Goal: Task Accomplishment & Management: Manage account settings

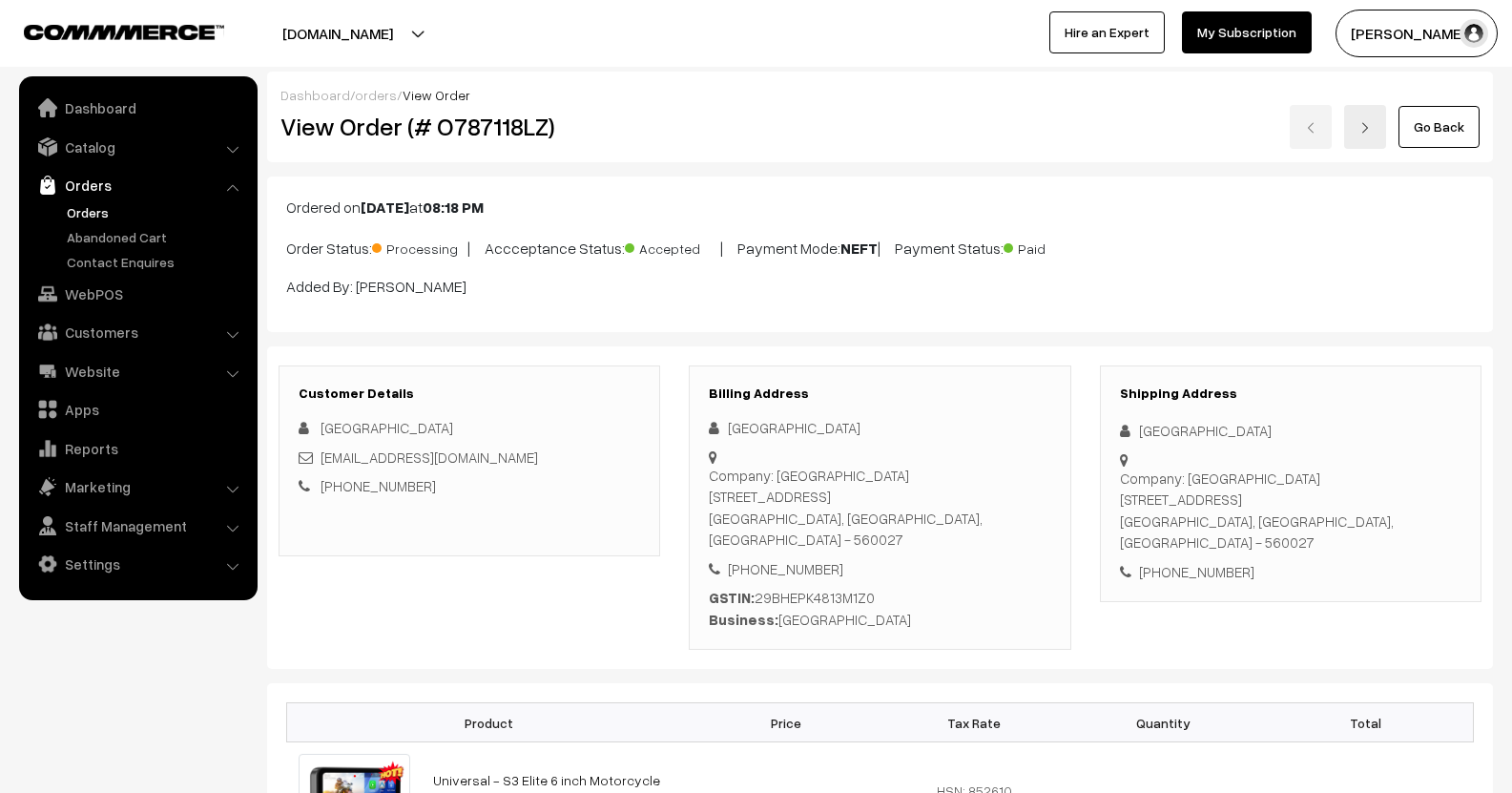
scroll to position [954, 0]
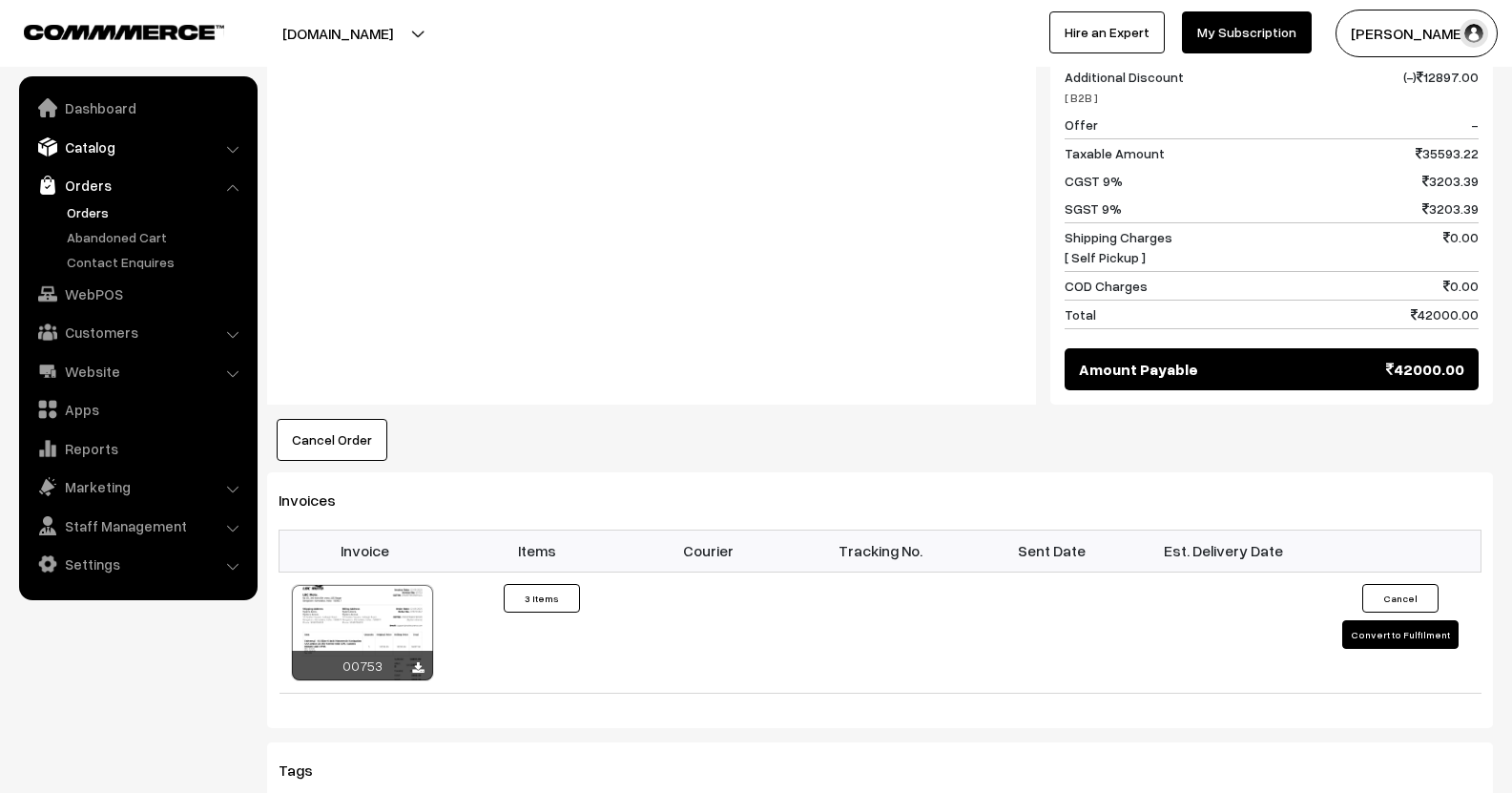
click at [100, 152] on link "Catalog" at bounding box center [137, 146] width 227 height 34
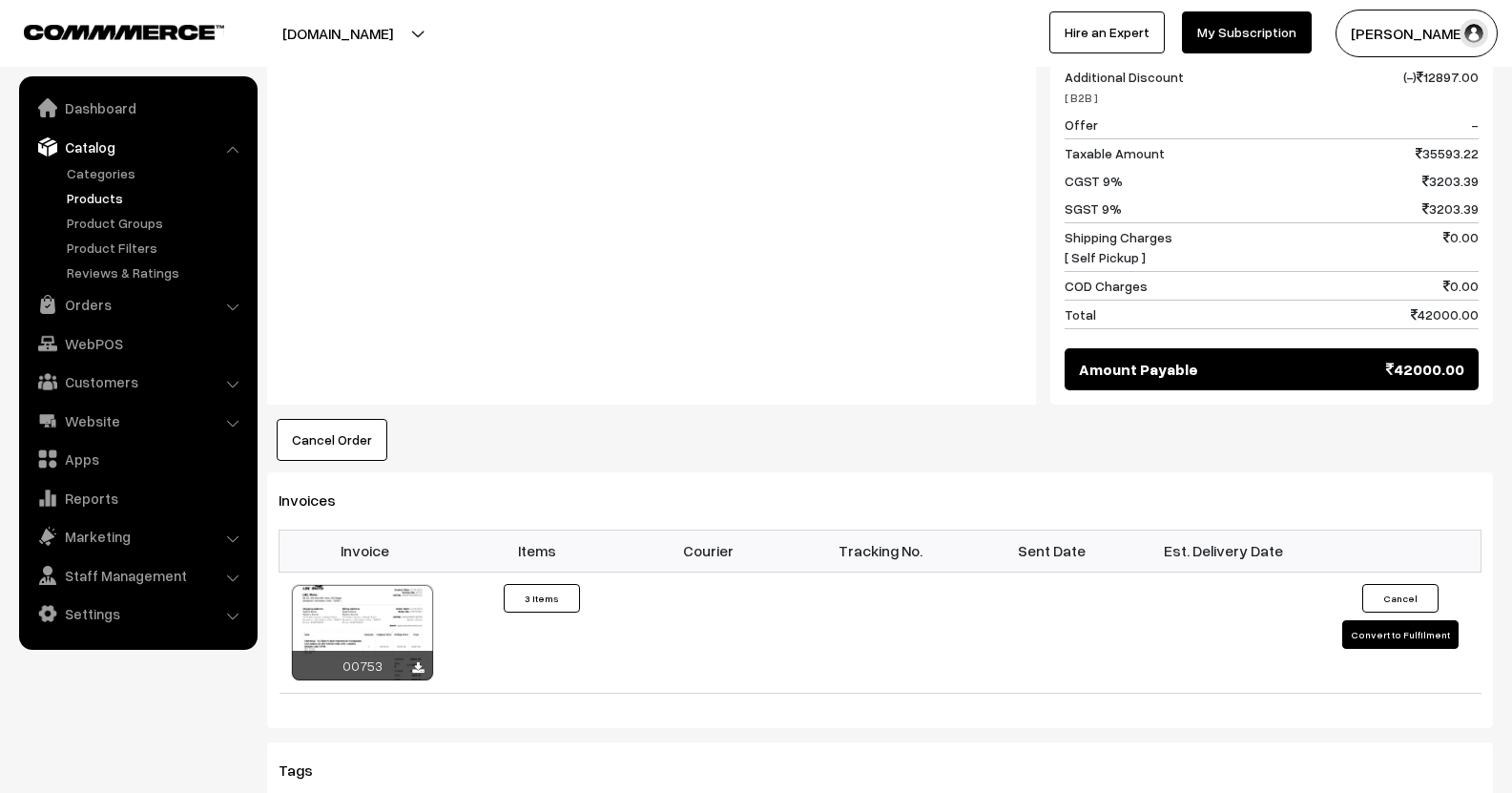
click at [108, 195] on link "Products" at bounding box center [157, 198] width 189 height 20
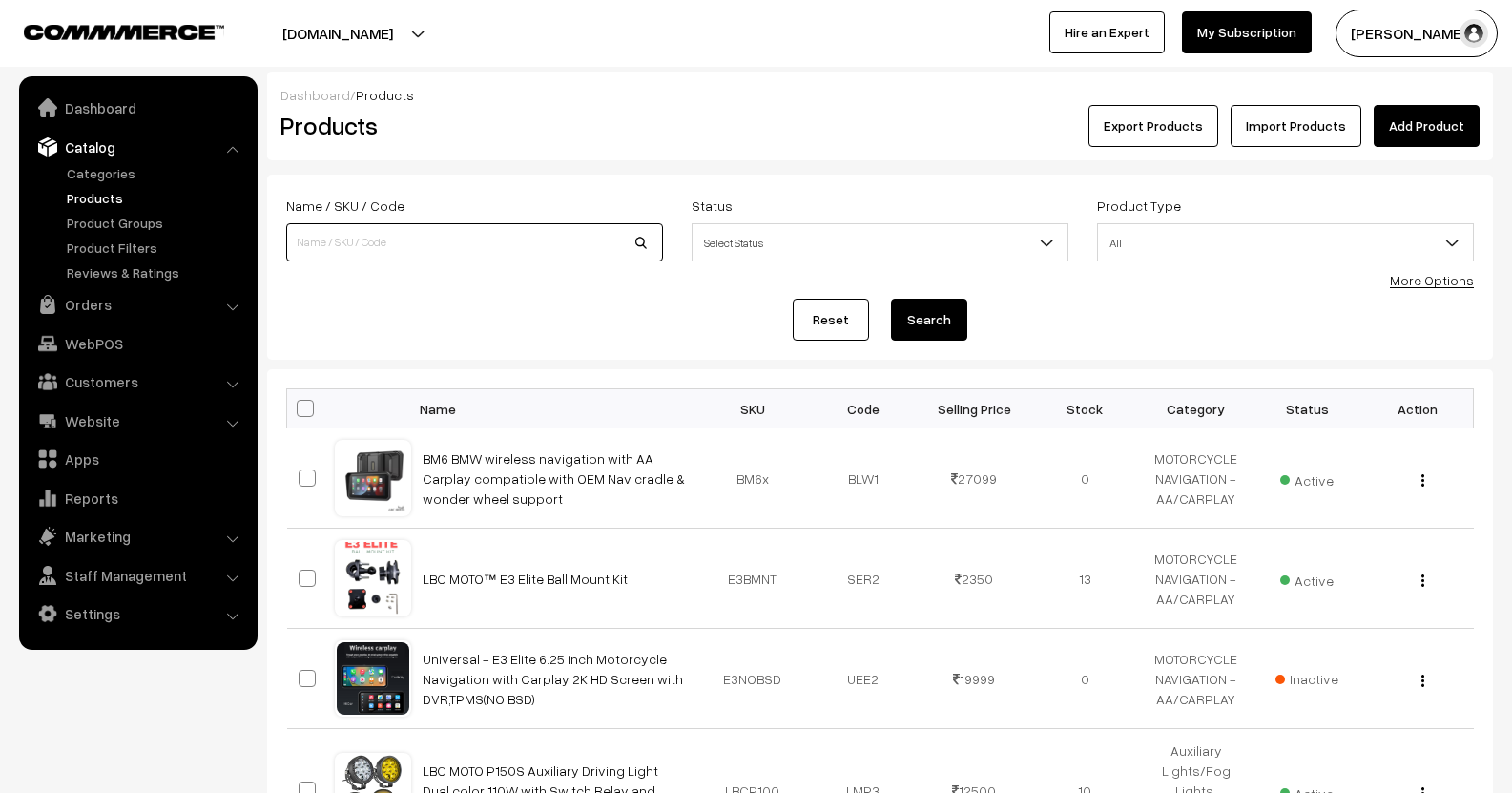
click at [475, 234] on input at bounding box center [474, 241] width 377 height 38
type input "power"
click at [891, 299] on button "Search" at bounding box center [929, 319] width 76 height 42
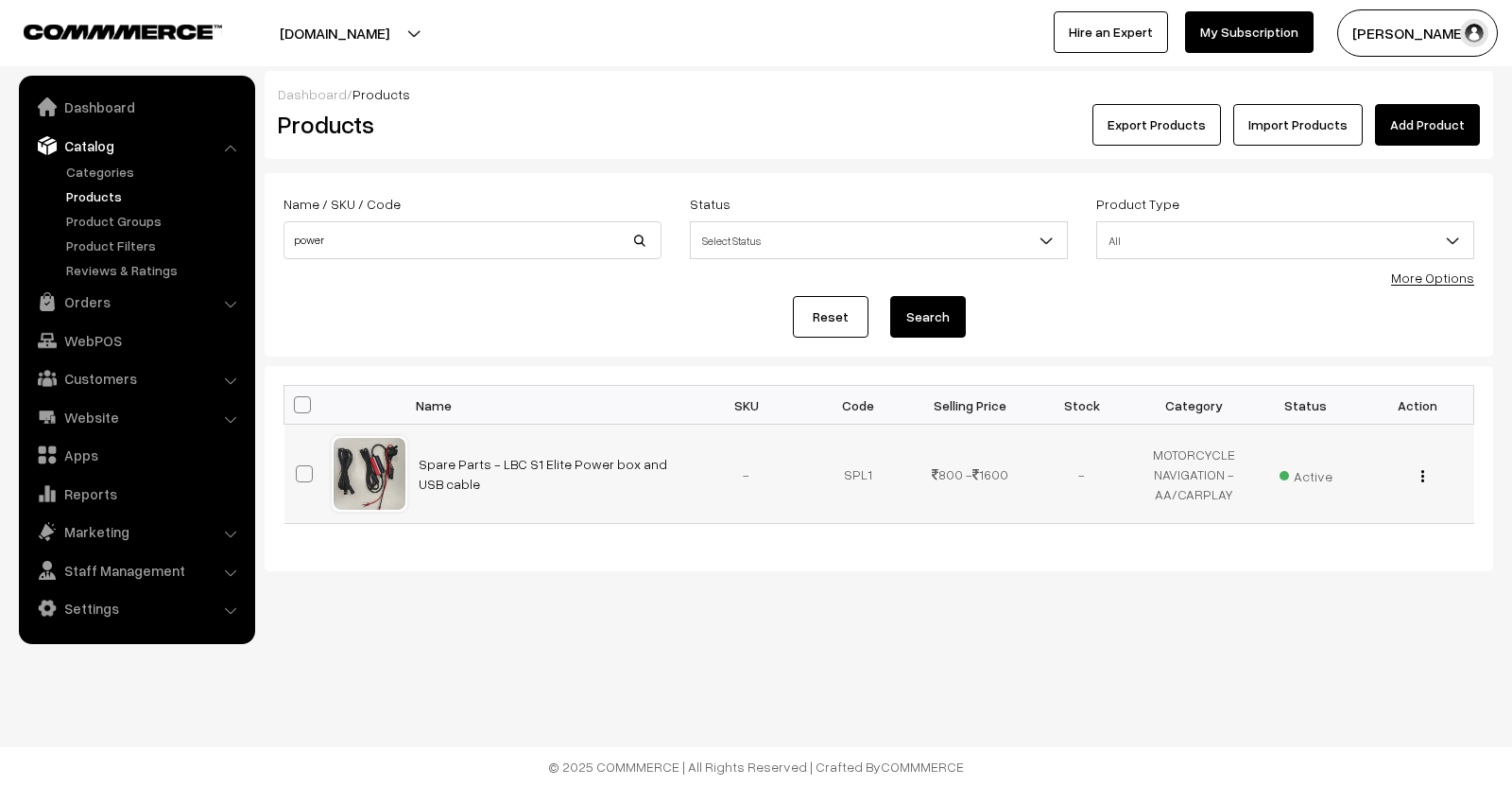
click at [1421, 481] on img "button" at bounding box center [1422, 475] width 3 height 13
click at [1311, 551] on link "Edit" at bounding box center [1338, 544] width 161 height 41
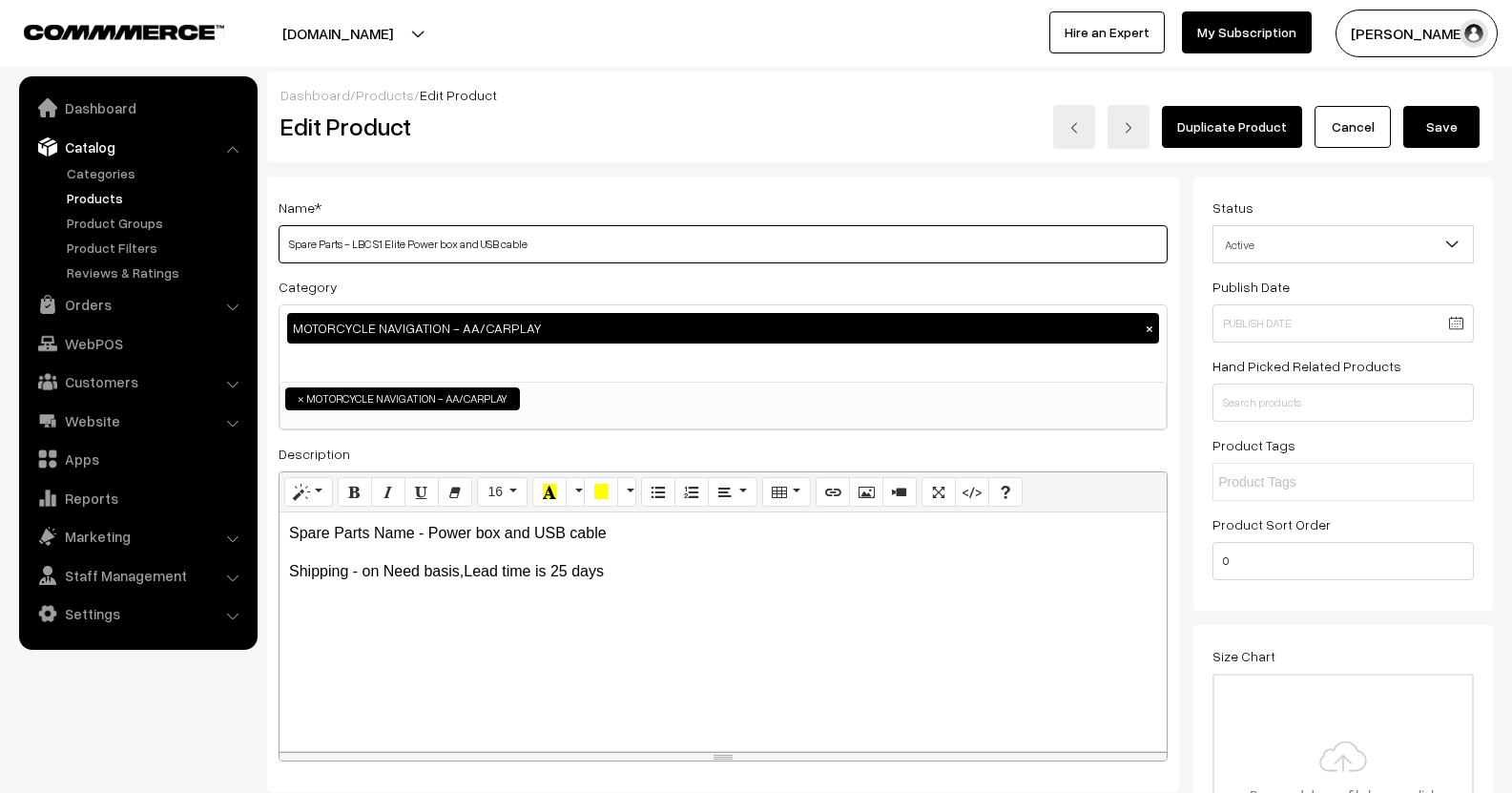
drag, startPoint x: 353, startPoint y: 244, endPoint x: 610, endPoint y: 245, distance: 257.0
click at [610, 245] on input "Spare Parts - LBC S1 Elite Power box and USB cable" at bounding box center [723, 243] width 889 height 38
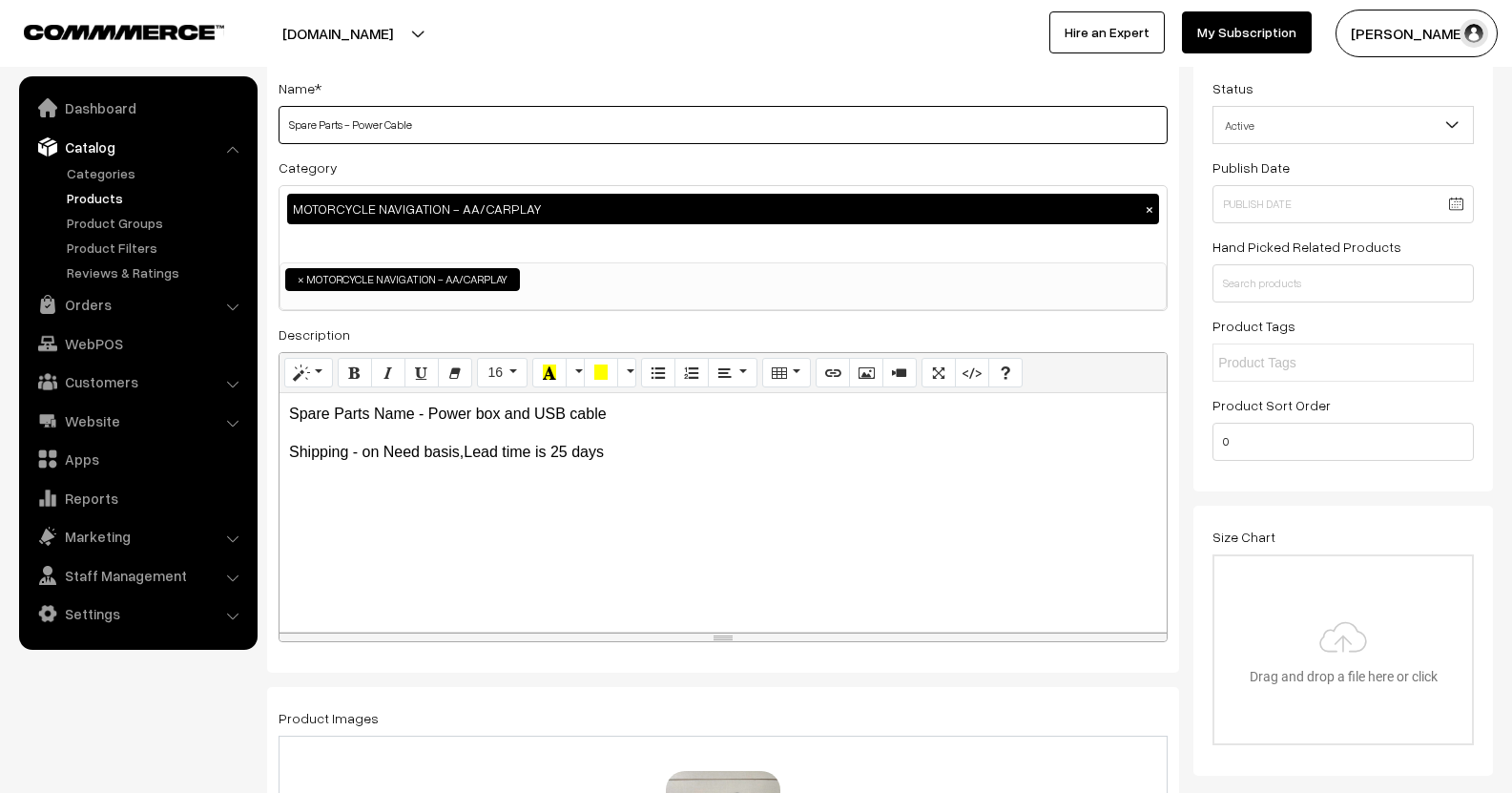
scroll to position [286, 0]
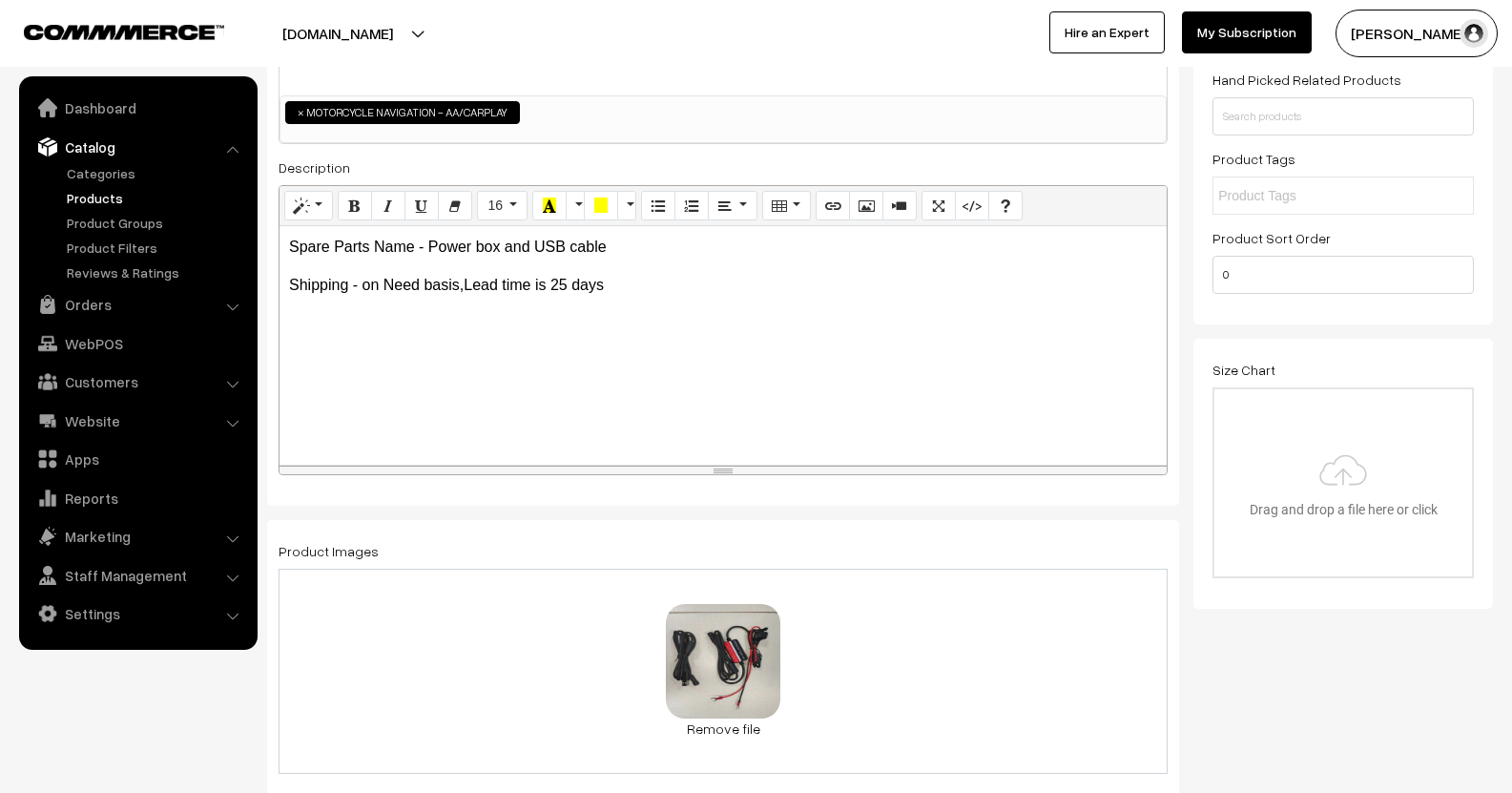
type input "Spare Parts - Power Cable"
click at [639, 244] on p "Spare Parts Name - Power box and USB cable" at bounding box center [723, 247] width 868 height 23
click at [730, 739] on link "Remove file" at bounding box center [723, 728] width 115 height 20
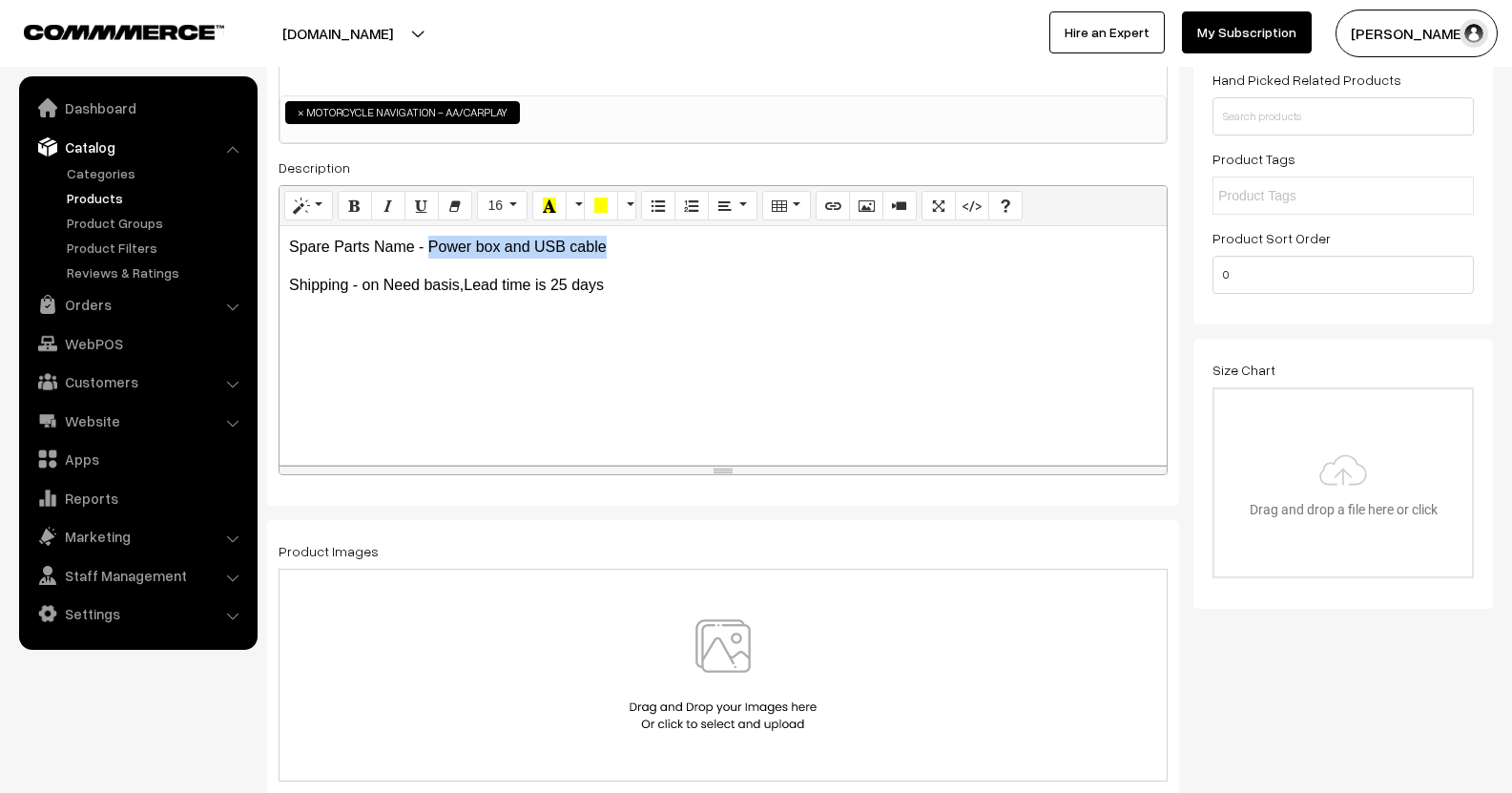
drag, startPoint x: 429, startPoint y: 247, endPoint x: 679, endPoint y: 248, distance: 250.0
click at [679, 248] on p "Spare Parts Name - Power box and USB cable" at bounding box center [723, 247] width 868 height 23
click at [680, 248] on p "Spare Parts Name - Power box and USB cable" at bounding box center [723, 247] width 868 height 23
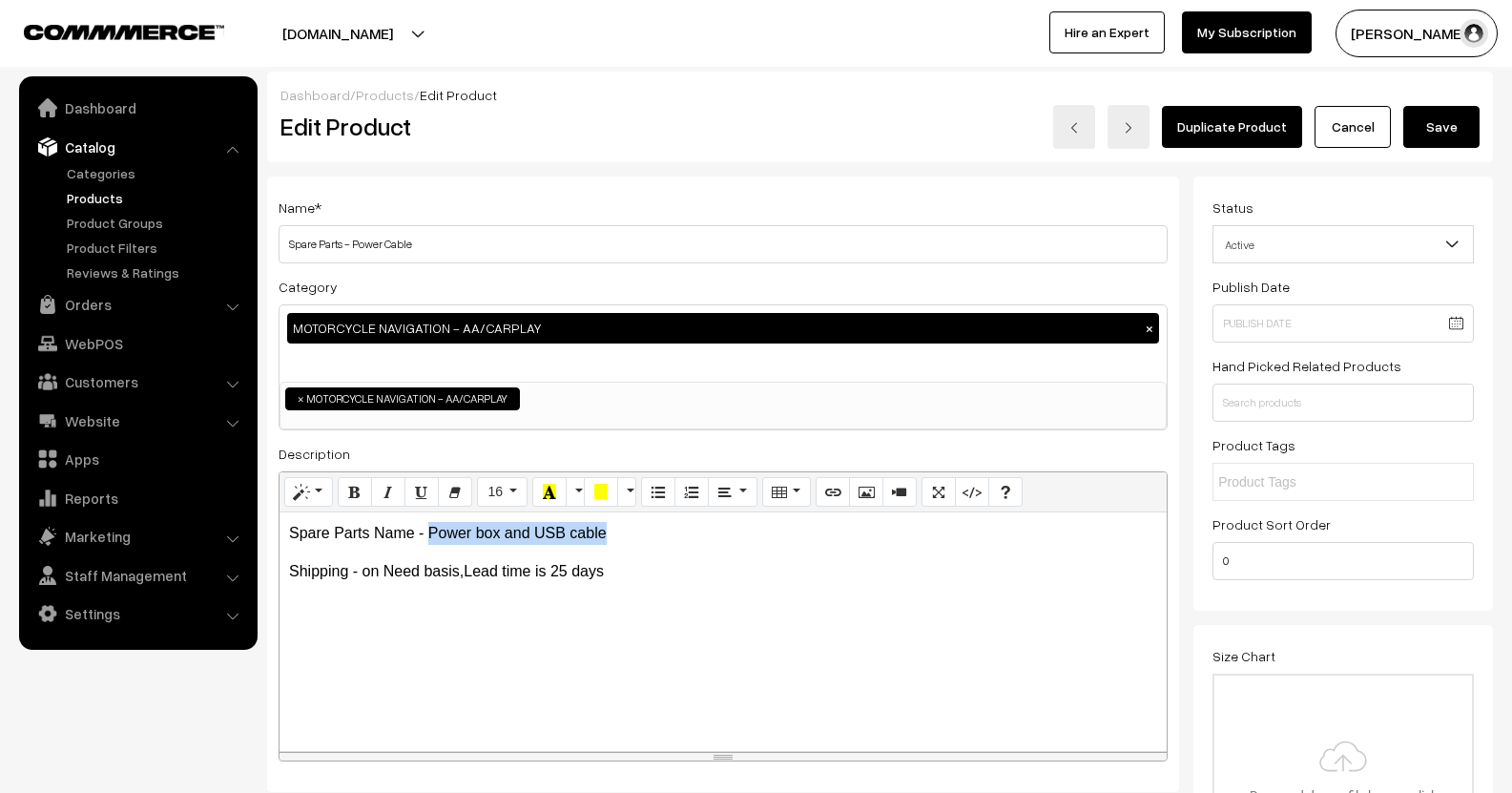
click at [1334, 124] on link "Cancel" at bounding box center [1352, 126] width 76 height 42
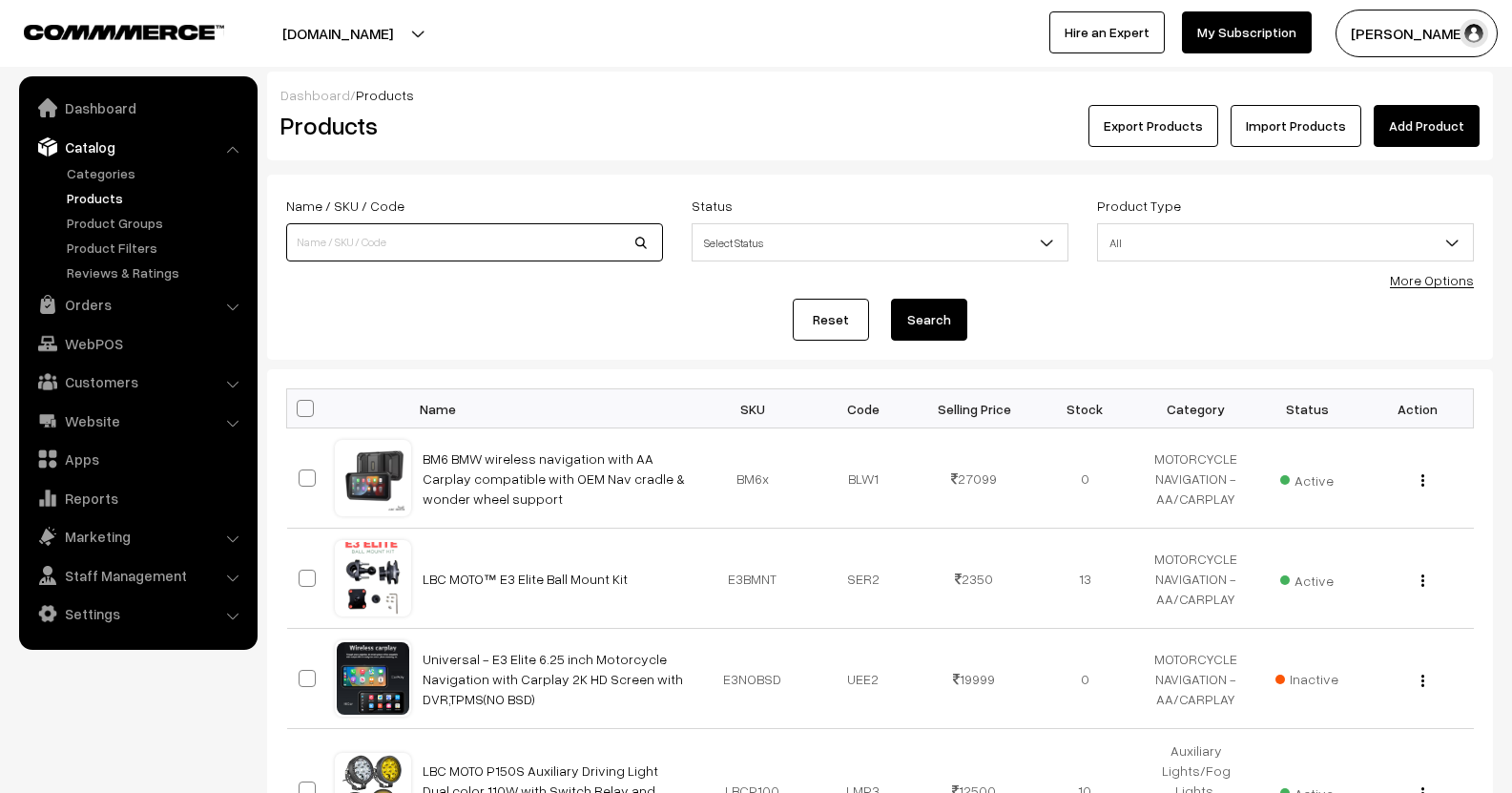
drag, startPoint x: 473, startPoint y: 234, endPoint x: 474, endPoint y: 210, distance: 24.0
click at [476, 232] on input at bounding box center [474, 241] width 377 height 38
type input "power"
click at [891, 299] on button "Search" at bounding box center [929, 319] width 76 height 42
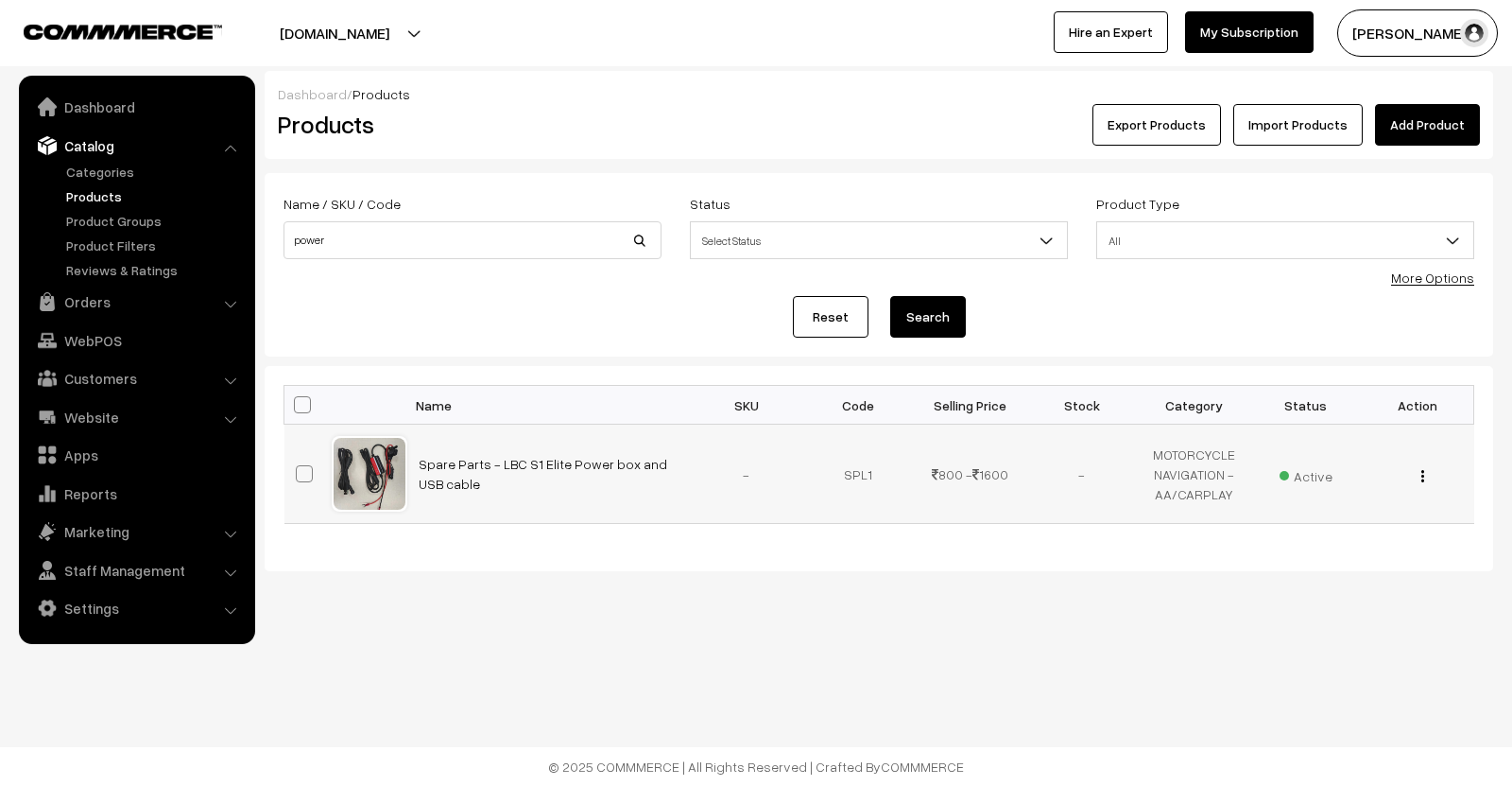
click at [1424, 478] on button "button" at bounding box center [1422, 475] width 5 height 15
click at [1325, 533] on link "Edit" at bounding box center [1338, 544] width 161 height 41
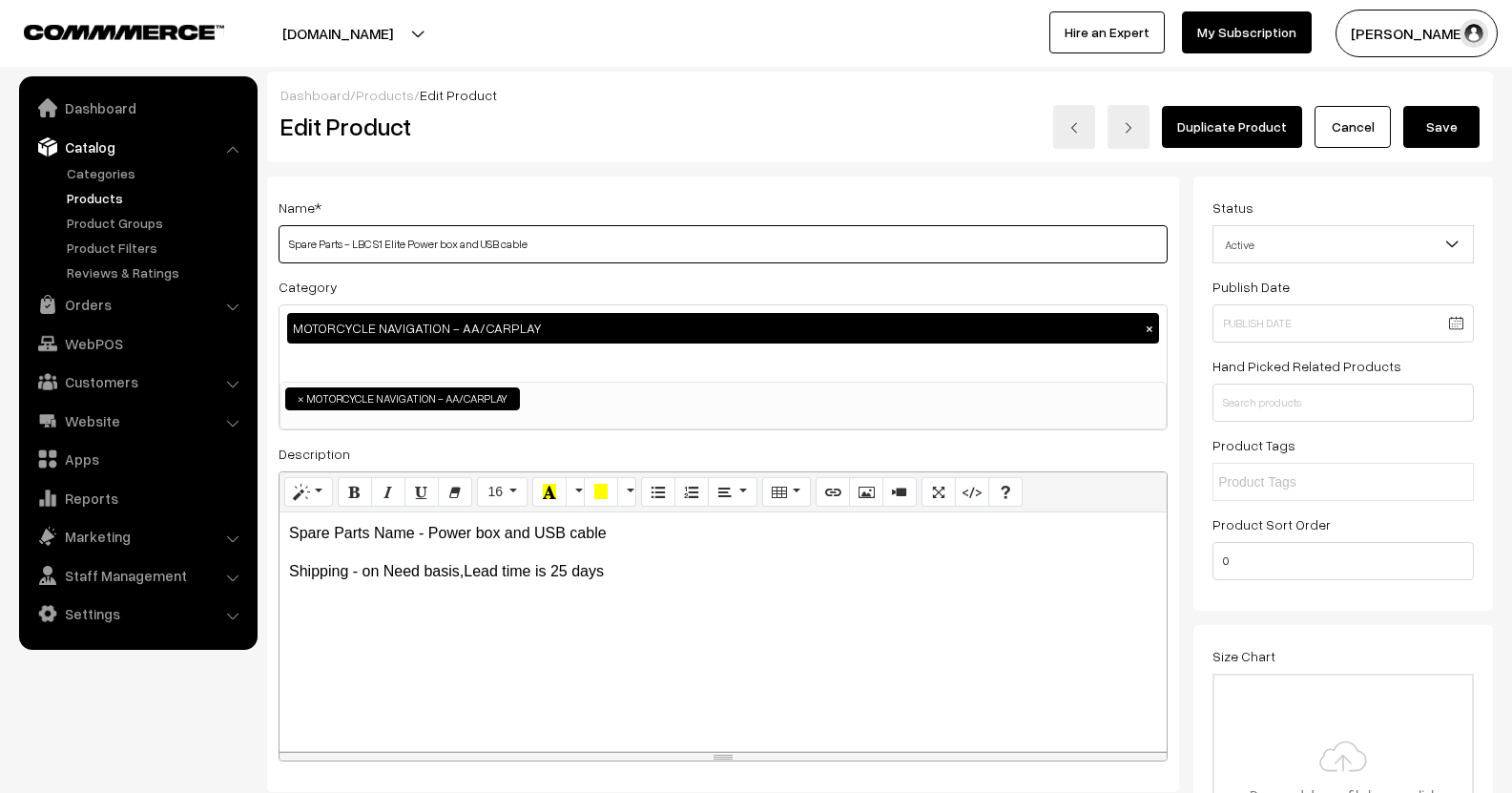
drag, startPoint x: 356, startPoint y: 247, endPoint x: 707, endPoint y: 247, distance: 351.0
click at [707, 247] on input "Spare Parts - LBC S1 Elite Power box and USB cable" at bounding box center [723, 243] width 889 height 38
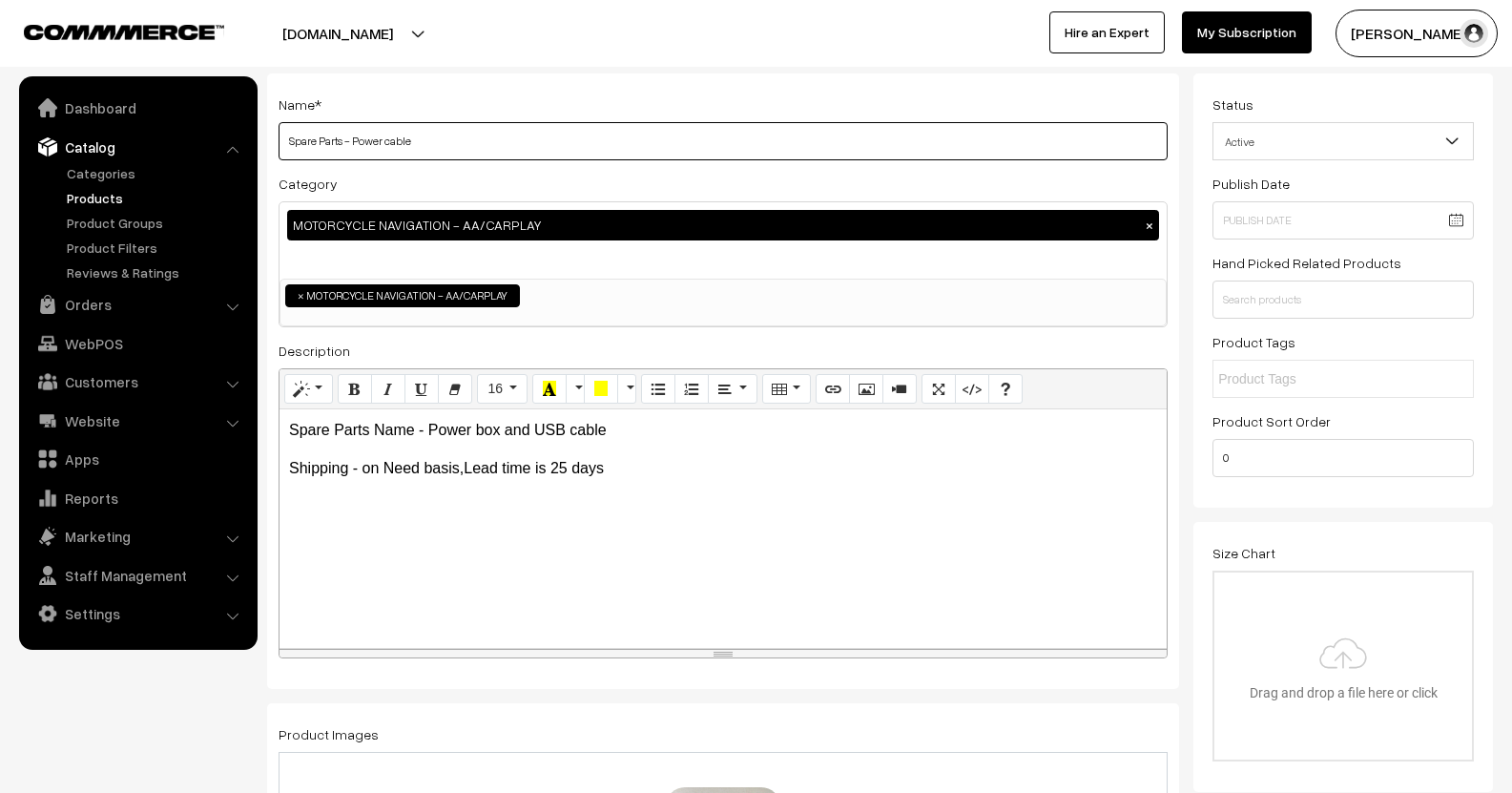
scroll to position [286, 0]
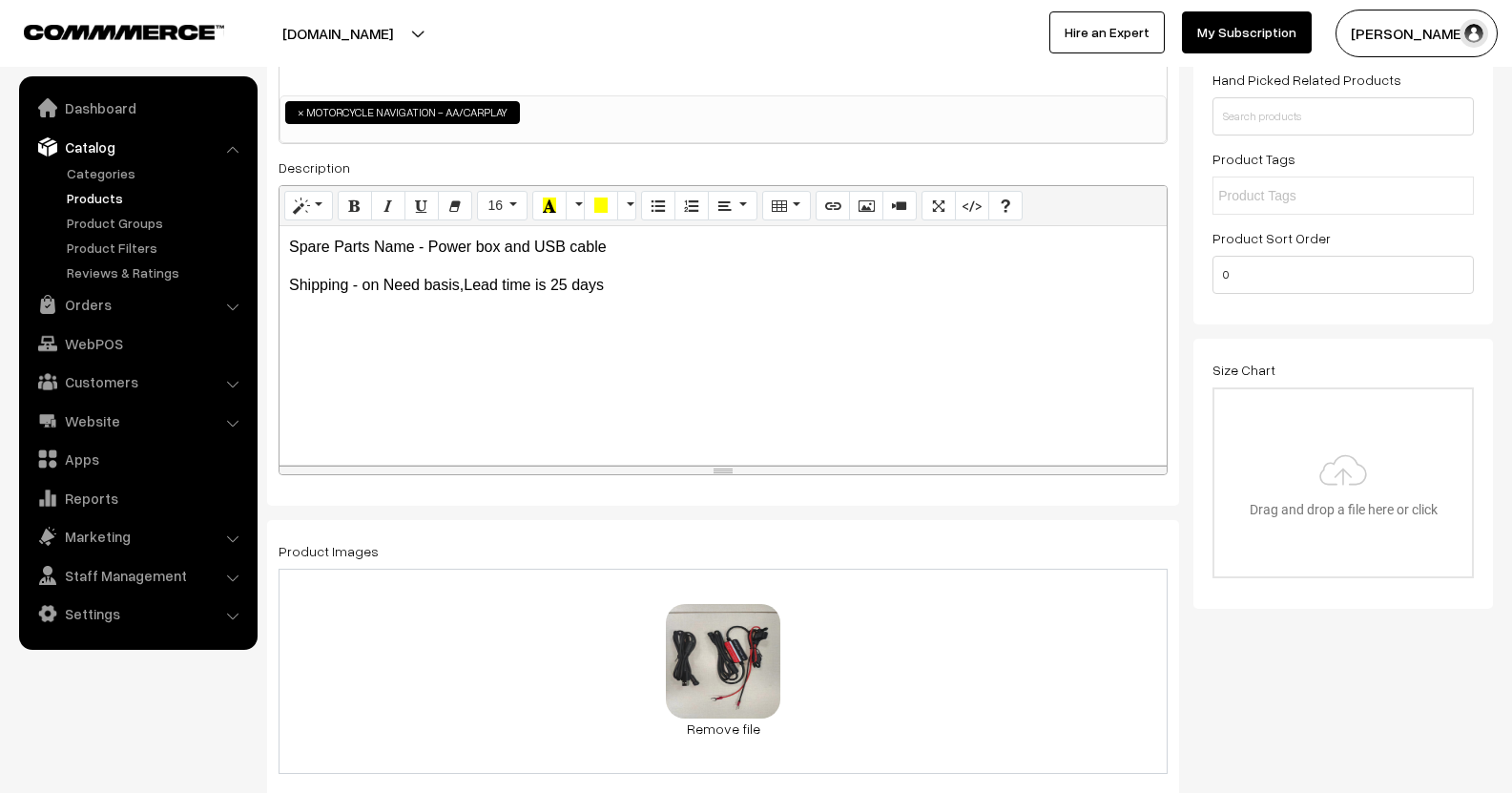
type input "Spare Parts - Power cable"
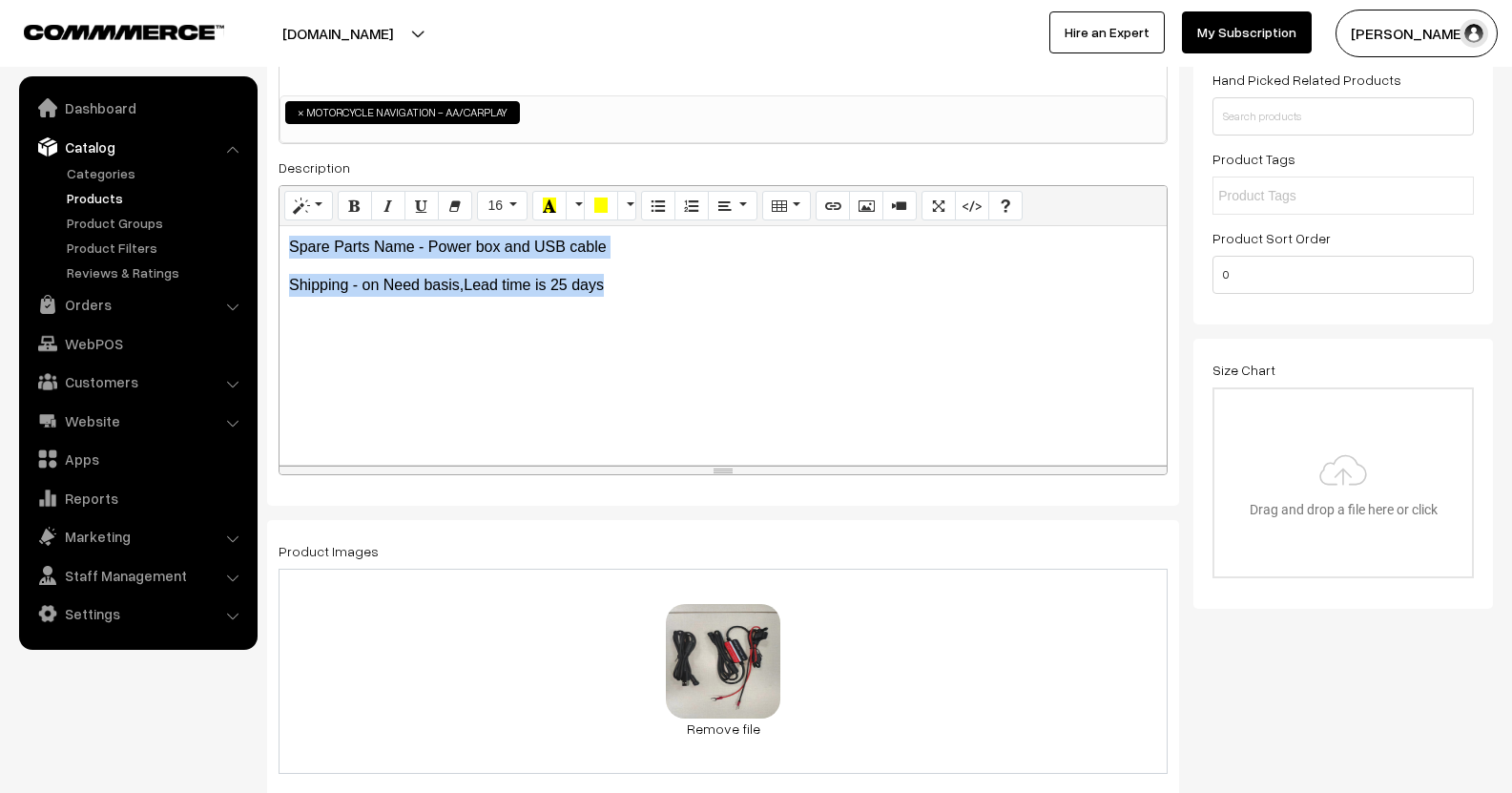
drag, startPoint x: 639, startPoint y: 294, endPoint x: 159, endPoint y: 201, distance: 488.9
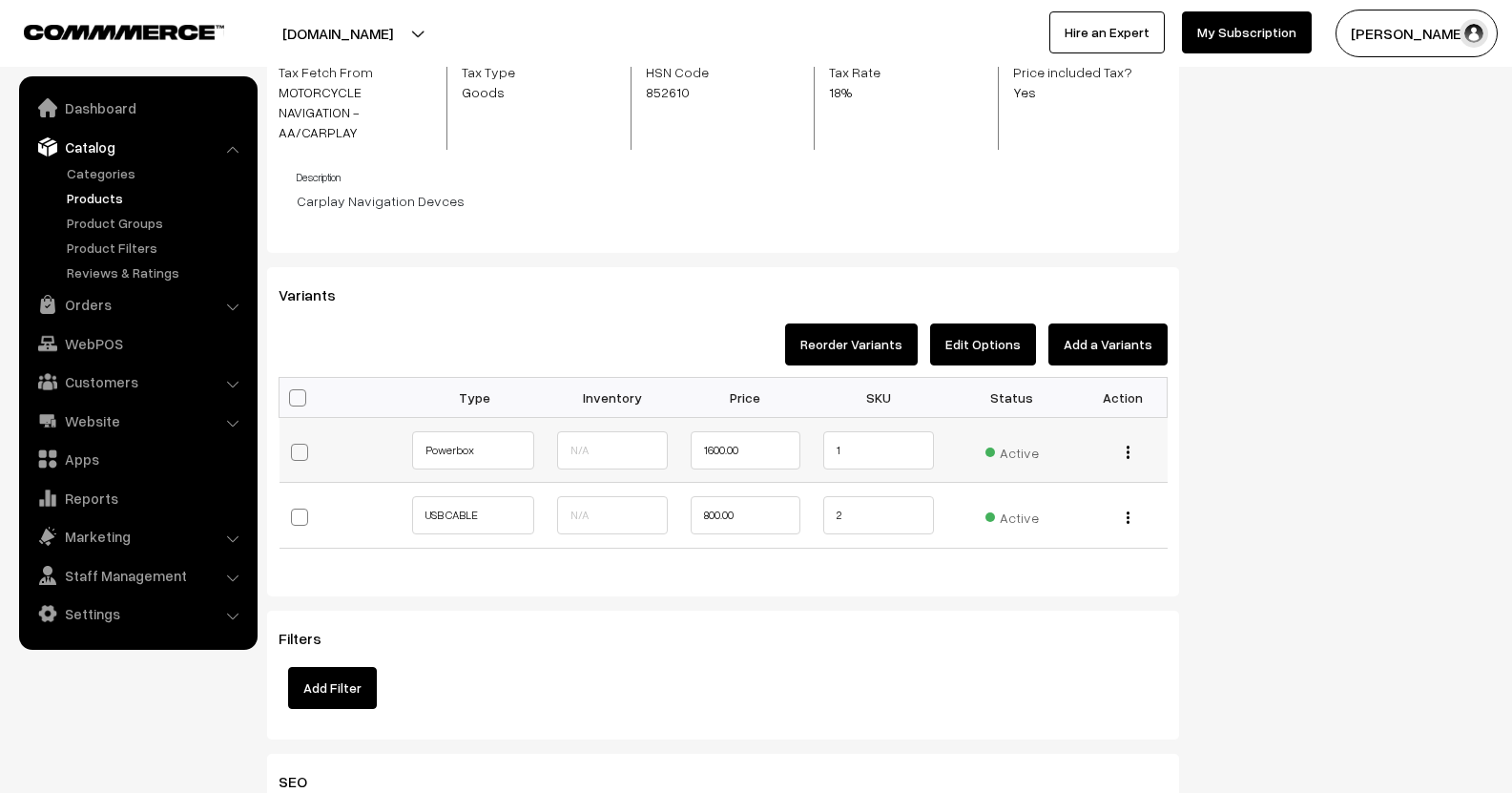
scroll to position [1526, 0]
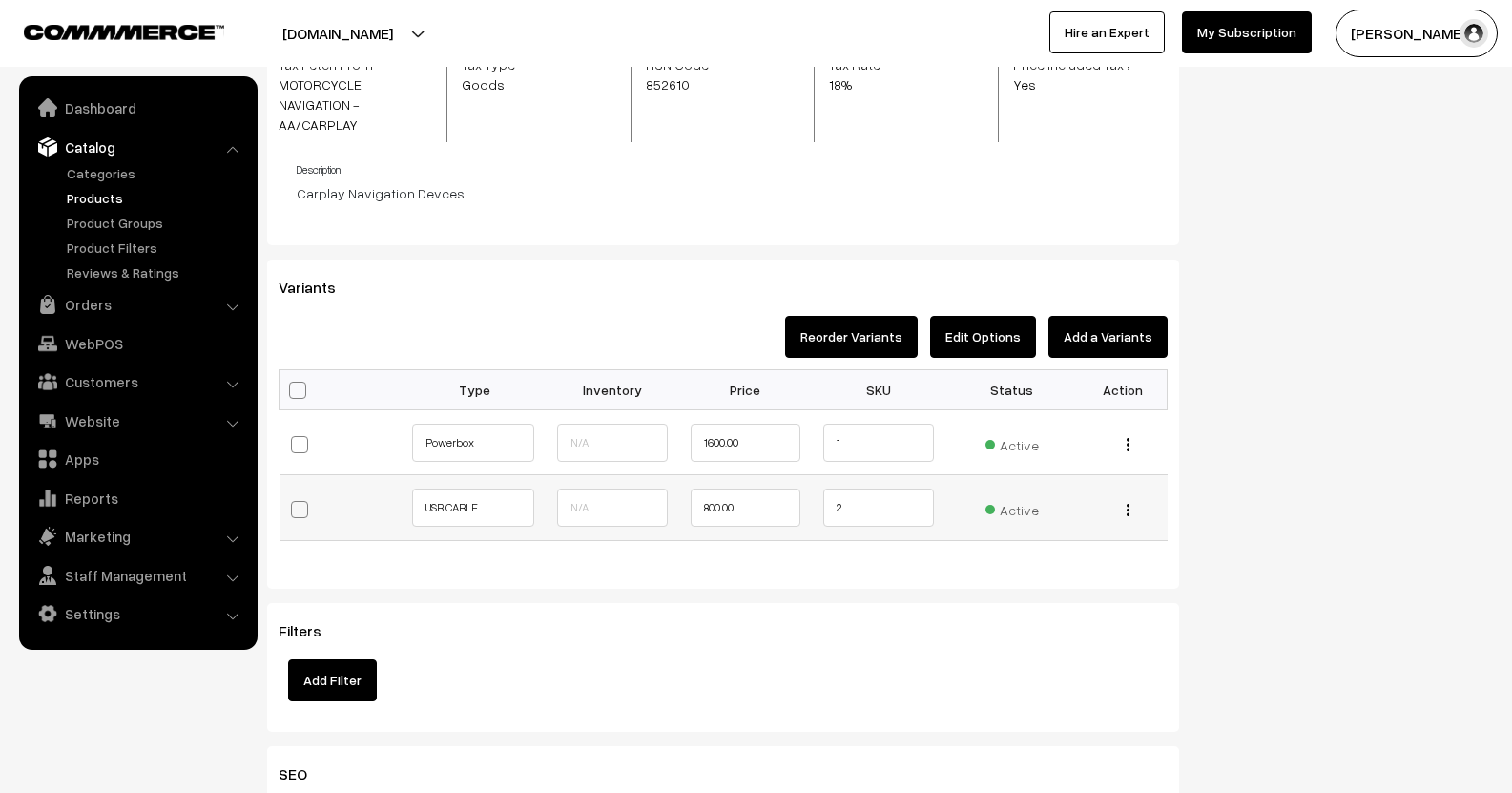
drag, startPoint x: 303, startPoint y: 482, endPoint x: 347, endPoint y: 443, distance: 58.8
click at [305, 501] on span at bounding box center [300, 510] width 18 height 18
click at [305, 501] on input "checkbox" at bounding box center [308, 507] width 13 height 13
checkbox input "true"
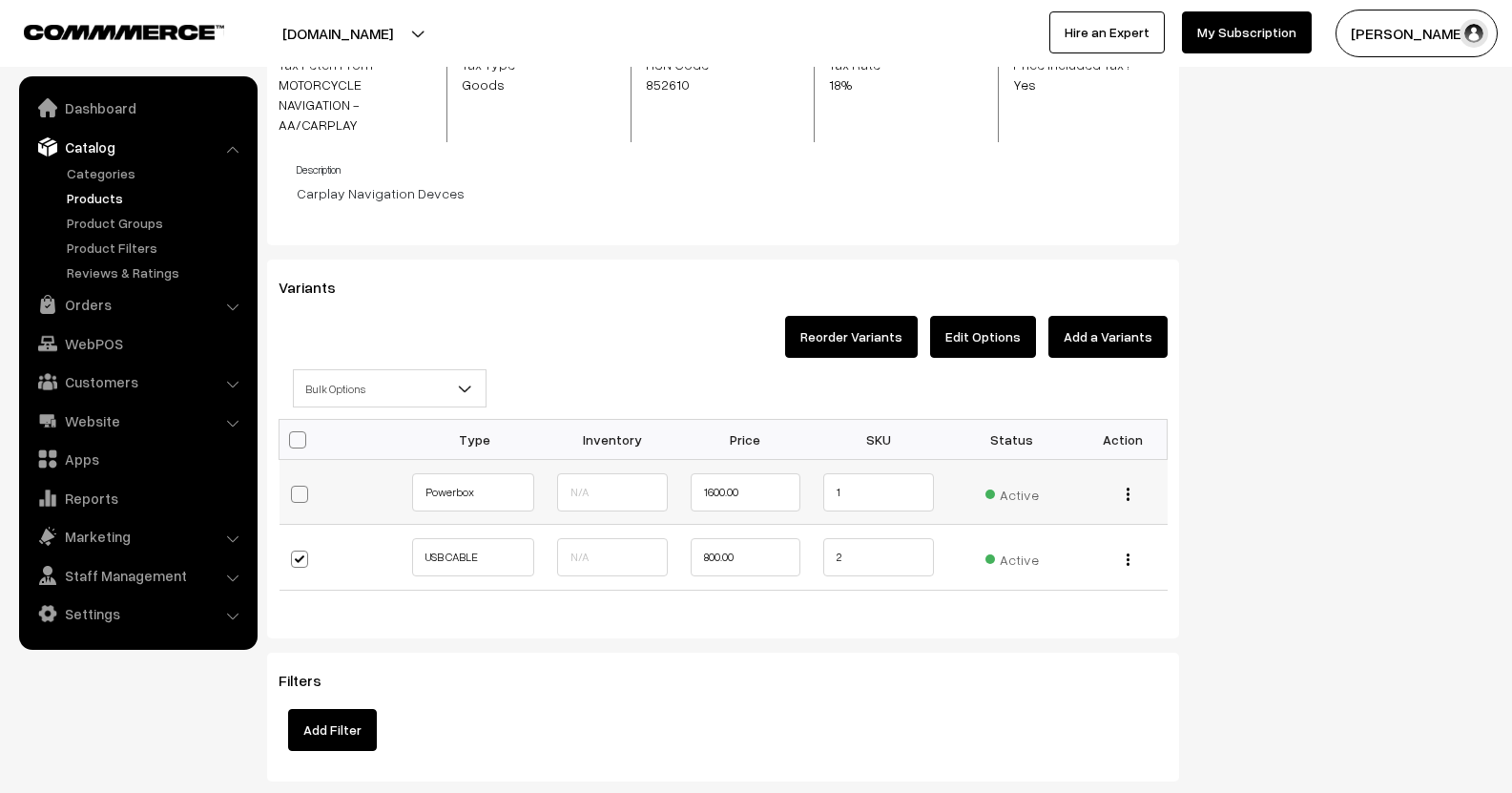
click at [299, 473] on label at bounding box center [315, 493] width 50 height 42
click at [303, 486] on input "checkbox" at bounding box center [308, 491] width 13 height 13
checkbox input "true"
click at [300, 486] on span at bounding box center [300, 494] width 18 height 18
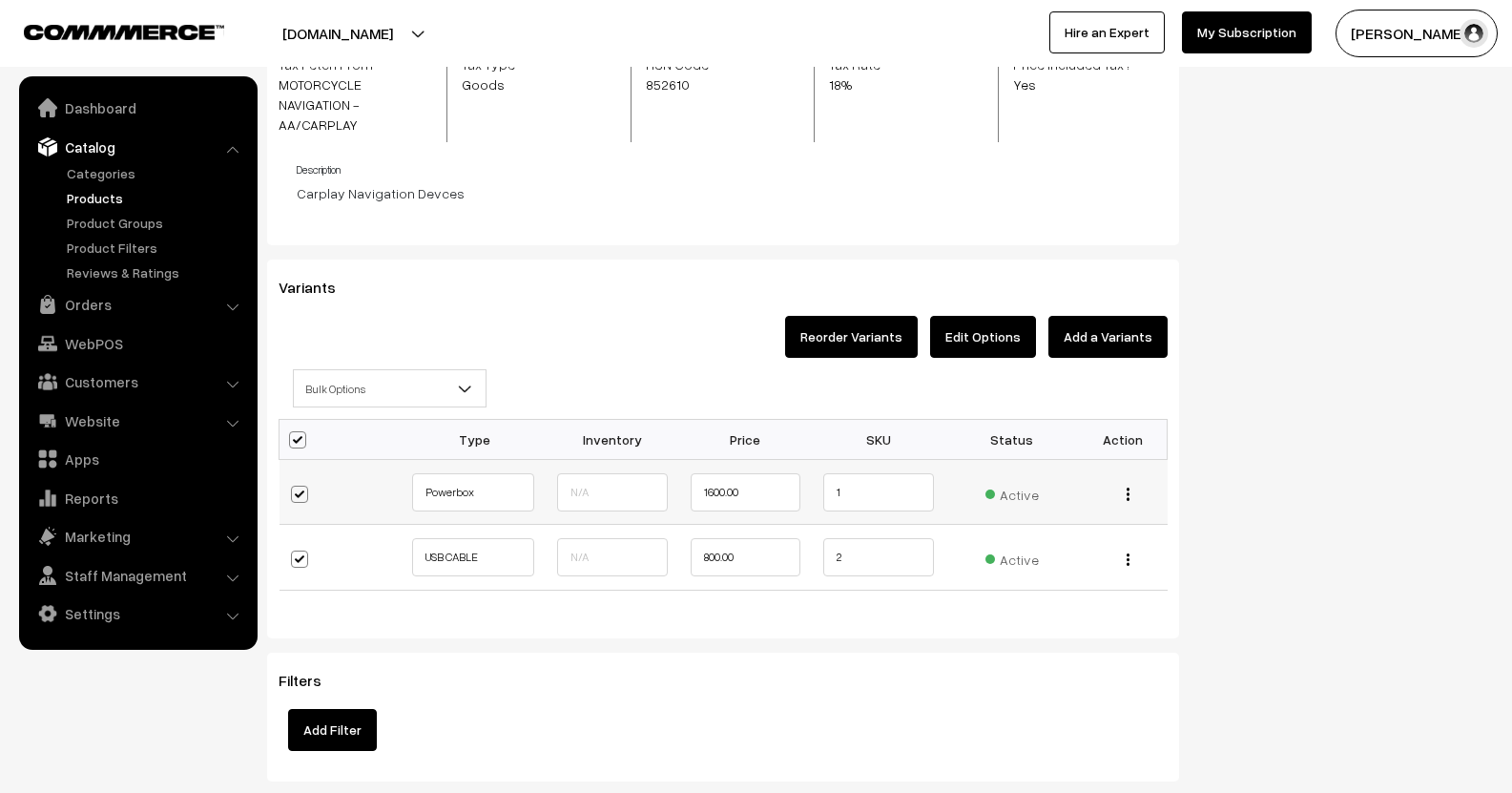
click at [303, 486] on input "checkbox" at bounding box center [308, 491] width 13 height 13
checkbox input "false"
click at [300, 486] on span at bounding box center [300, 494] width 18 height 18
click at [303, 486] on input "checkbox" at bounding box center [308, 491] width 13 height 13
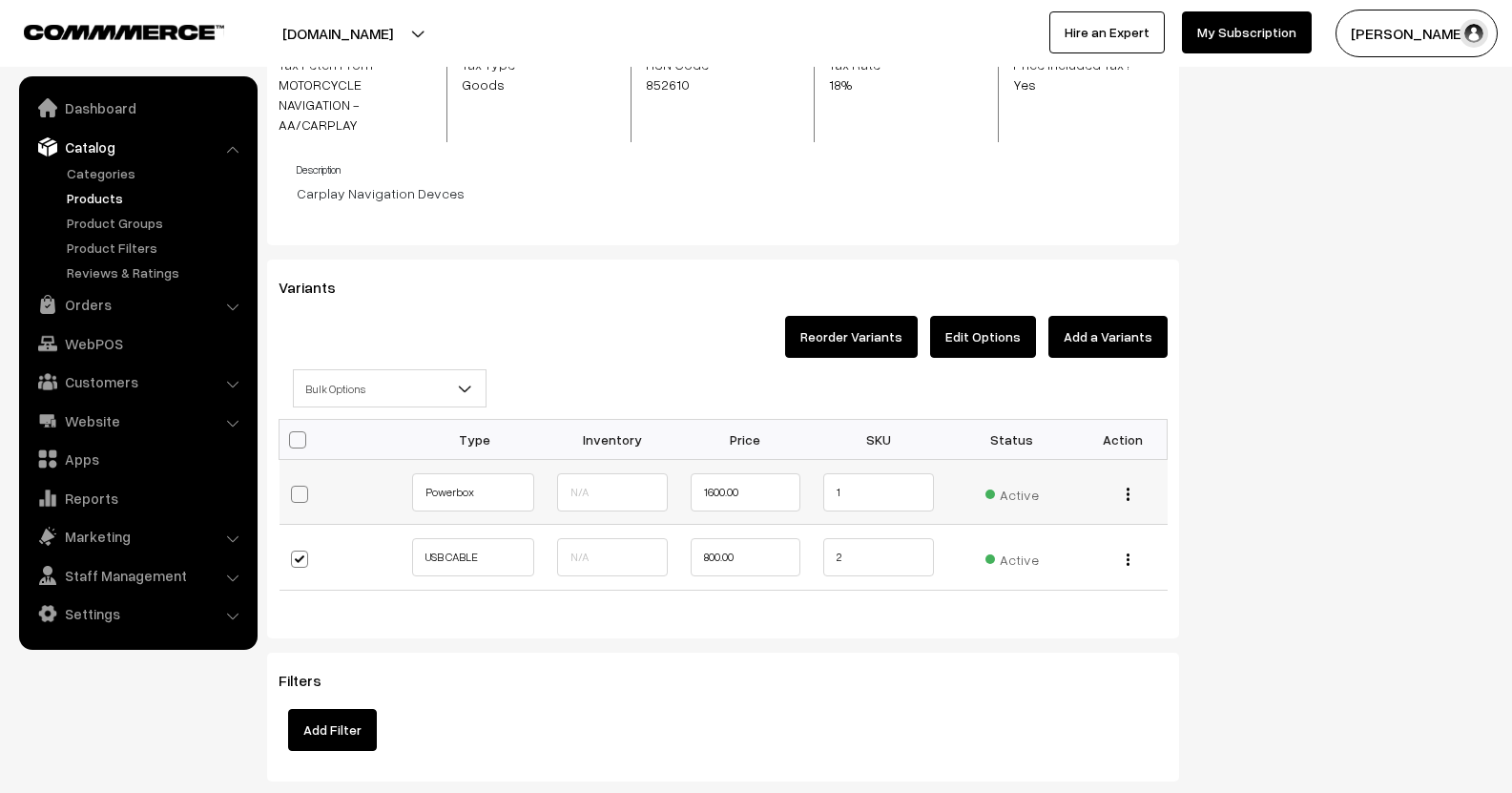
checkbox input "true"
click at [396, 349] on div "Reorder Variants Edit Options Add a Variants" at bounding box center [723, 342] width 918 height 54
click at [411, 375] on span "Bulk Options" at bounding box center [389, 388] width 192 height 33
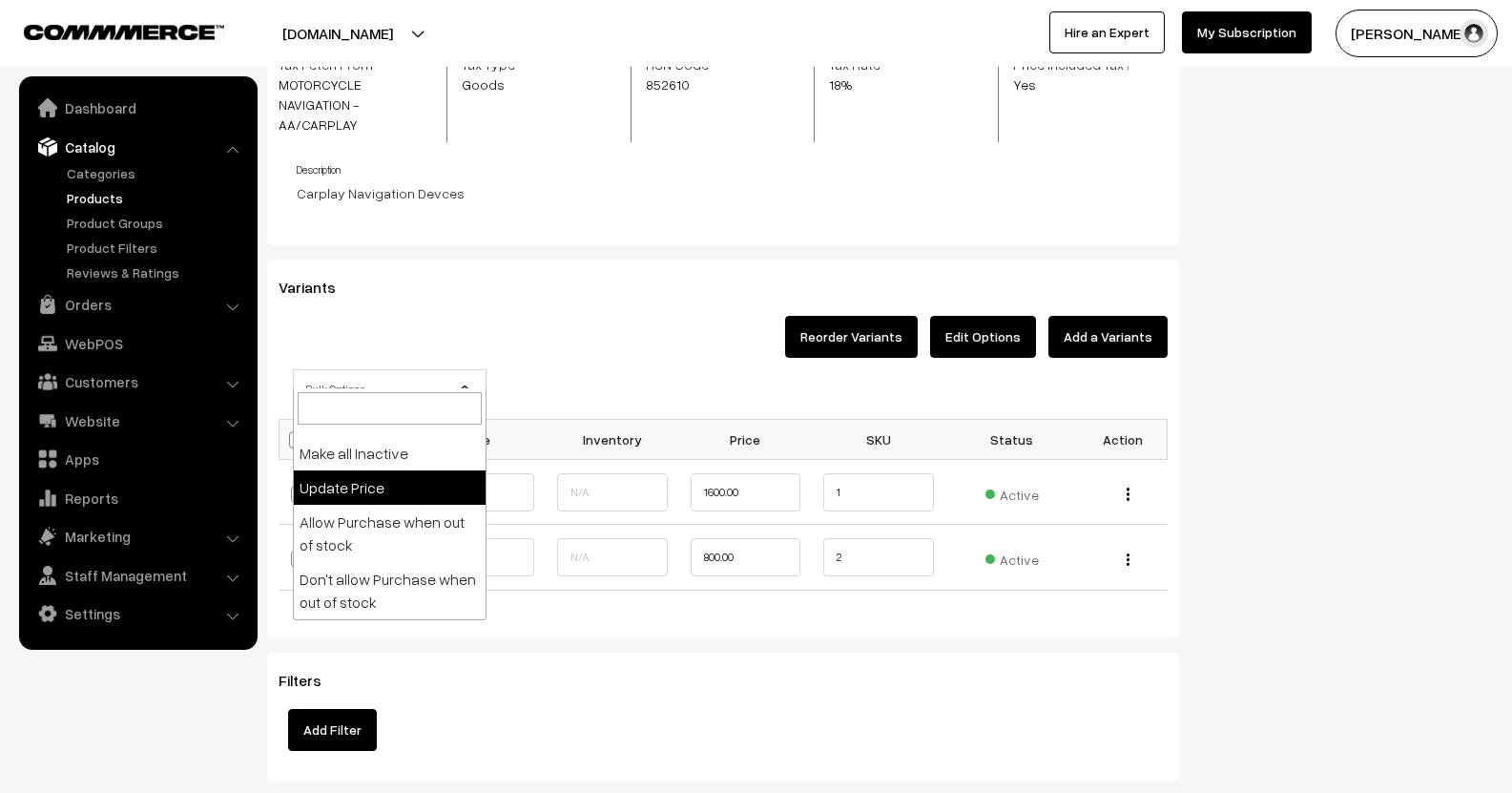
scroll to position [0, 0]
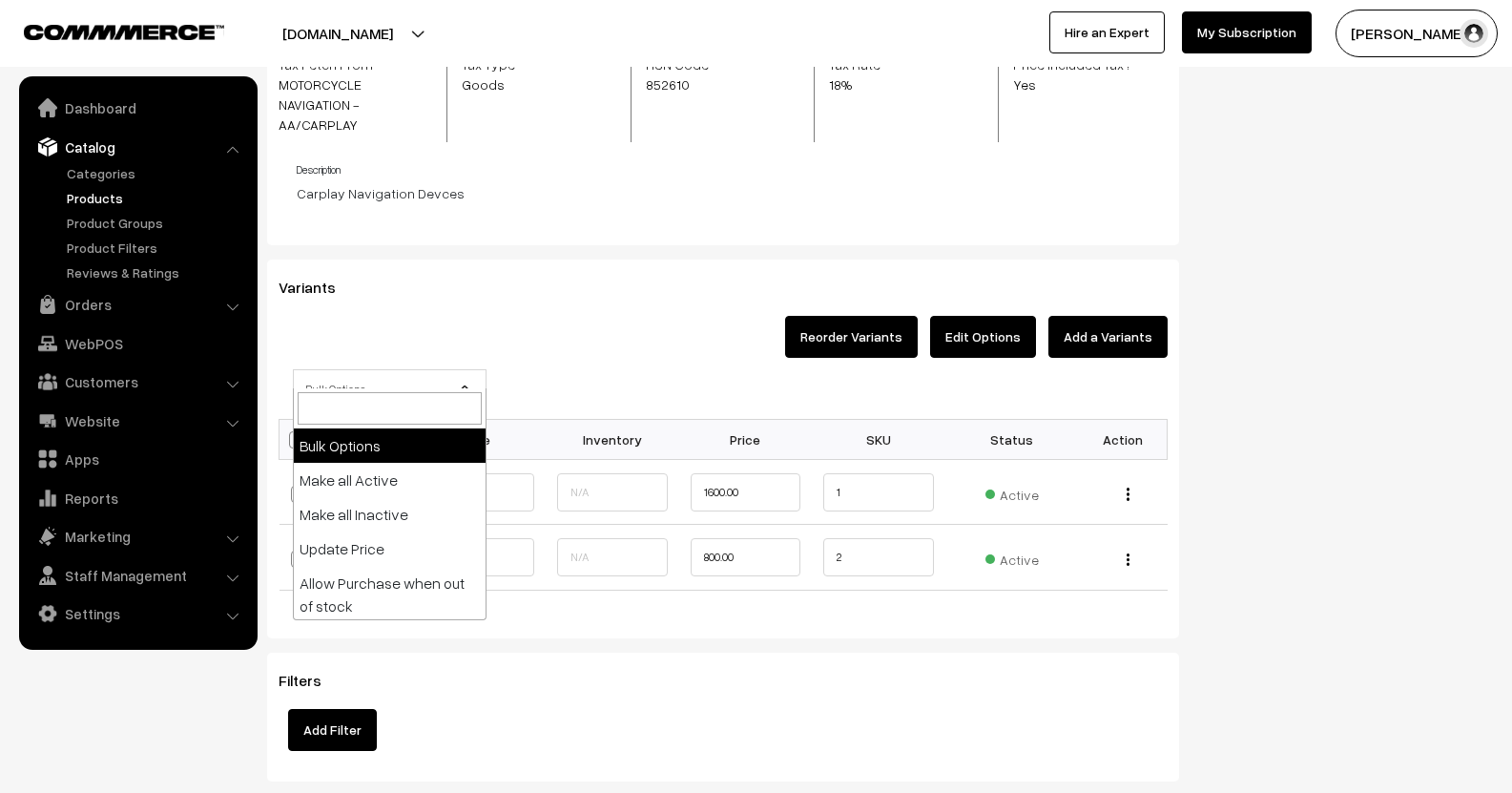
drag, startPoint x: 622, startPoint y: 314, endPoint x: 815, endPoint y: 356, distance: 197.5
click at [633, 315] on div "Reorder Variants Edit Options Add a Variants" at bounding box center [723, 342] width 918 height 54
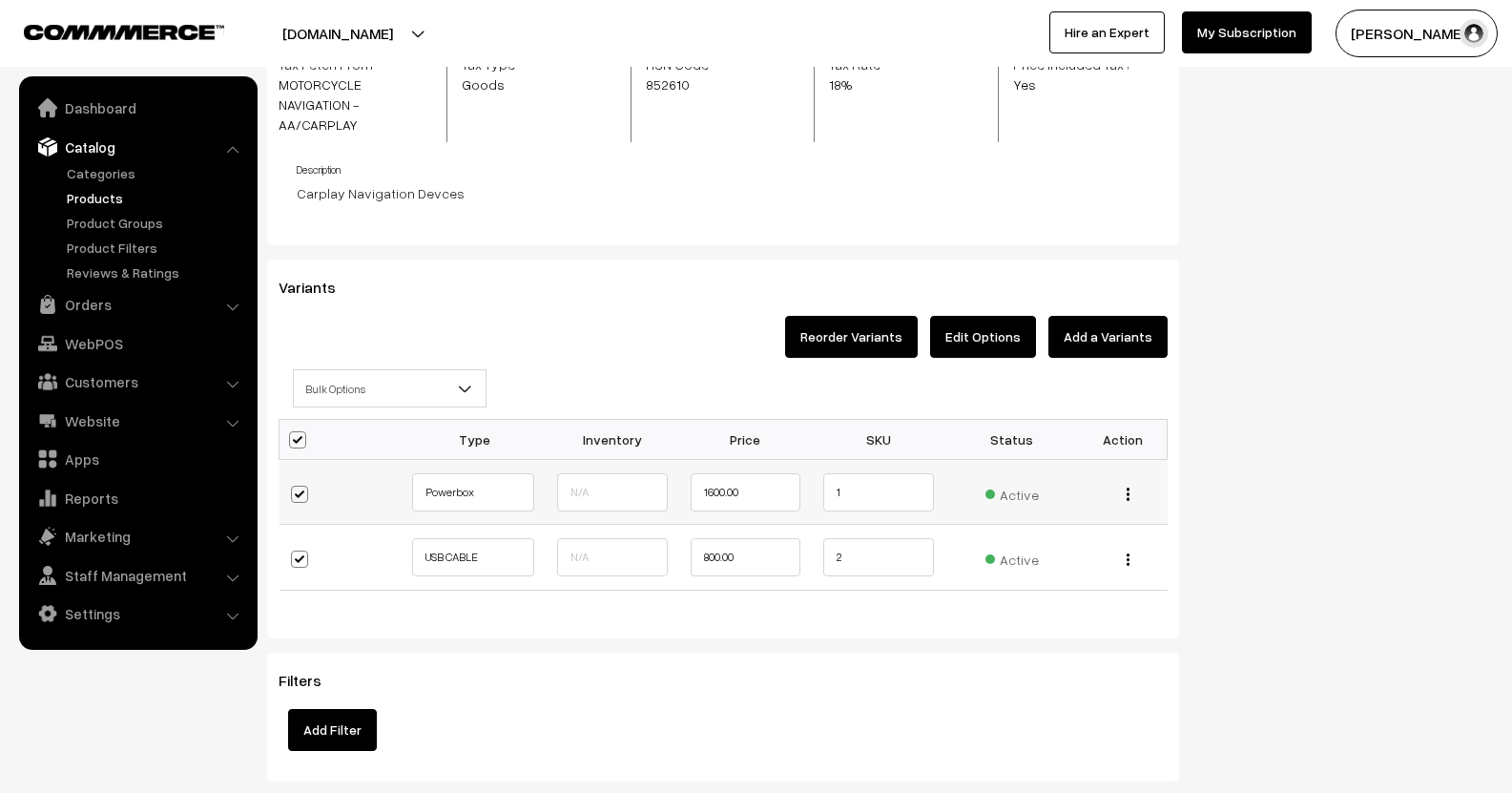
click at [1126, 486] on button "button" at bounding box center [1128, 493] width 5 height 16
click at [1032, 584] on link "Delete" at bounding box center [1043, 604] width 169 height 42
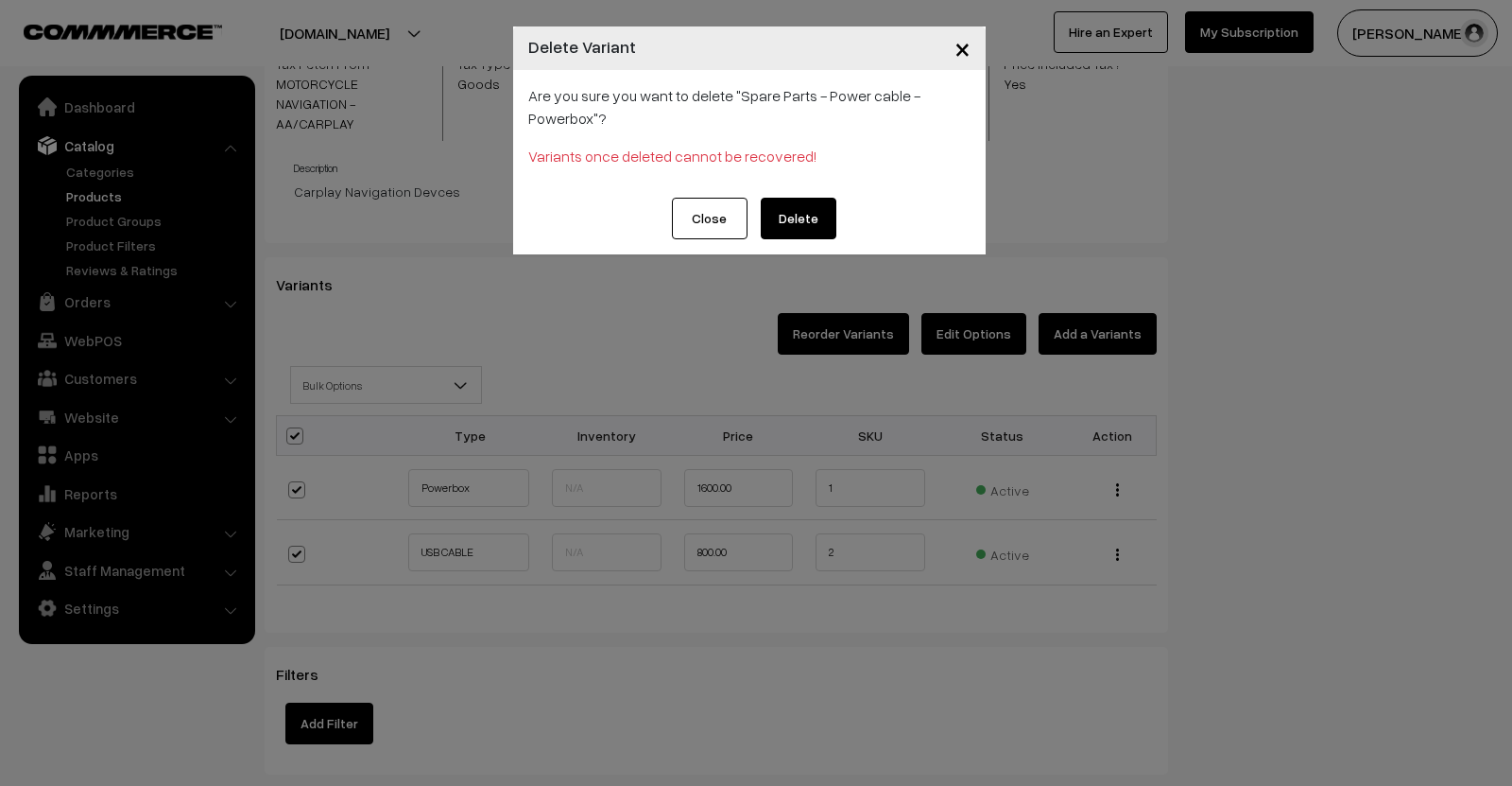
click at [799, 216] on button "Delete" at bounding box center [798, 218] width 75 height 41
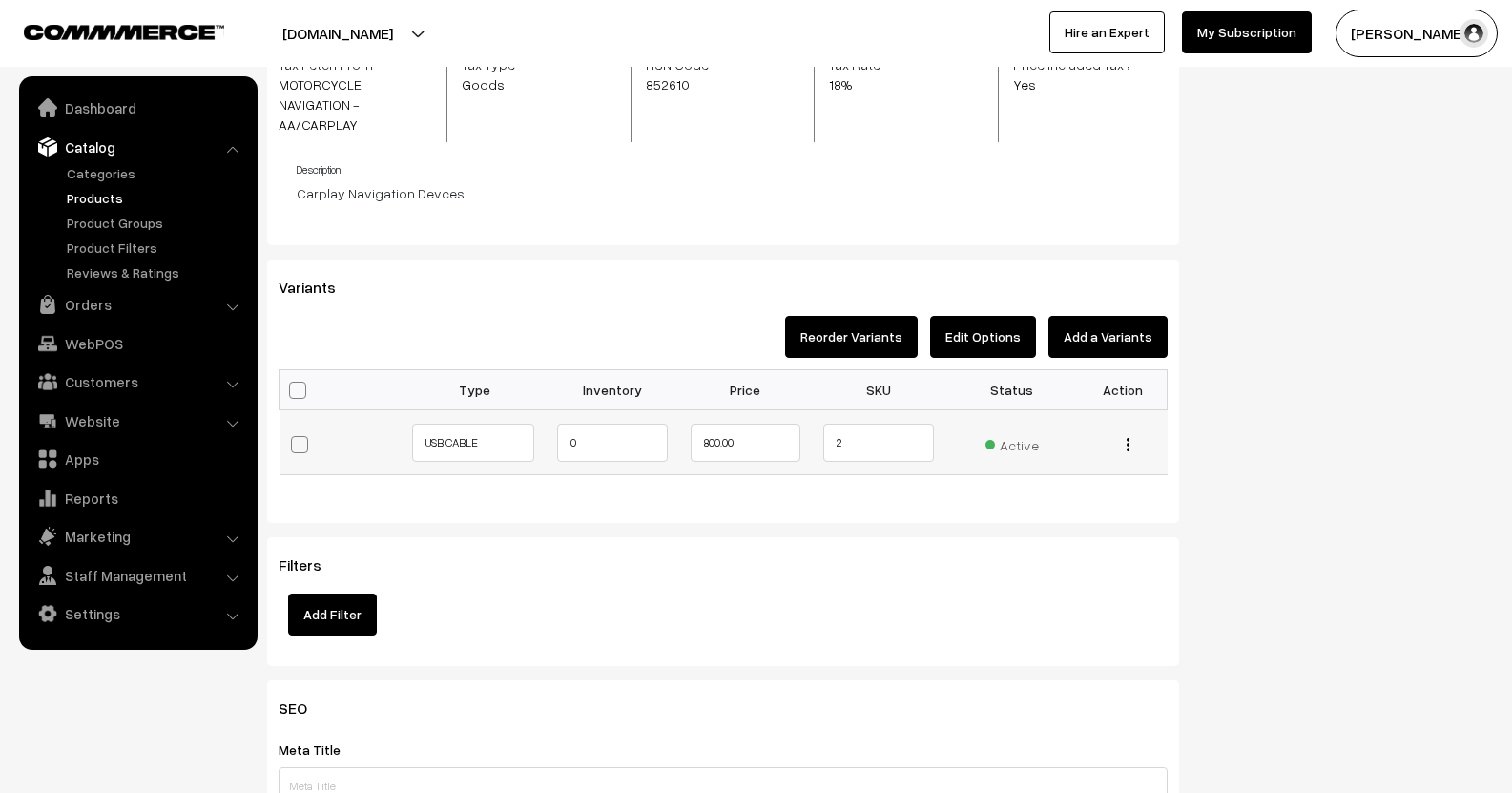
click at [1124, 432] on div "Edit Delete" at bounding box center [1123, 442] width 66 height 20
click at [1131, 432] on div "Edit Delete" at bounding box center [1123, 442] width 66 height 20
click at [1126, 436] on button "button" at bounding box center [1128, 444] width 5 height 16
click at [1017, 492] on link "Delete" at bounding box center [1042, 513] width 162 height 42
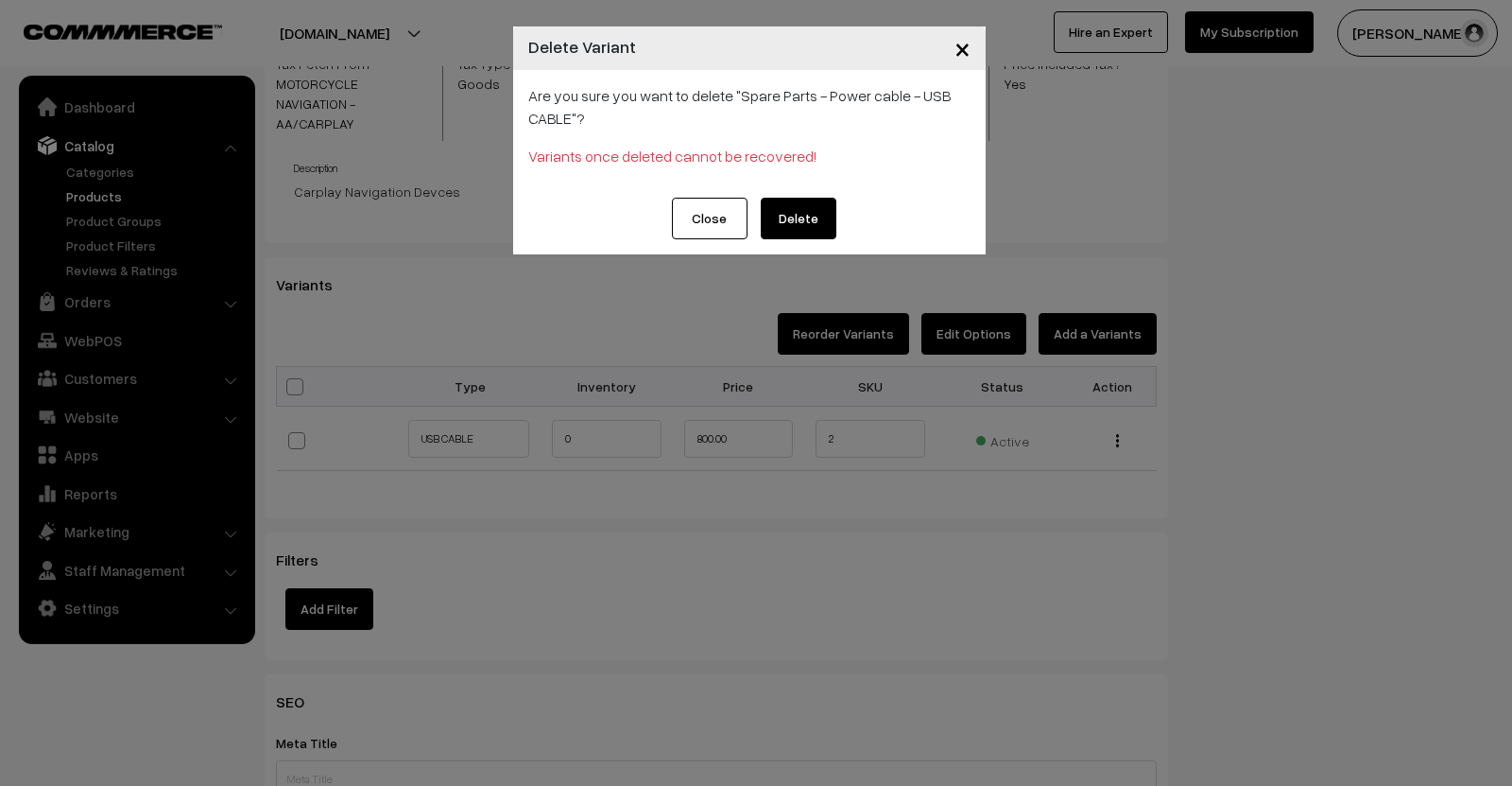
click at [803, 224] on button "Delete" at bounding box center [798, 218] width 75 height 41
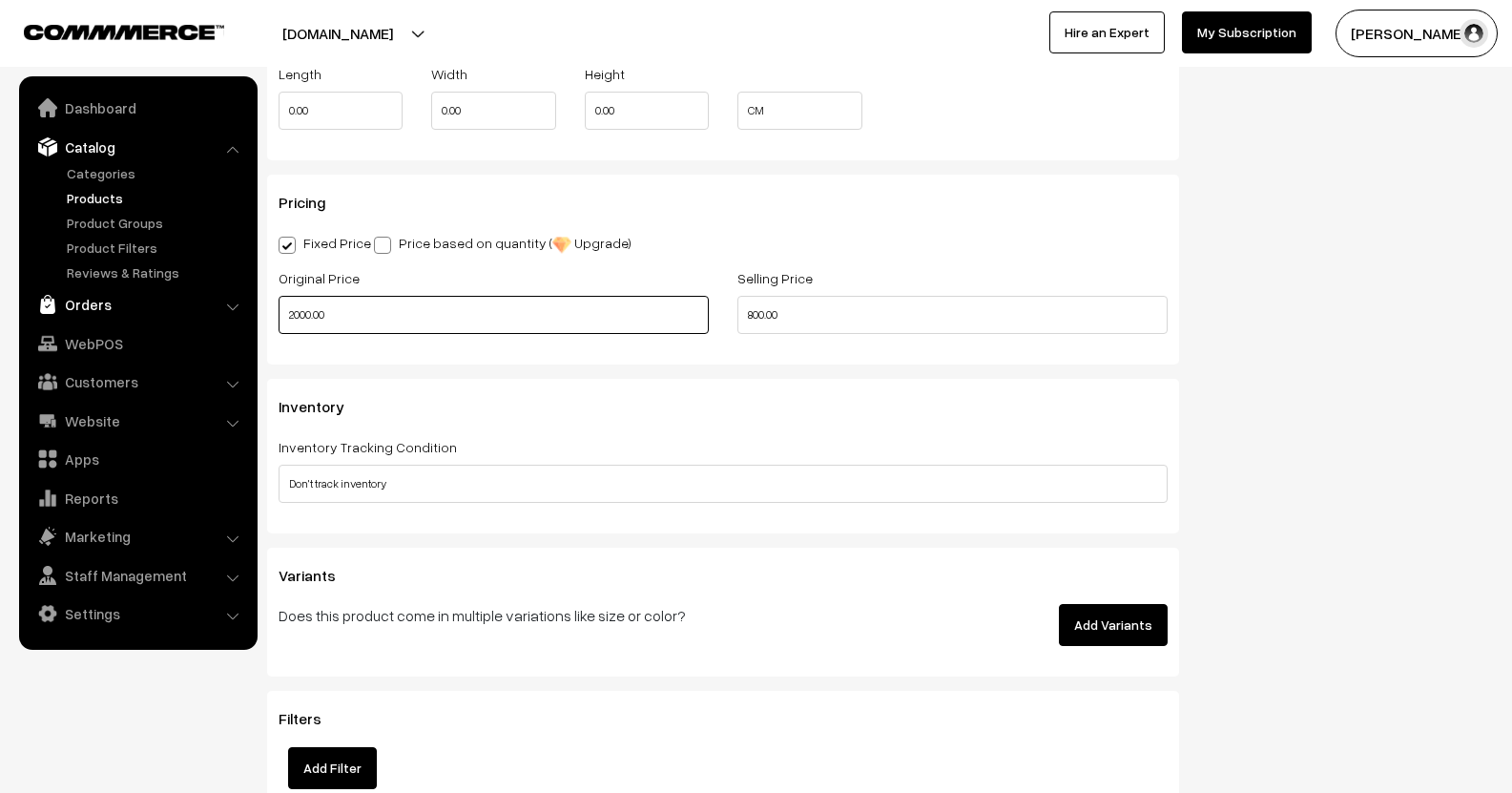
drag, startPoint x: 353, startPoint y: 314, endPoint x: 77, endPoint y: 295, distance: 276.7
click at [77, 310] on body "Thank you for showing interest. Our team will call you shortly. Close lbcmoto.c…" at bounding box center [756, 99] width 1512 height 3251
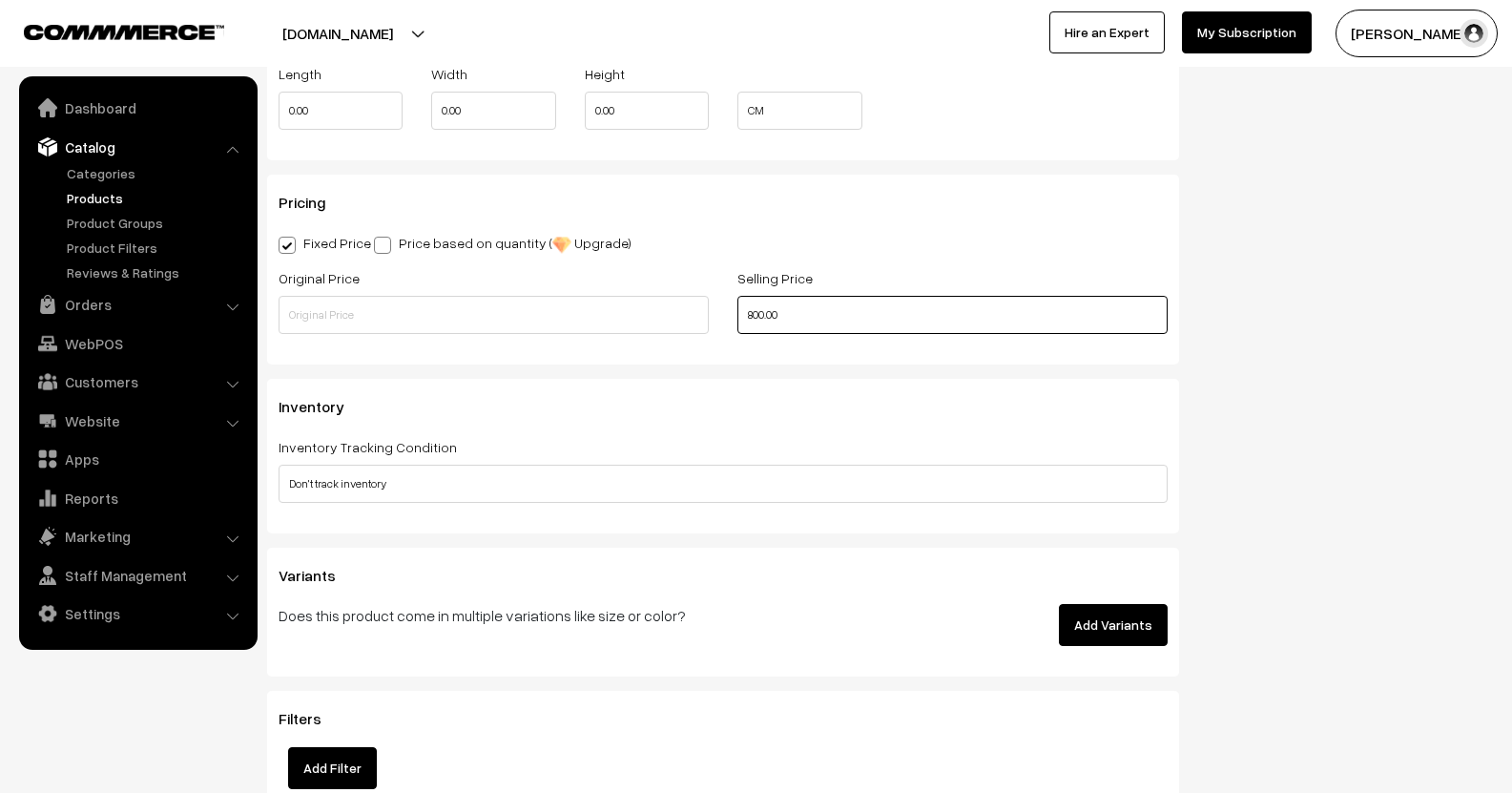
drag, startPoint x: 788, startPoint y: 318, endPoint x: 667, endPoint y: 342, distance: 123.4
click at [667, 342] on div "Original Price Selling Price 800.00" at bounding box center [723, 305] width 918 height 79
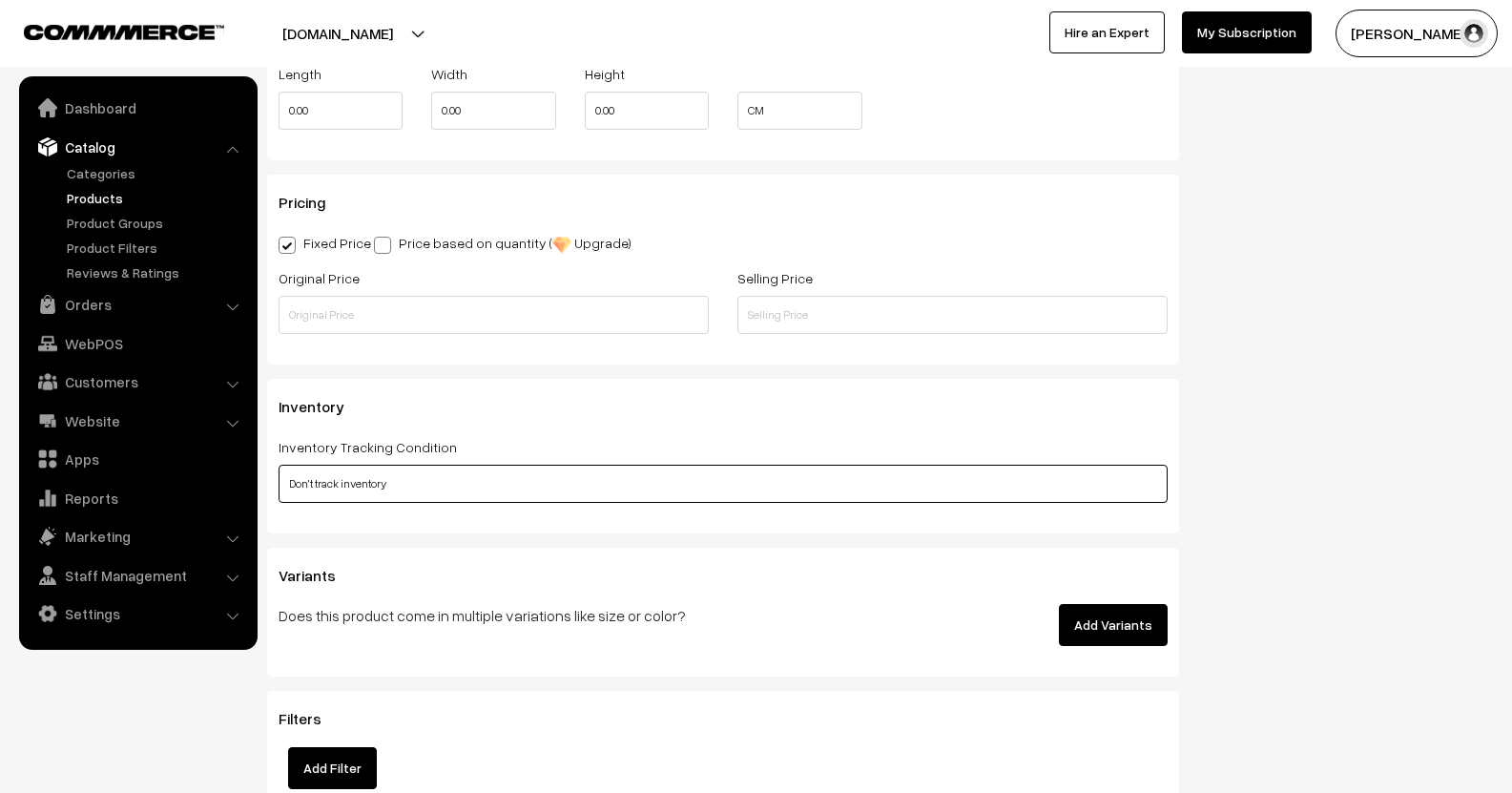
click at [973, 489] on select "Don't track inventory Track product's inventory" at bounding box center [723, 483] width 889 height 38
click at [278, 465] on select "Don't track inventory Track product's inventory" at bounding box center [723, 483] width 889 height 38
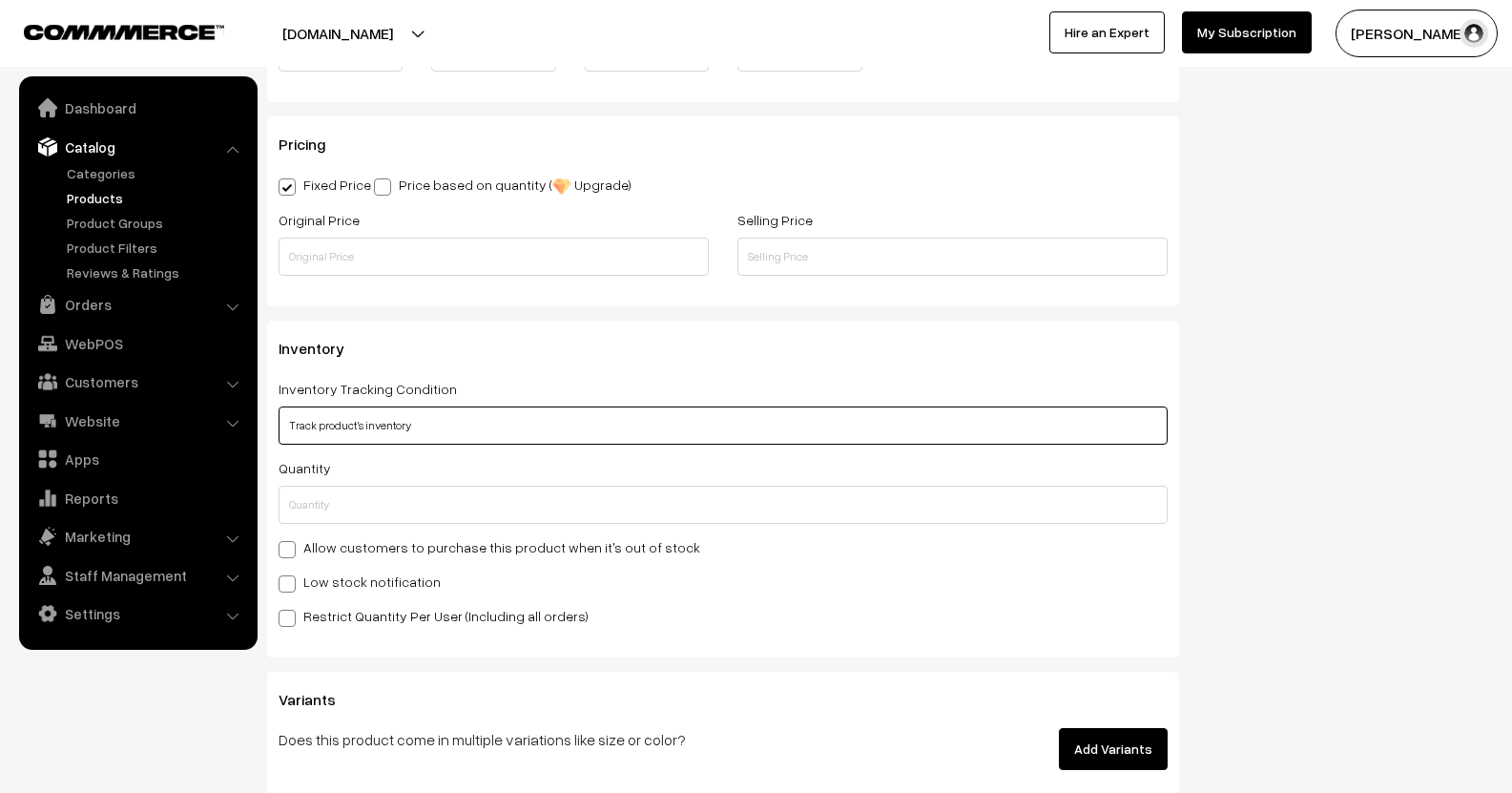
scroll to position [1621, 0]
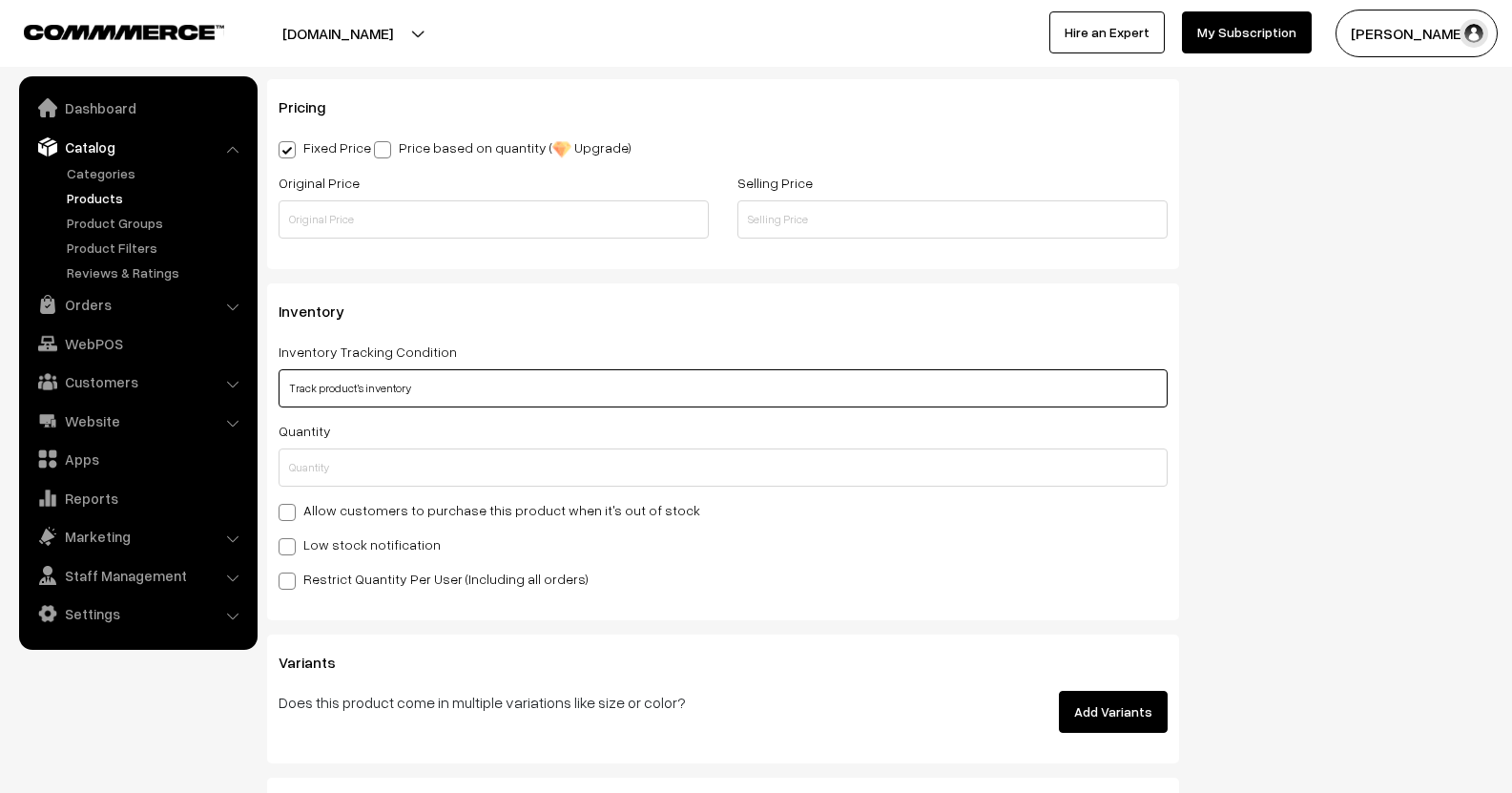
click at [901, 389] on select "Don't track inventory Track product's inventory" at bounding box center [723, 387] width 889 height 38
select select "1"
click at [278, 370] on select "Don't track inventory Track product's inventory" at bounding box center [723, 387] width 889 height 38
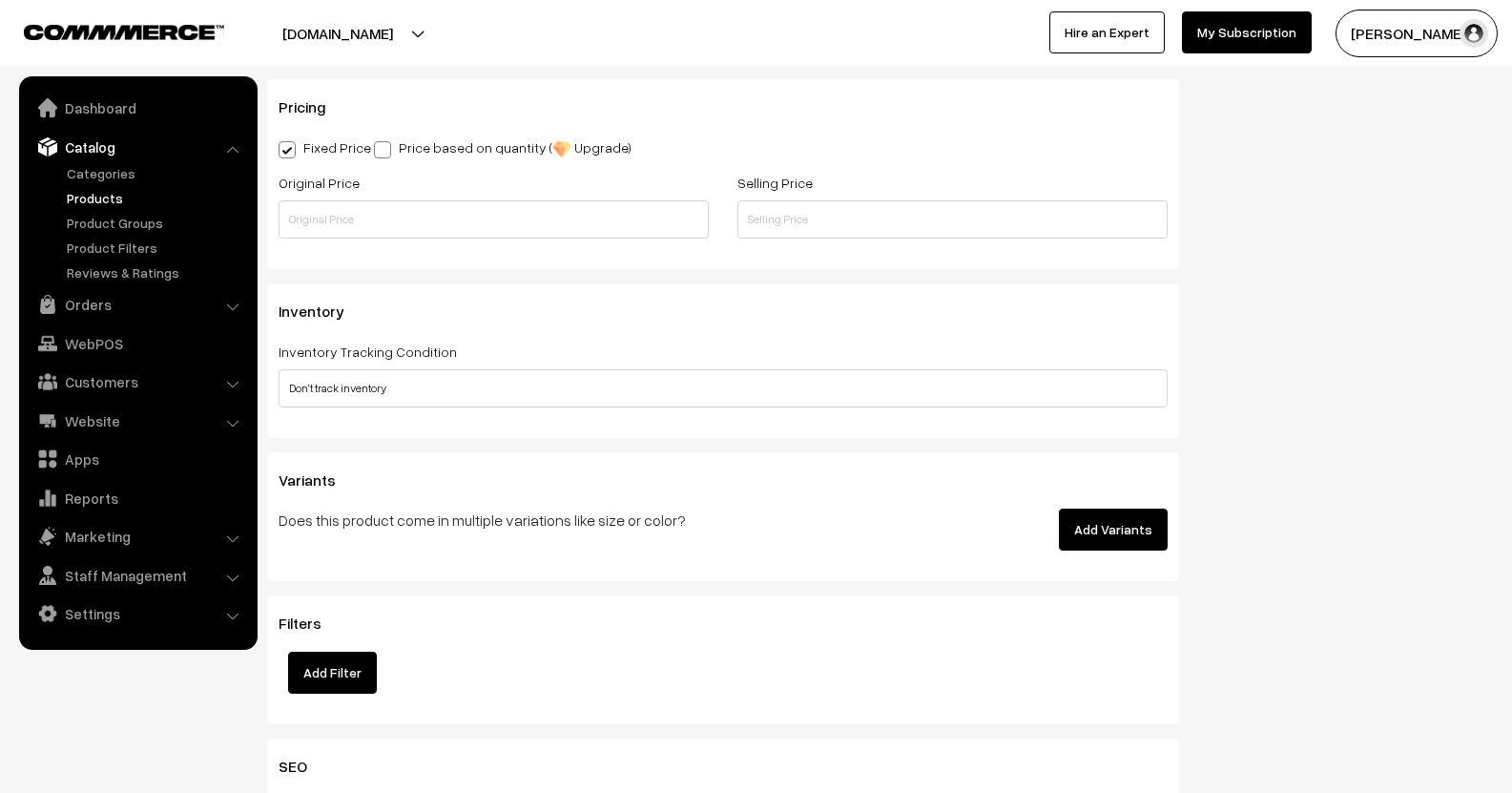
click at [1112, 523] on button "Add Variants" at bounding box center [1113, 528] width 109 height 42
click at [1137, 540] on button "Add Variants" at bounding box center [1113, 528] width 109 height 42
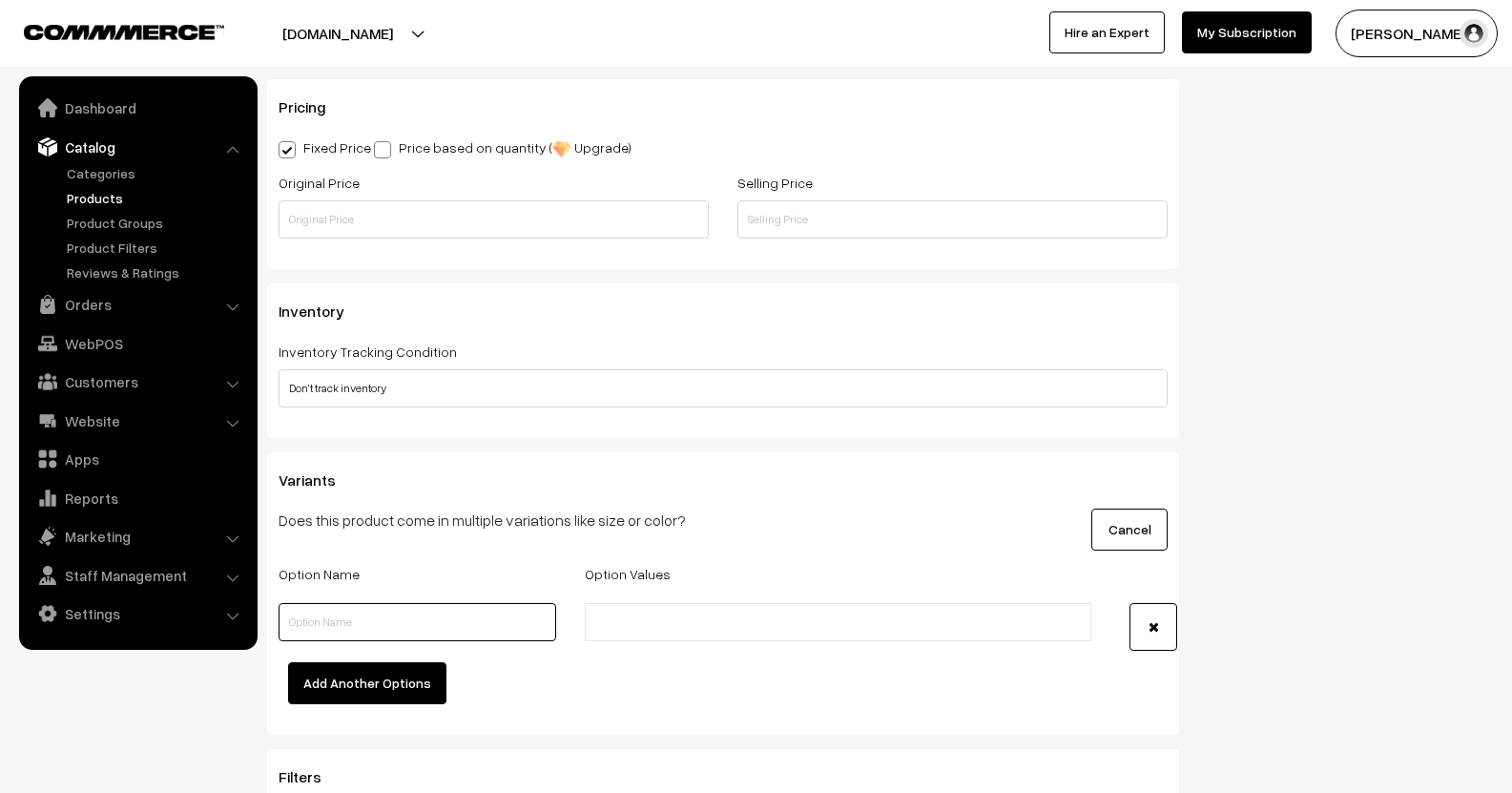
click at [382, 621] on input "text" at bounding box center [416, 622] width 277 height 38
type input "S1 Elite"
drag, startPoint x: 296, startPoint y: 617, endPoint x: 303, endPoint y: 625, distance: 10.6
click at [265, 621] on div "S1 Elite" at bounding box center [417, 627] width 306 height 48
drag, startPoint x: 276, startPoint y: 620, endPoint x: 260, endPoint y: 599, distance: 26.4
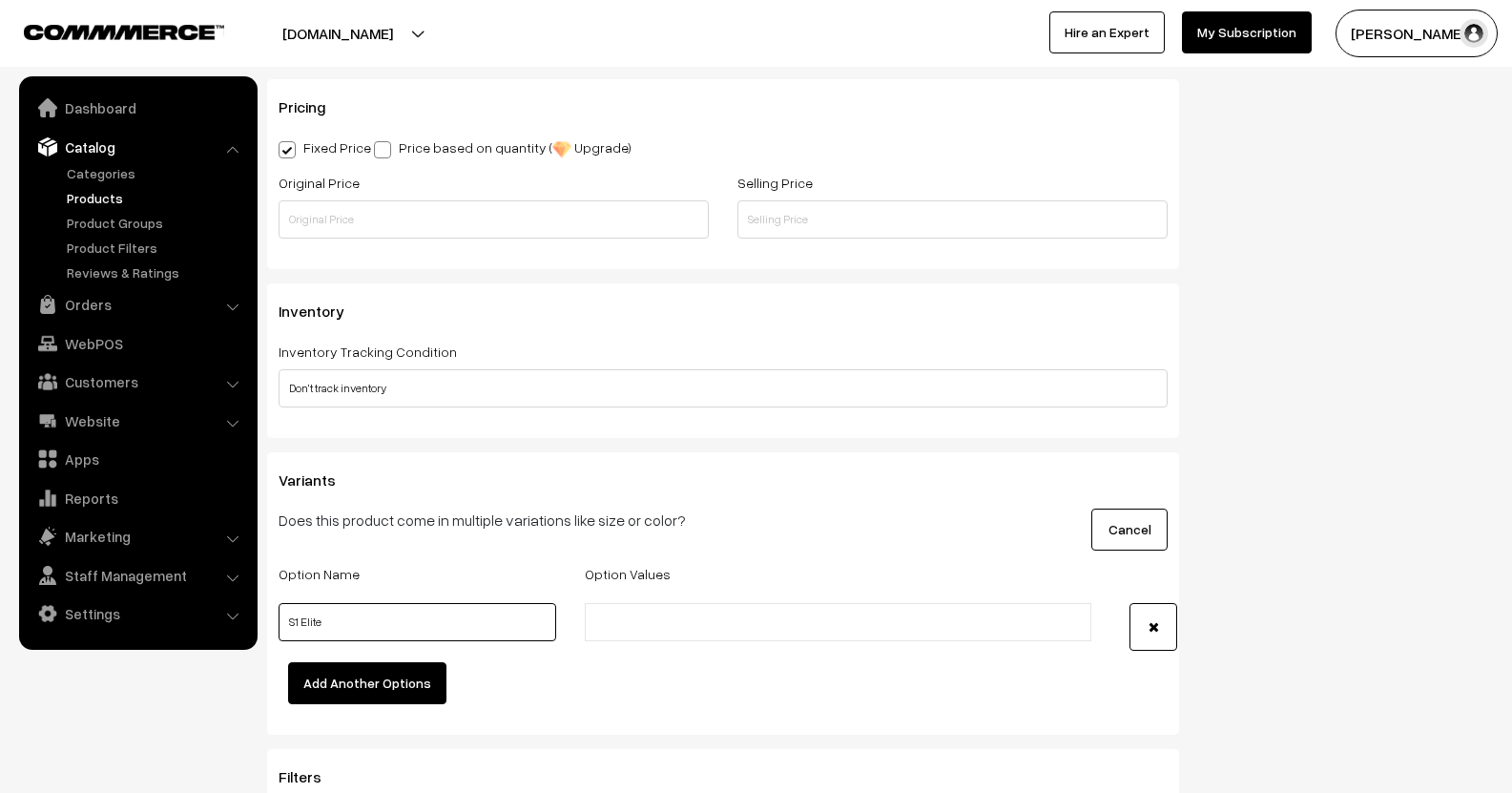
click at [247, 620] on body "Thank you for showing interest. Our team will call you shortly. Close lbcmoto.c…" at bounding box center [756, 81] width 1512 height 3405
type input "Model"
click at [692, 627] on input "text" at bounding box center [674, 622] width 167 height 20
type input "S1 Elite Power cable"
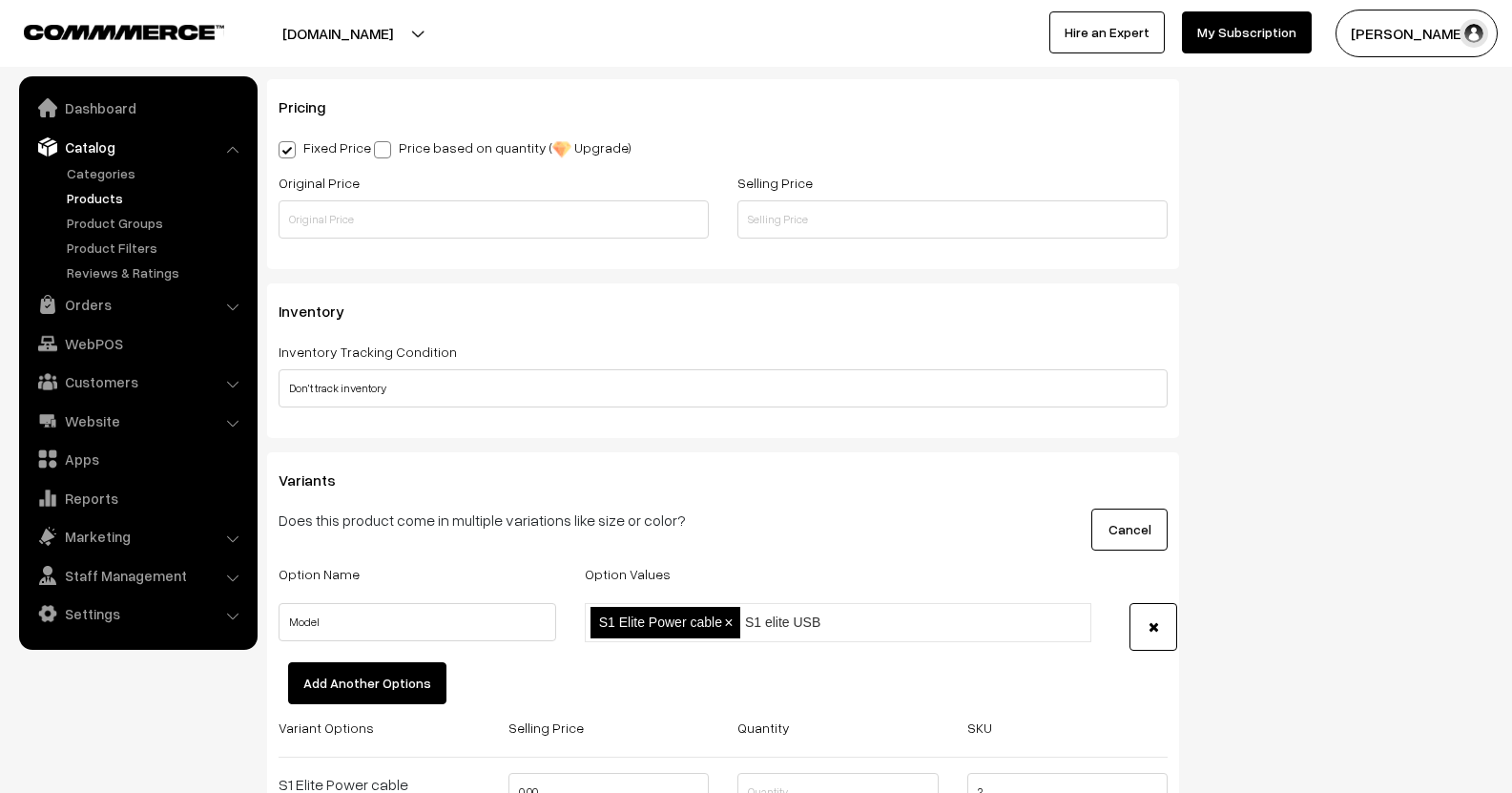
click at [793, 626] on input "S1 elite USB" at bounding box center [829, 622] width 167 height 20
type input "S1E USB"
type input "S1G Power Cable"
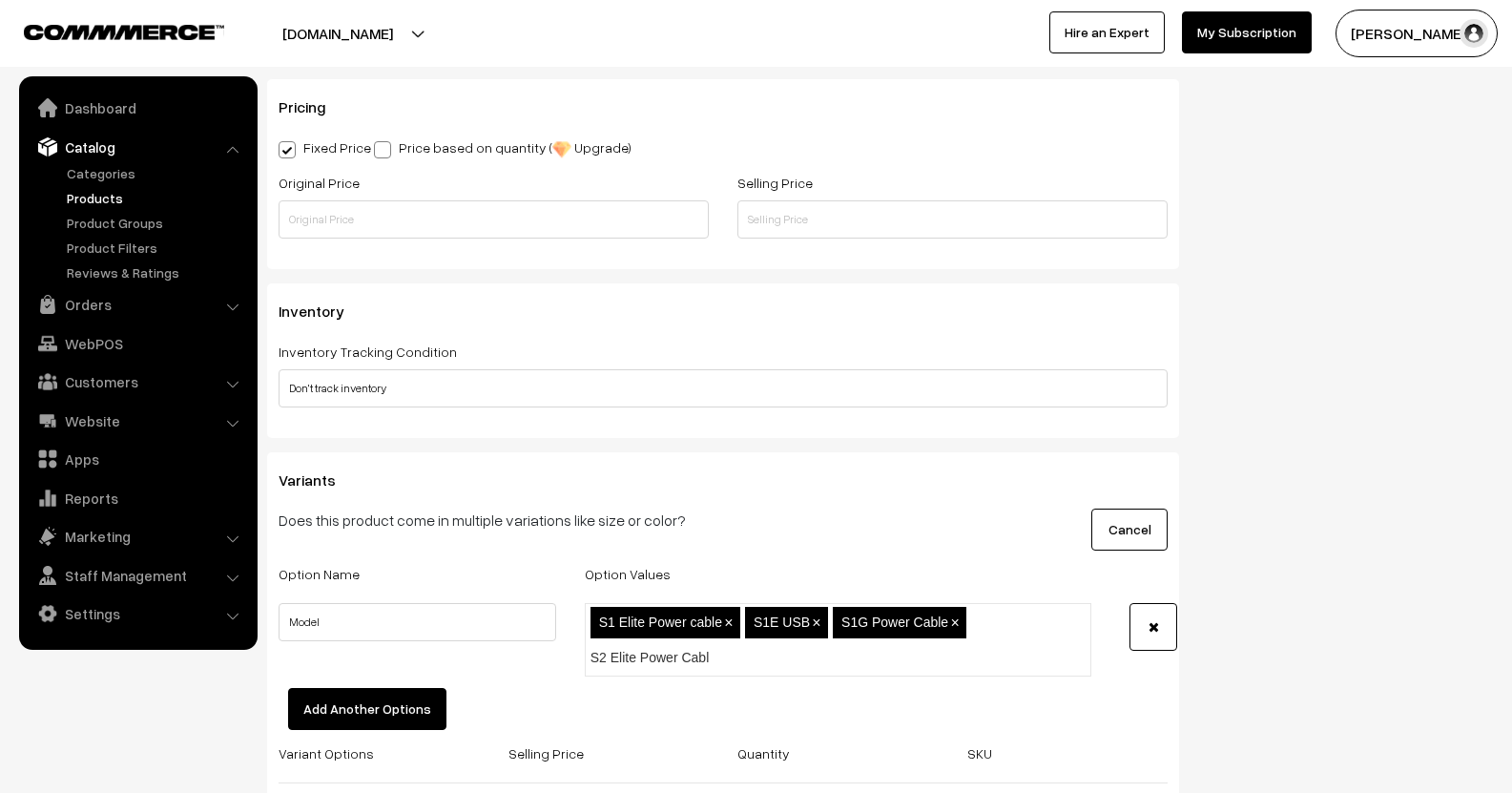
type input "S2 Elite Power Cable"
type input "S3 Elite Power Cable"
type input "S4 Elite power Cable"
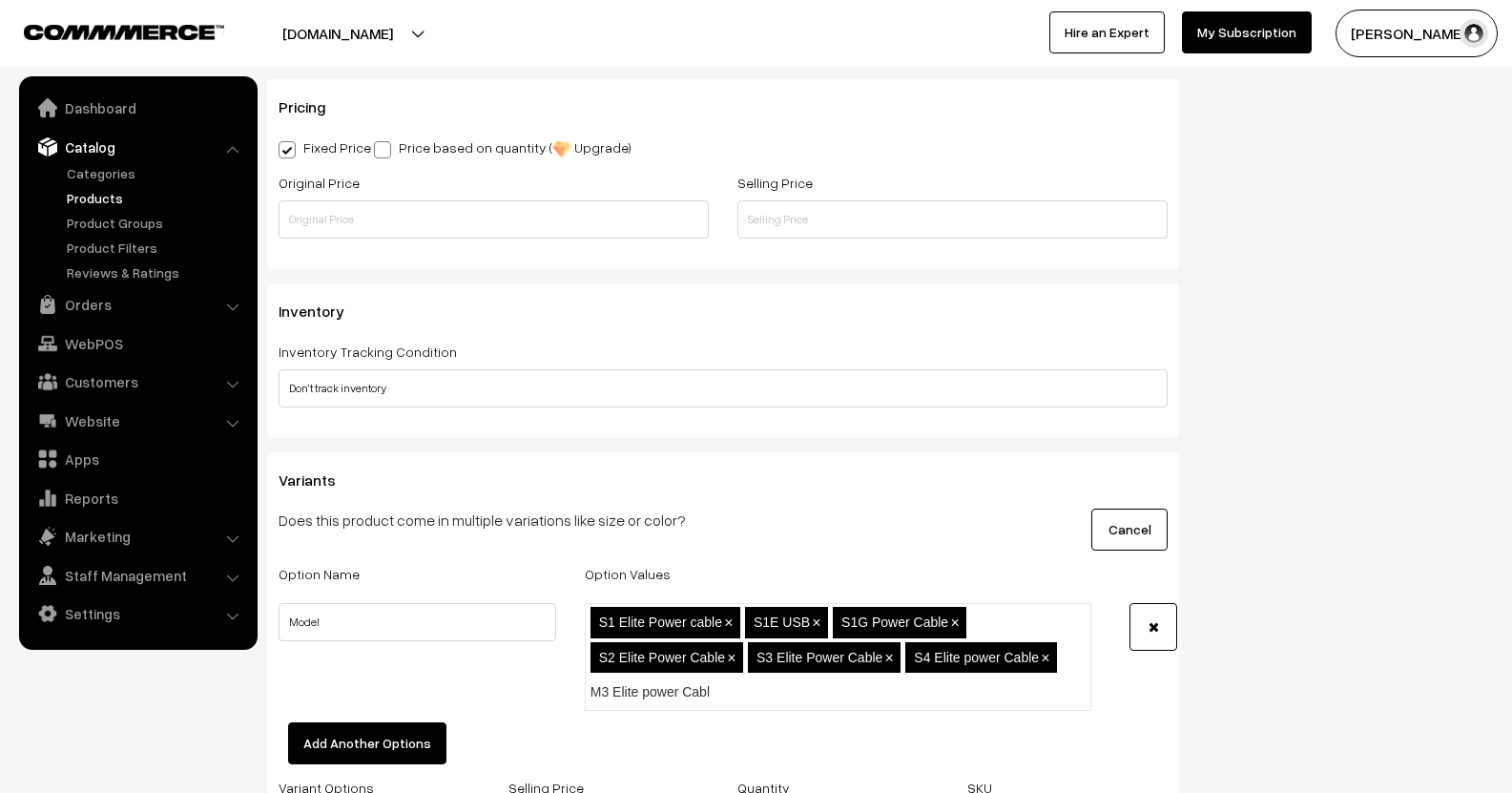
type input "M3 Elite power Cable"
type input "M3 Splitter"
type input "E3 Power cable"
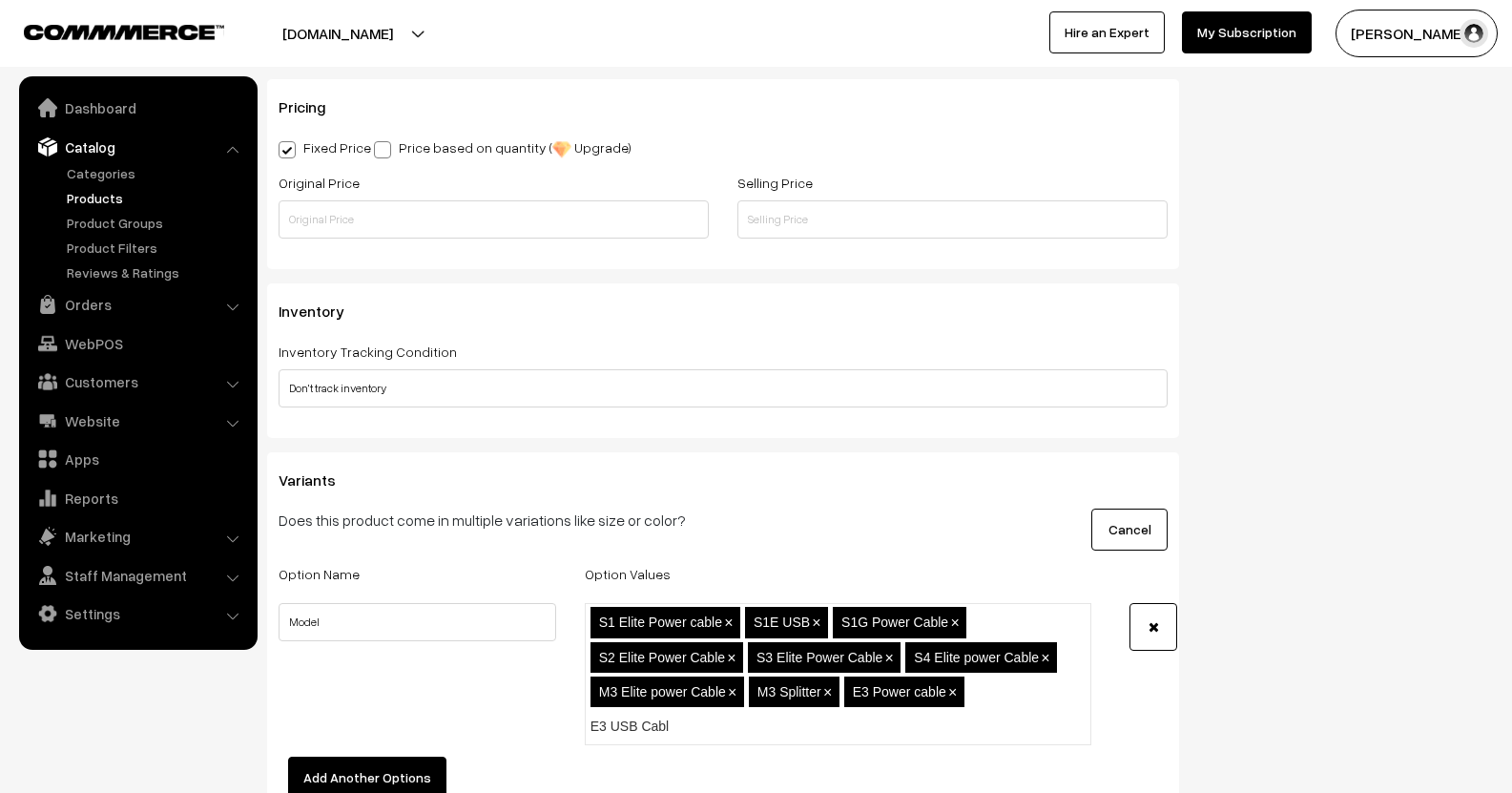
type input "E3 USB Cable"
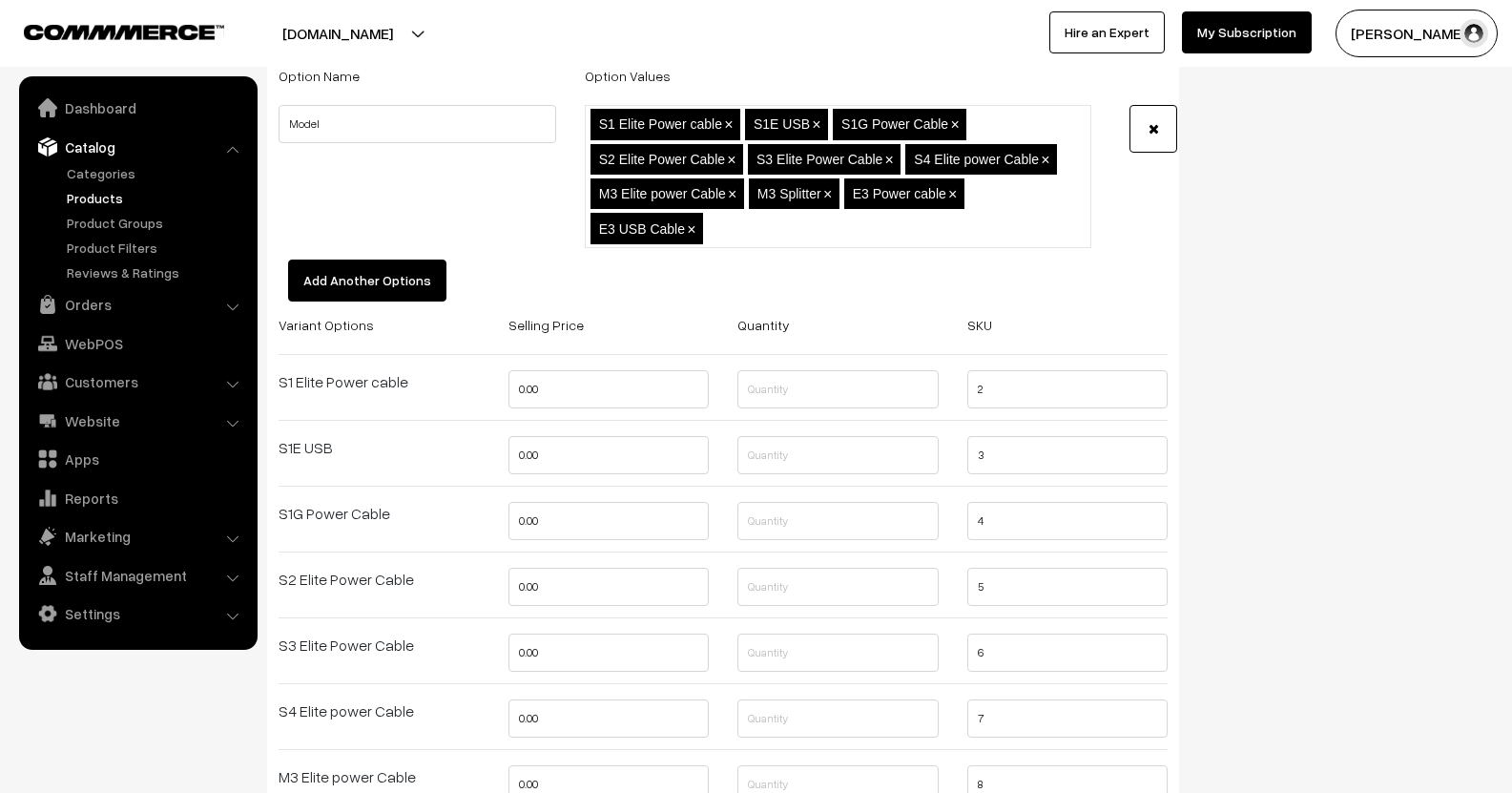
scroll to position [2194, 0]
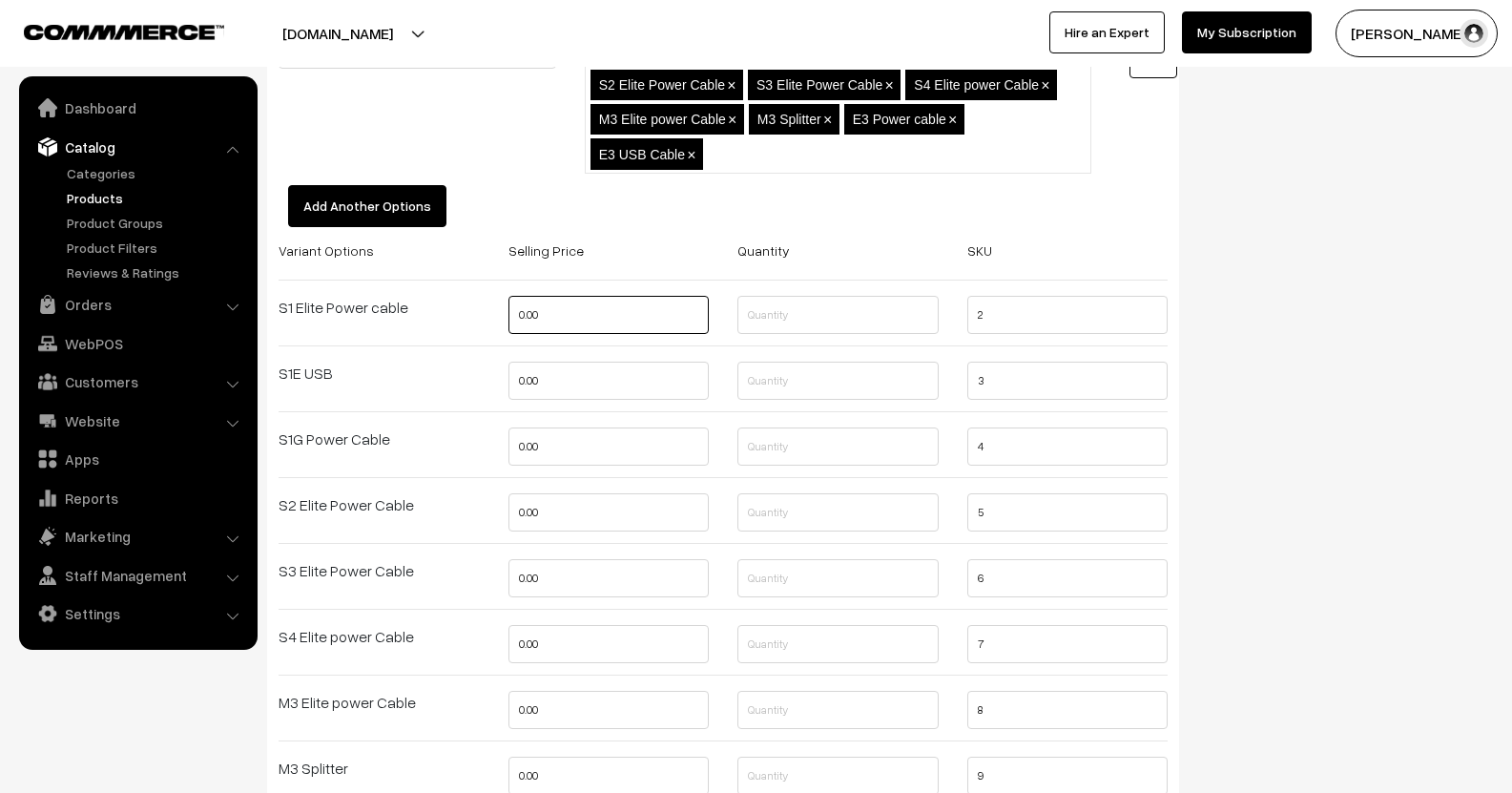
drag, startPoint x: 556, startPoint y: 325, endPoint x: 497, endPoint y: 337, distance: 60.2
click at [497, 337] on div "0.00" at bounding box center [609, 320] width 230 height 50
type input "1"
drag, startPoint x: 558, startPoint y: 380, endPoint x: 446, endPoint y: 385, distance: 112.1
click at [447, 385] on div "Variant Options Selling Price Quantity SKU S1 Elite Power cable 1 2 S1E USB 1 3…" at bounding box center [723, 595] width 918 height 715
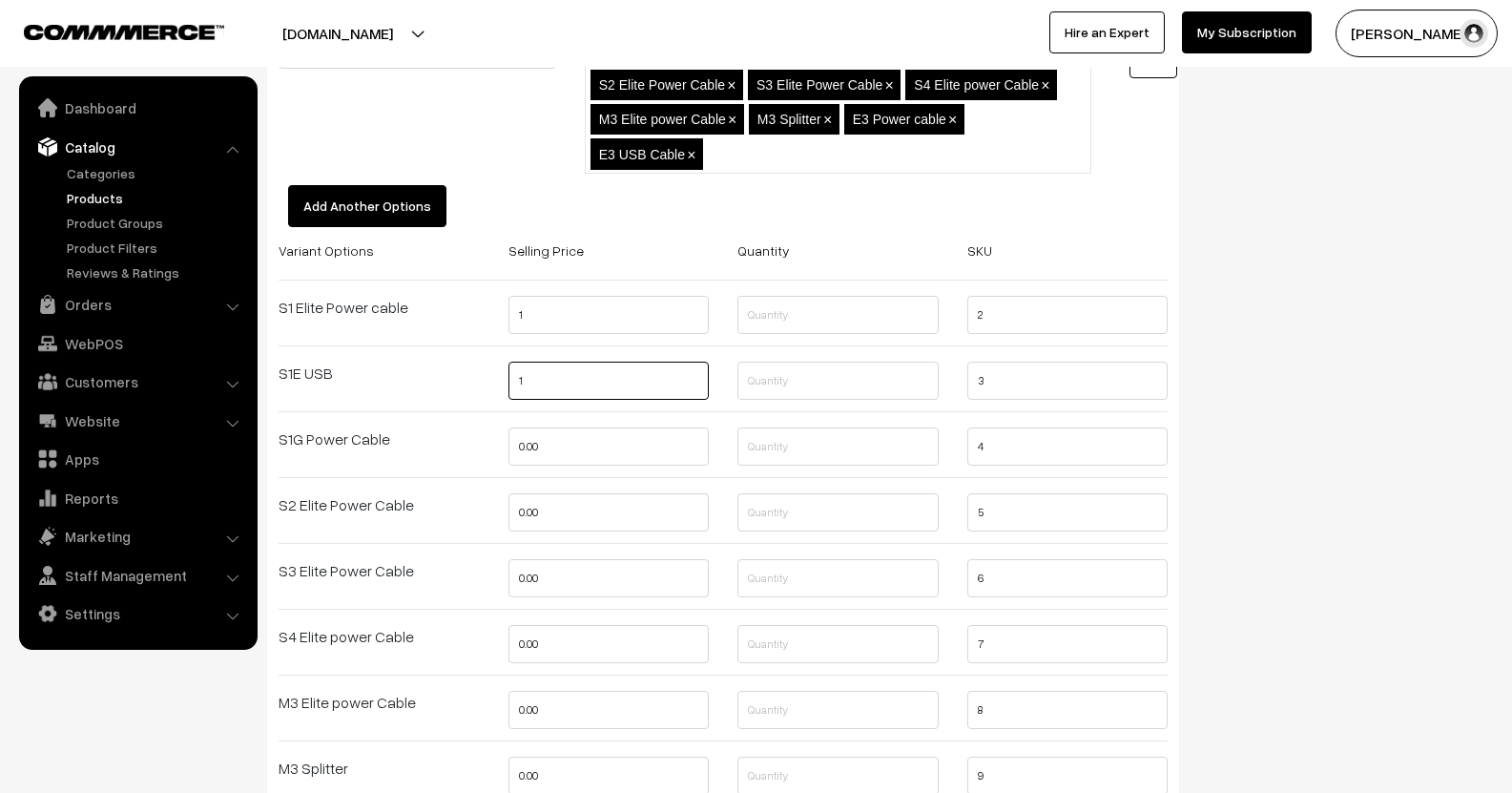
type input "1"
drag, startPoint x: 547, startPoint y: 443, endPoint x: 441, endPoint y: 459, distance: 107.2
click at [441, 459] on div "Variant Options Selling Price Quantity SKU S1 Elite Power cable 1 2 S1E USB 1 3…" at bounding box center [723, 595] width 918 height 715
type input "1"
drag, startPoint x: 560, startPoint y: 523, endPoint x: 475, endPoint y: 523, distance: 85.0
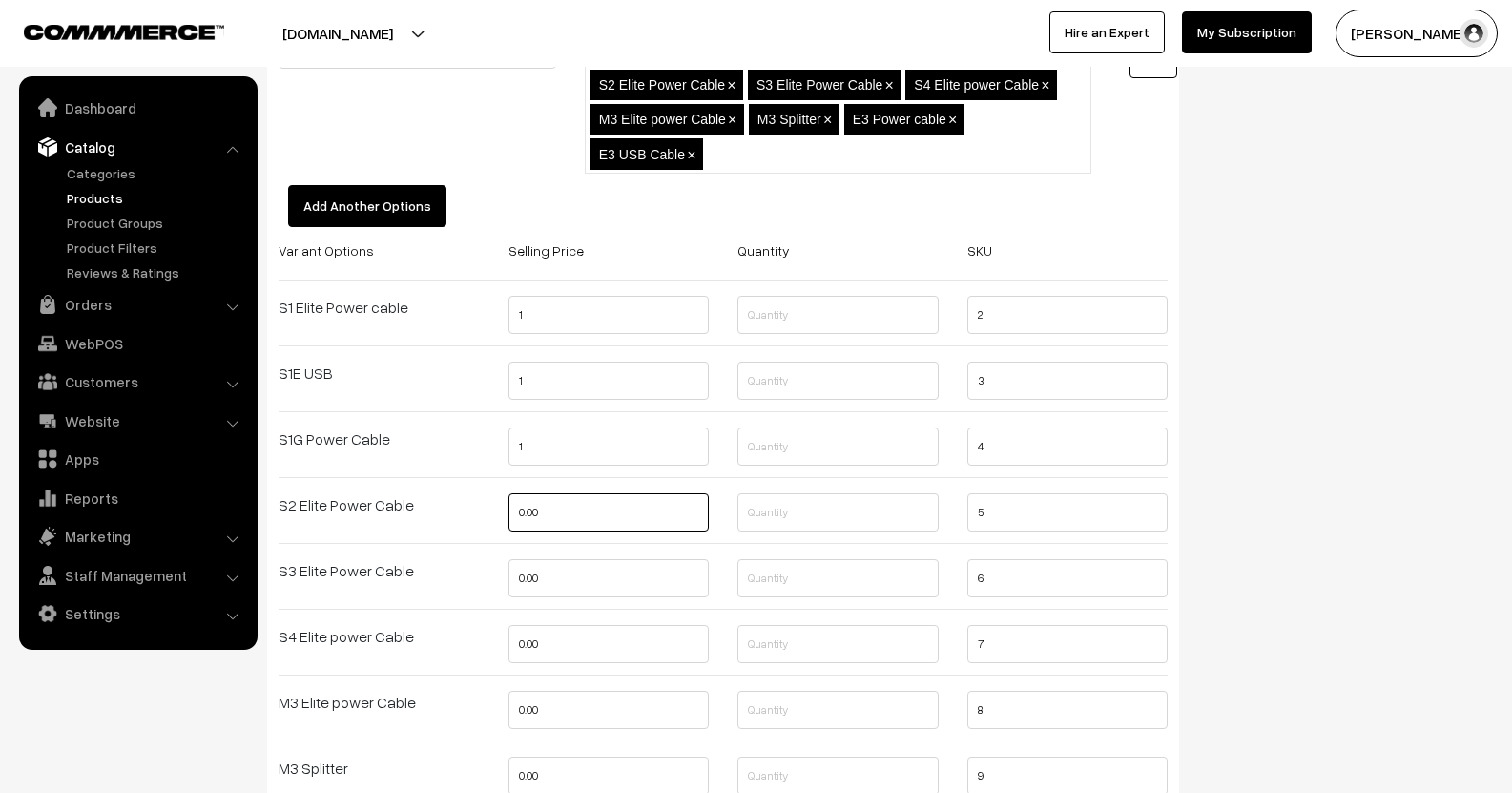
click at [475, 523] on div "Variant Options Selling Price Quantity SKU S1 Elite Power cable 1 2 S1E USB 1 3…" at bounding box center [723, 595] width 918 height 715
type input "1"
drag, startPoint x: 563, startPoint y: 583, endPoint x: 489, endPoint y: 589, distance: 74.2
click at [489, 589] on div "Variant Options Selling Price Quantity SKU S1 Elite Power cable 1 2 S1E USB 1 3…" at bounding box center [723, 595] width 918 height 715
type input "2"
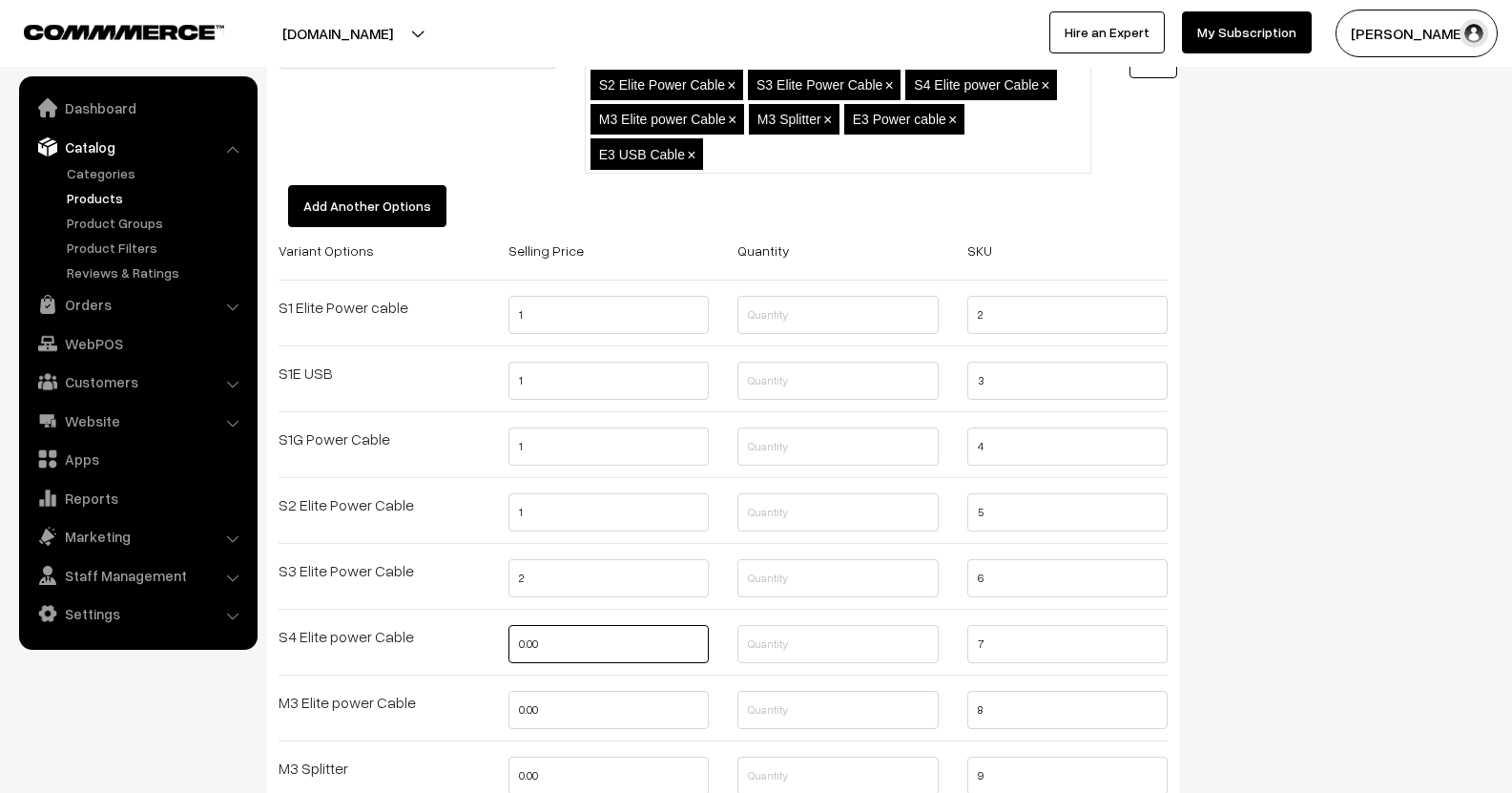
drag, startPoint x: 555, startPoint y: 644, endPoint x: 474, endPoint y: 657, distance: 82.0
click at [474, 657] on div "Variant Options Selling Price Quantity SKU S1 Elite Power cable 1 2 S1E USB 1 3…" at bounding box center [723, 595] width 918 height 715
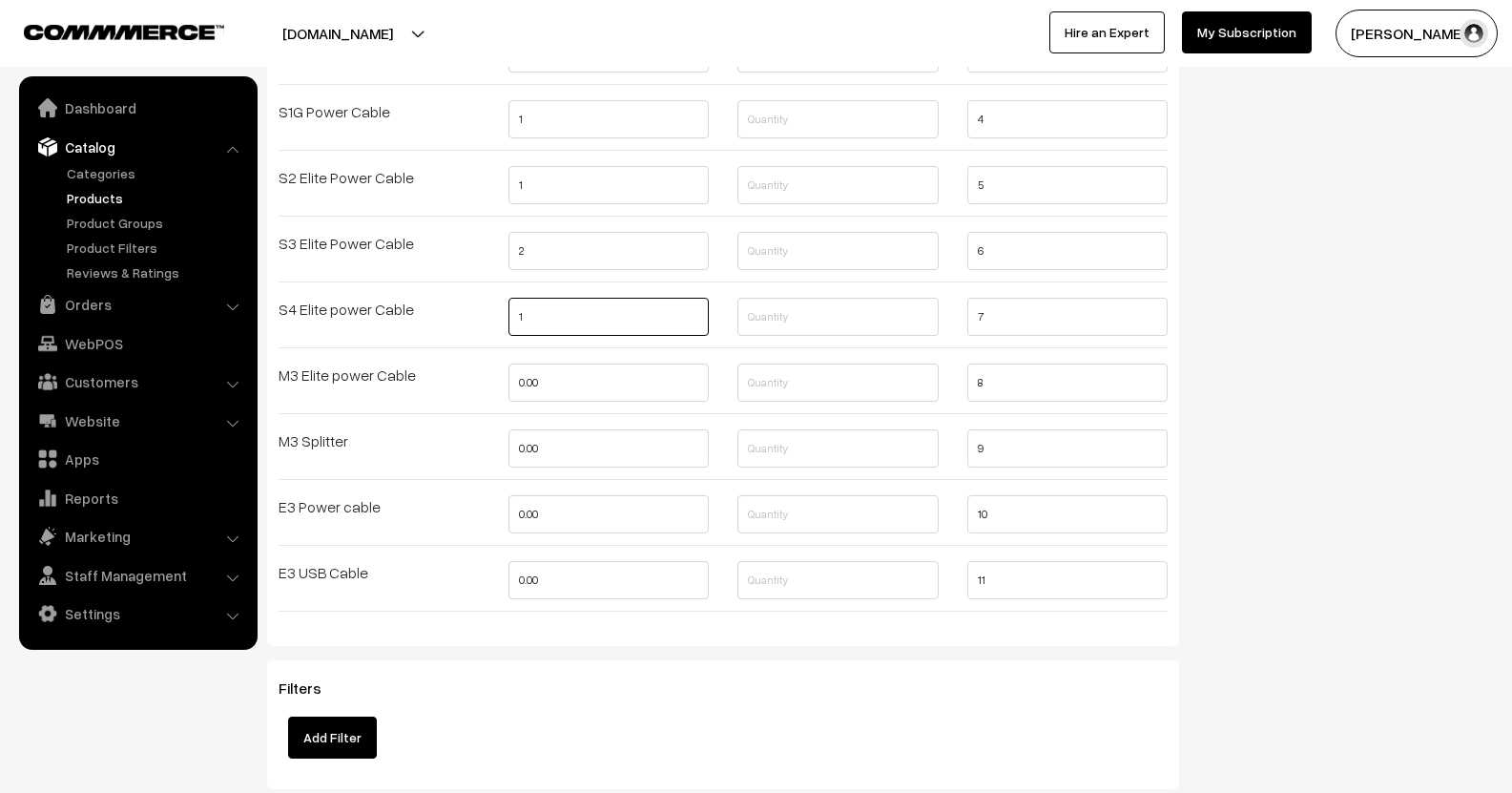
scroll to position [2671, 0]
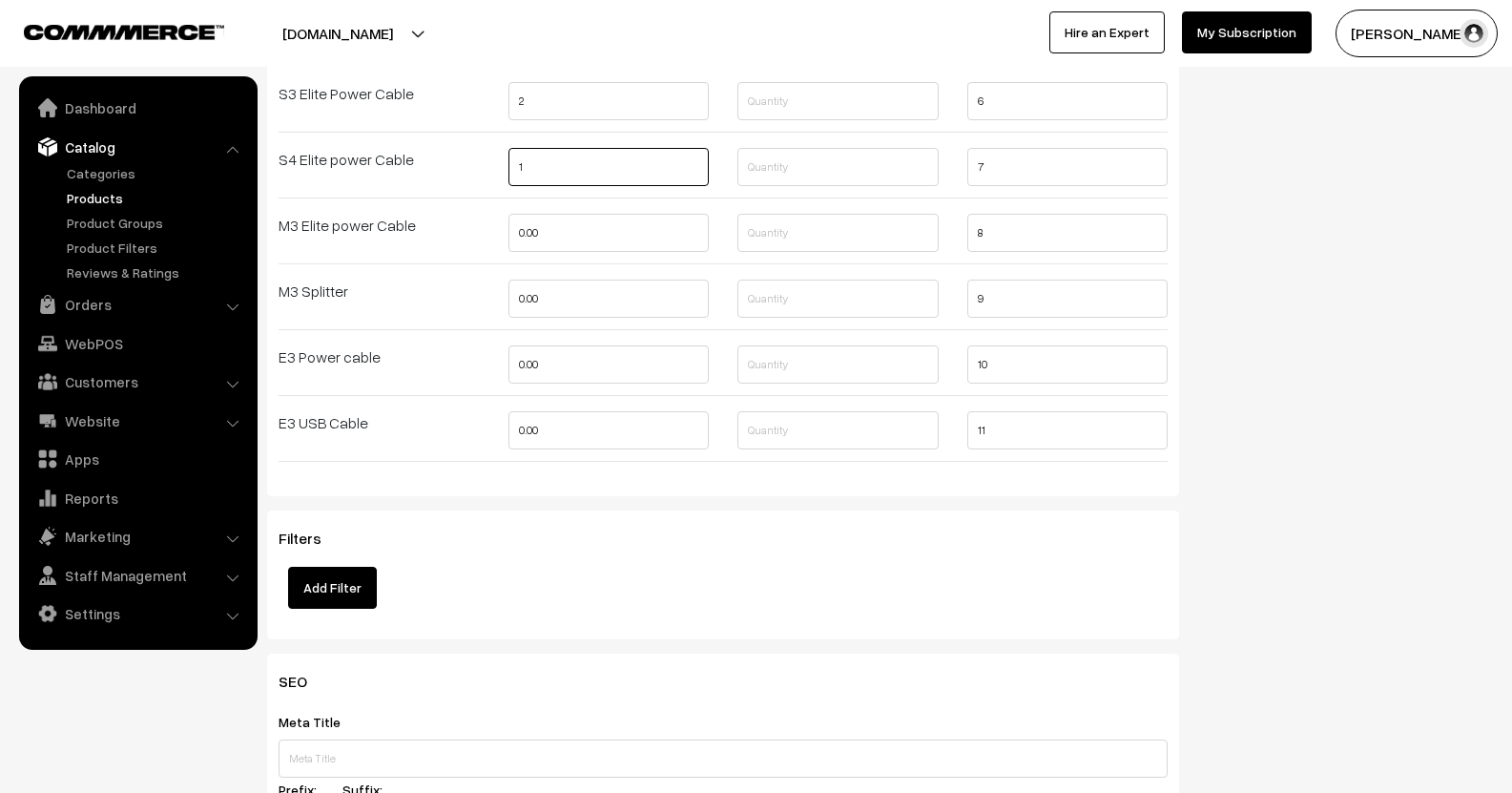
type input "1"
drag, startPoint x: 556, startPoint y: 239, endPoint x: 495, endPoint y: 251, distance: 62.2
click at [495, 251] on div "0.00" at bounding box center [609, 238] width 230 height 50
drag, startPoint x: 566, startPoint y: 300, endPoint x: 504, endPoint y: 314, distance: 63.6
click at [504, 314] on div "0.00" at bounding box center [609, 304] width 230 height 50
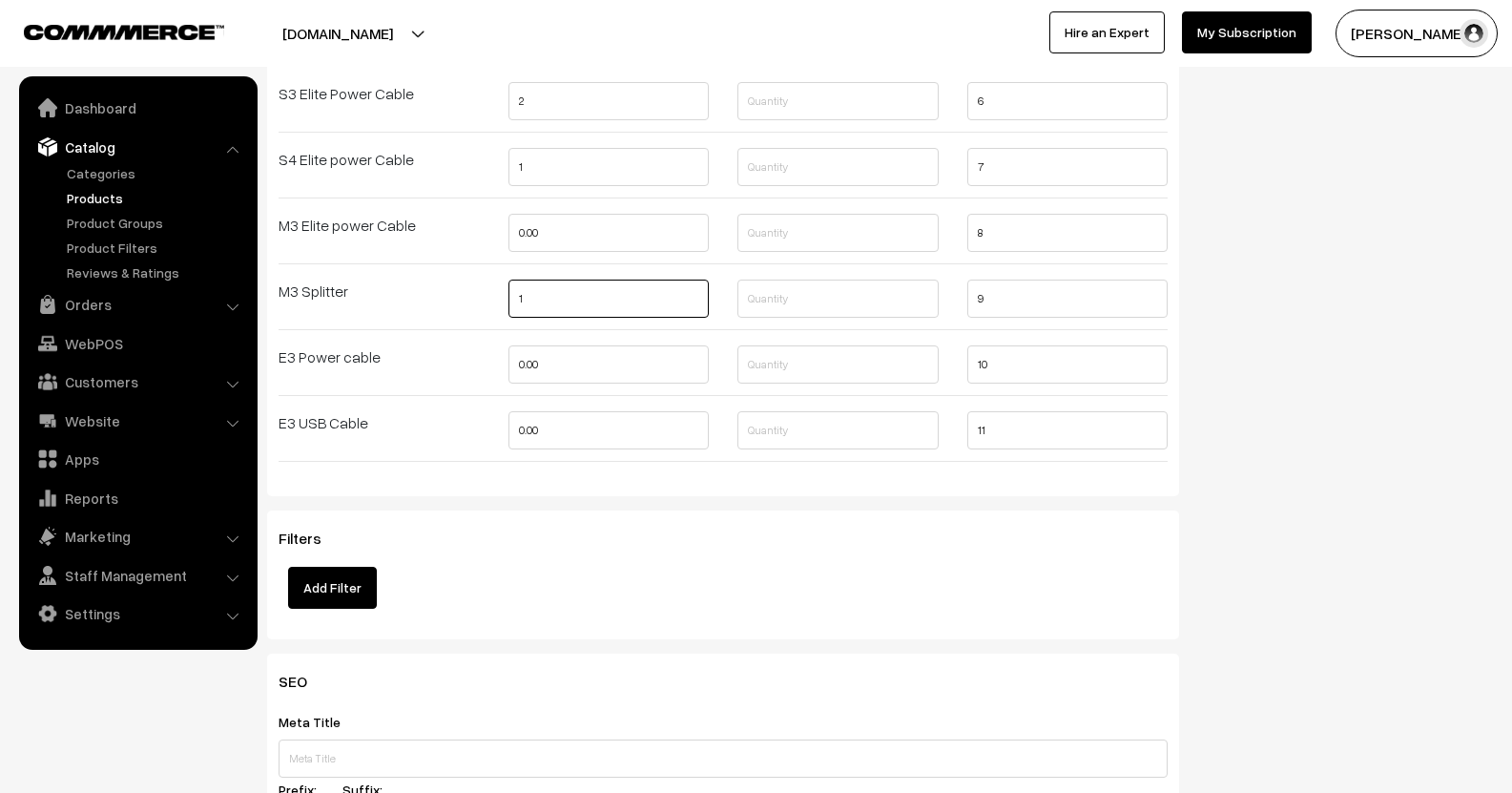
type input "1"
drag, startPoint x: 546, startPoint y: 361, endPoint x: 472, endPoint y: 374, distance: 75.1
click at [472, 374] on div "Variant Options Selling Price Quantity SKU S1 Elite Power cable 1 2 S1E USB 1 3…" at bounding box center [723, 119] width 918 height 715
drag, startPoint x: 557, startPoint y: 231, endPoint x: 472, endPoint y: 251, distance: 87.3
click at [472, 251] on div "Variant Options Selling Price Quantity SKU S1 Elite Power cable 1 2 S1E USB 1 3…" at bounding box center [723, 119] width 918 height 715
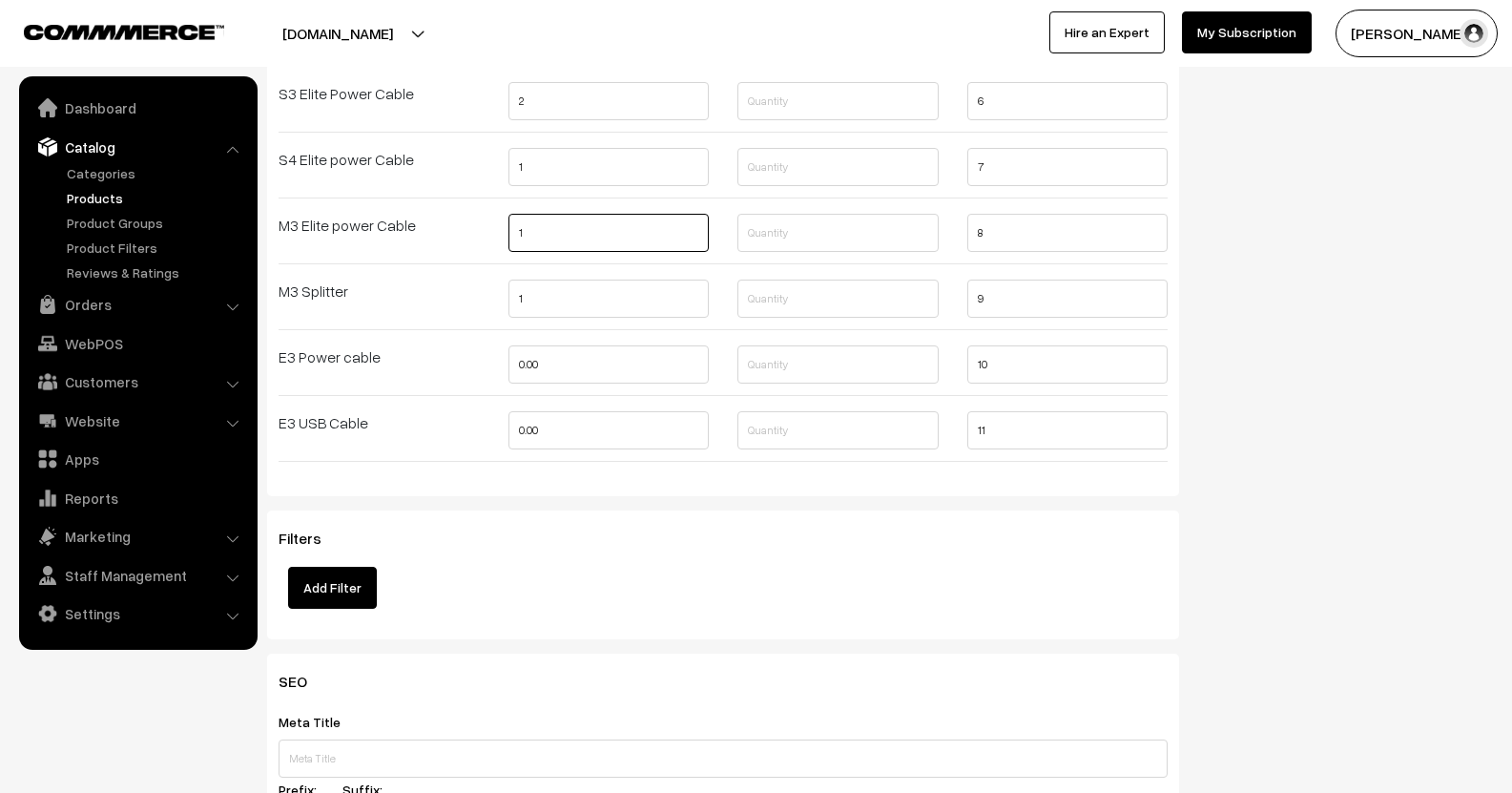
drag, startPoint x: 531, startPoint y: 240, endPoint x: 450, endPoint y: 242, distance: 81.0
click at [450, 242] on div "Variant Options Selling Price Quantity SKU S1 Elite Power cable 1 2 S1E USB 1 3…" at bounding box center [723, 119] width 918 height 715
drag, startPoint x: 566, startPoint y: 225, endPoint x: 413, endPoint y: 242, distance: 153.9
click at [413, 242] on div "Variant Options Selling Price Quantity SKU S1 Elite Power cable 1 2 S1E USB 1 3…" at bounding box center [723, 119] width 918 height 715
type input "1"
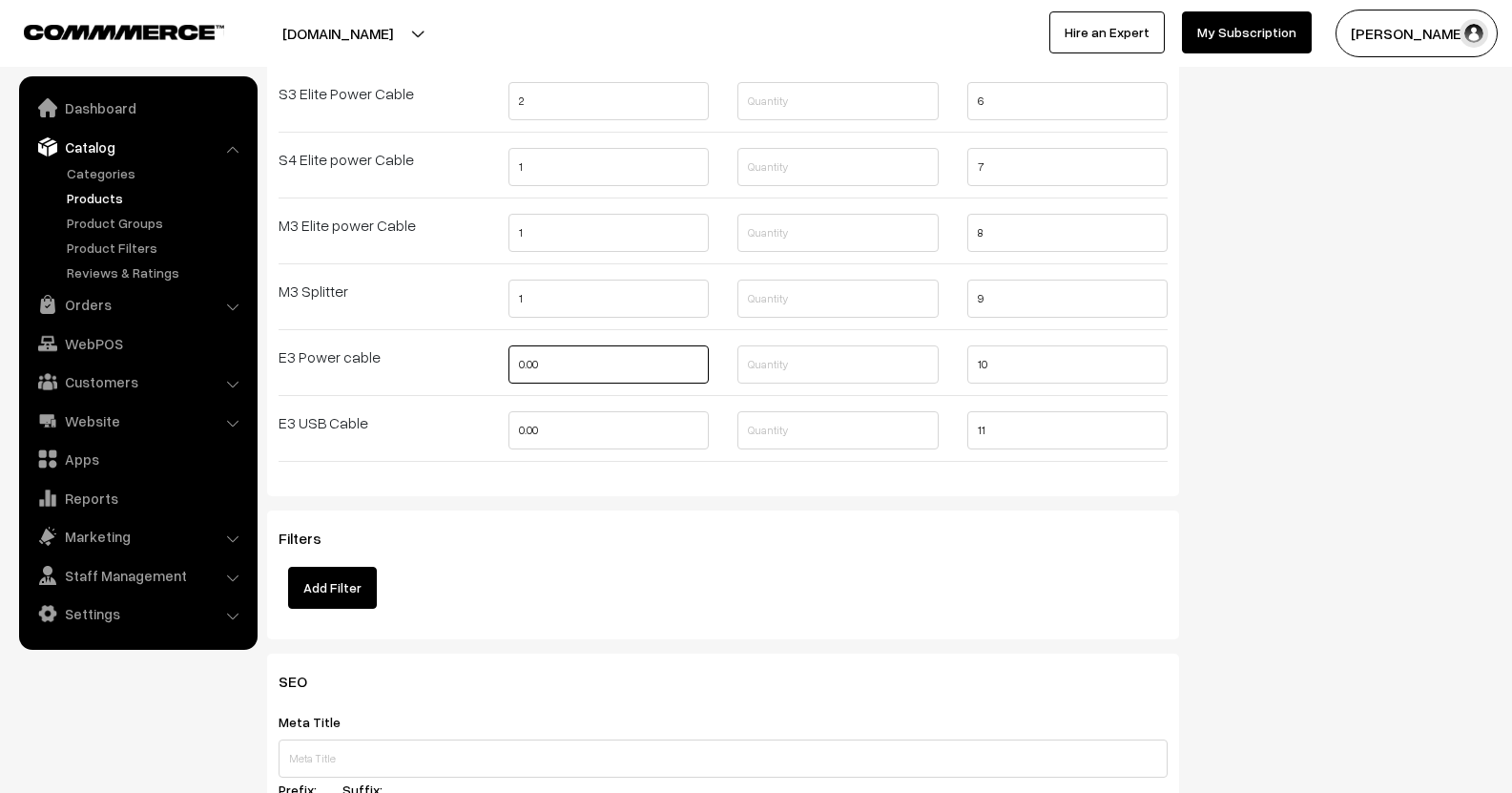
drag, startPoint x: 557, startPoint y: 371, endPoint x: 424, endPoint y: 386, distance: 133.8
click at [424, 386] on div "Variant Options Selling Price Quantity SKU S1 Elite Power cable 1 2 S1E USB 1 3…" at bounding box center [723, 119] width 918 height 715
type input "1"
drag, startPoint x: 558, startPoint y: 446, endPoint x: 427, endPoint y: 446, distance: 131.0
click at [427, 446] on div "Variant Options Selling Price Quantity SKU S1 Elite Power cable 1 2 S1E USB 1 3…" at bounding box center [723, 119] width 918 height 715
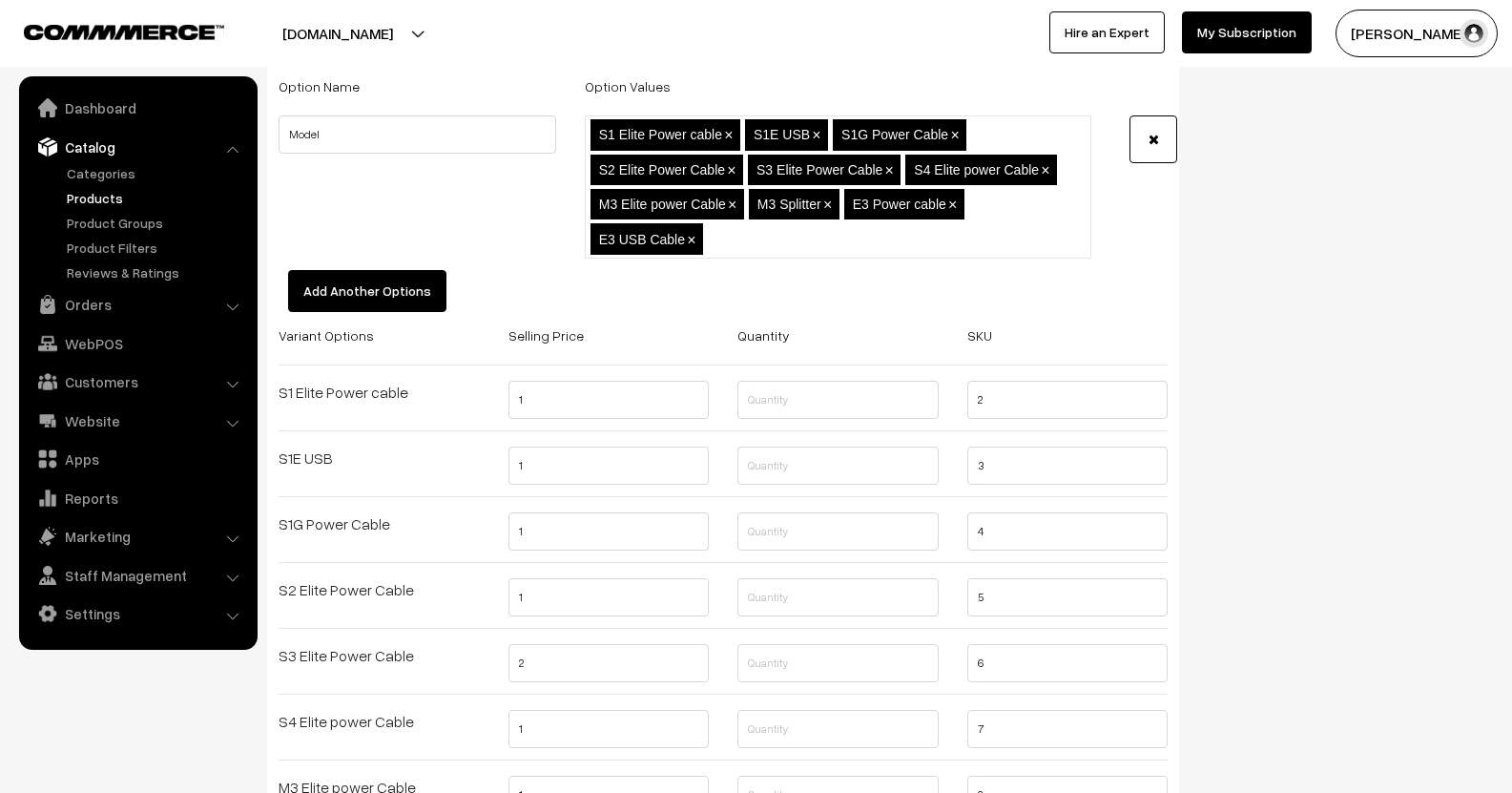
scroll to position [2194, 0]
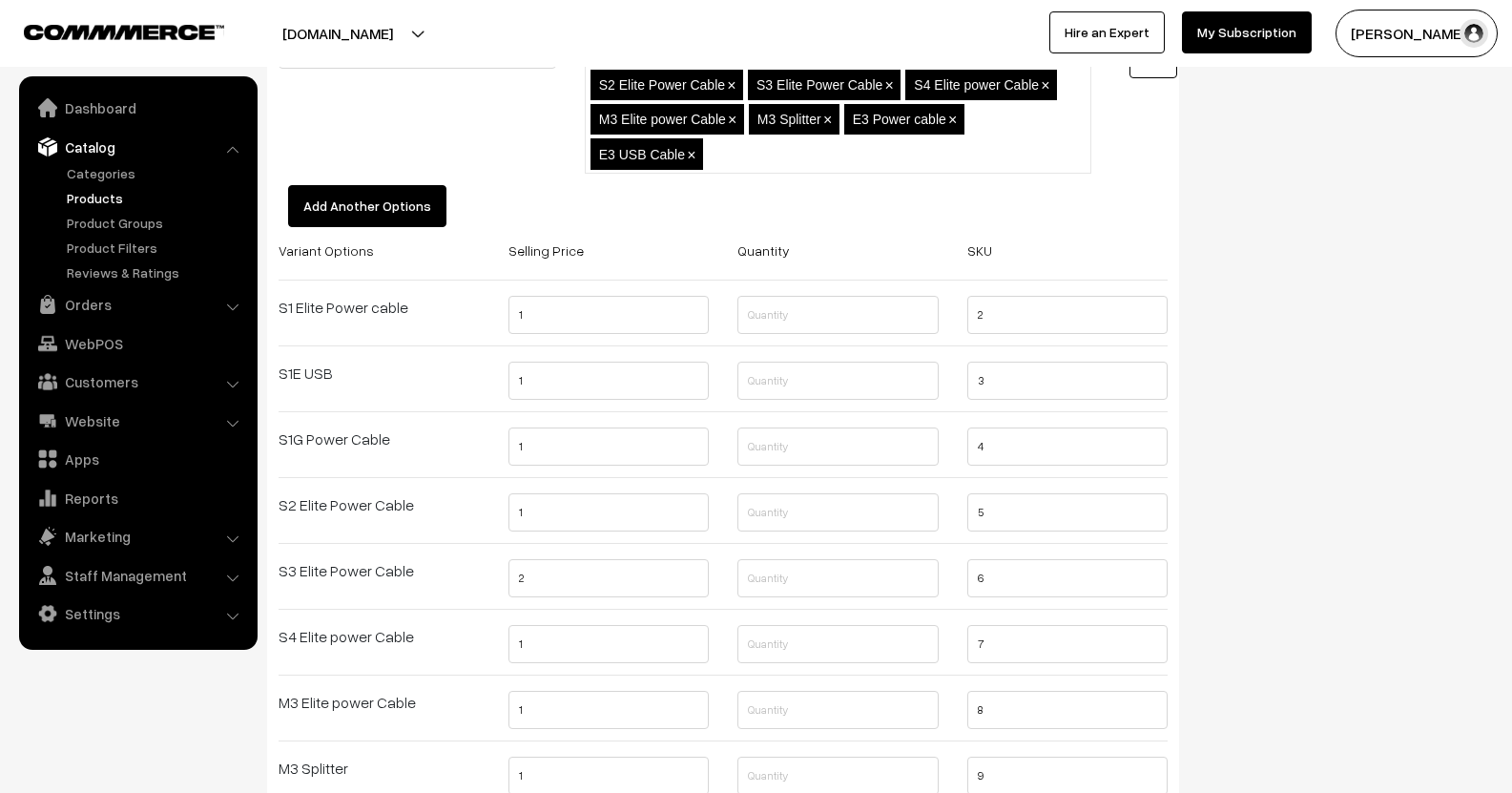
type input "1"
click at [787, 325] on input "text" at bounding box center [838, 314] width 201 height 38
type input "1"
click at [776, 397] on input "text" at bounding box center [838, 380] width 201 height 38
click at [555, 322] on input "1" at bounding box center [608, 314] width 201 height 38
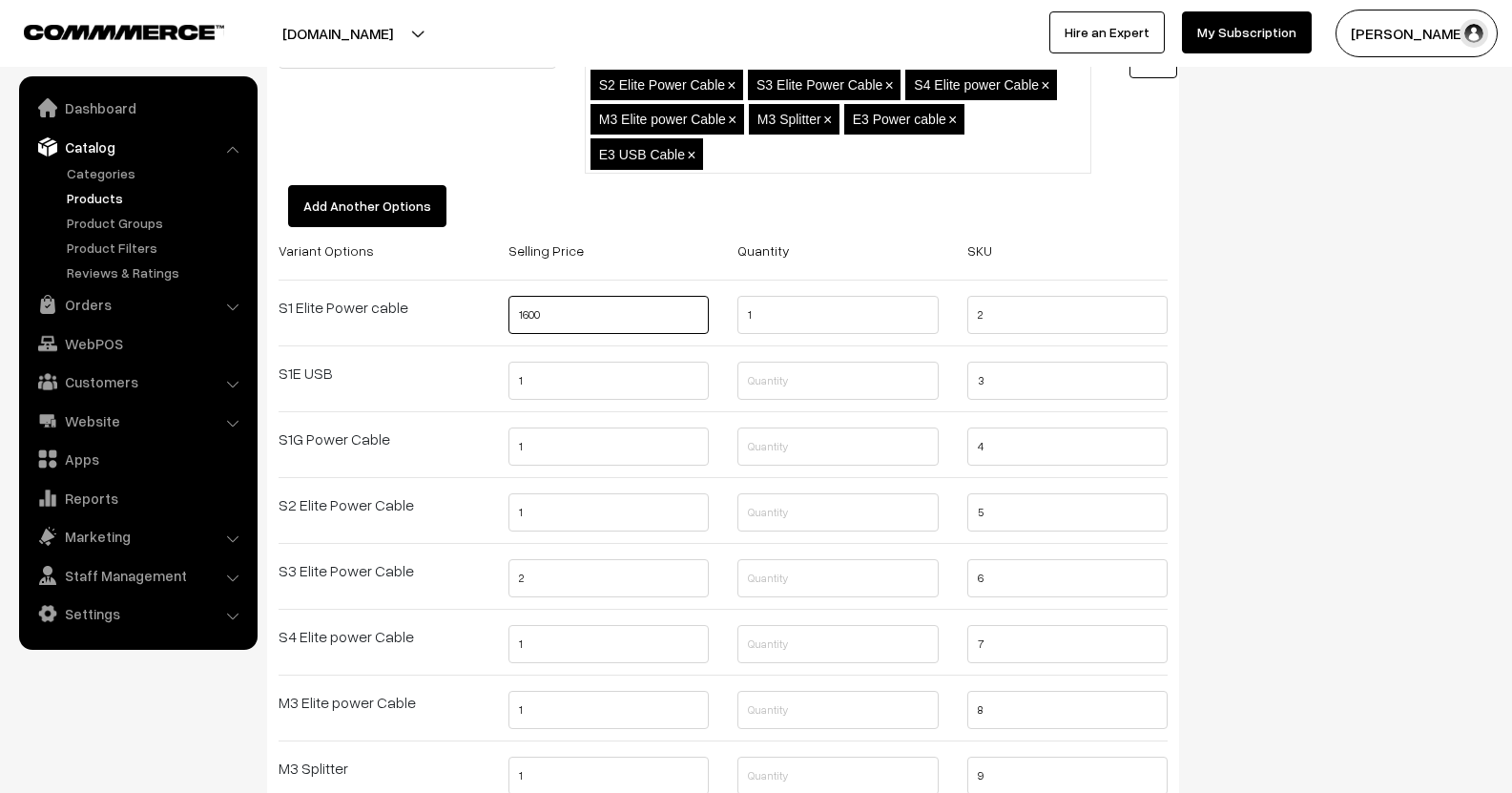
type input "1600"
click at [609, 378] on input "1" at bounding box center [608, 380] width 201 height 38
type input "1000"
click at [527, 452] on input "1" at bounding box center [608, 446] width 201 height 38
type input "1800"
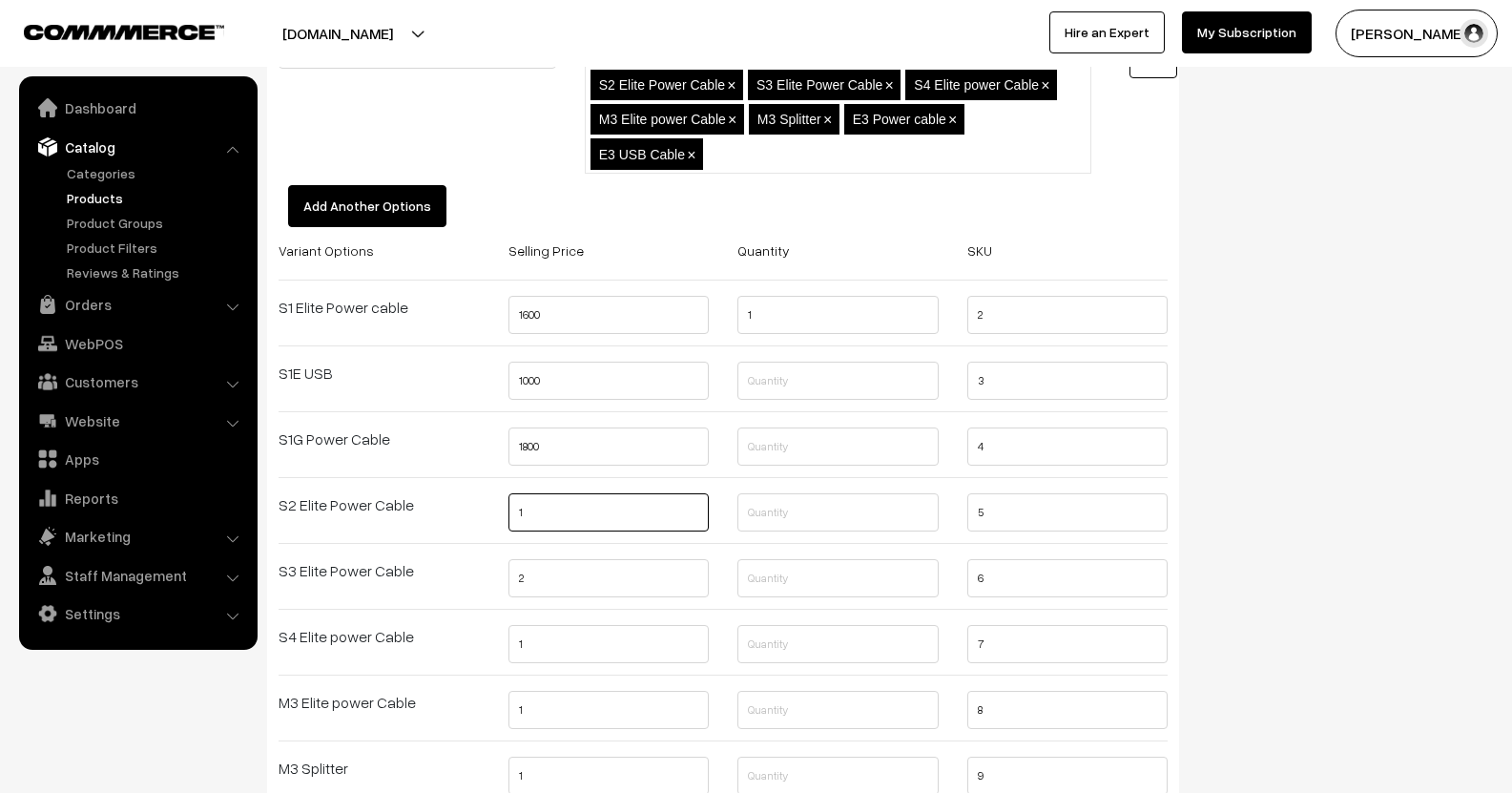
click at [544, 520] on input "1" at bounding box center [608, 512] width 201 height 38
drag, startPoint x: 559, startPoint y: 520, endPoint x: 494, endPoint y: 523, distance: 65.1
click at [494, 523] on div "1800" at bounding box center [609, 518] width 230 height 50
type input "1800"
click at [549, 585] on input "2" at bounding box center [608, 577] width 201 height 38
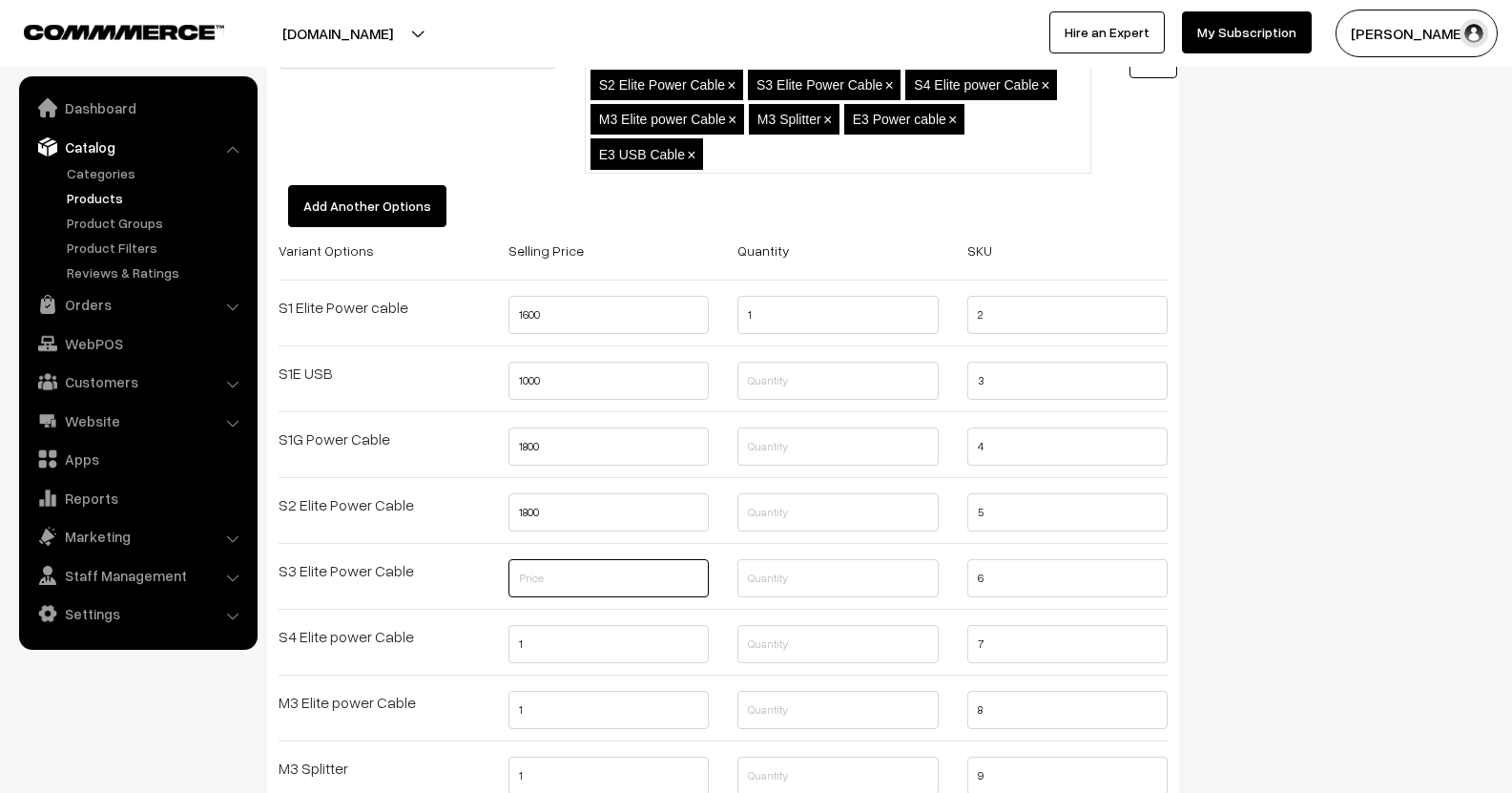
click at [547, 580] on input "text" at bounding box center [608, 577] width 201 height 38
click at [522, 578] on input "text" at bounding box center [608, 577] width 201 height 38
type input "1416"
drag, startPoint x: 572, startPoint y: 645, endPoint x: 443, endPoint y: 657, distance: 129.6
click at [443, 657] on div "Variant Options Selling Price Quantity SKU S1 Elite Power cable 1600 1 2 S1E US…" at bounding box center [723, 595] width 918 height 715
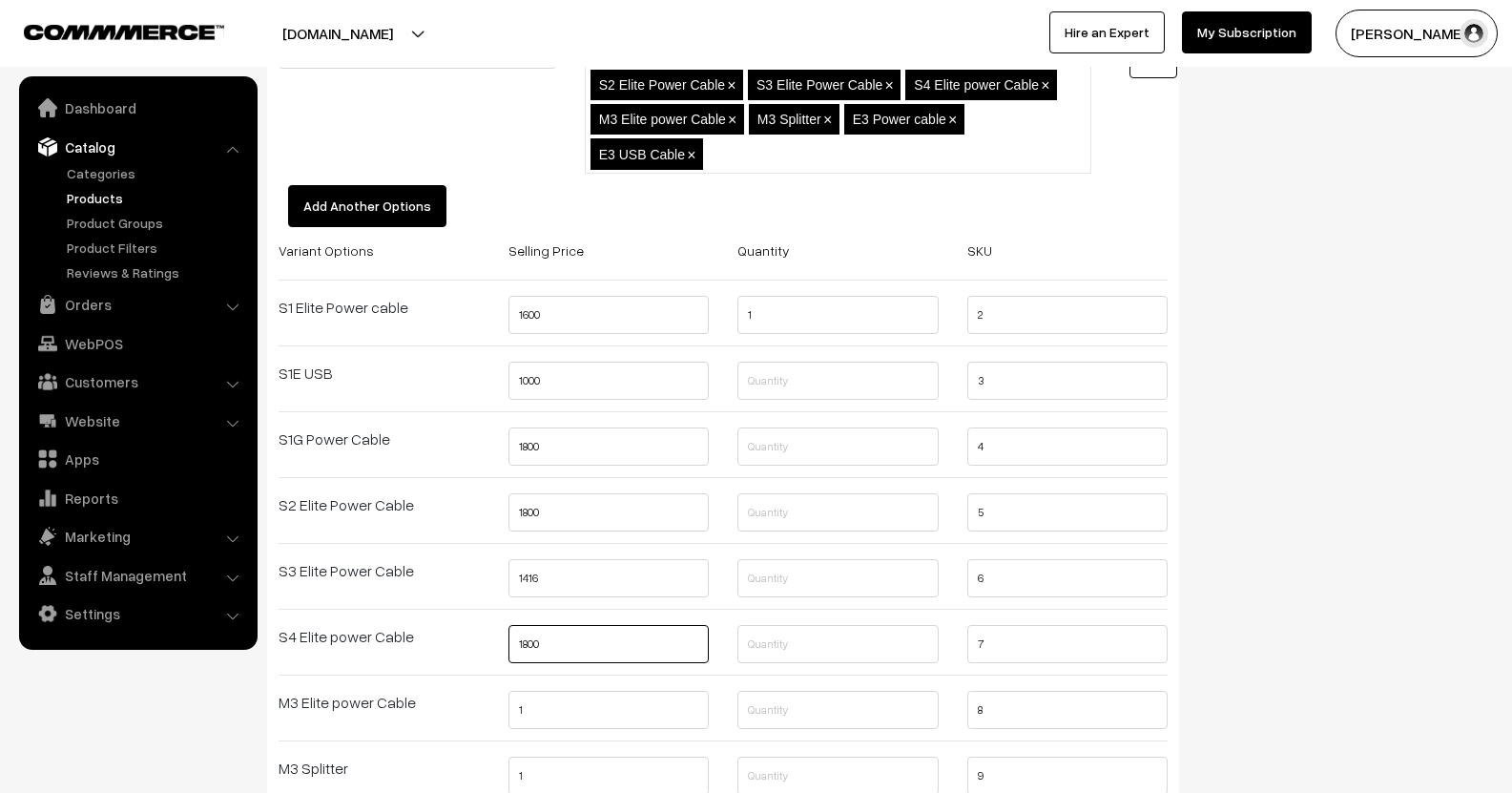
type input "1800"
drag, startPoint x: 559, startPoint y: 712, endPoint x: 477, endPoint y: 723, distance: 82.7
click at [477, 723] on div "Variant Options Selling Price Quantity SKU S1 Elite Power cable 1600 1 2 S1E US…" at bounding box center [723, 595] width 918 height 715
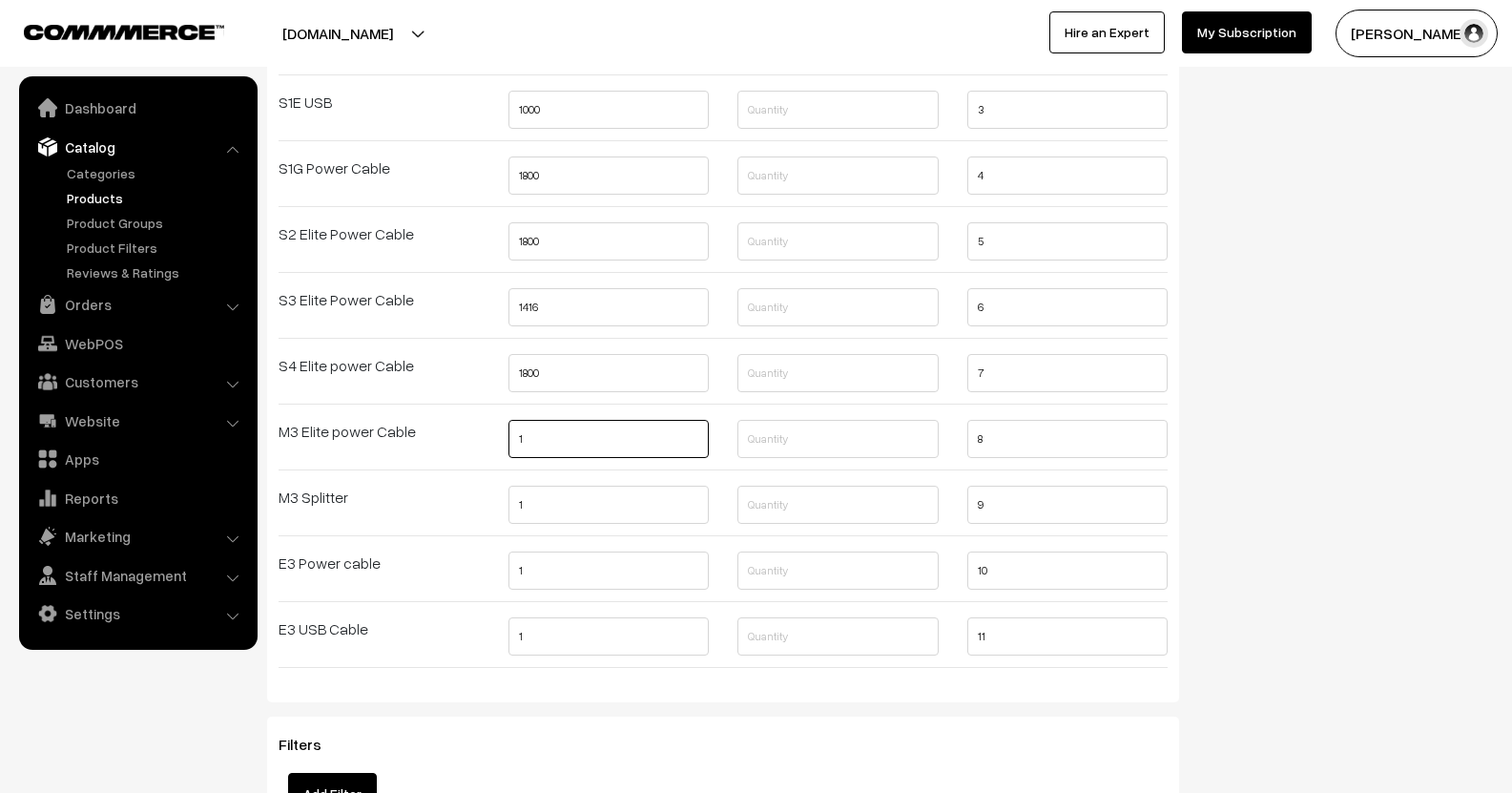
scroll to position [2480, 0]
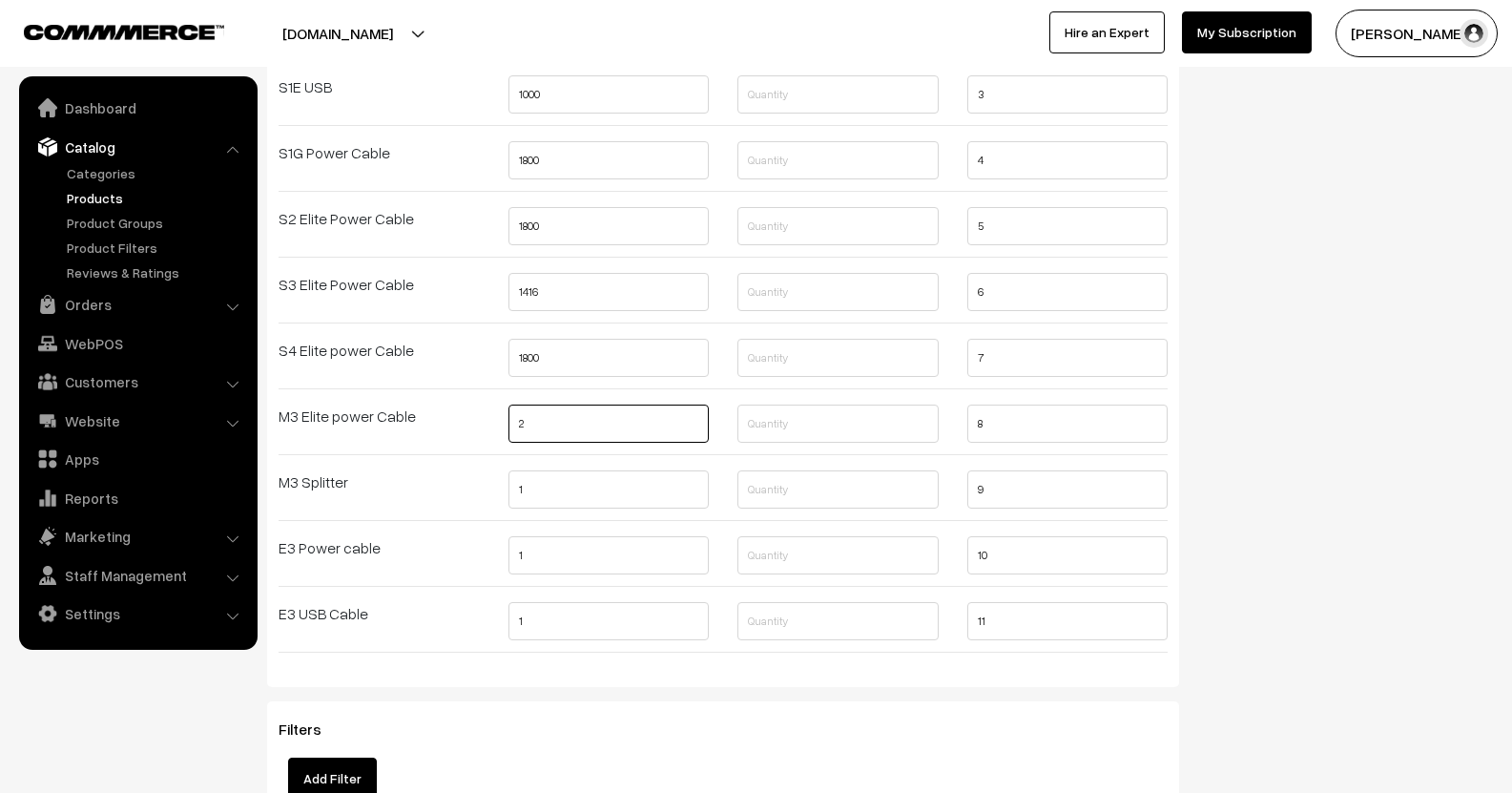
type input "2360.00"
click at [549, 491] on input "1" at bounding box center [608, 488] width 201 height 38
type input "2360"
drag, startPoint x: 557, startPoint y: 568, endPoint x: 502, endPoint y: 575, distance: 55.4
click at [502, 575] on div "1" at bounding box center [609, 560] width 230 height 50
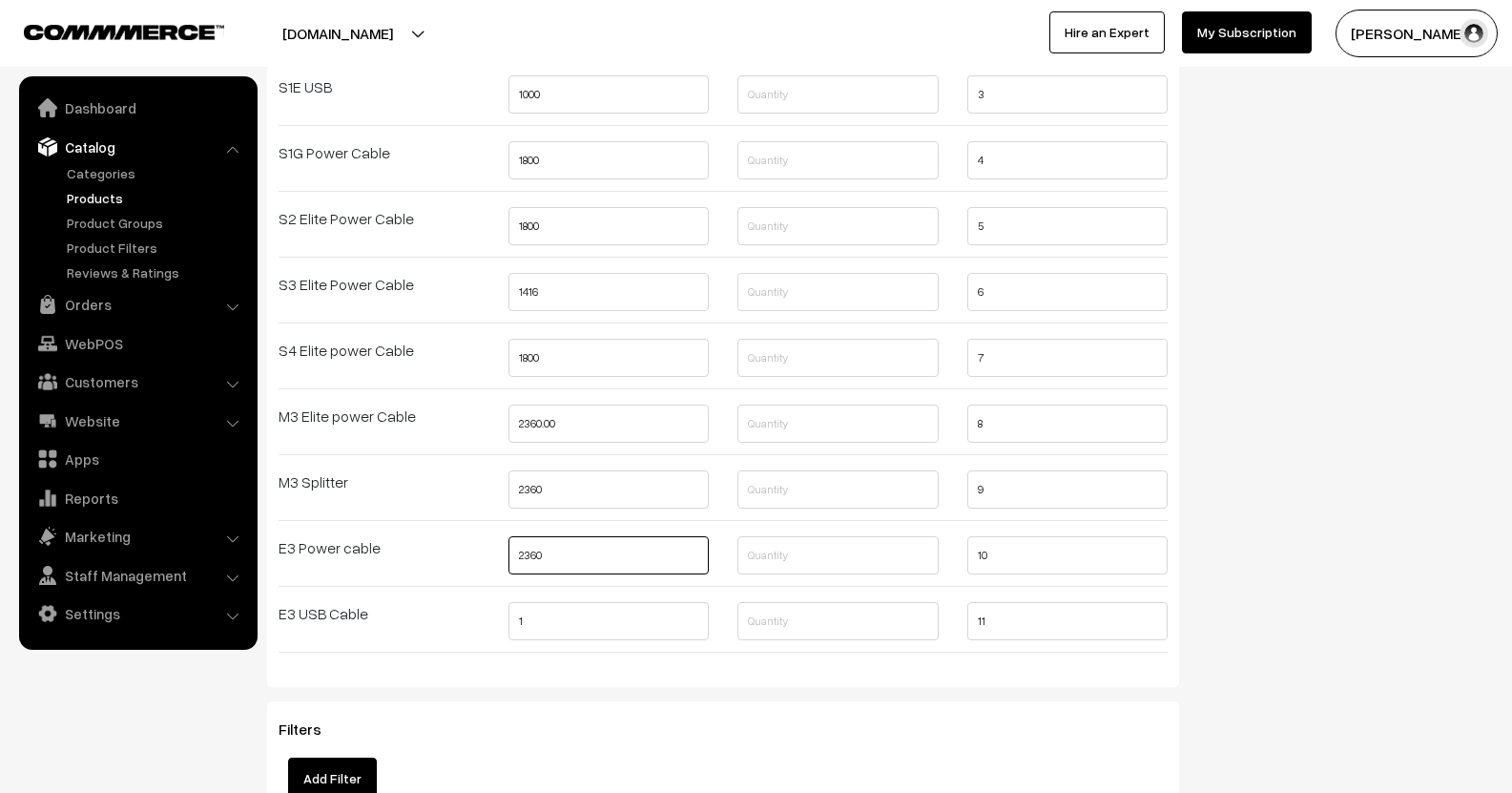
type input "2360"
drag, startPoint x: 536, startPoint y: 637, endPoint x: 452, endPoint y: 644, distance: 84.3
click at [452, 644] on div "Variant Options Selling Price Quantity SKU S1 Elite Power cable 1600 1 2 S1E US…" at bounding box center [723, 309] width 918 height 715
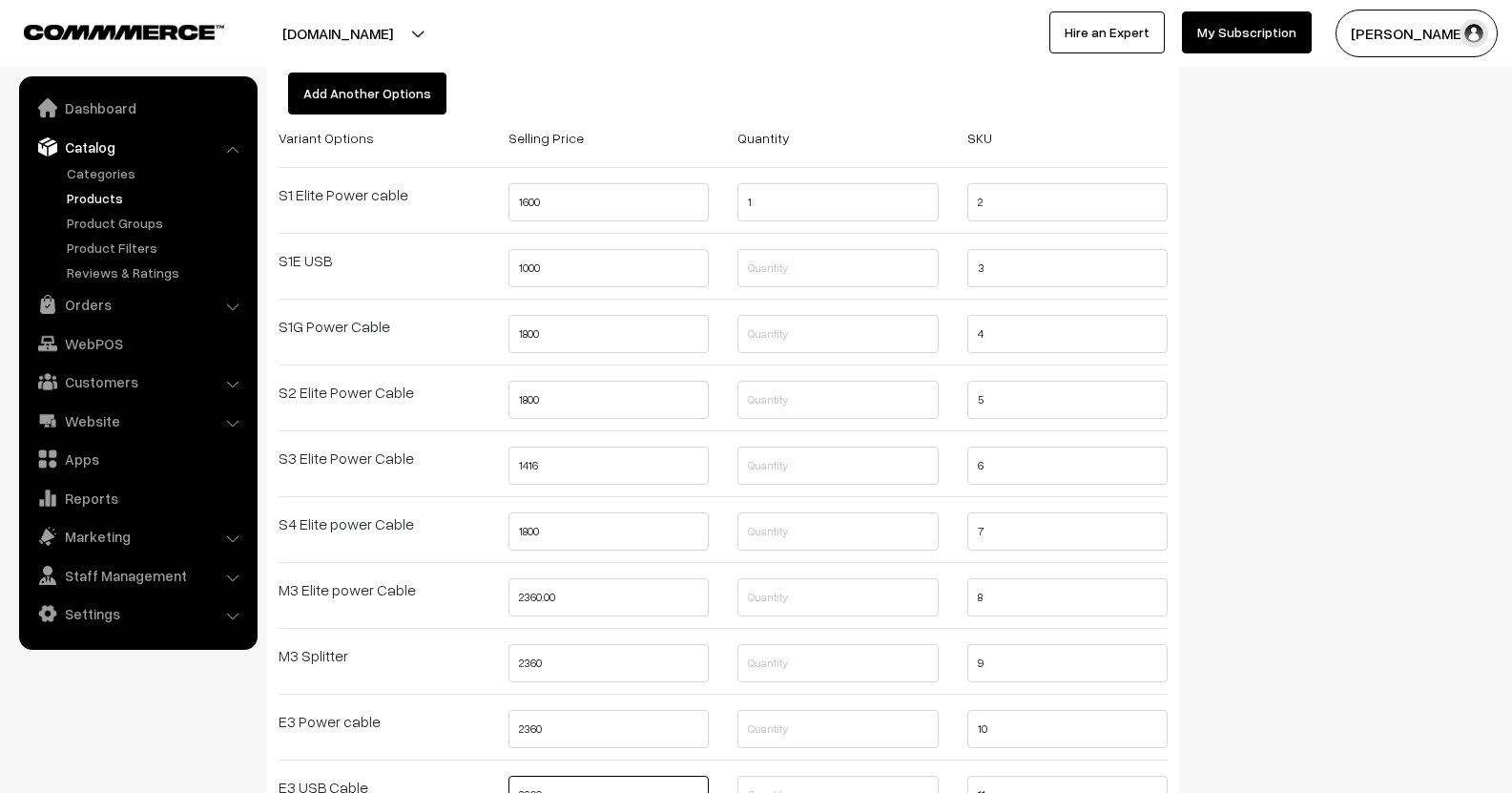
scroll to position [2194, 0]
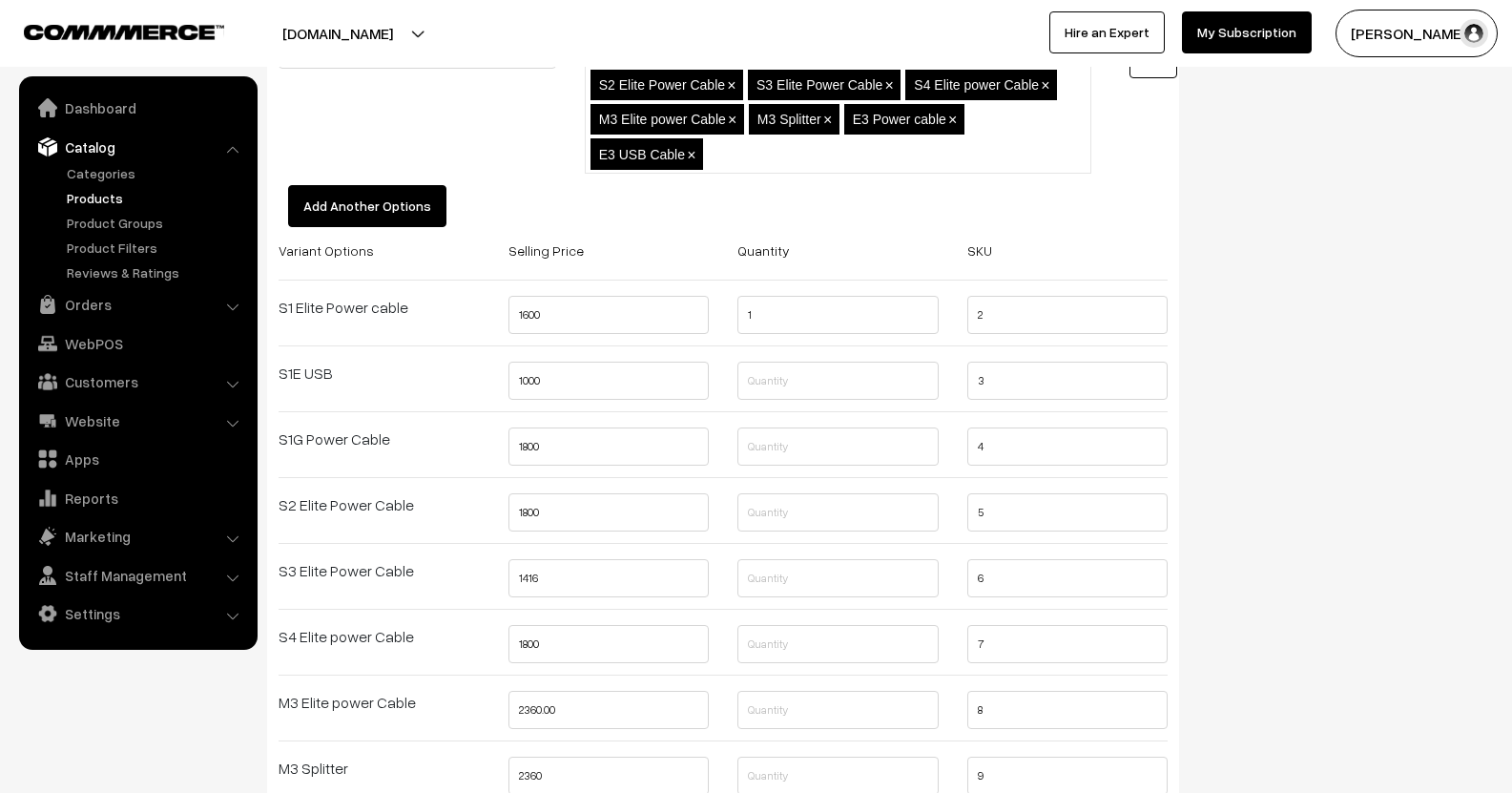
type input "2360"
click at [824, 381] on input "text" at bounding box center [838, 380] width 201 height 38
type input "1"
click at [757, 441] on input "text" at bounding box center [838, 446] width 201 height 38
type input "1"
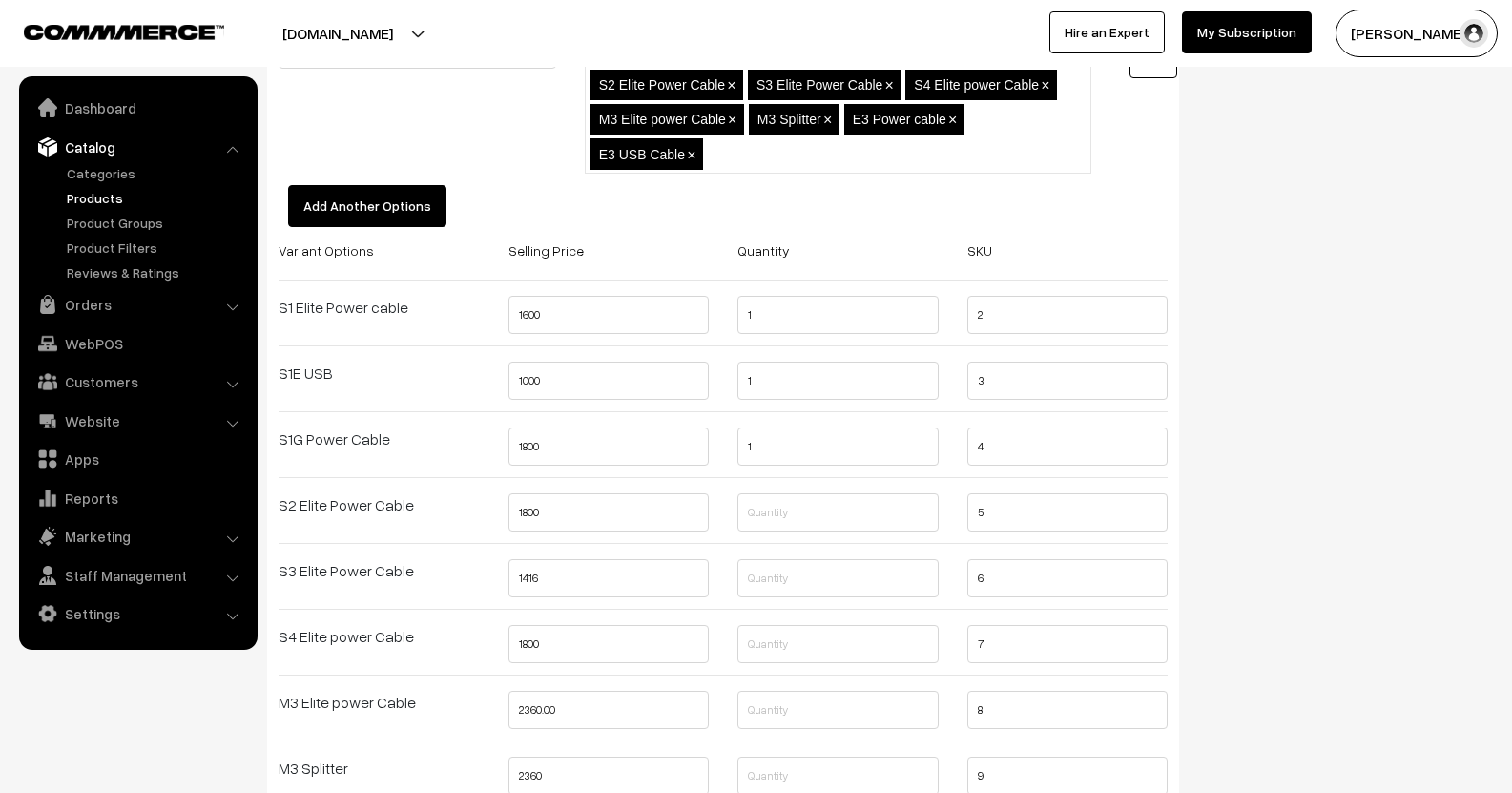
click at [737, 516] on div at bounding box center [838, 518] width 230 height 50
click at [762, 510] on input "text" at bounding box center [838, 512] width 201 height 38
type input "1"
click at [771, 570] on input "text" at bounding box center [838, 577] width 201 height 38
type input "1"
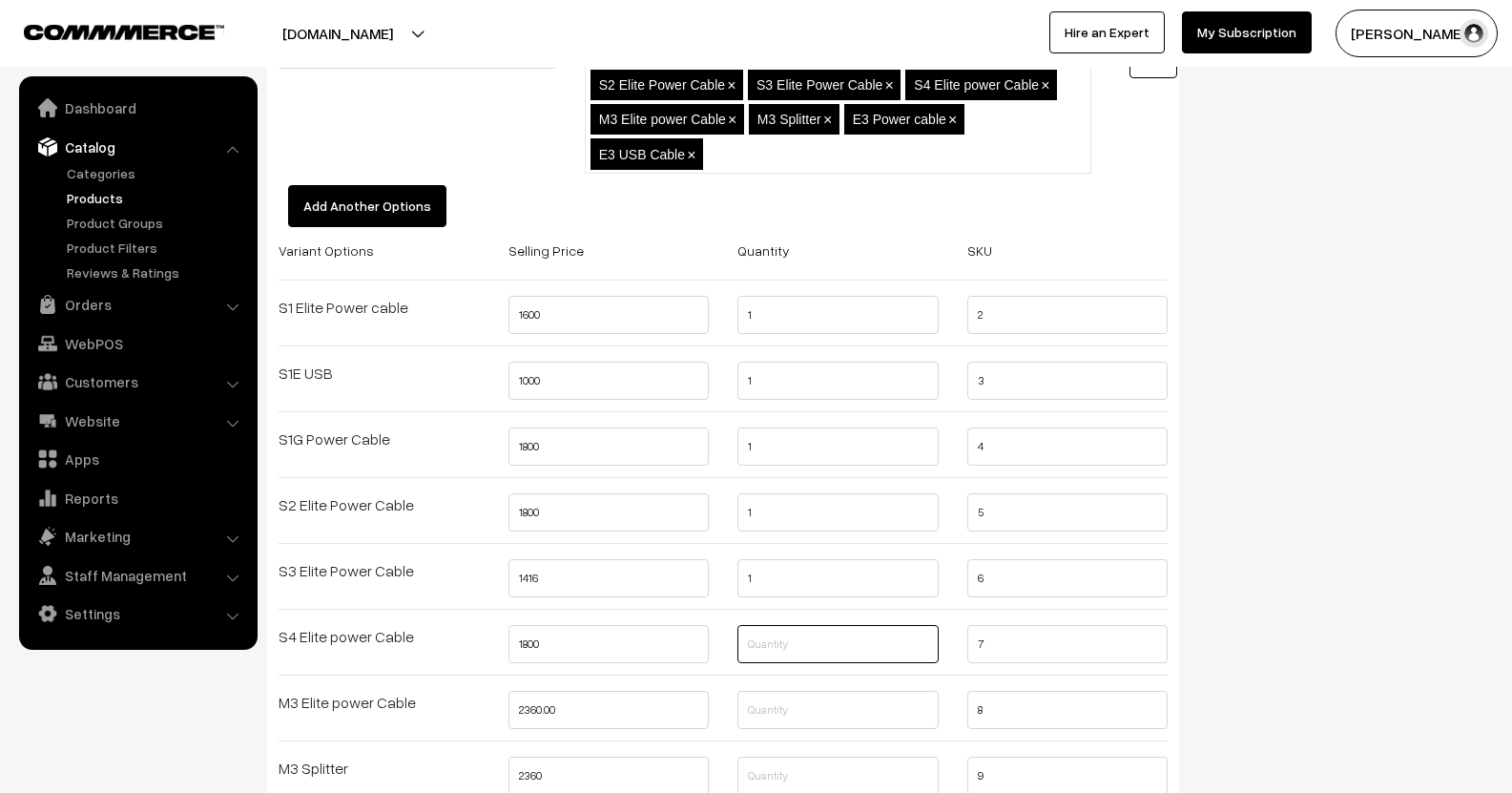
click at [772, 649] on input "text" at bounding box center [838, 643] width 201 height 38
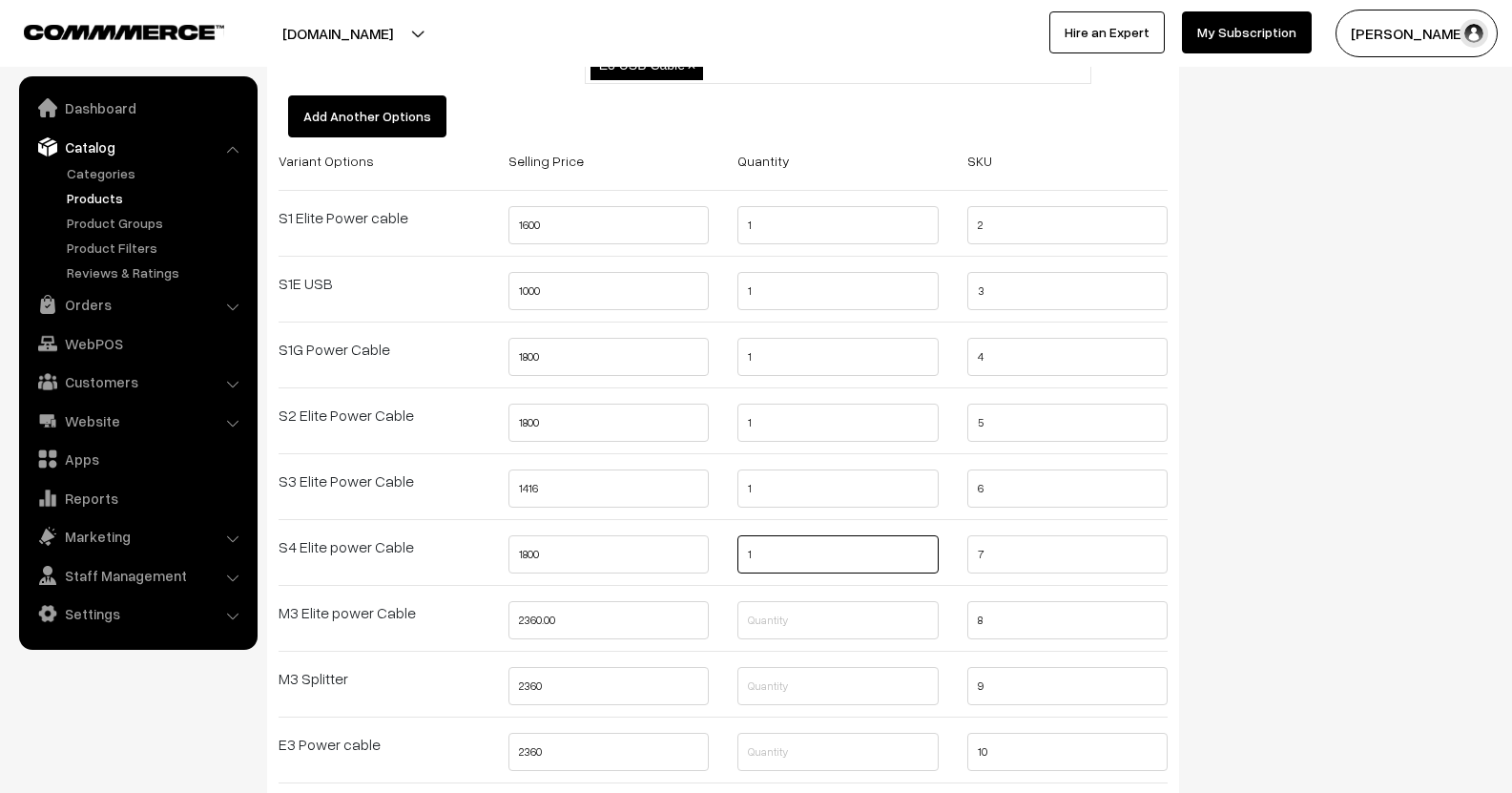
scroll to position [2385, 0]
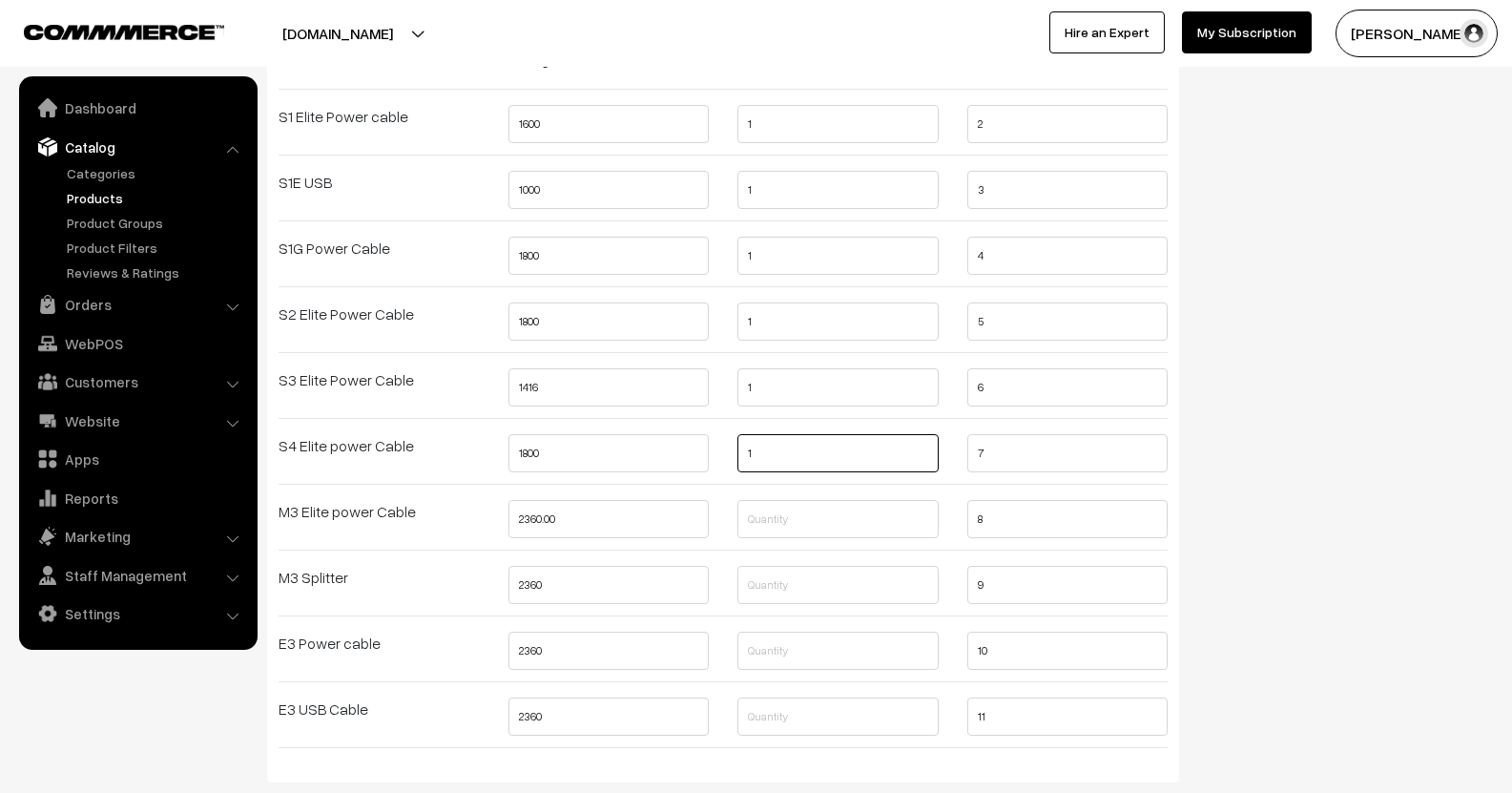
type input "1"
click at [765, 520] on input "1" at bounding box center [838, 519] width 201 height 38
type input "1"
click at [784, 563] on div at bounding box center [723, 558] width 918 height 17
click at [795, 603] on input "text" at bounding box center [838, 584] width 201 height 38
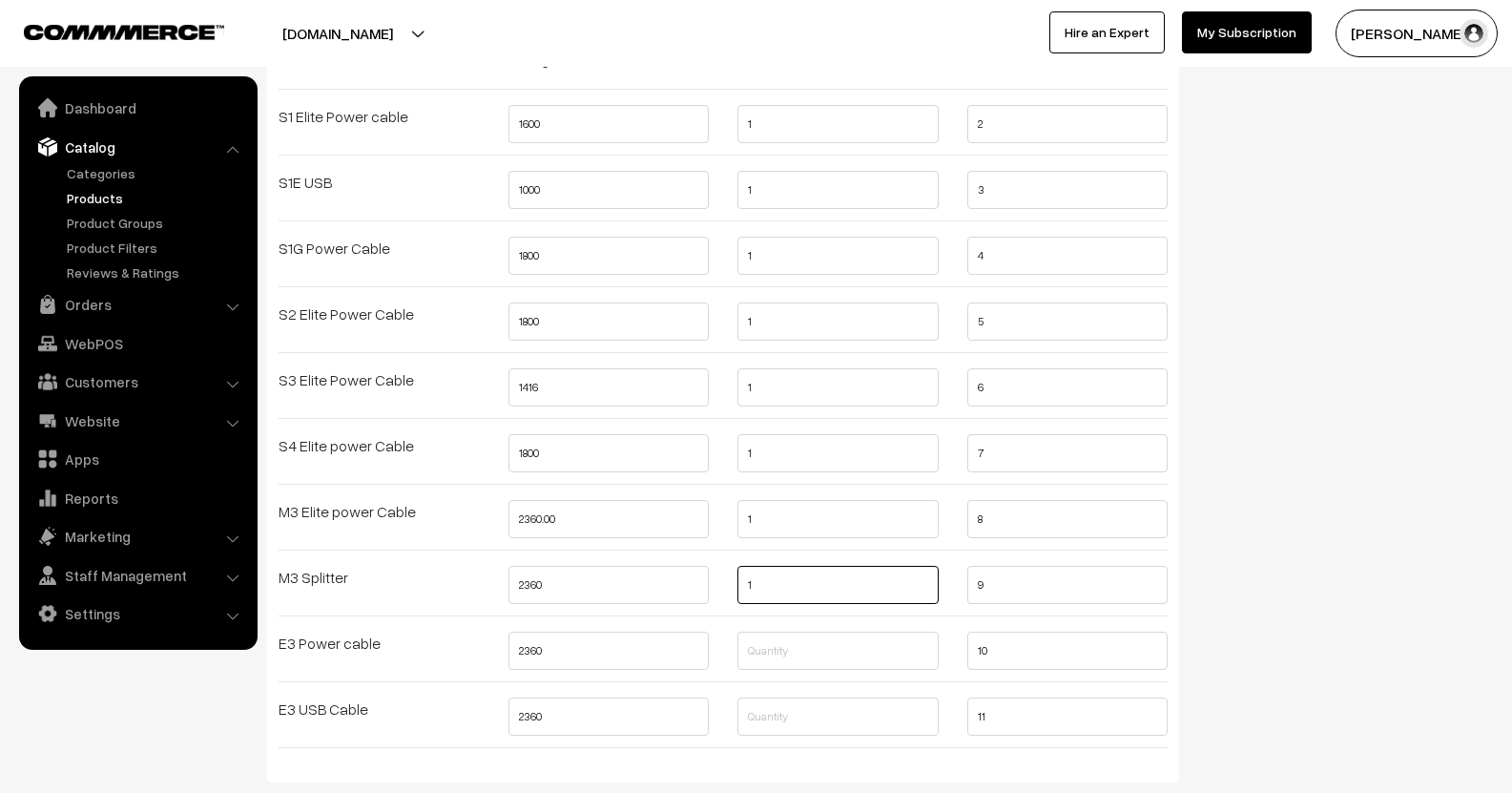
type input "1"
click at [793, 637] on input "text" at bounding box center [838, 650] width 201 height 38
type input "1"
click at [786, 721] on input "text" at bounding box center [838, 716] width 201 height 38
type input "1"
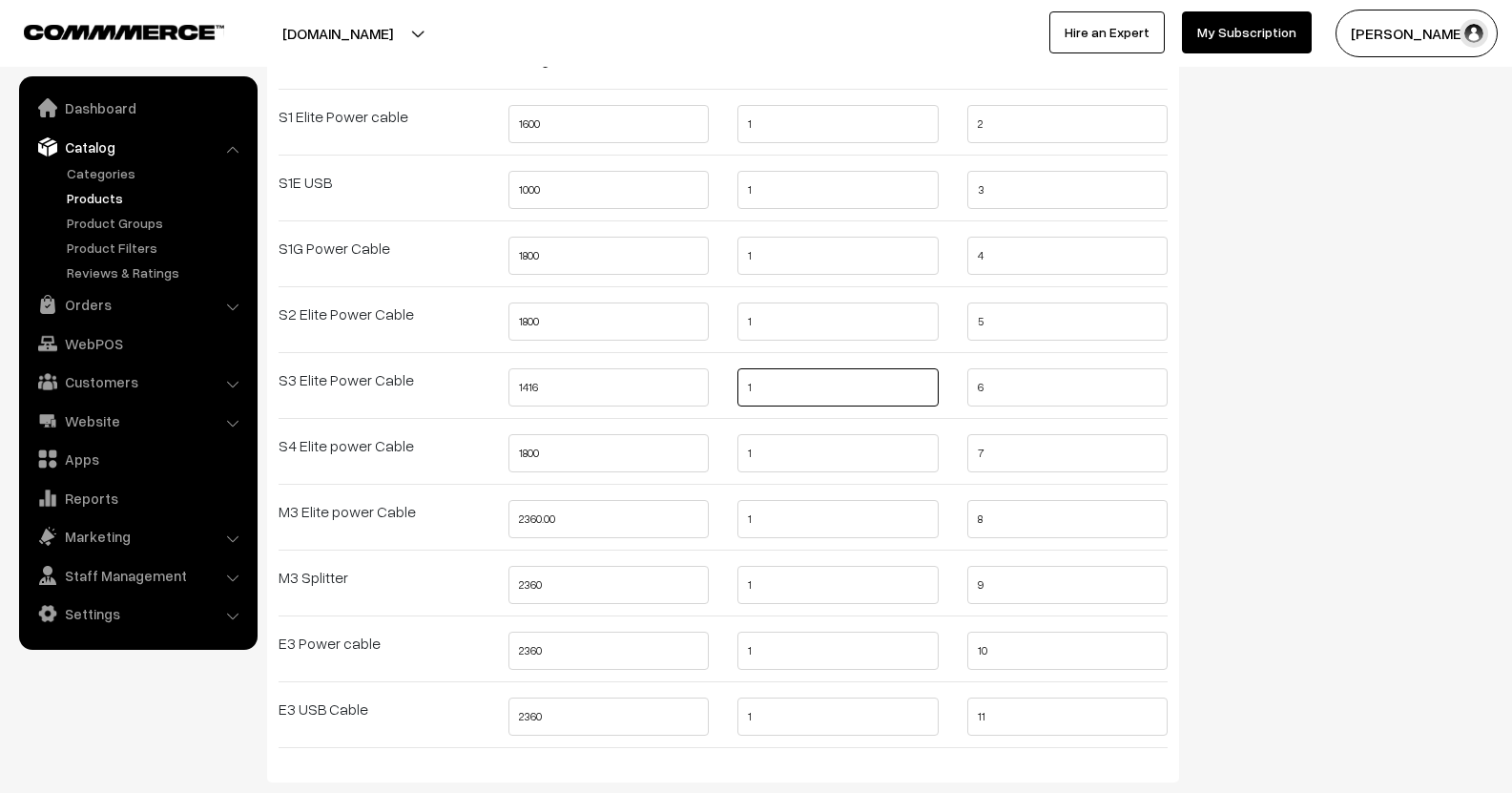
drag, startPoint x: 796, startPoint y: 400, endPoint x: 677, endPoint y: 390, distance: 119.4
click at [679, 391] on div "Variant Options Selling Price Quantity SKU S1 Elite Power cable 1600 1 2 S1E US…" at bounding box center [723, 405] width 918 height 715
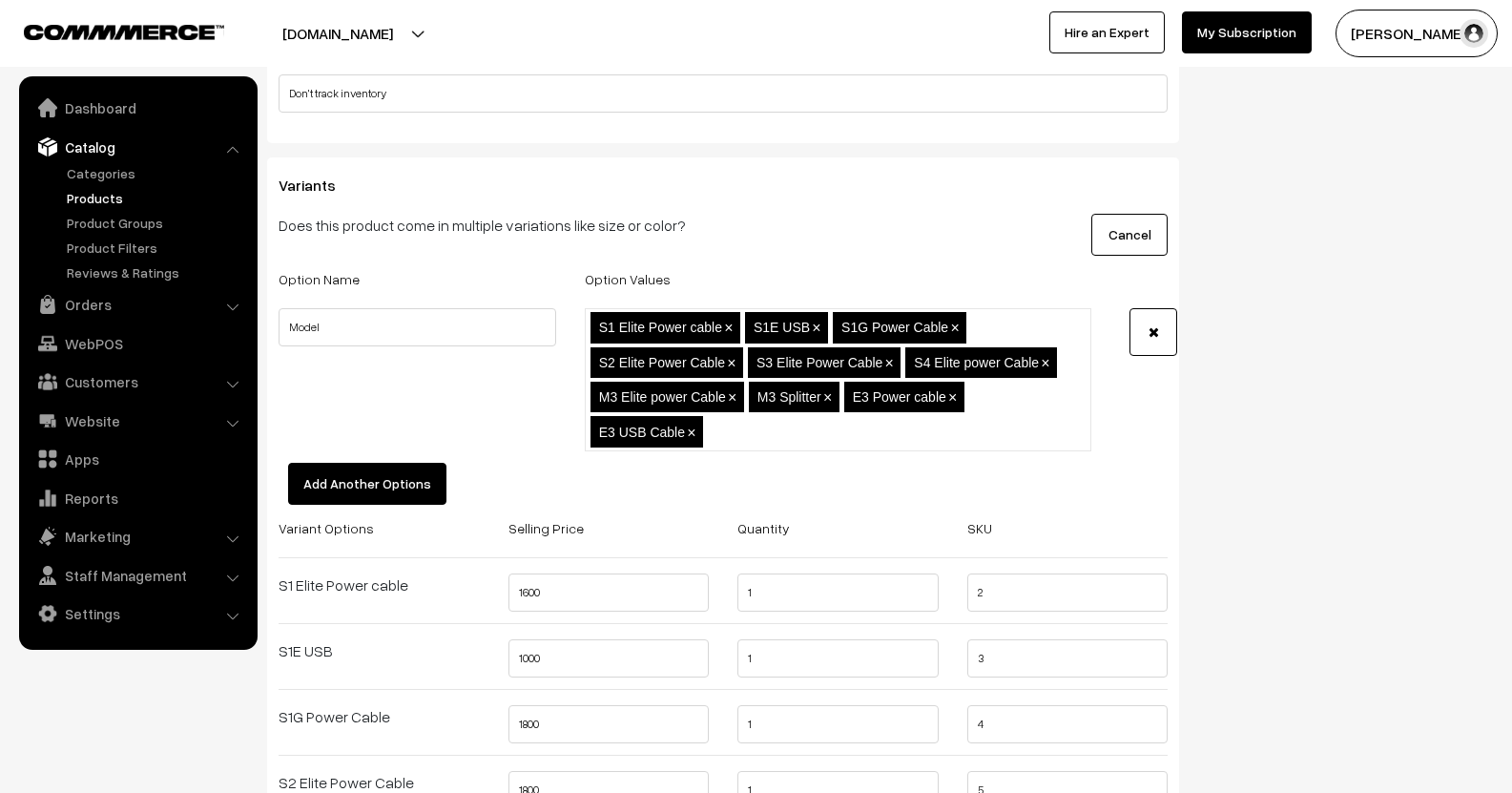
scroll to position [1813, 0]
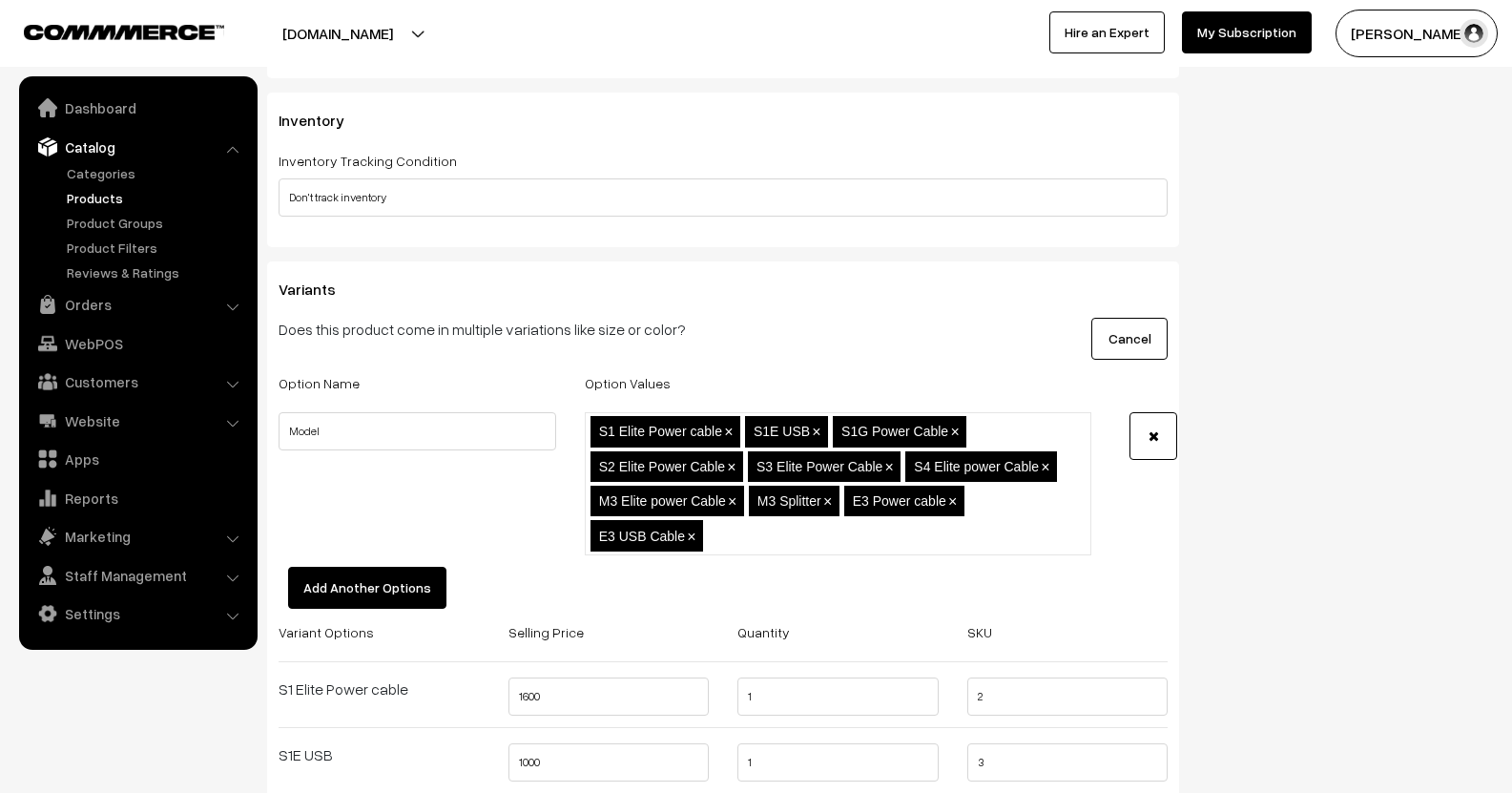
type input "2"
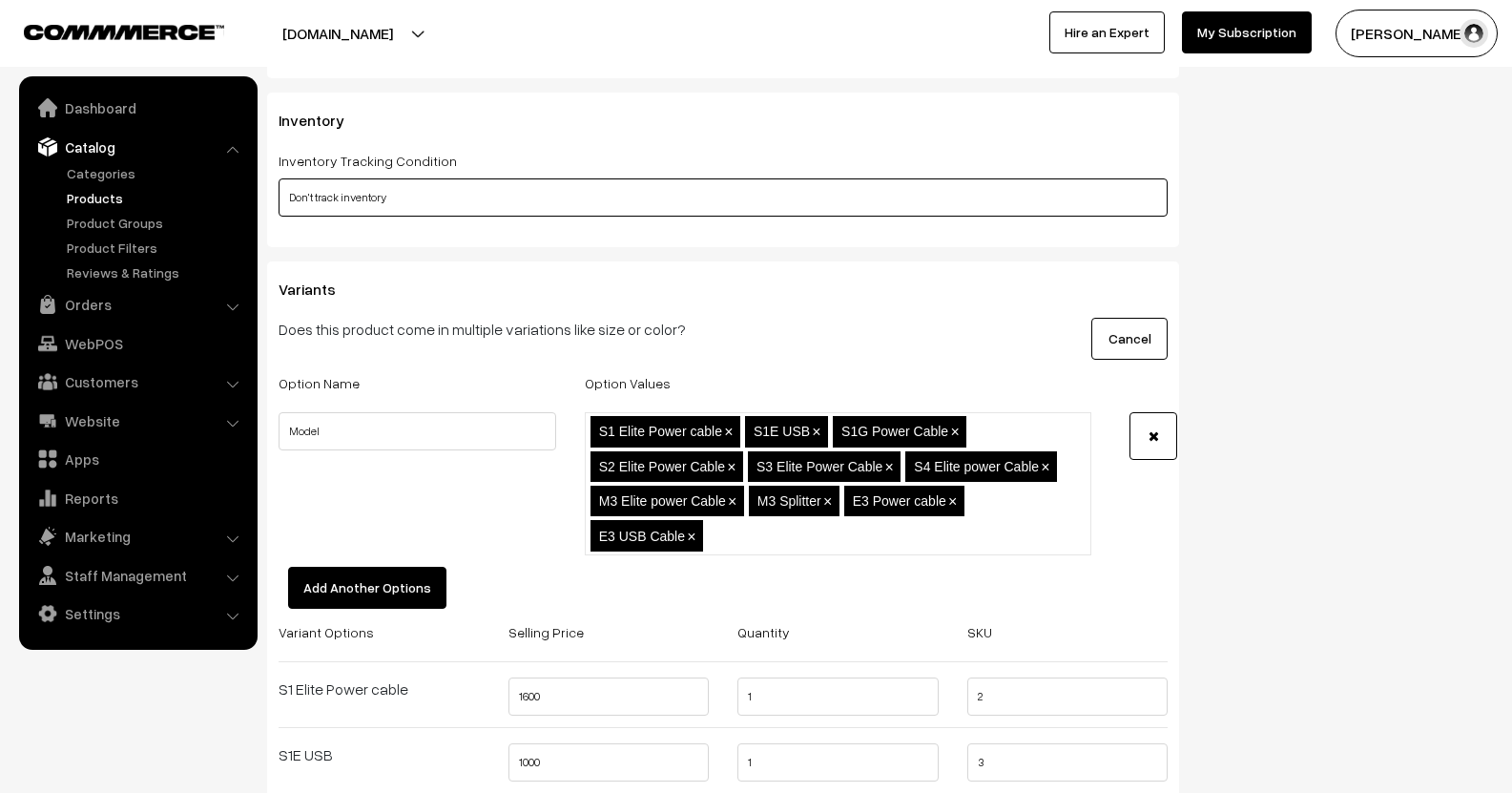
click at [1077, 200] on select "Don't track inventory Track product's inventory" at bounding box center [723, 197] width 889 height 38
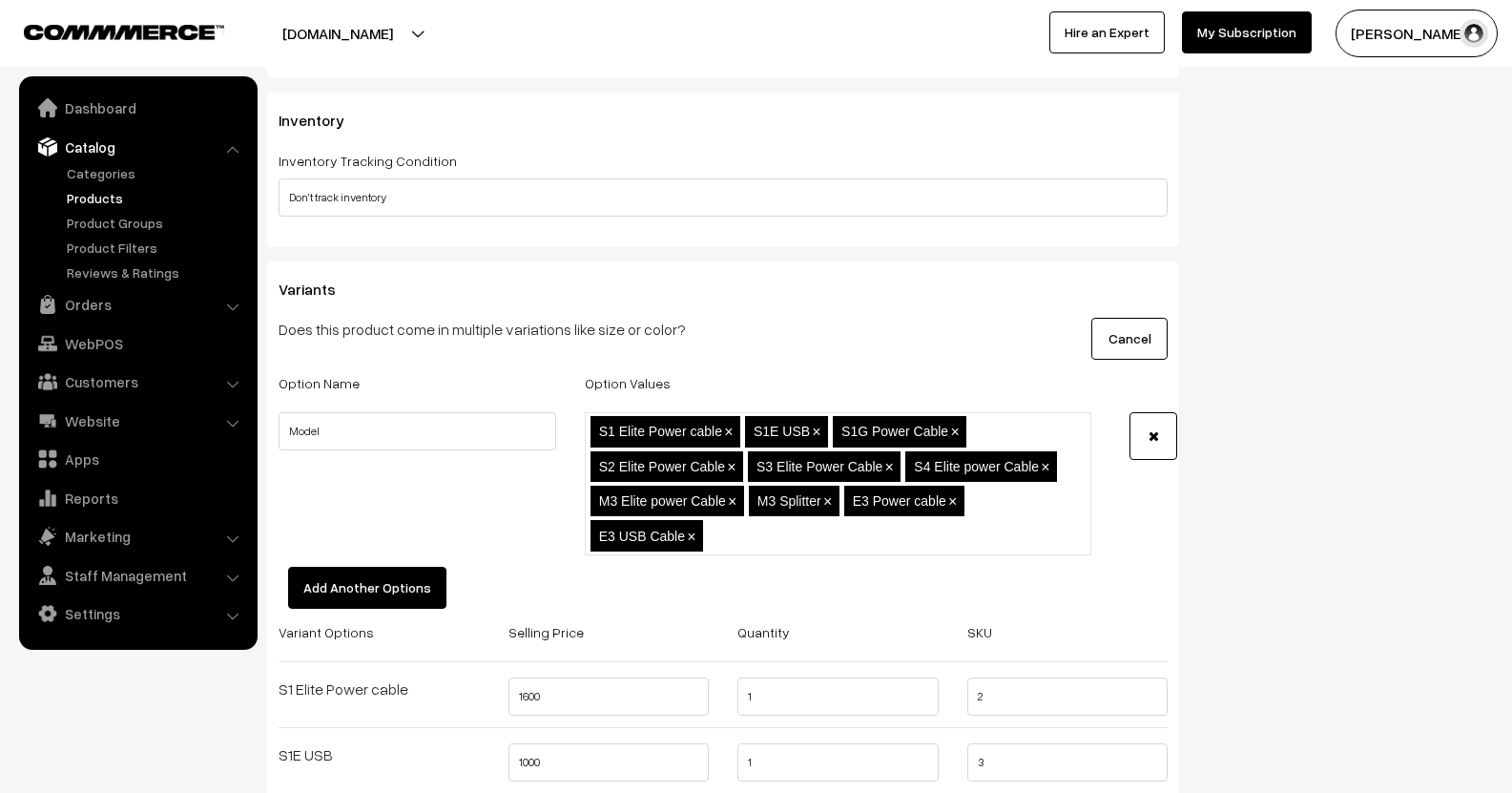
click at [977, 267] on div "Variants Does this product come in multiple variations like size or color? Canc…" at bounding box center [722, 808] width 912 height 1093
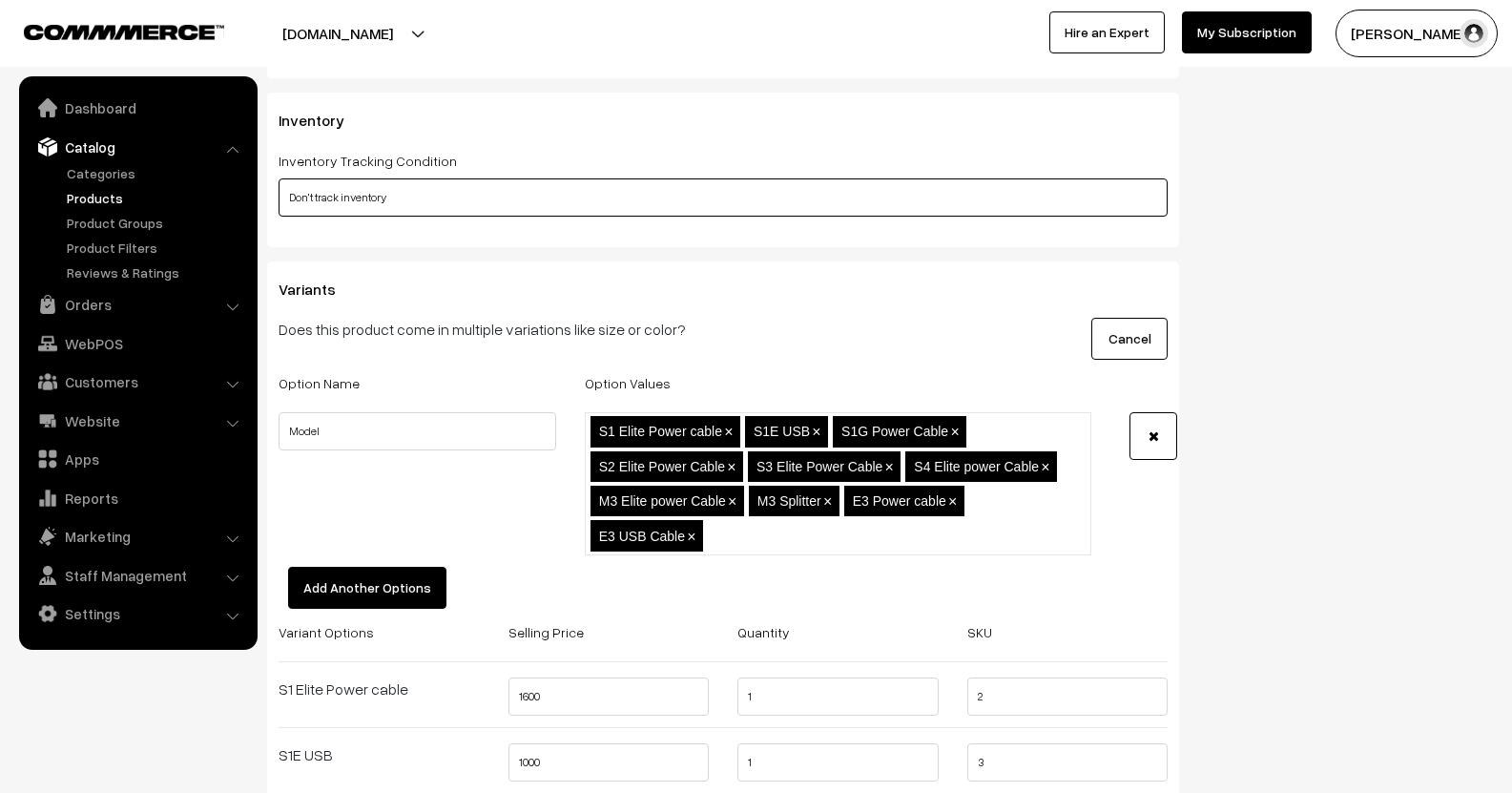
click at [949, 209] on select "Don't track inventory Track product's inventory" at bounding box center [723, 197] width 889 height 38
select select "2"
click at [278, 179] on select "Don't track inventory Track product's inventory" at bounding box center [723, 197] width 889 height 38
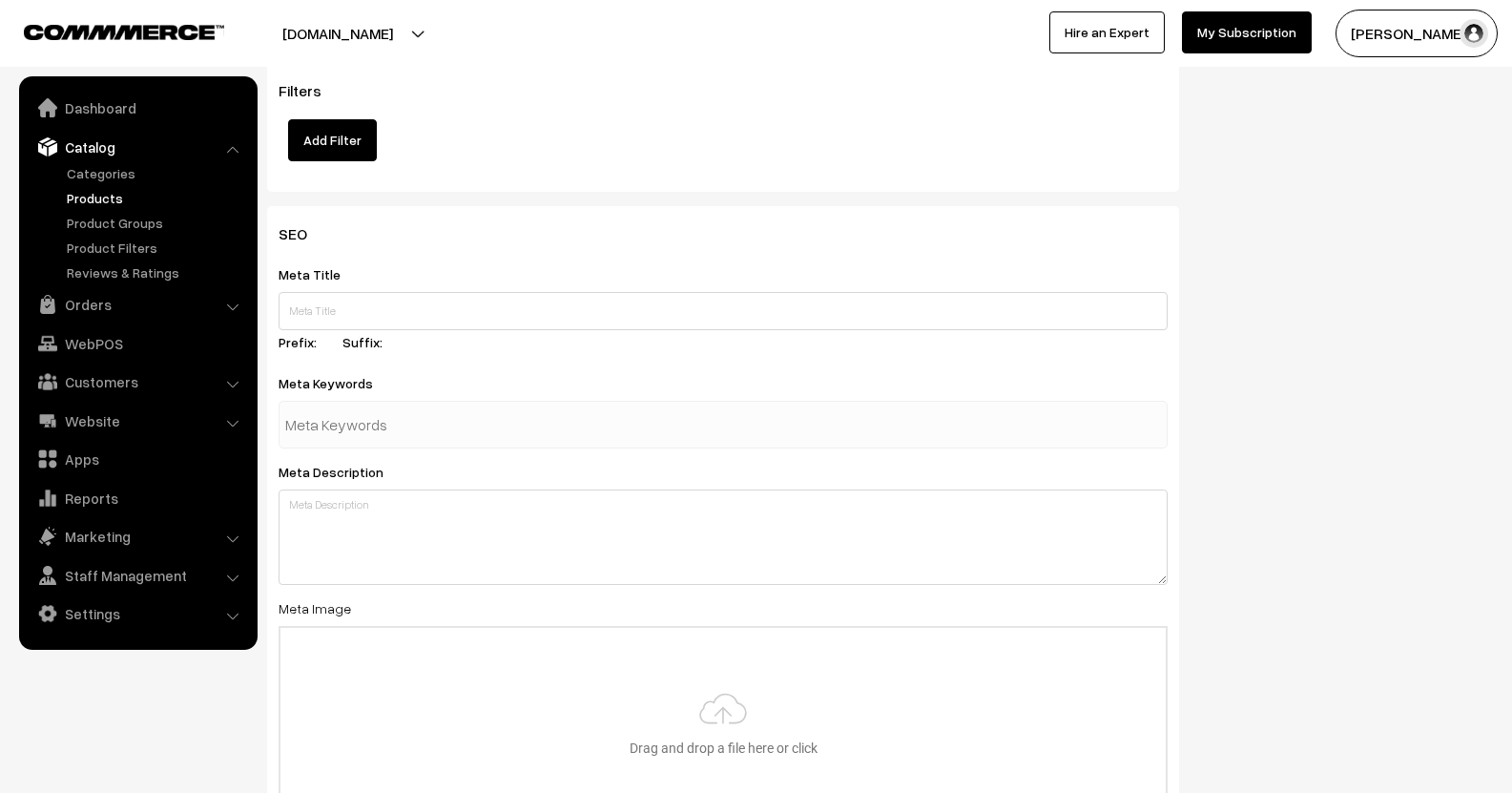
scroll to position [3619, 0]
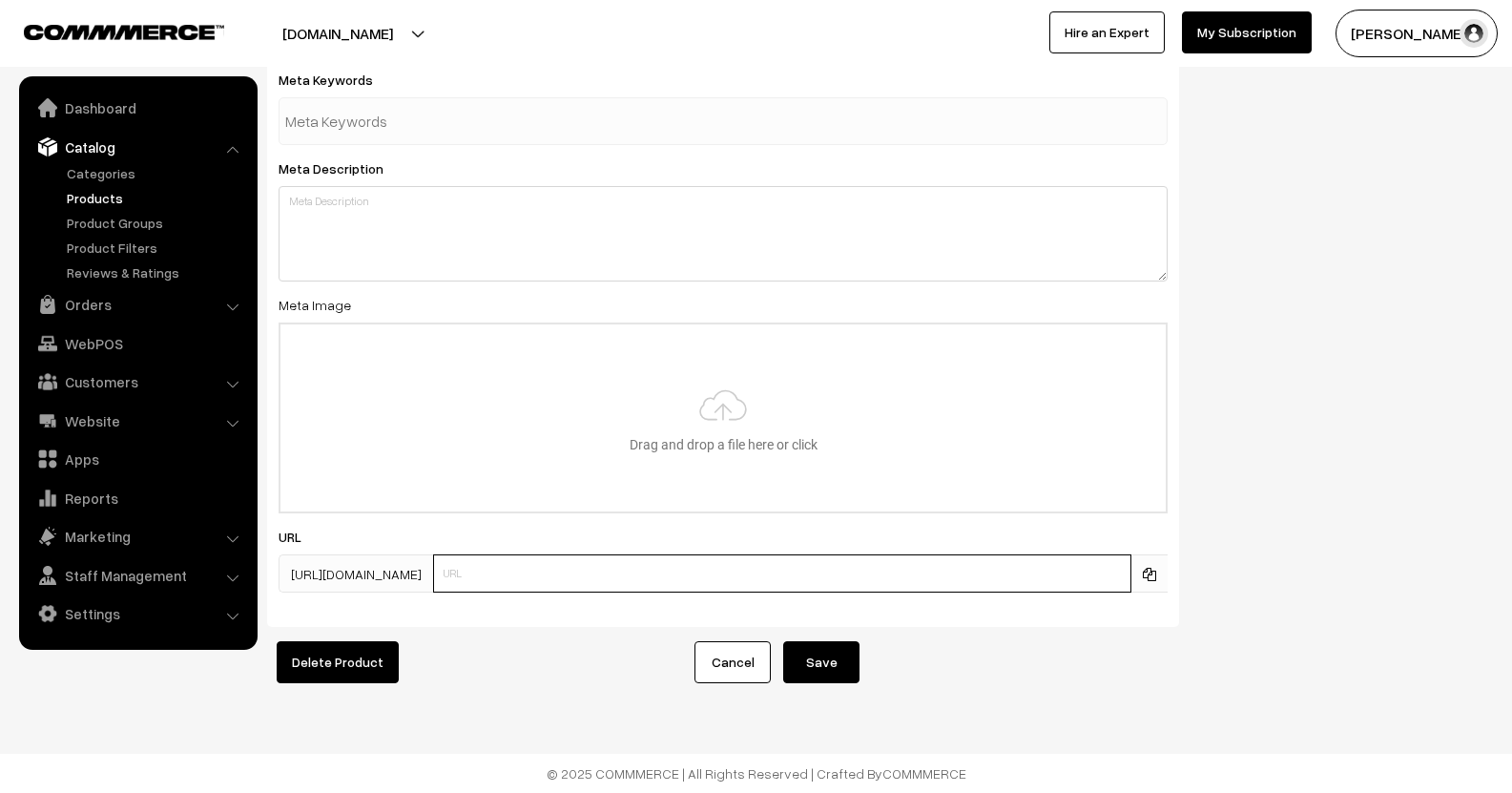
click at [648, 567] on input "text" at bounding box center [782, 573] width 699 height 38
type input "P"
type input "spare_powercable"
click at [808, 648] on button "Save" at bounding box center [821, 662] width 76 height 42
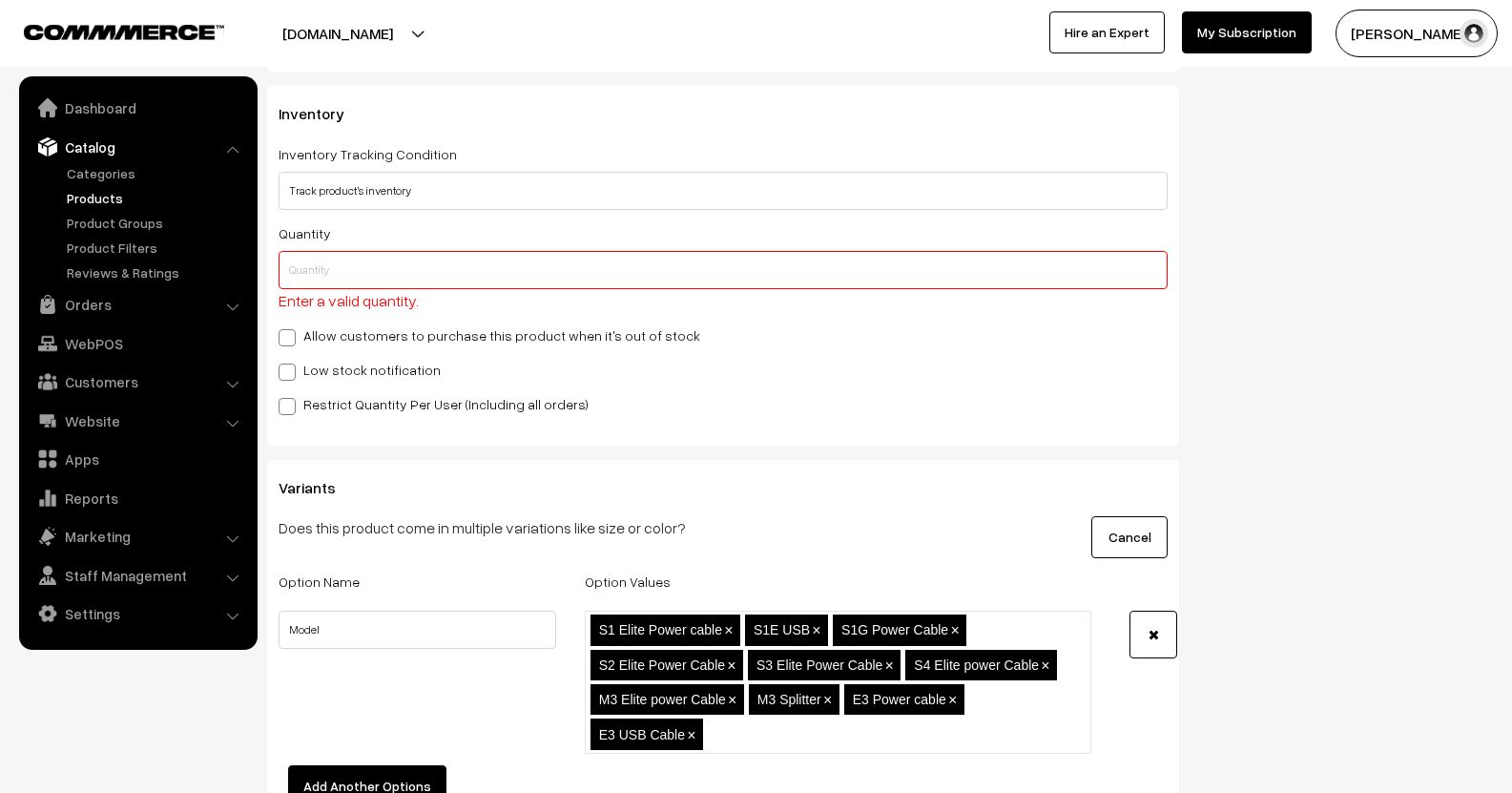
scroll to position [1689, 0]
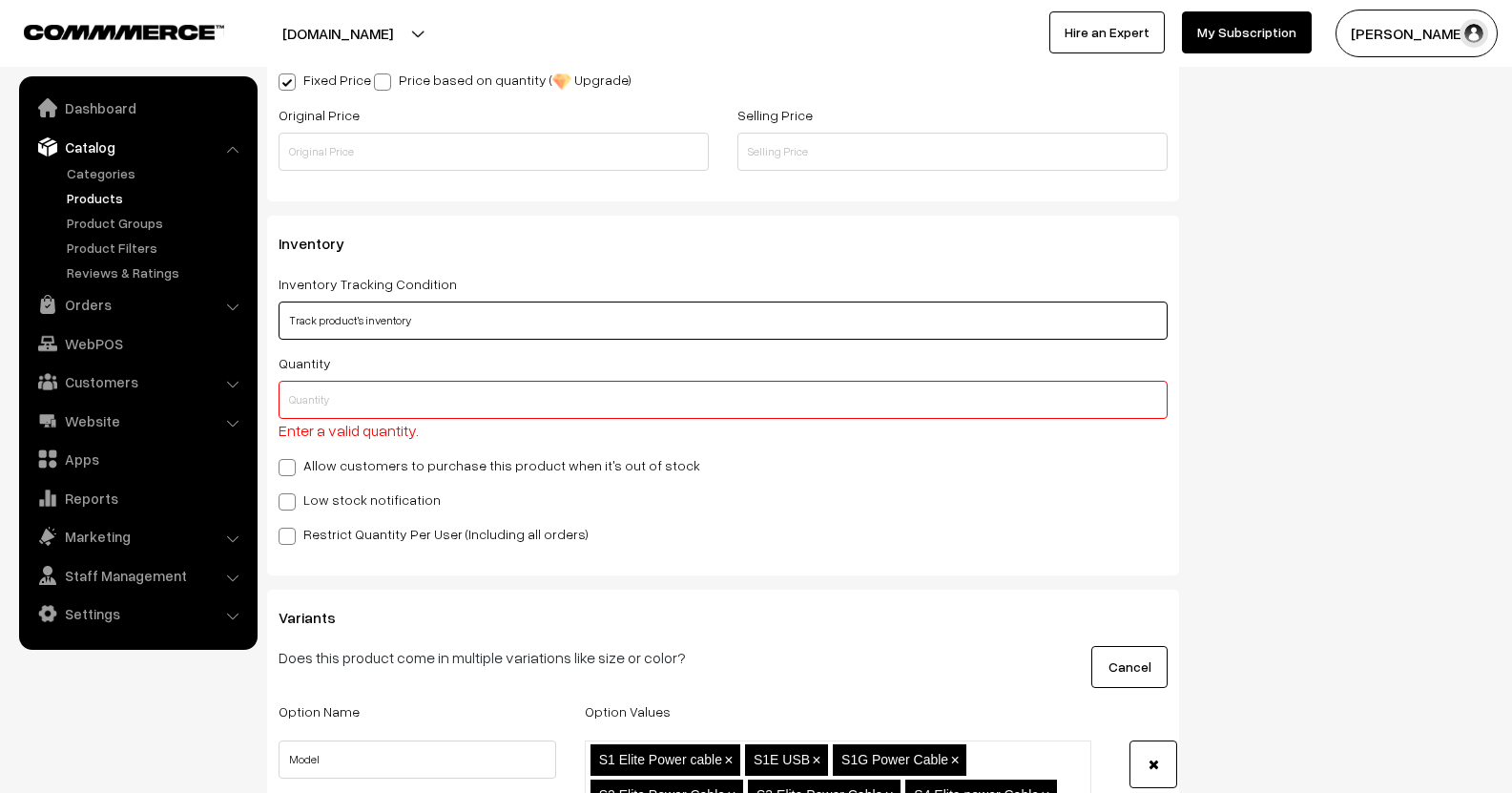
click at [442, 319] on select "Don't track inventory Track product's inventory" at bounding box center [723, 320] width 889 height 38
click at [1228, 380] on div "Status Active Inactive Active Publish Date Product Type -- Select -- -- Select …" at bounding box center [1350, 163] width 314 height 3353
click at [307, 331] on select "Don't track inventory Track product's inventory" at bounding box center [723, 320] width 889 height 38
select select "1"
click at [278, 303] on select "Don't track inventory Track product's inventory" at bounding box center [723, 320] width 889 height 38
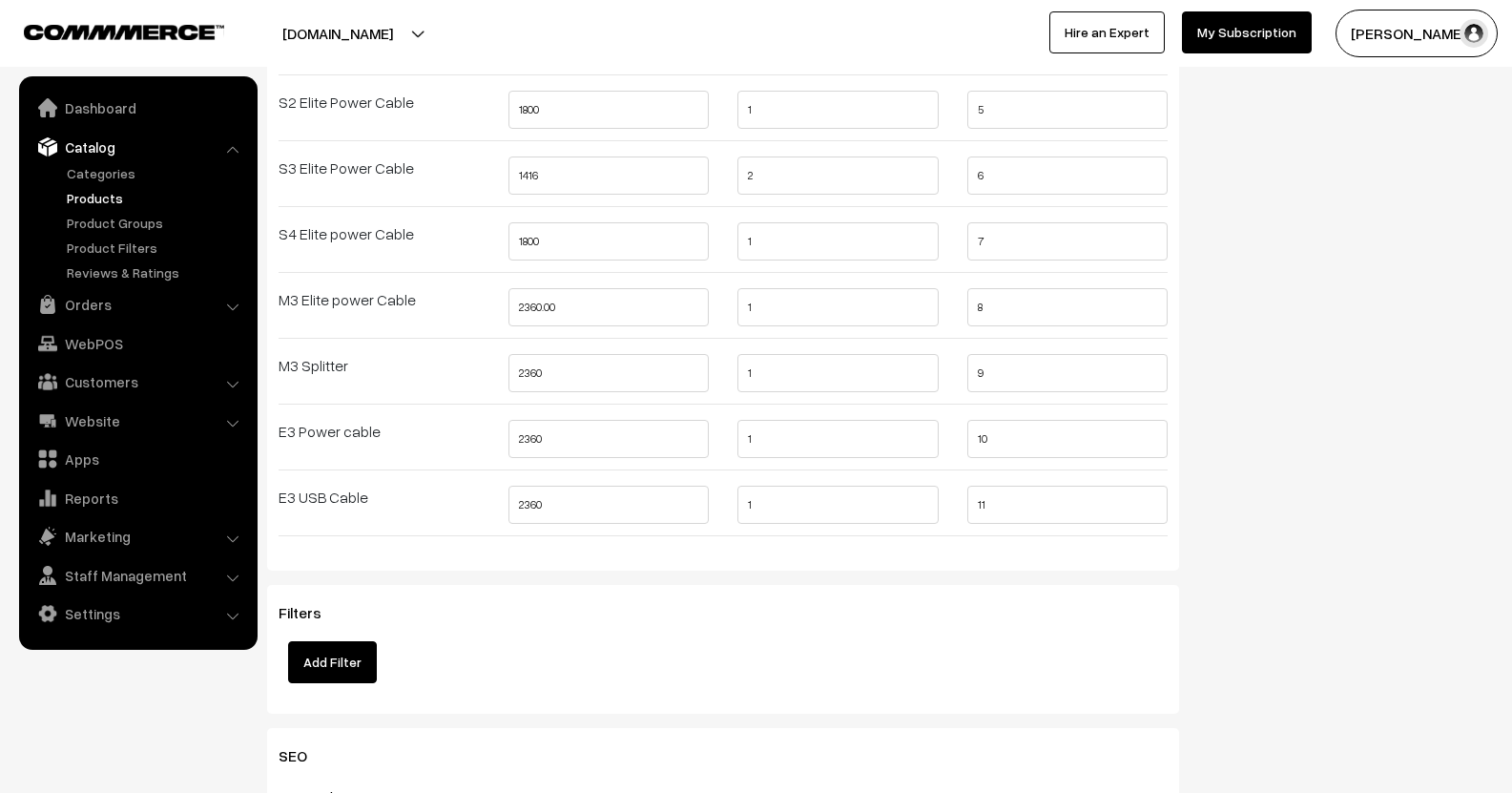
scroll to position [2738, 0]
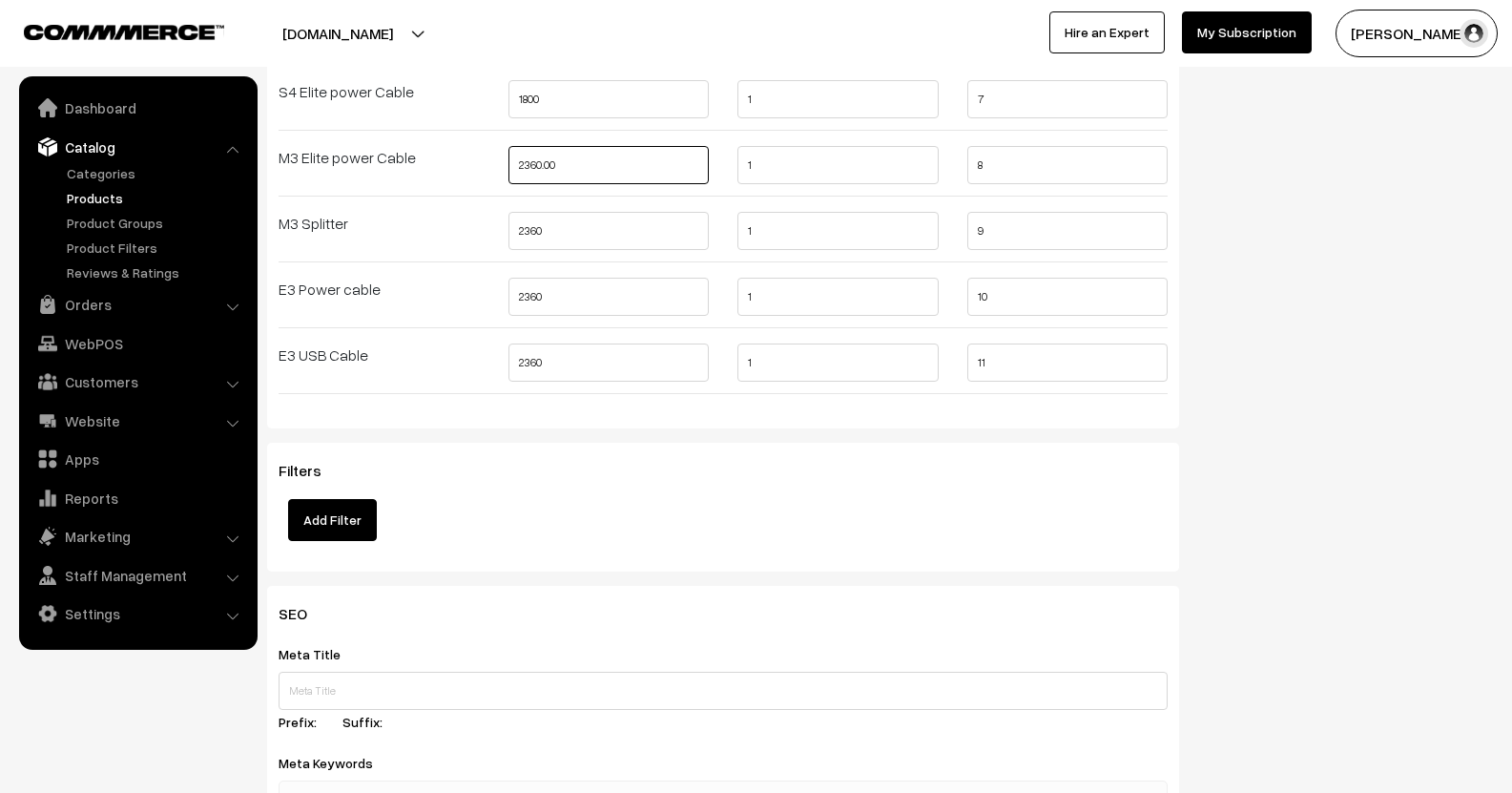
click at [604, 170] on input "2360.00" at bounding box center [608, 164] width 201 height 38
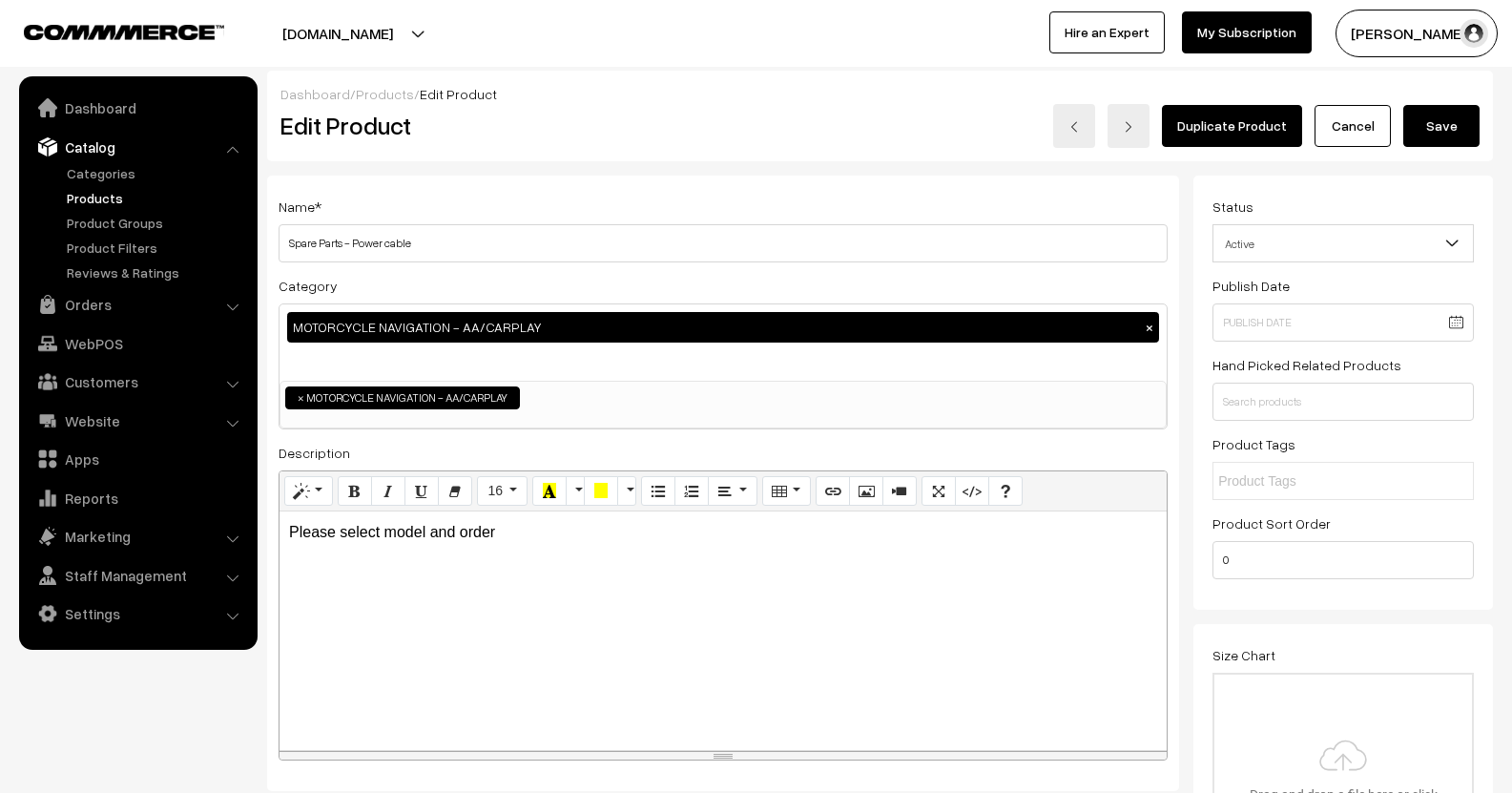
scroll to position [0, 0]
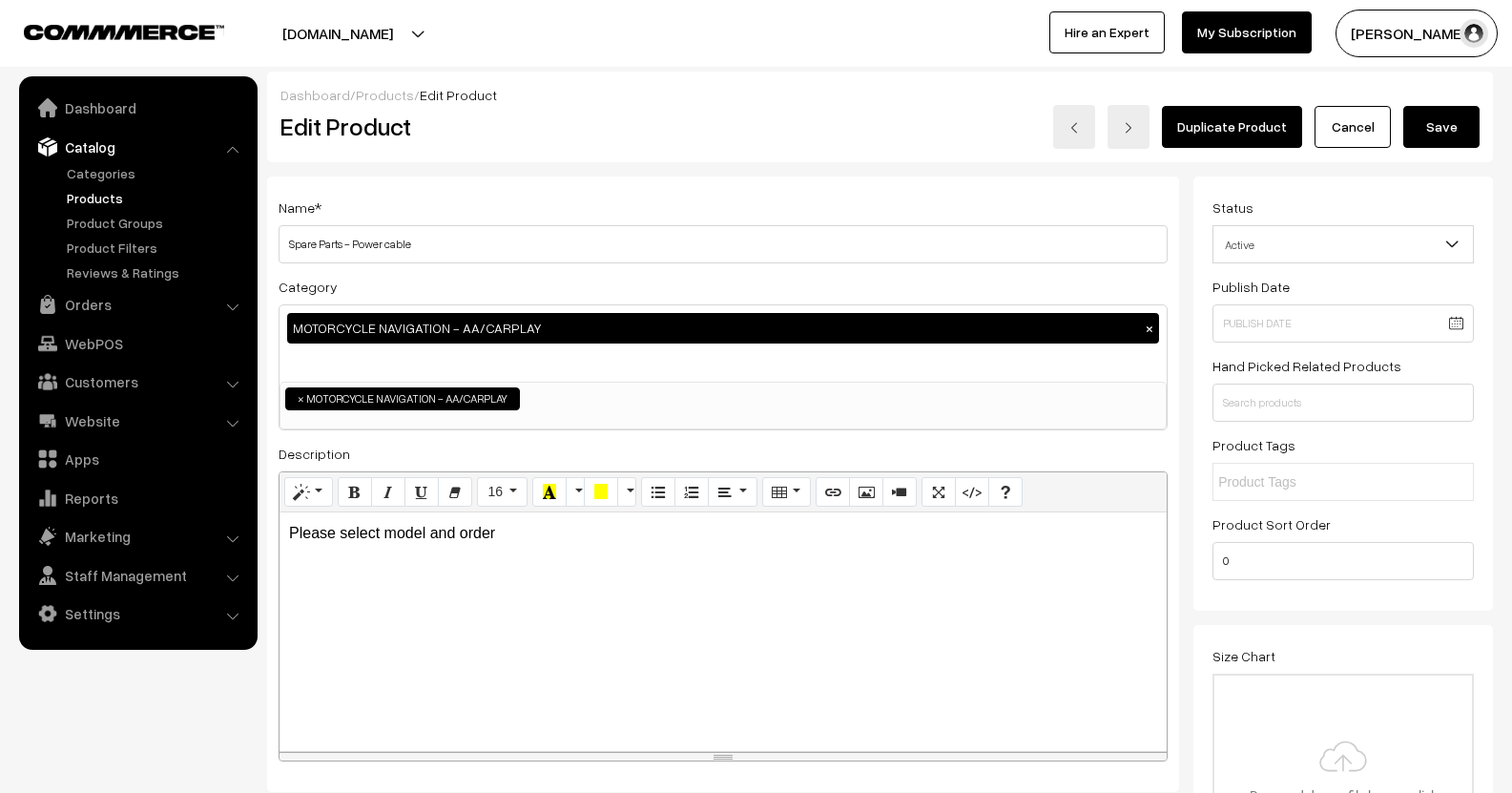
type input "2360"
click at [1423, 123] on button "Save" at bounding box center [1441, 126] width 76 height 42
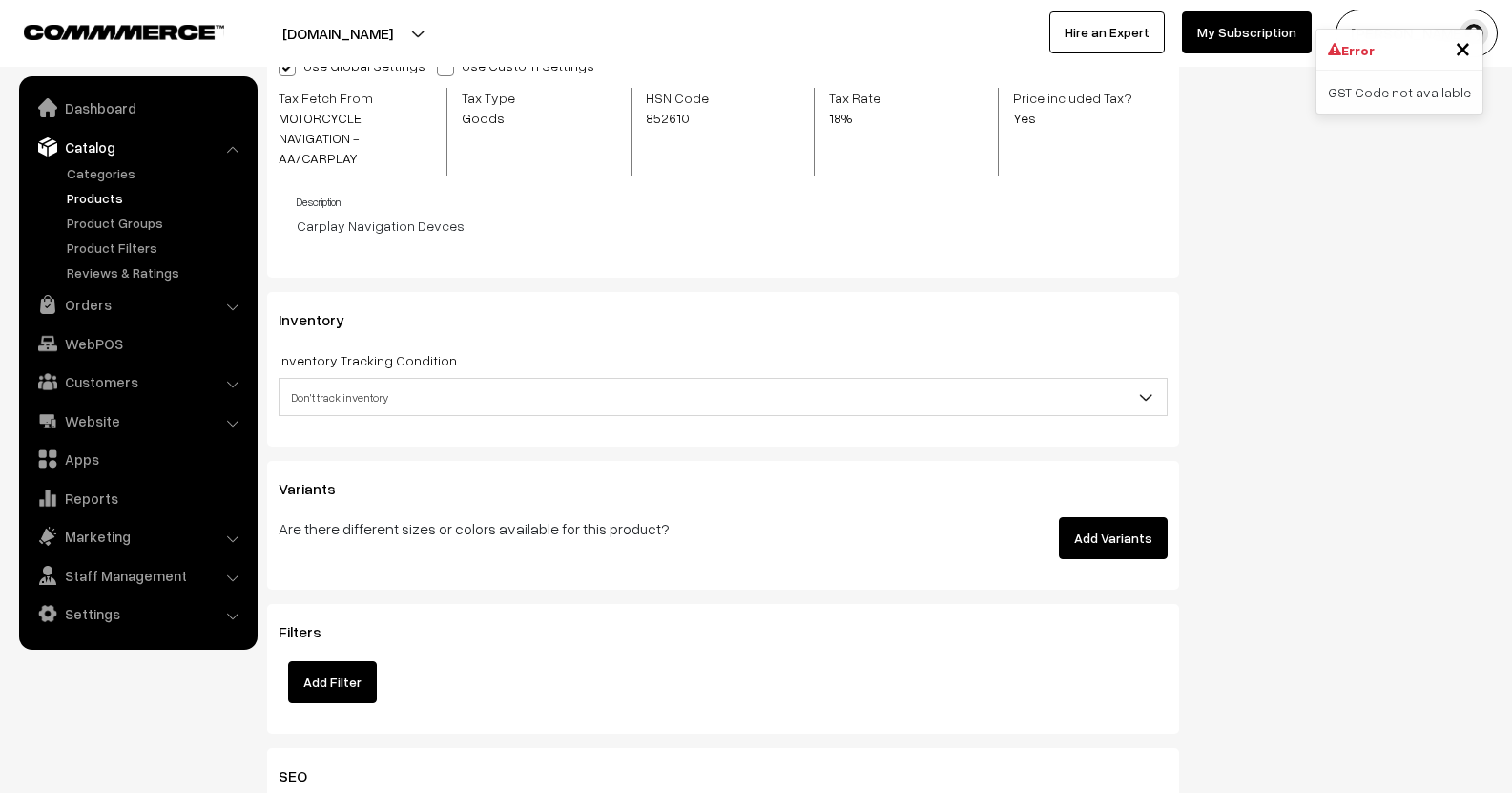
scroll to position [1717, 0]
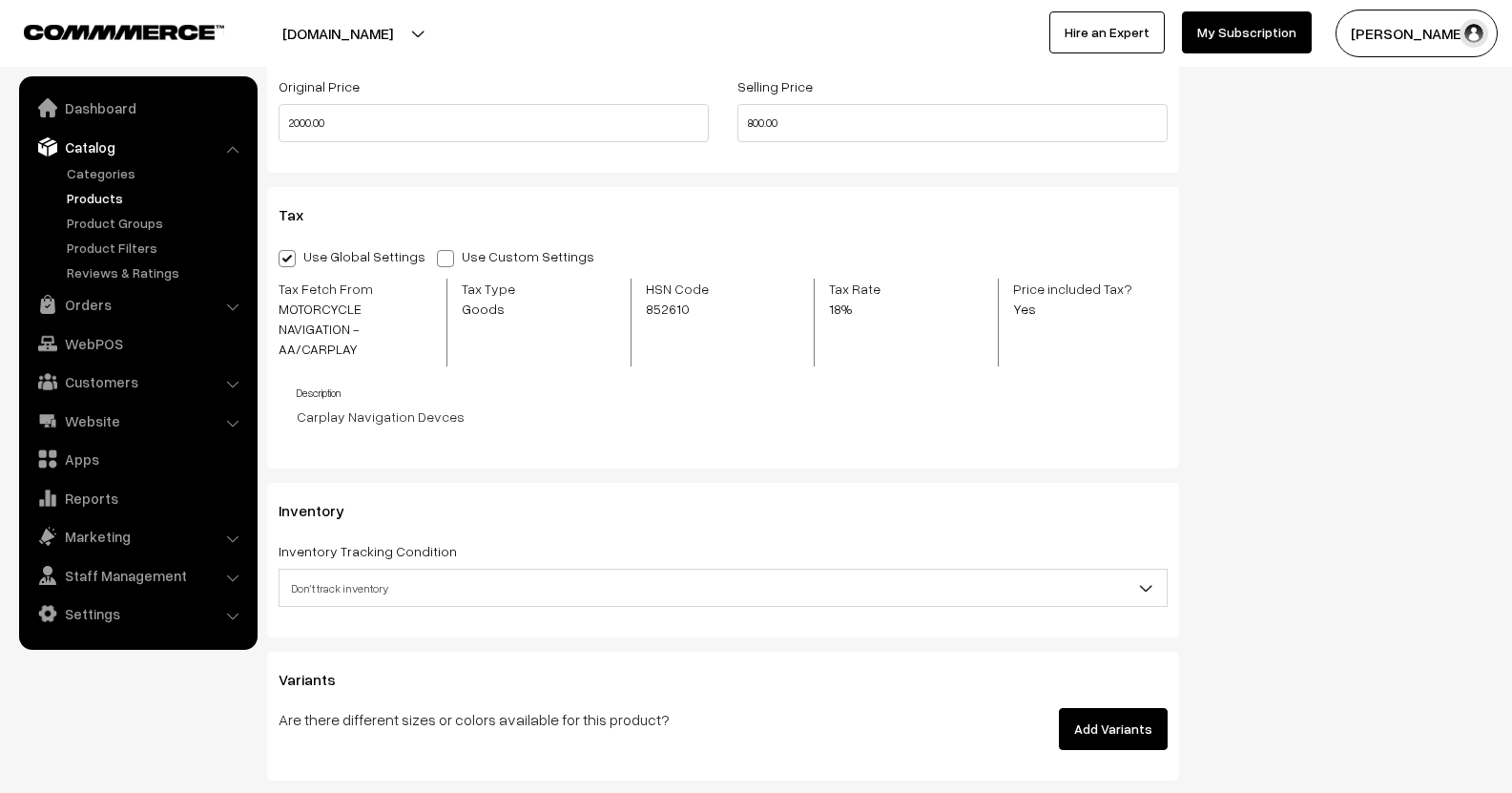
click at [416, 272] on div "Use Global Settings Use Custom Settings Skip Adding Tax Tax Fetch From MOTORCYC…" at bounding box center [723, 347] width 889 height 206
click at [444, 263] on label "Use Custom Settings" at bounding box center [521, 256] width 167 height 20
click at [444, 262] on input "Use Custom Settings" at bounding box center [443, 255] width 13 height 13
radio input "true"
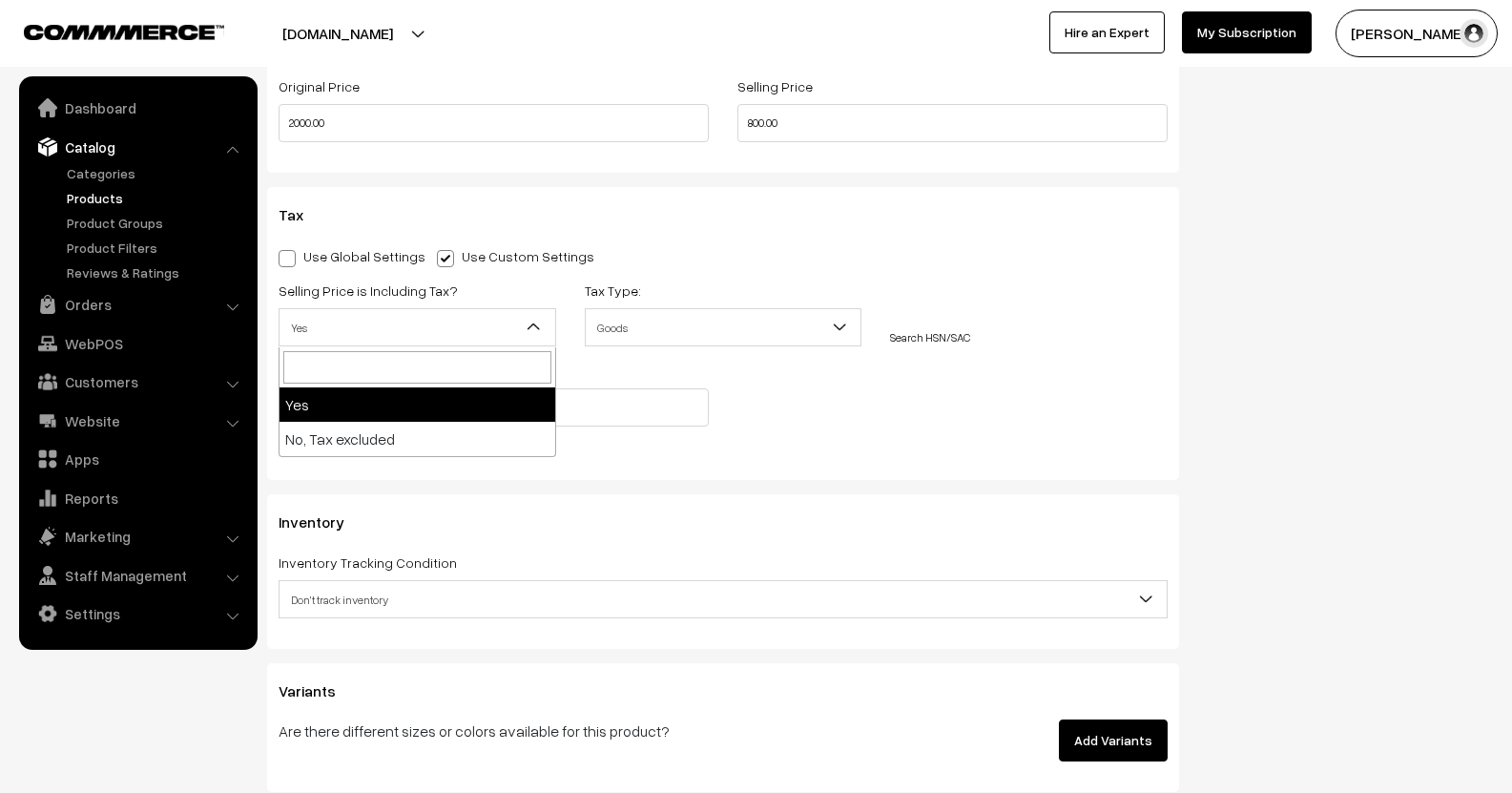
click at [517, 318] on span "Yes" at bounding box center [416, 328] width 275 height 33
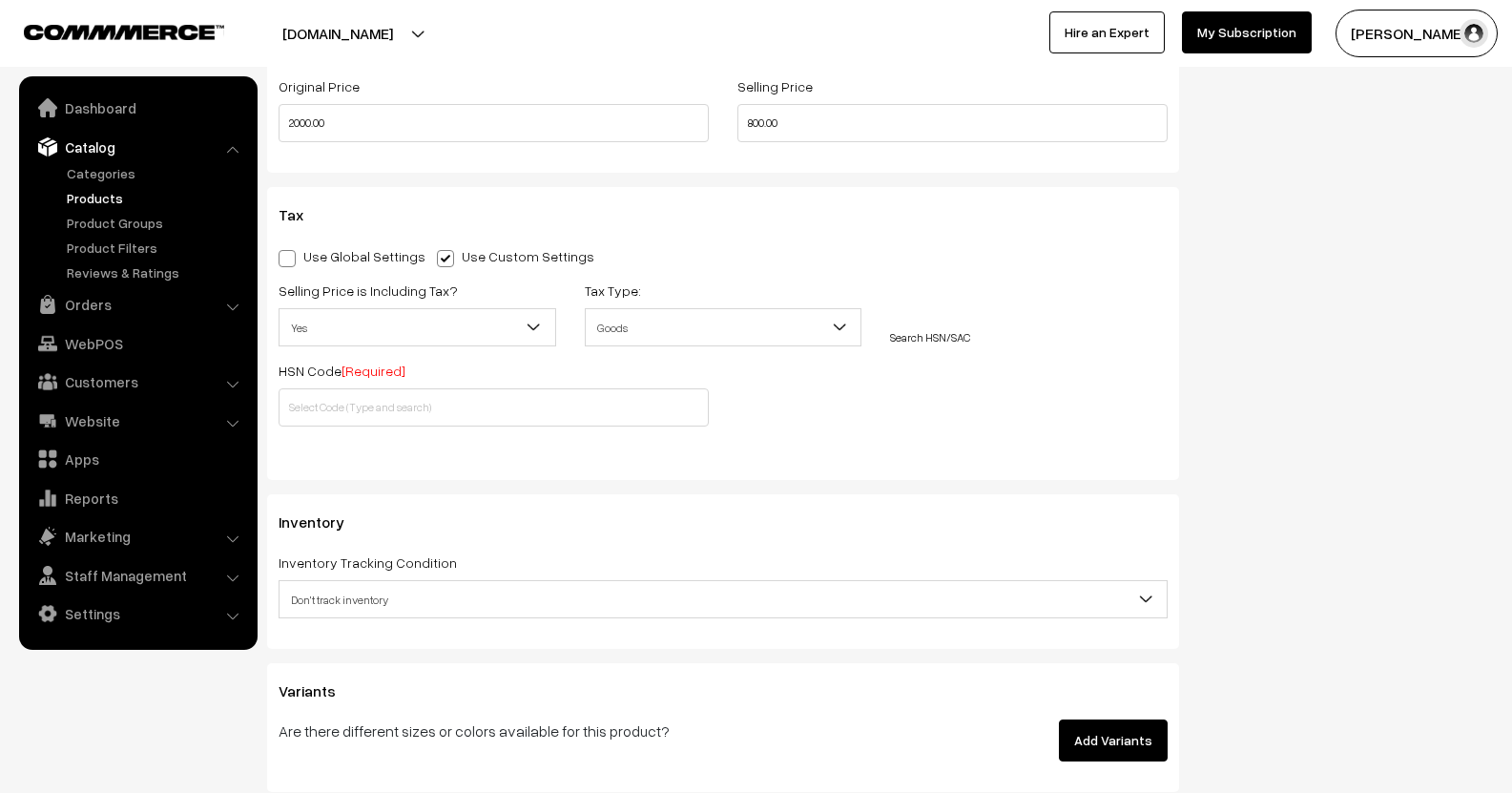
click at [276, 256] on div "Use Global Settings Use Custom Settings Skip Adding Tax Selling Price is Includ…" at bounding box center [723, 352] width 918 height 217
click at [285, 263] on span at bounding box center [287, 259] width 18 height 18
click at [285, 262] on input "Use Global Settings" at bounding box center [284, 255] width 13 height 13
radio input "true"
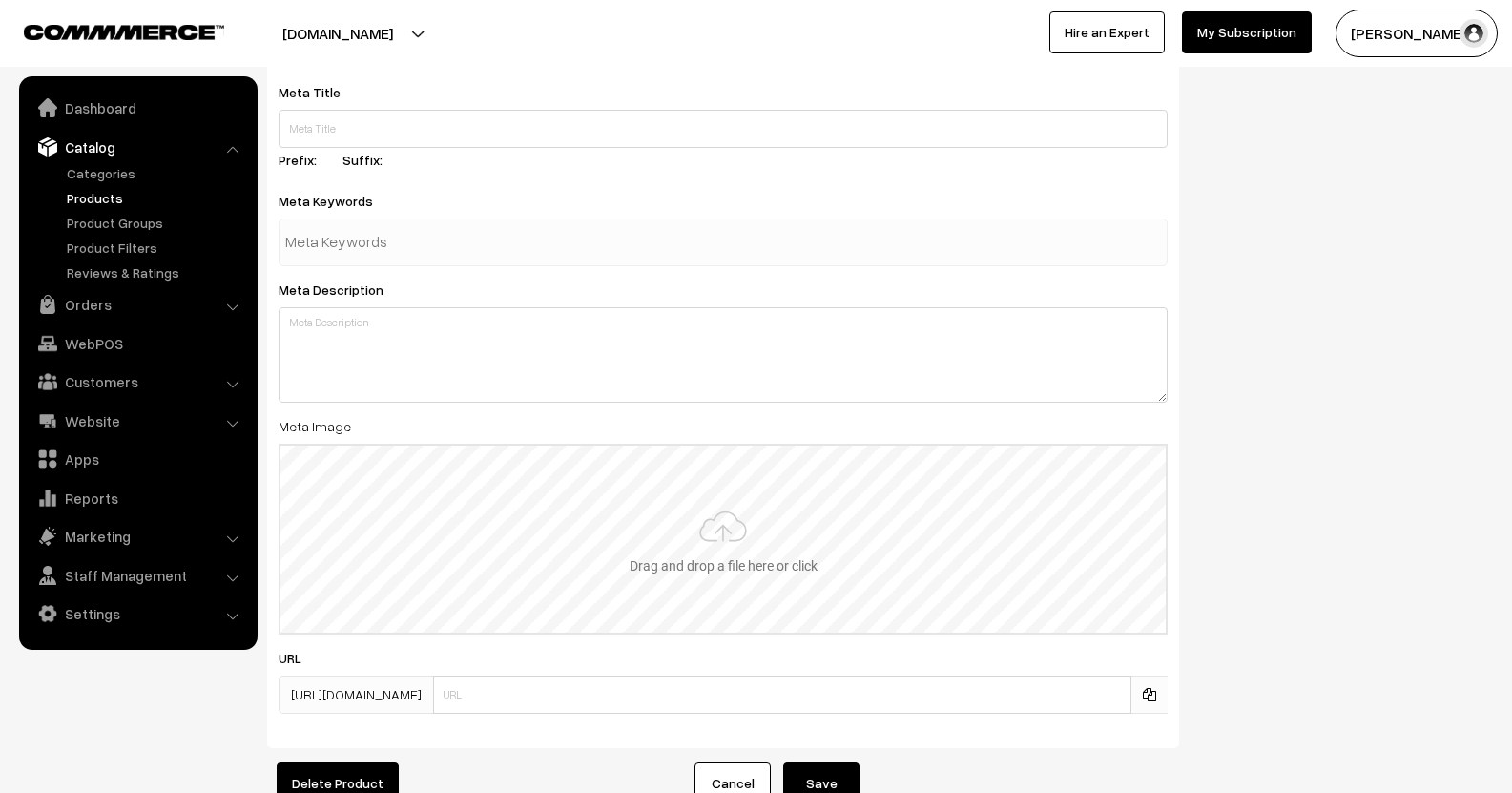
scroll to position [2763, 0]
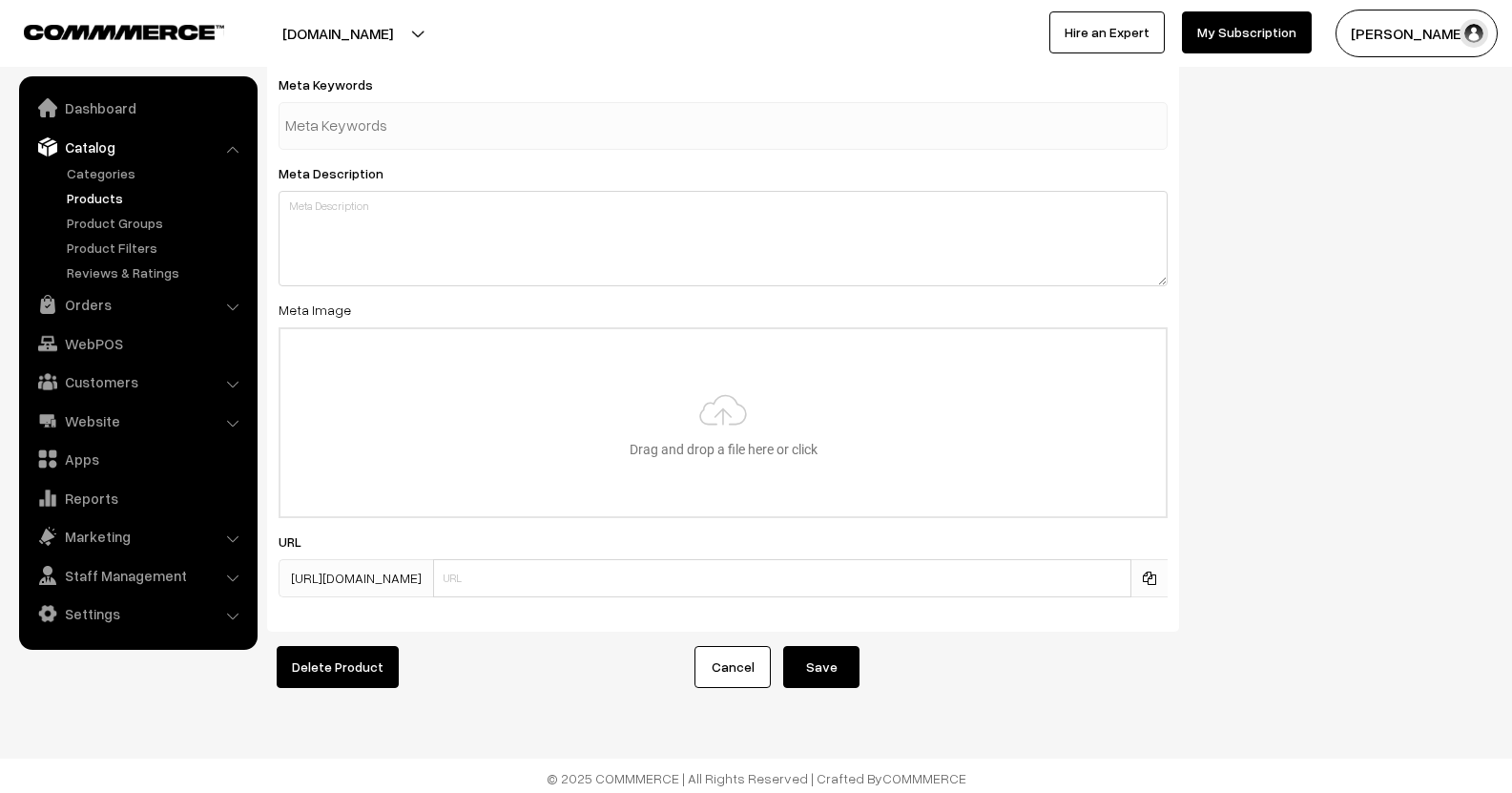
click at [73, 191] on link "Products" at bounding box center [157, 198] width 189 height 20
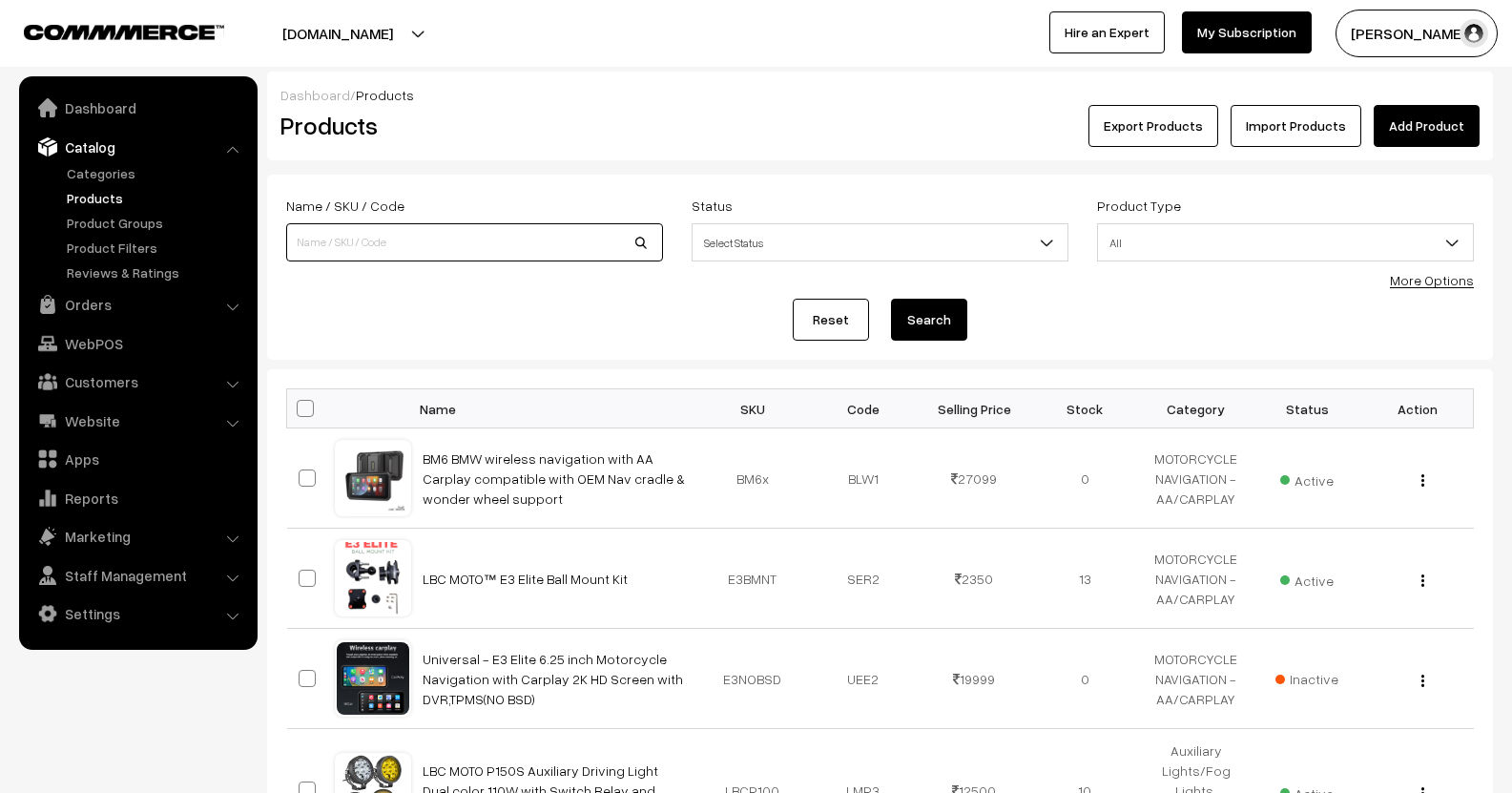
click at [477, 251] on input at bounding box center [474, 241] width 377 height 38
type input "power"
click at [891, 299] on button "Search" at bounding box center [929, 319] width 76 height 42
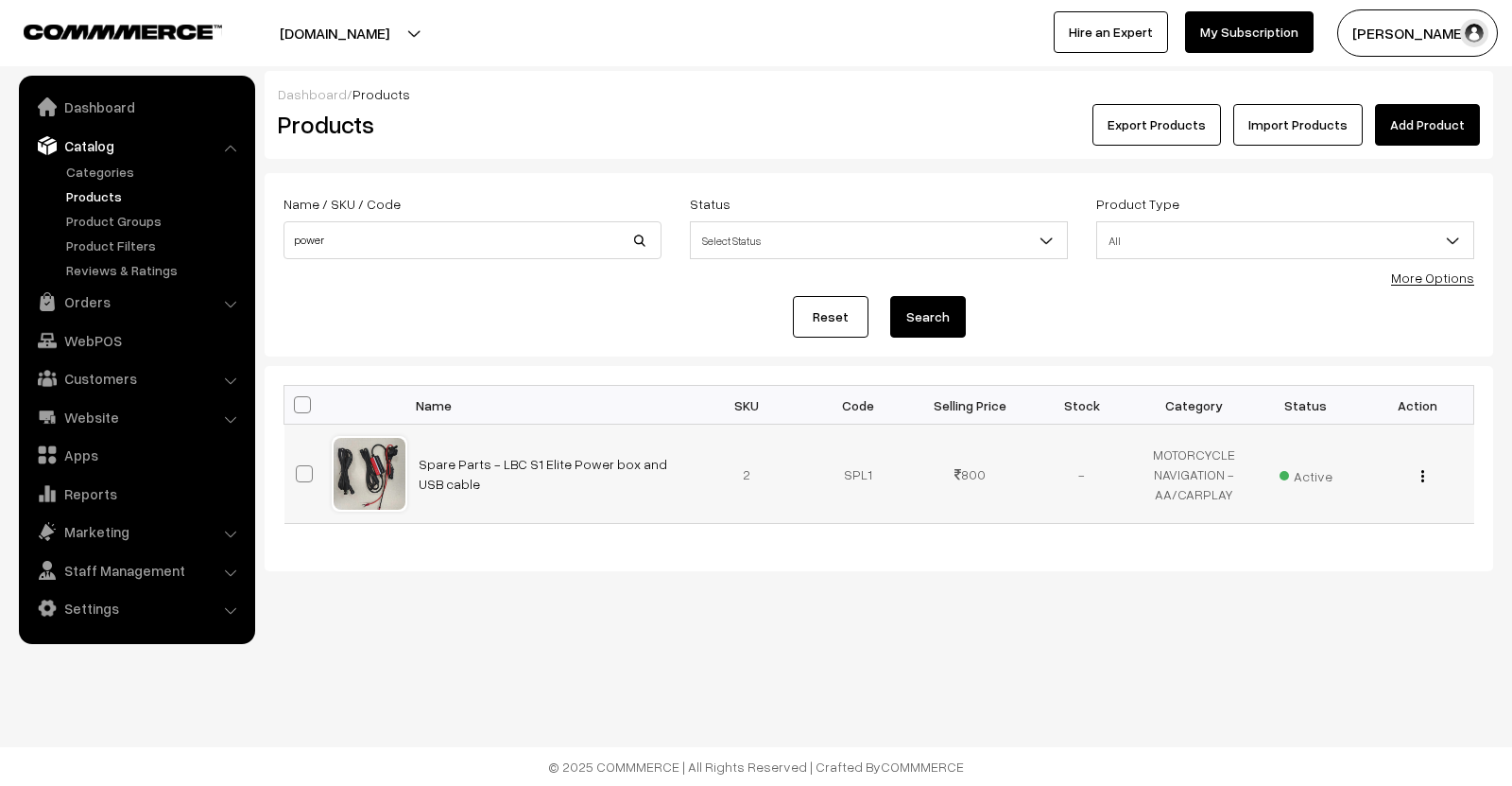
click at [1416, 480] on div "View Edit Delete" at bounding box center [1418, 474] width 89 height 20
click at [1423, 479] on img "button" at bounding box center [1422, 475] width 3 height 13
click at [1334, 545] on link "Edit" at bounding box center [1338, 544] width 161 height 41
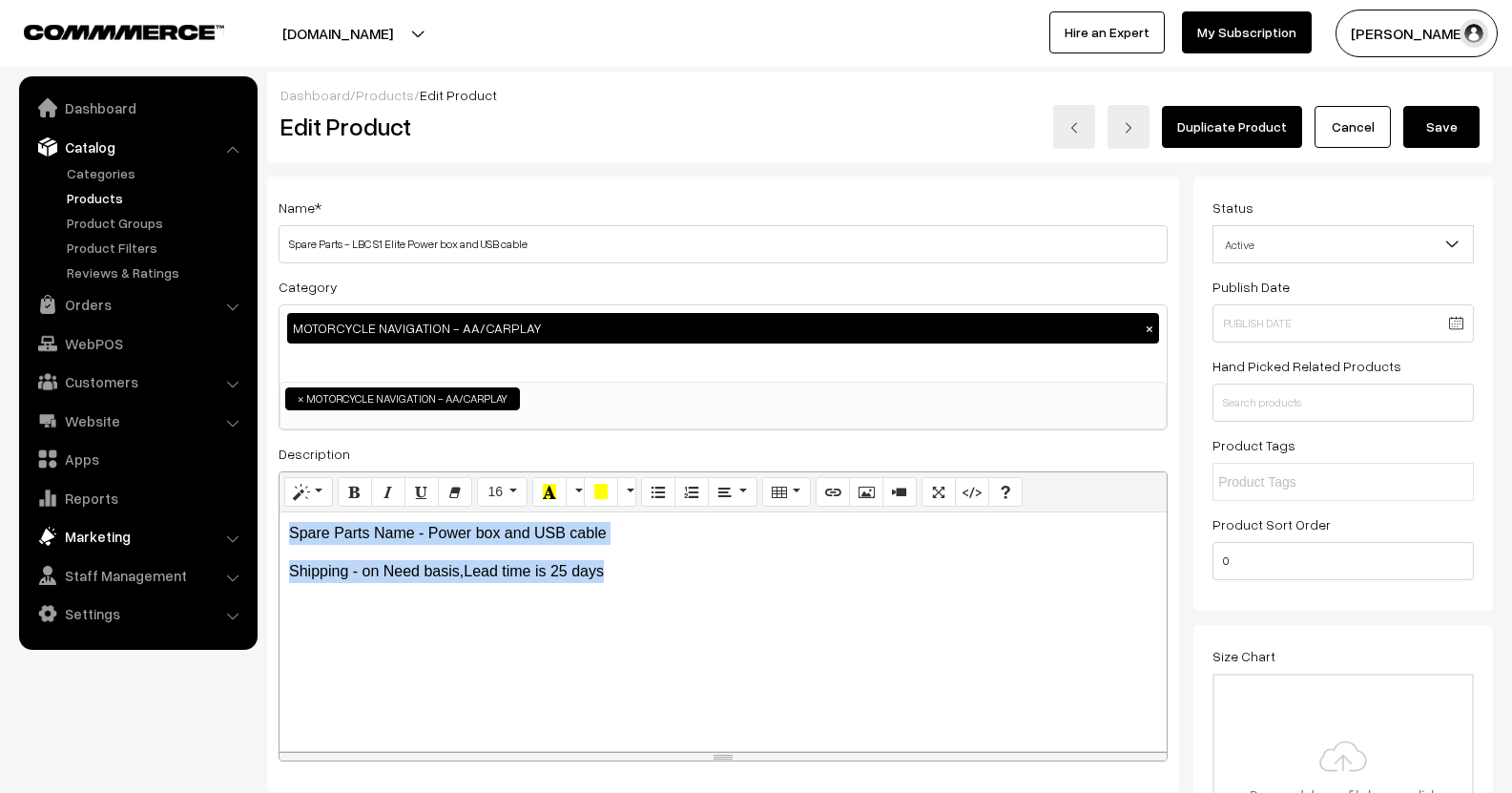
drag, startPoint x: 494, startPoint y: 565, endPoint x: 216, endPoint y: 530, distance: 280.2
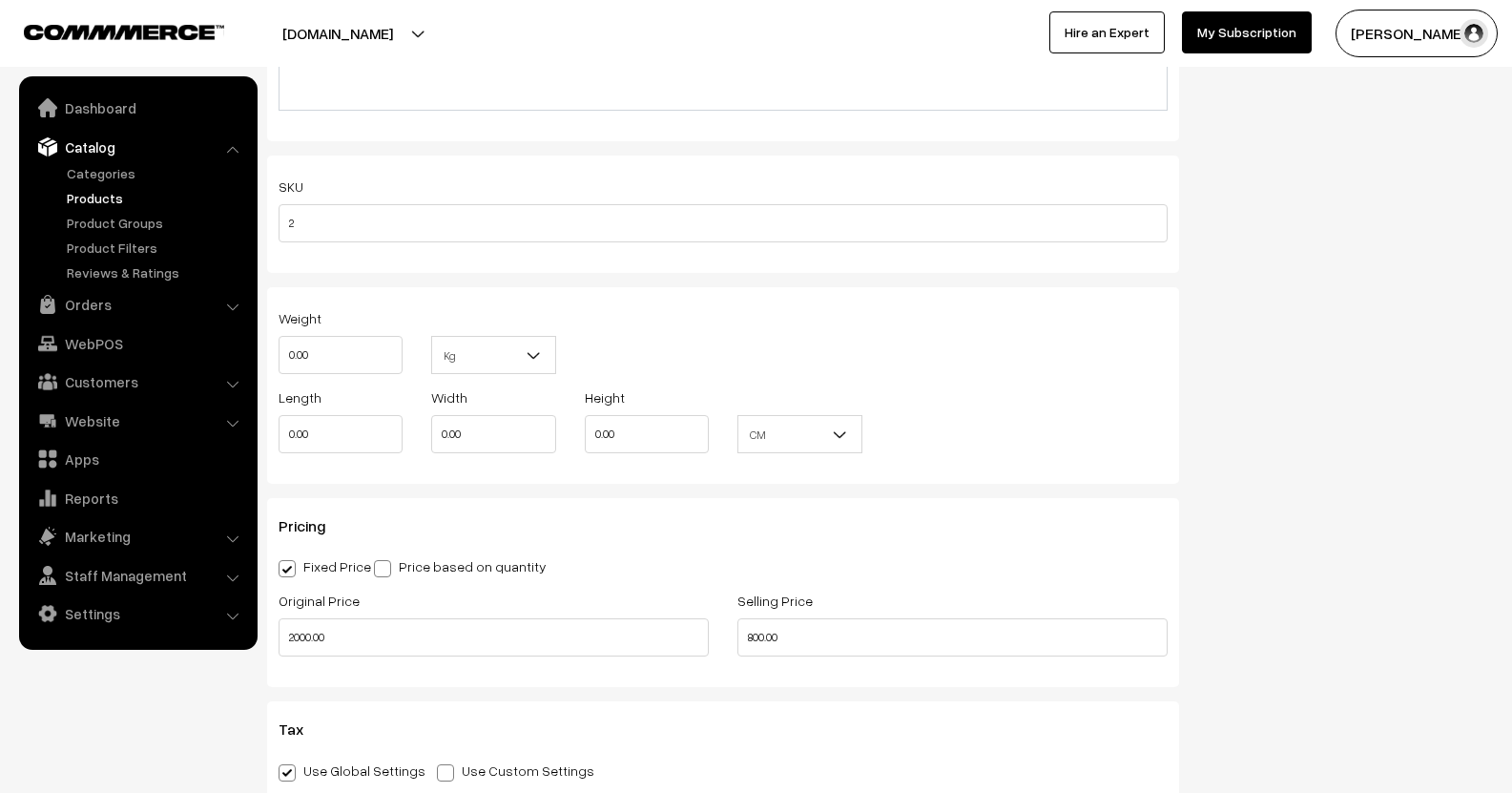
scroll to position [1240, 0]
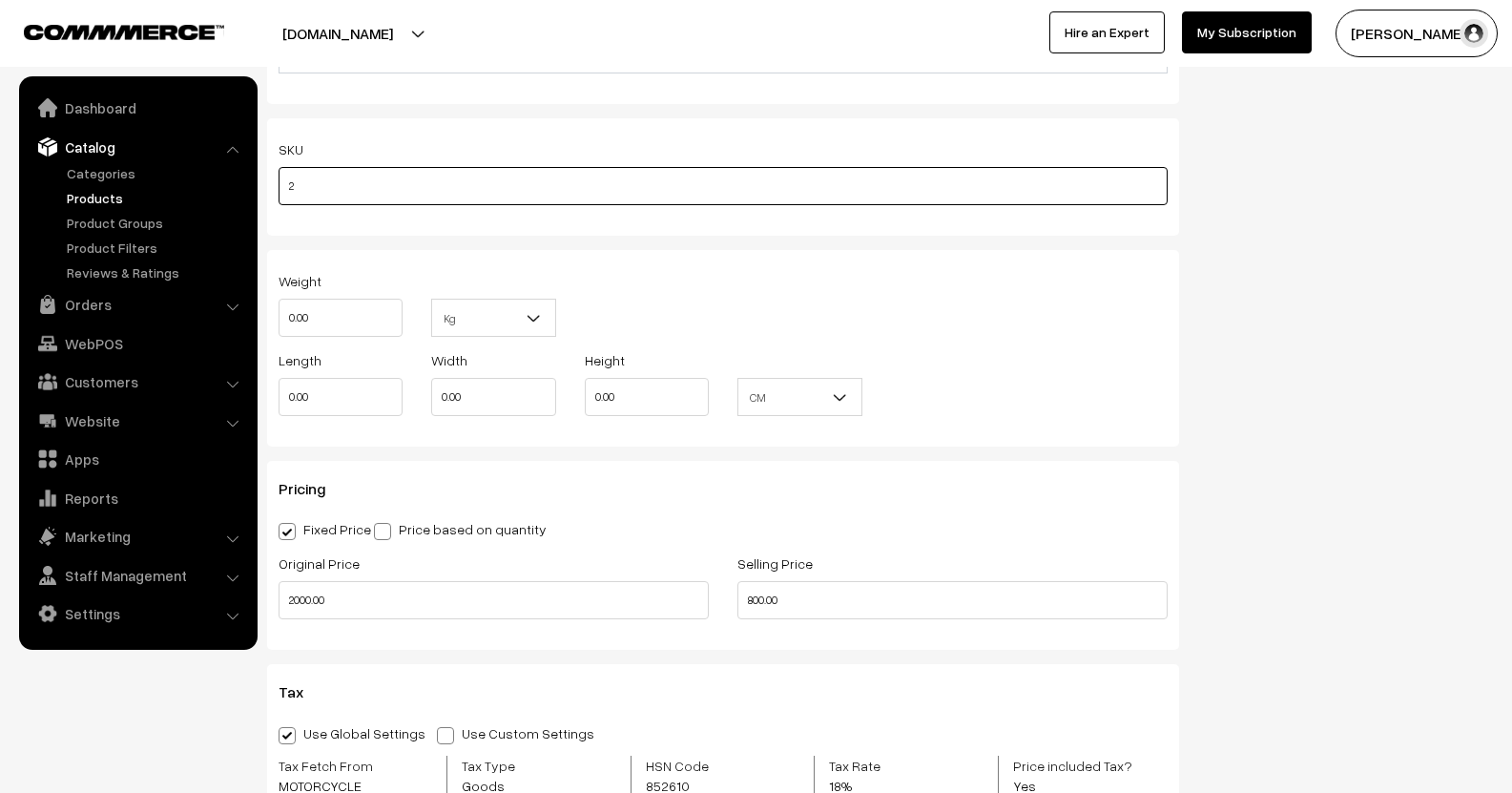
click at [435, 193] on input "2" at bounding box center [723, 186] width 889 height 38
type input "LBCPWR"
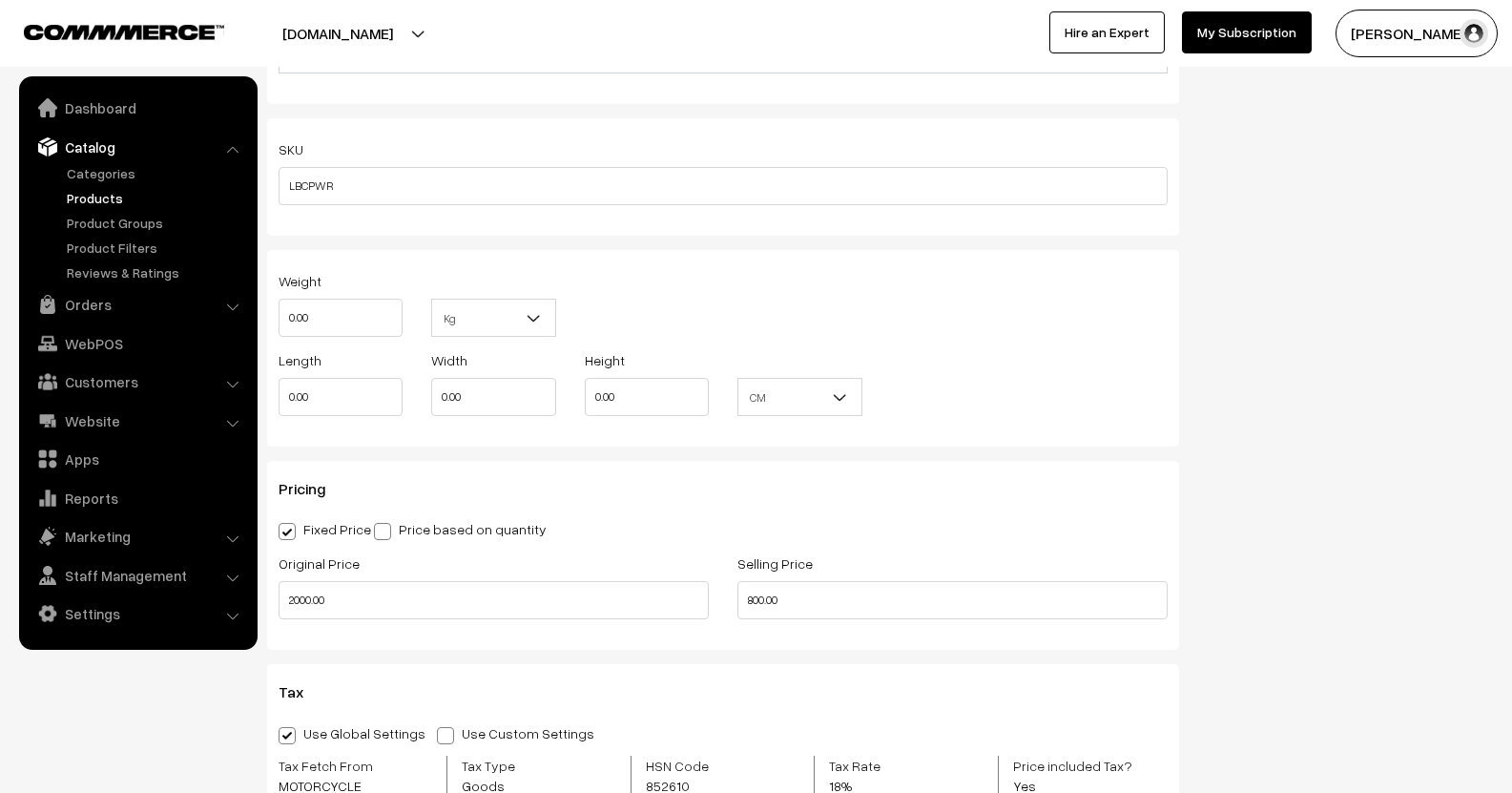
click at [1348, 390] on div "Status Active Inactive Active Publish Date Product Type -- Select -- -- Select …" at bounding box center [1350, 176] width 314 height 2479
drag, startPoint x: 306, startPoint y: 332, endPoint x: 191, endPoint y: 297, distance: 120.2
click at [230, 331] on body "Thank you for showing interest. Our team will call you shortly. Close [DOMAIN_N…" at bounding box center [756, 533] width 1512 height 3546
type input "0.5"
drag, startPoint x: 311, startPoint y: 398, endPoint x: 225, endPoint y: 412, distance: 87.1
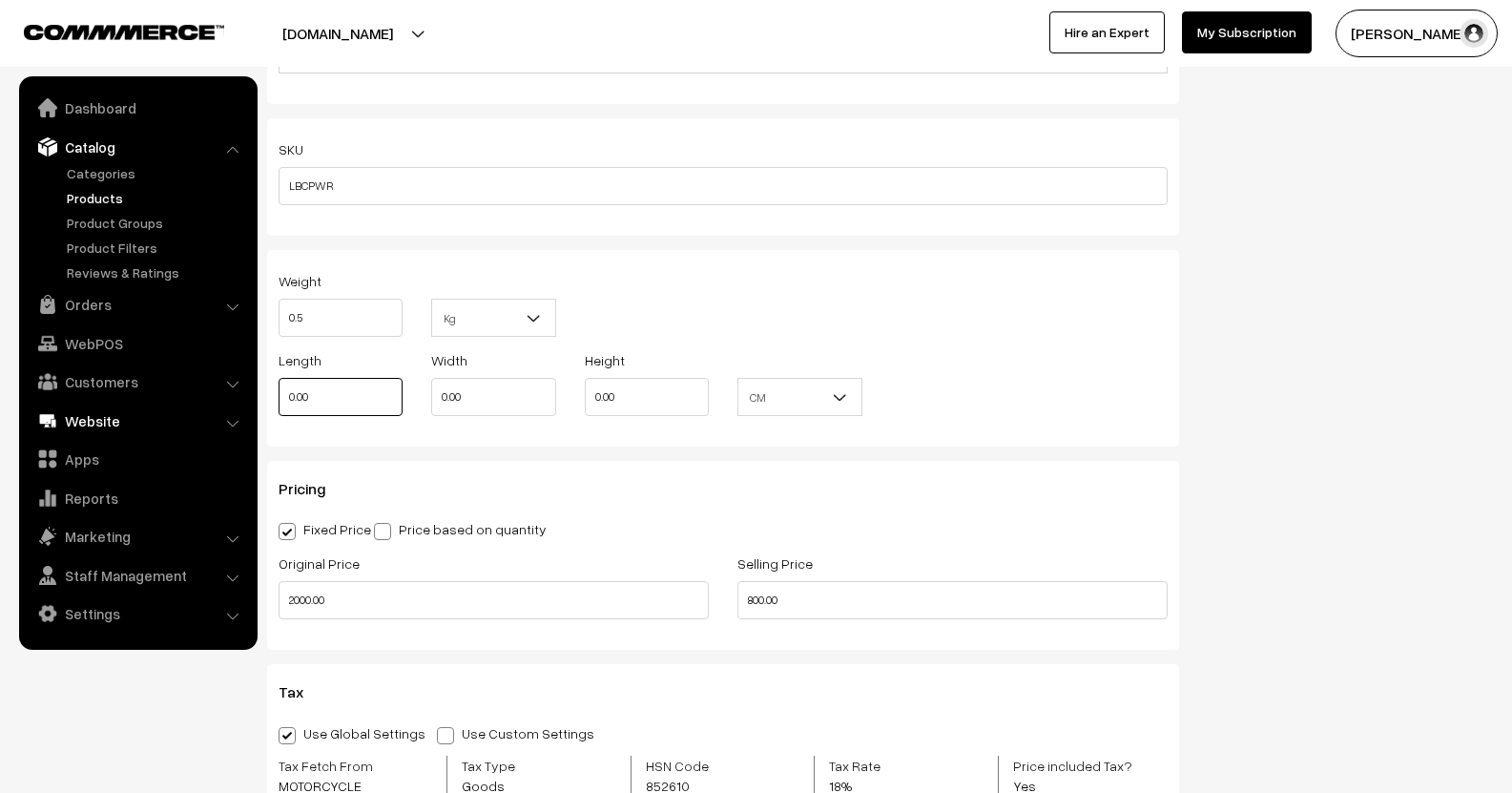
click at [225, 412] on body "Thank you for showing interest. Our team will call you shortly. Close [DOMAIN_N…" at bounding box center [756, 533] width 1512 height 3546
type input "20"
type input "10"
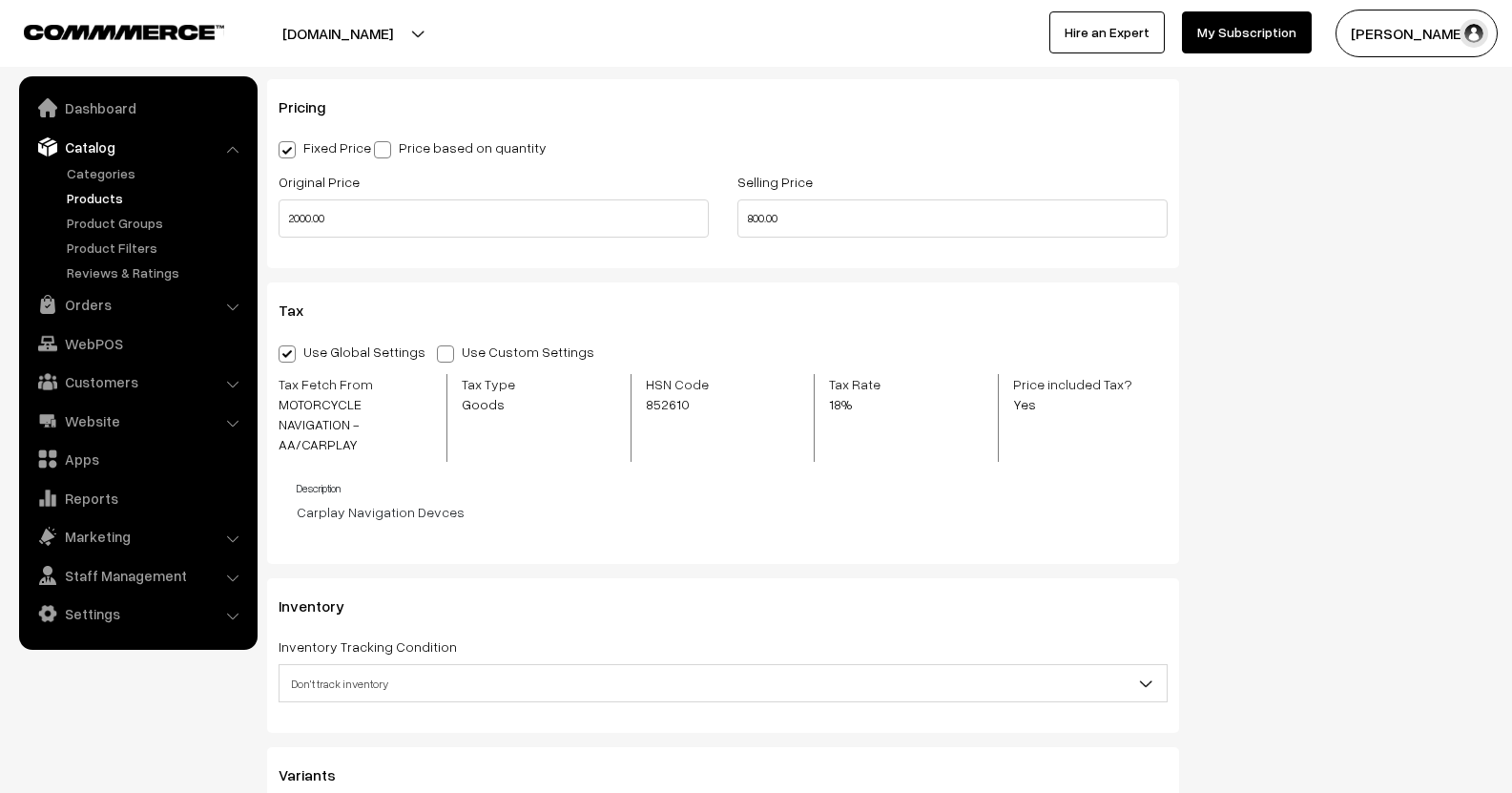
type input "5"
drag, startPoint x: 391, startPoint y: 206, endPoint x: 262, endPoint y: 225, distance: 130.4
drag, startPoint x: 800, startPoint y: 234, endPoint x: 623, endPoint y: 236, distance: 177.0
click at [621, 240] on div "Original Price Selling Price 800.00" at bounding box center [723, 208] width 918 height 79
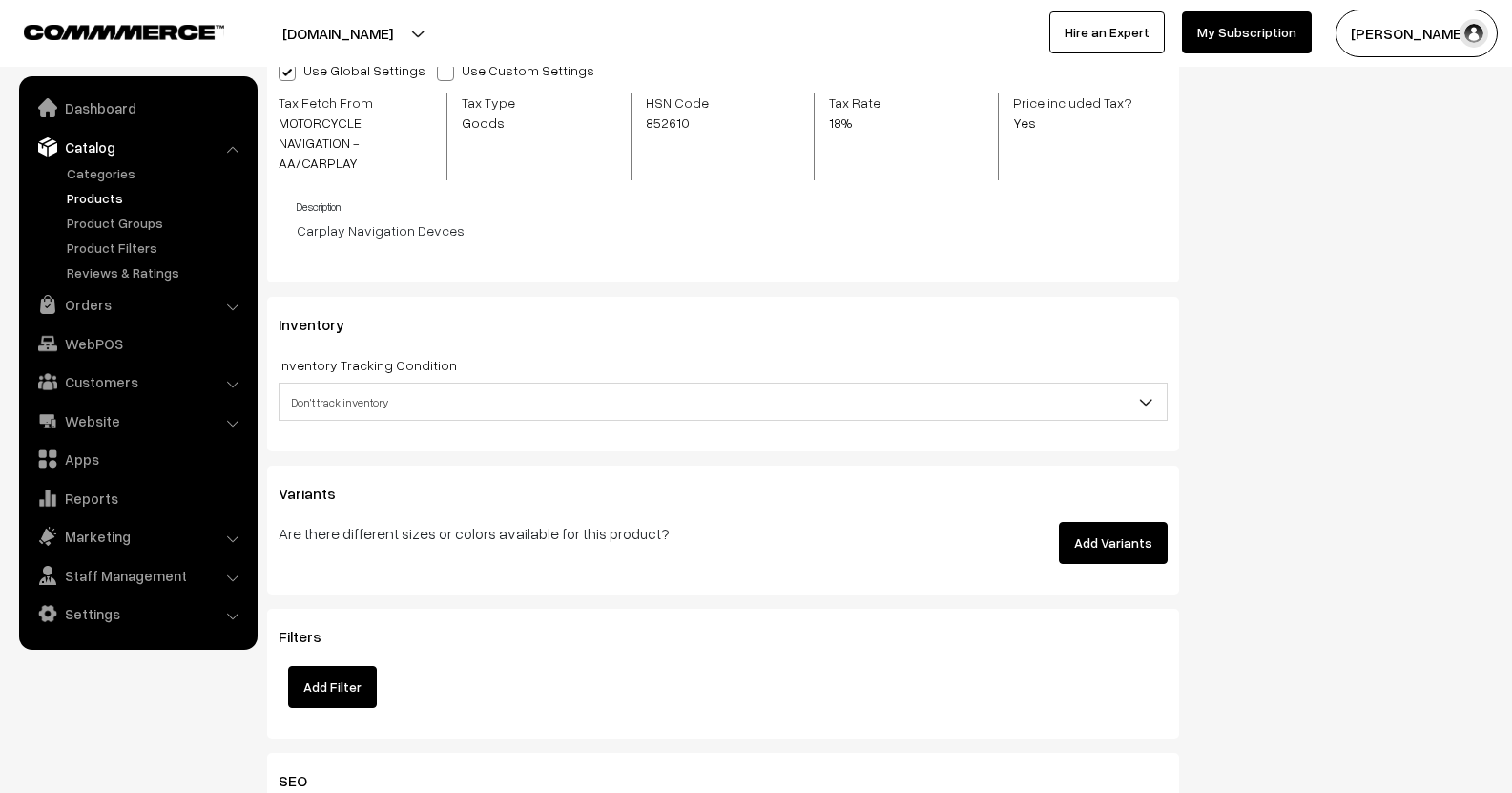
scroll to position [2003, 0]
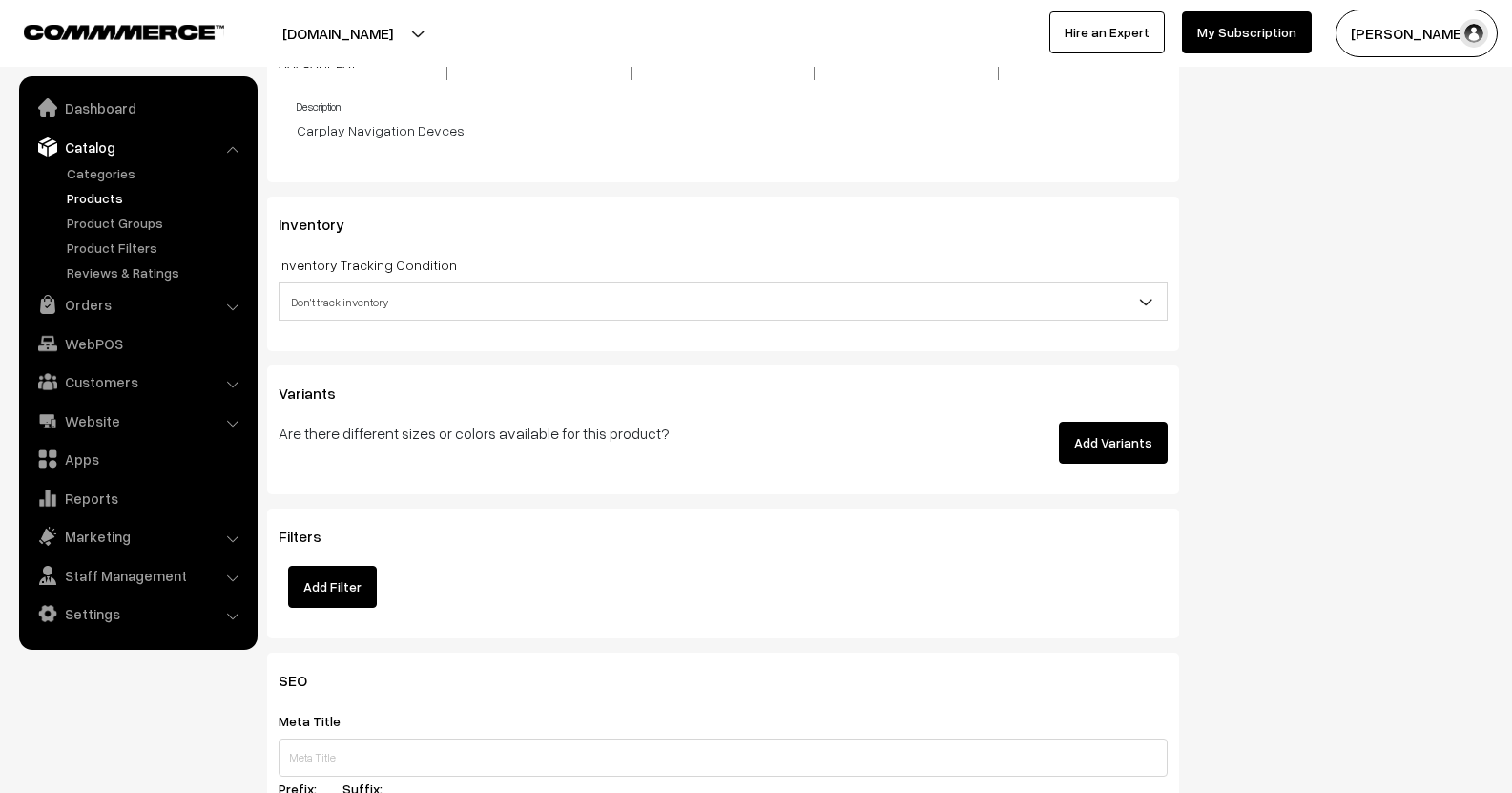
click at [1114, 432] on button "Add Variants" at bounding box center [1113, 442] width 109 height 42
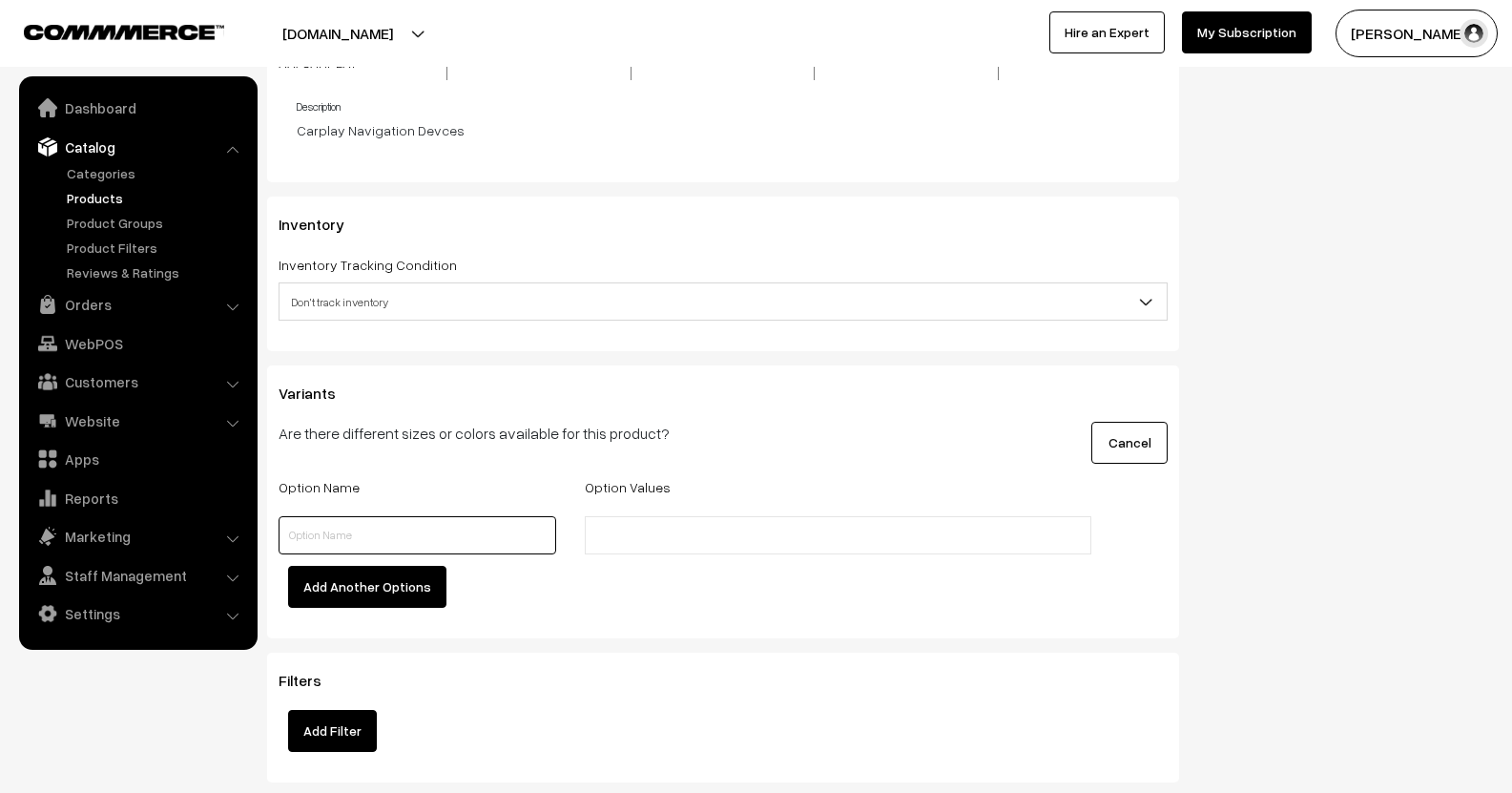
click at [472, 516] on input "text" at bounding box center [416, 534] width 277 height 38
drag, startPoint x: 349, startPoint y: 530, endPoint x: 215, endPoint y: 519, distance: 134.5
type input "Model"
click at [667, 529] on ul at bounding box center [838, 534] width 507 height 38
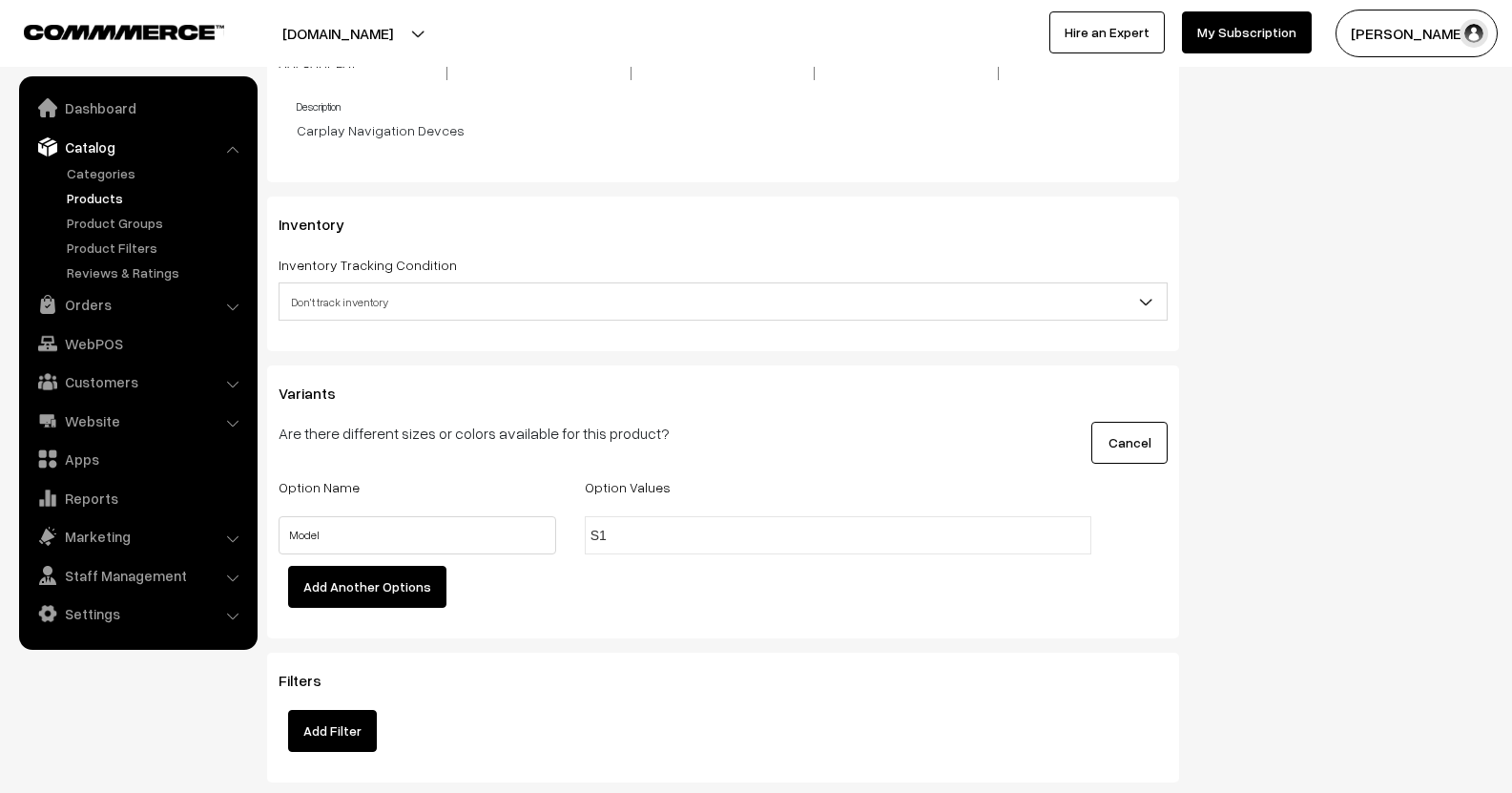
type input "S1E"
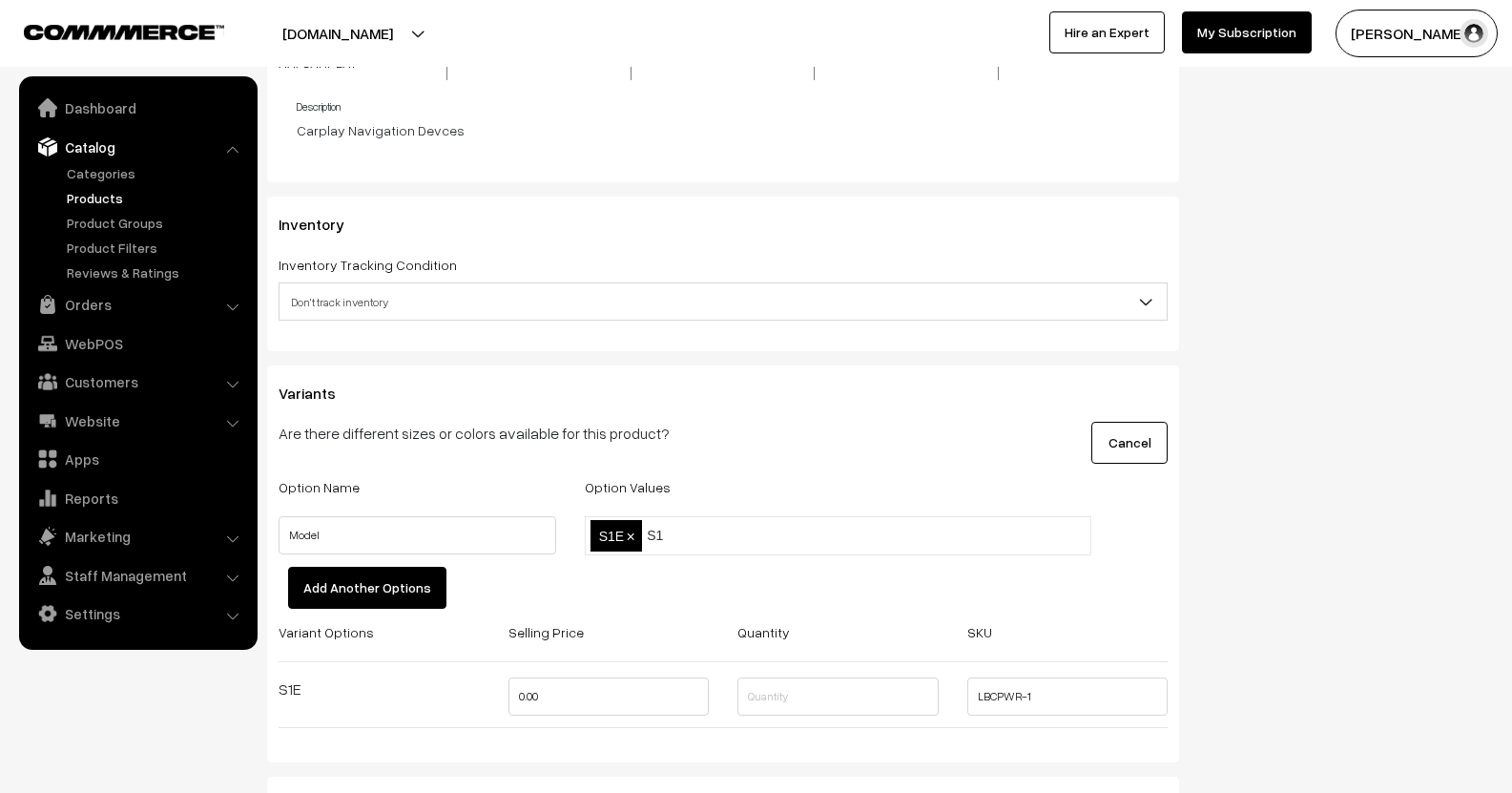
type input "S"
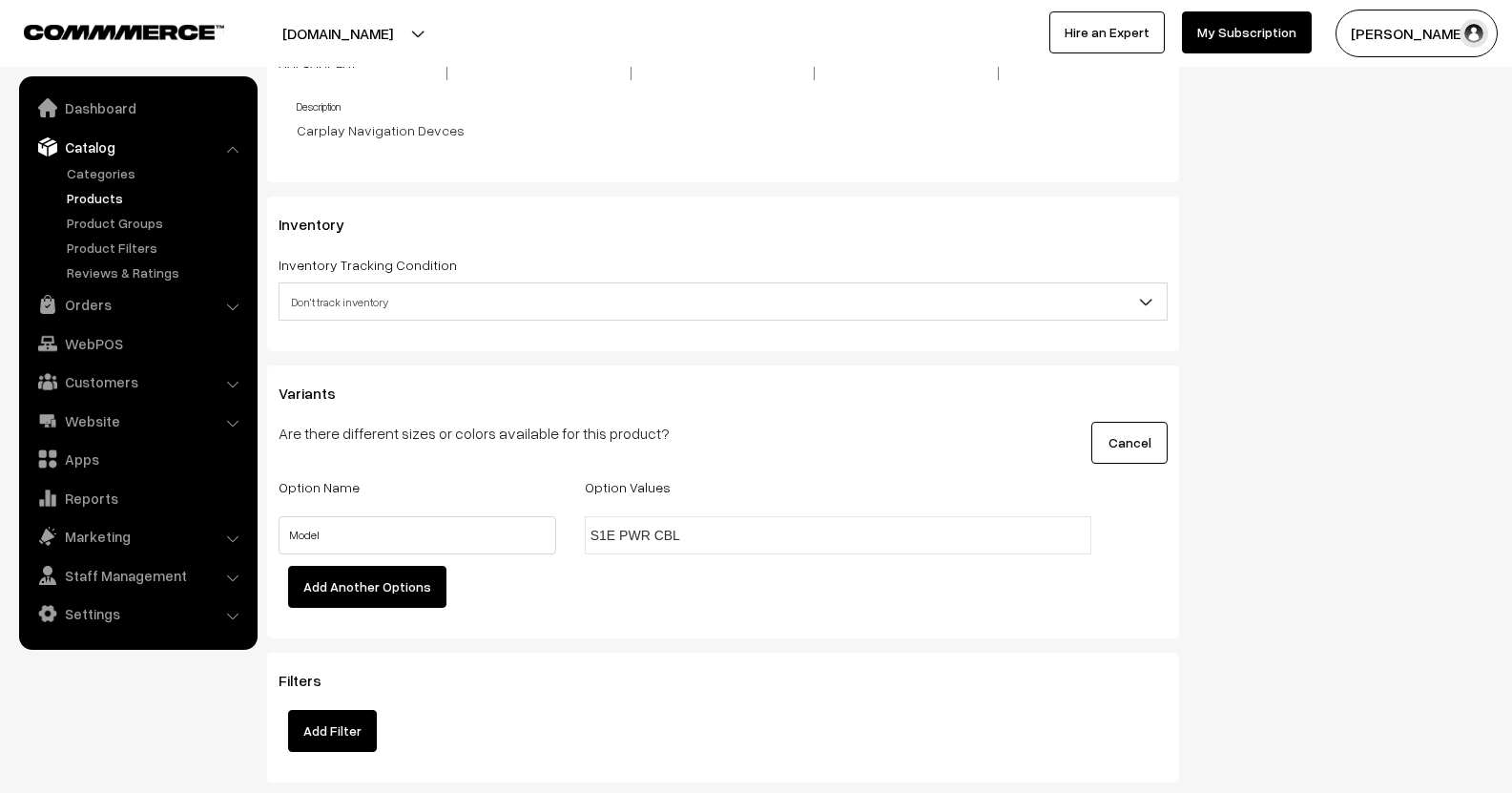
type input "S1E PWR CBLE"
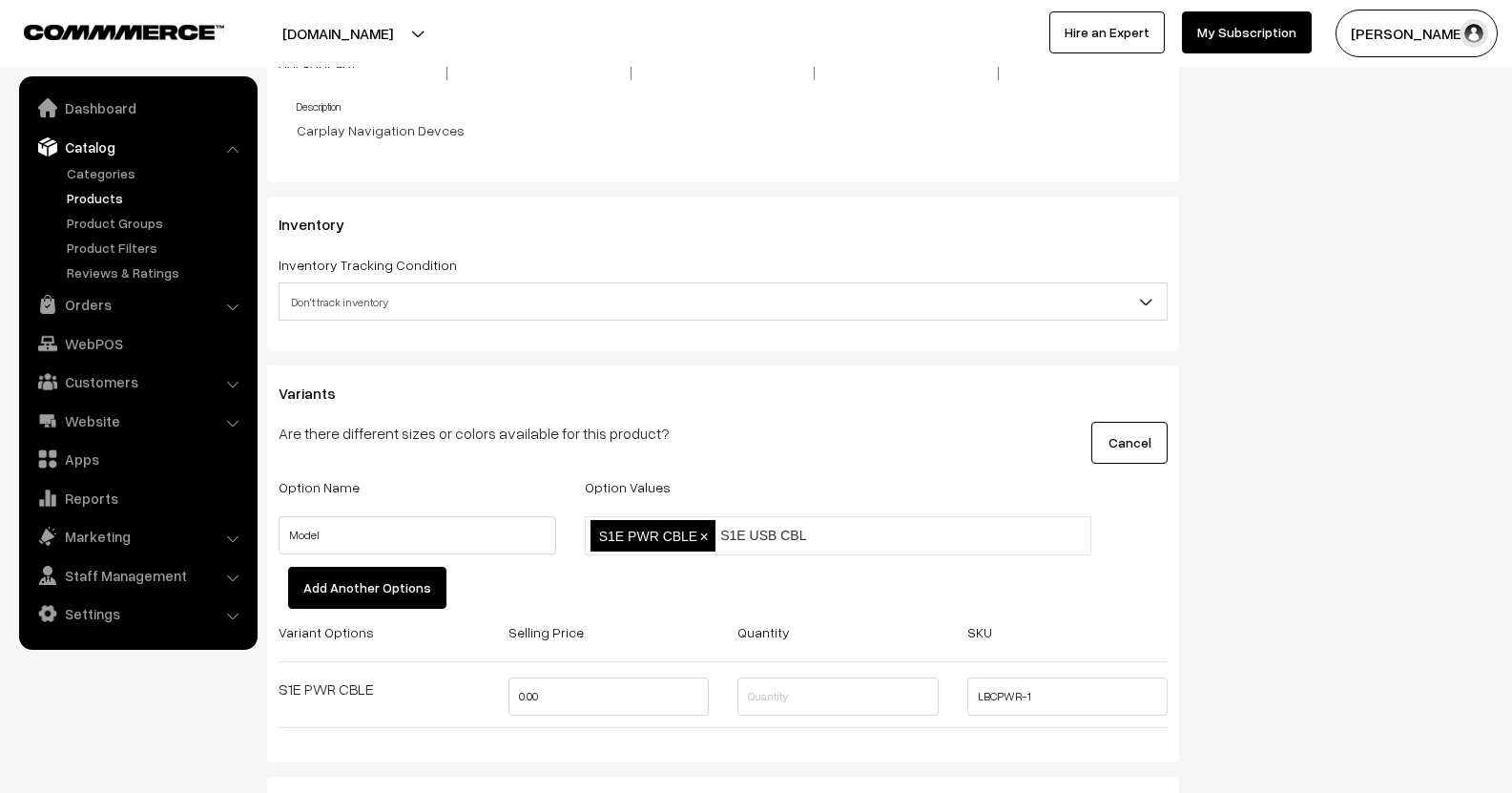
type input "S1E USB CBLE"
type input "S1G PWR CBLE"
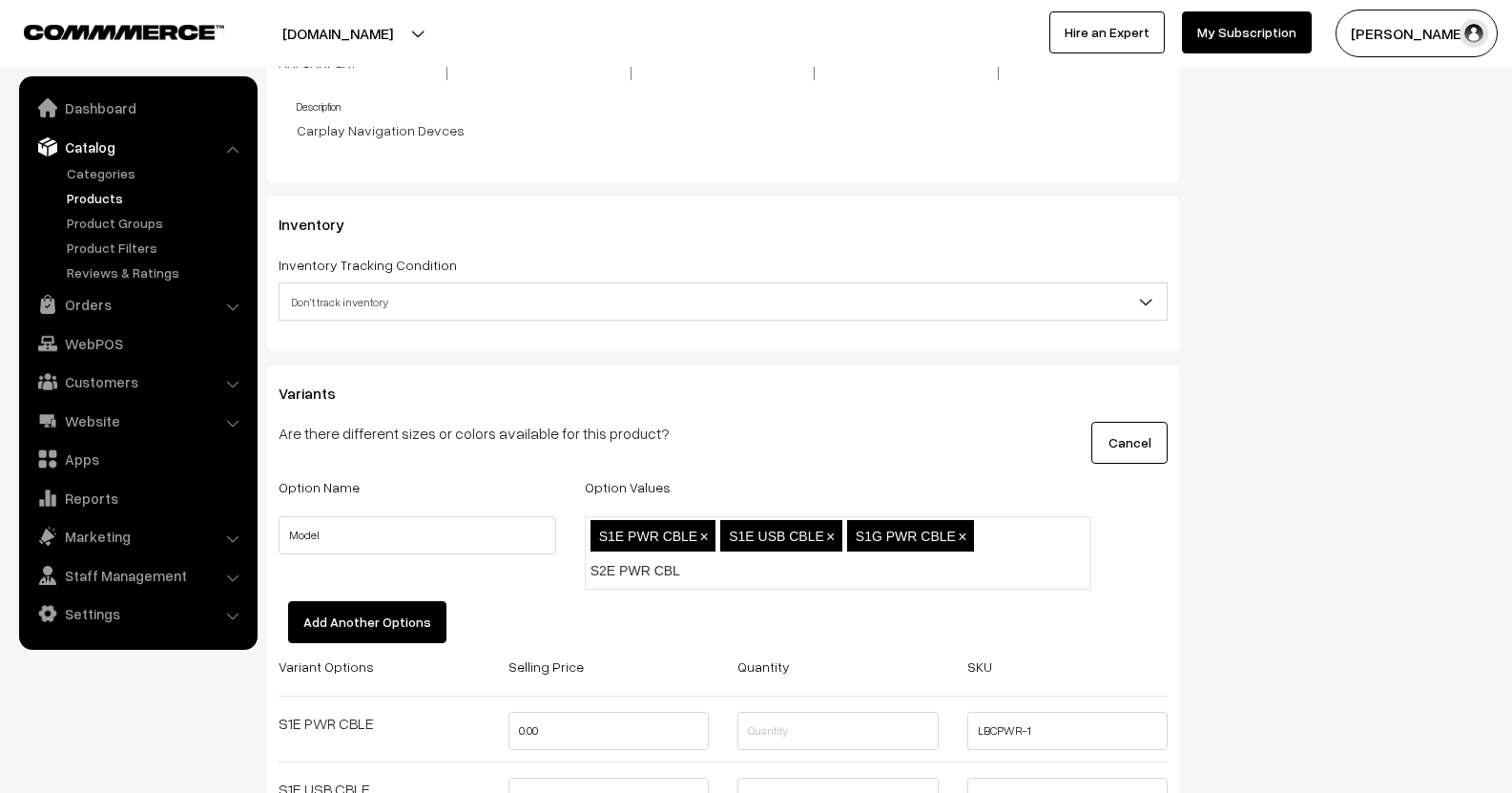
type input "S2E PWR CBLE"
type input "S3E PWR CBLE"
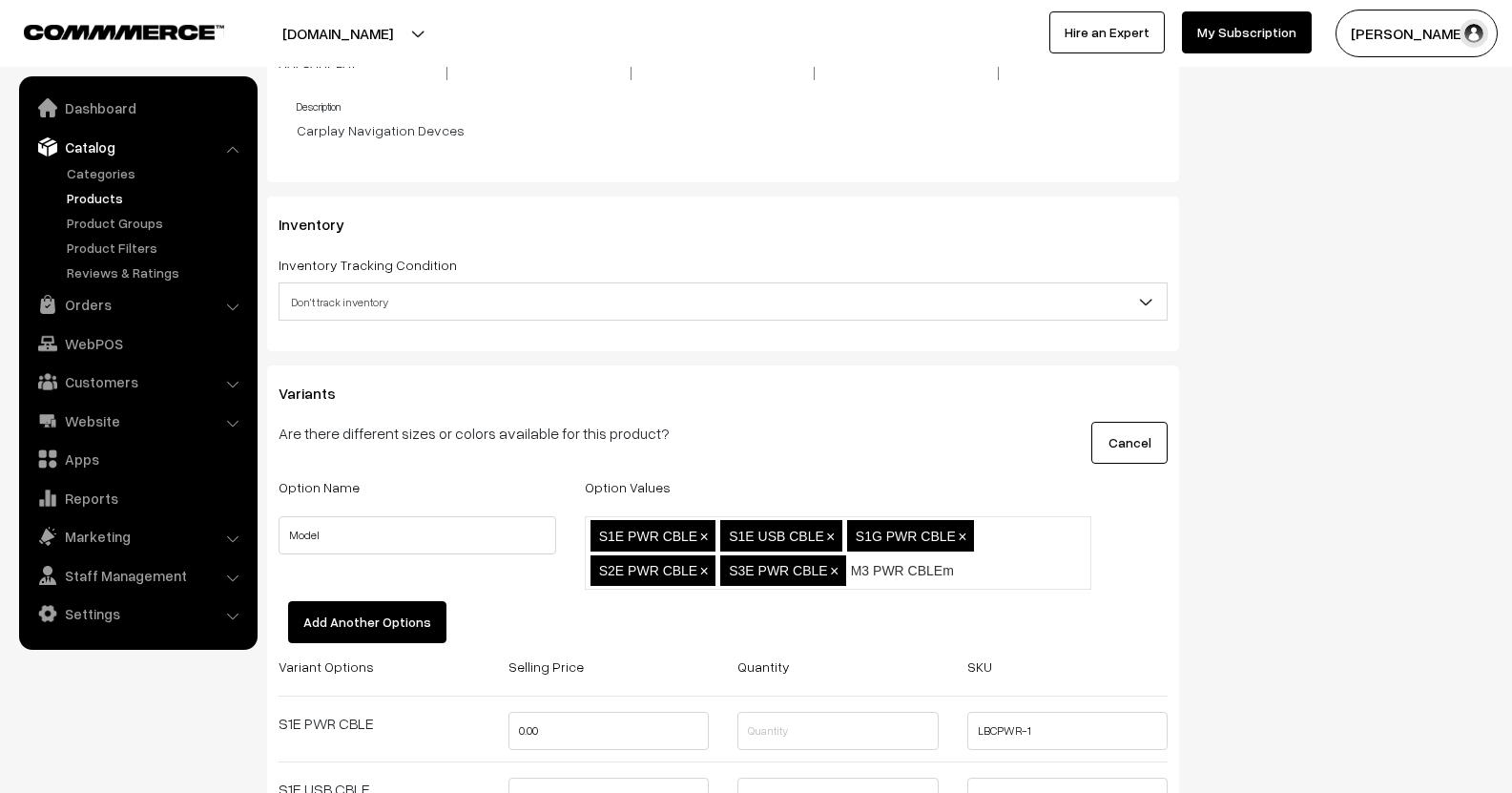
type input "M3 PWR CBLE"
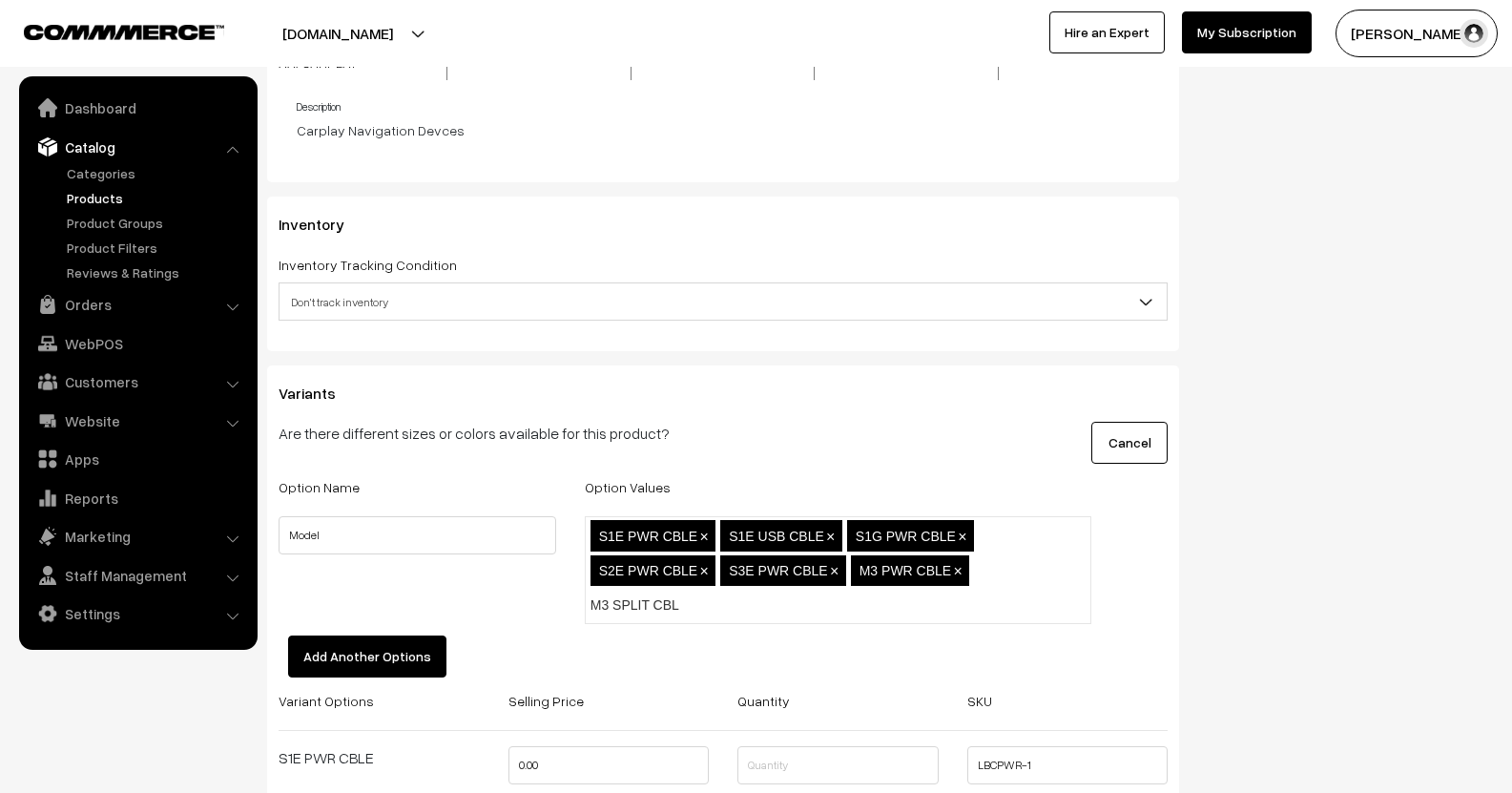
type input "M3 SPLIT CBLE"
type input "E3 PWR CBLE"
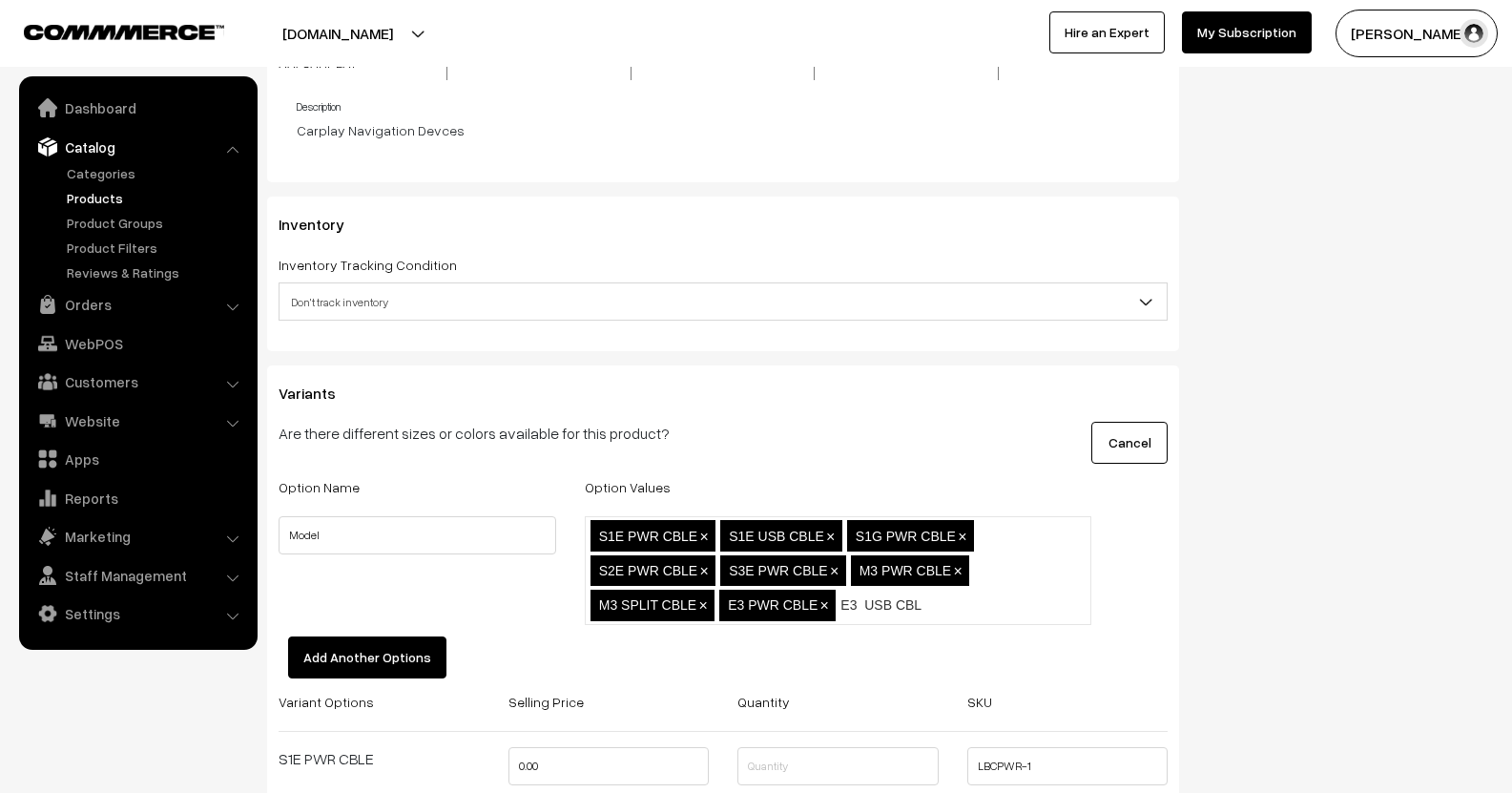
type input "E3 USB CBLE"
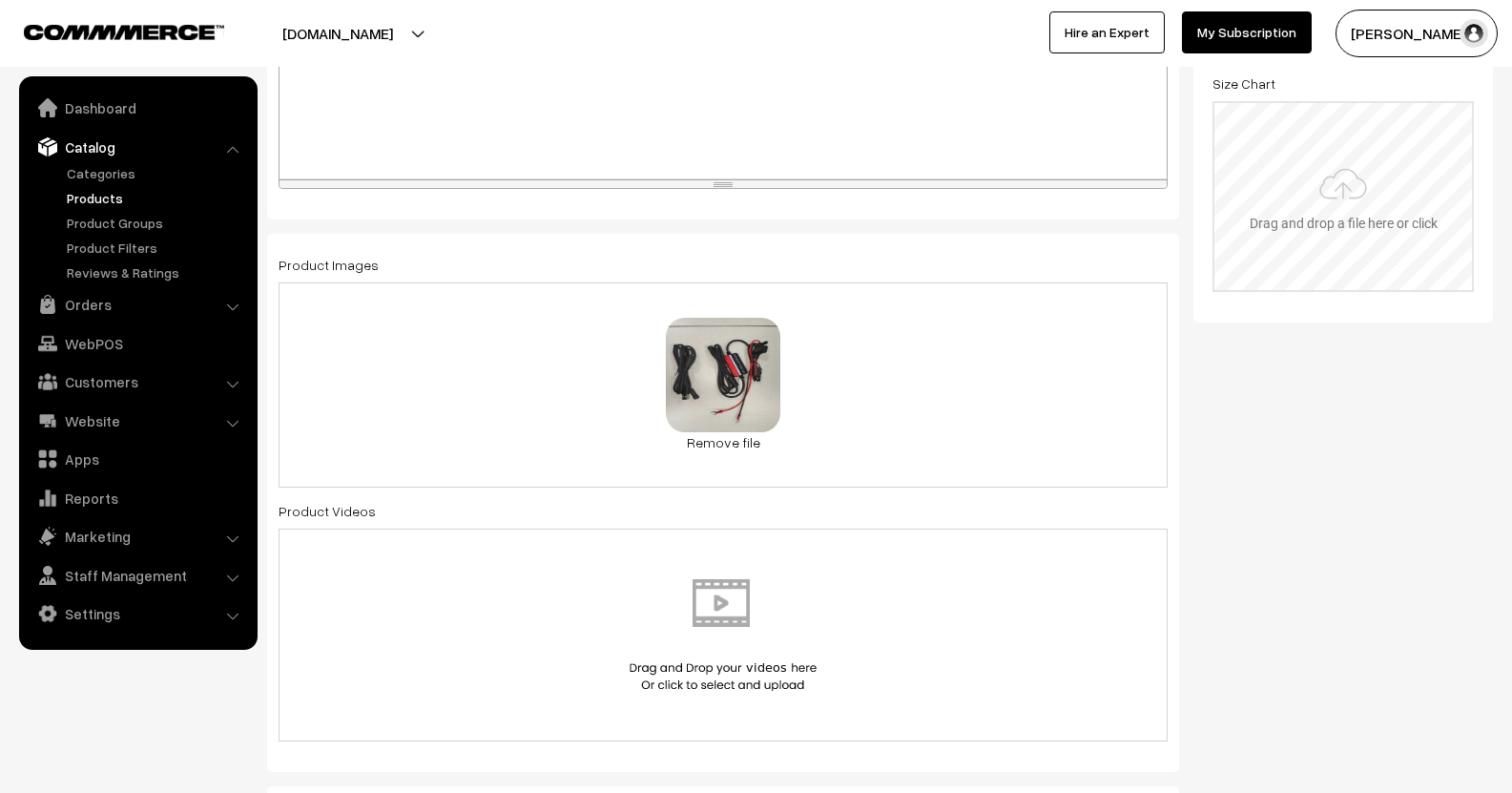
scroll to position [0, 0]
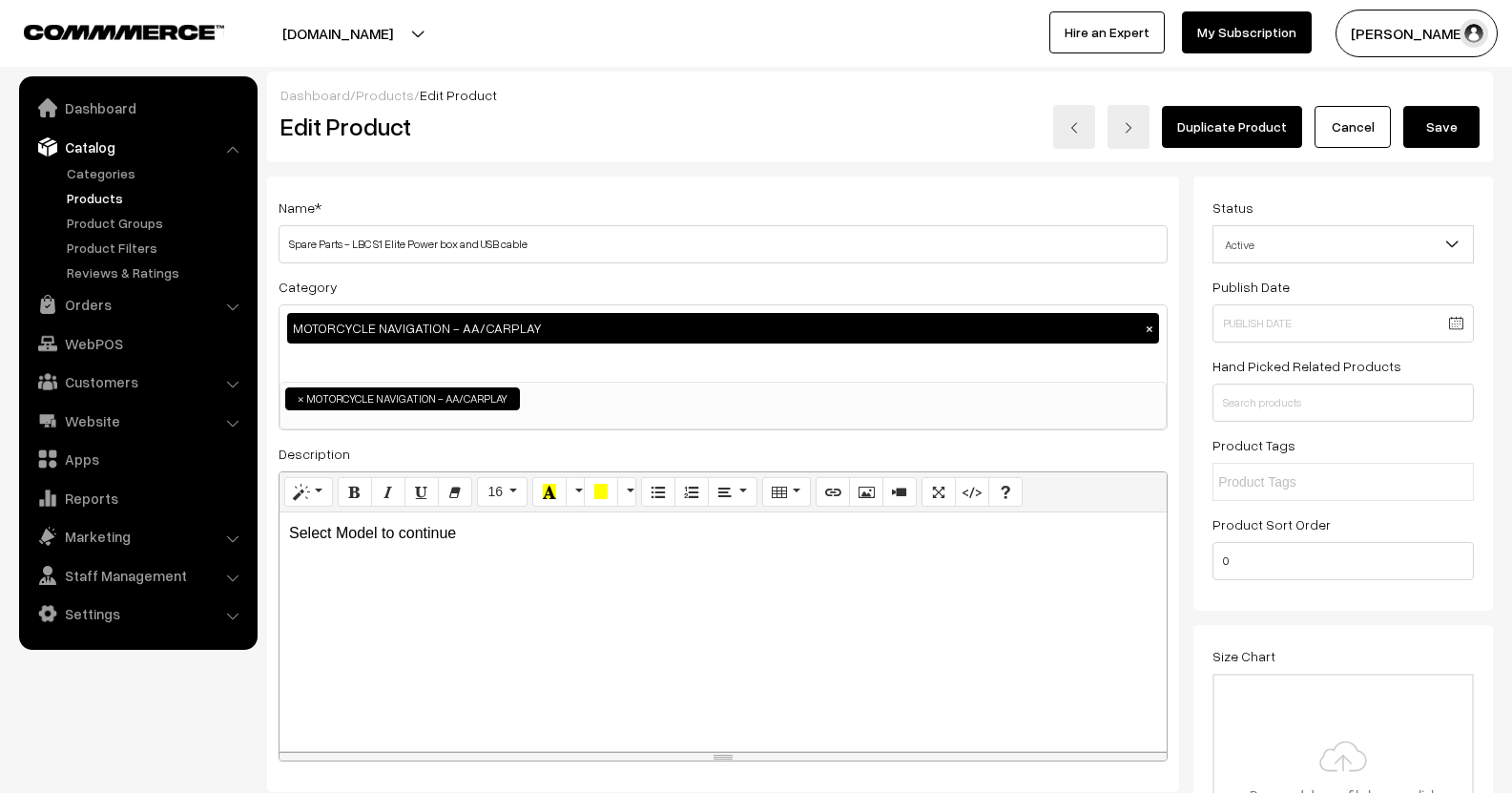
click at [1450, 122] on button "Save" at bounding box center [1441, 126] width 76 height 42
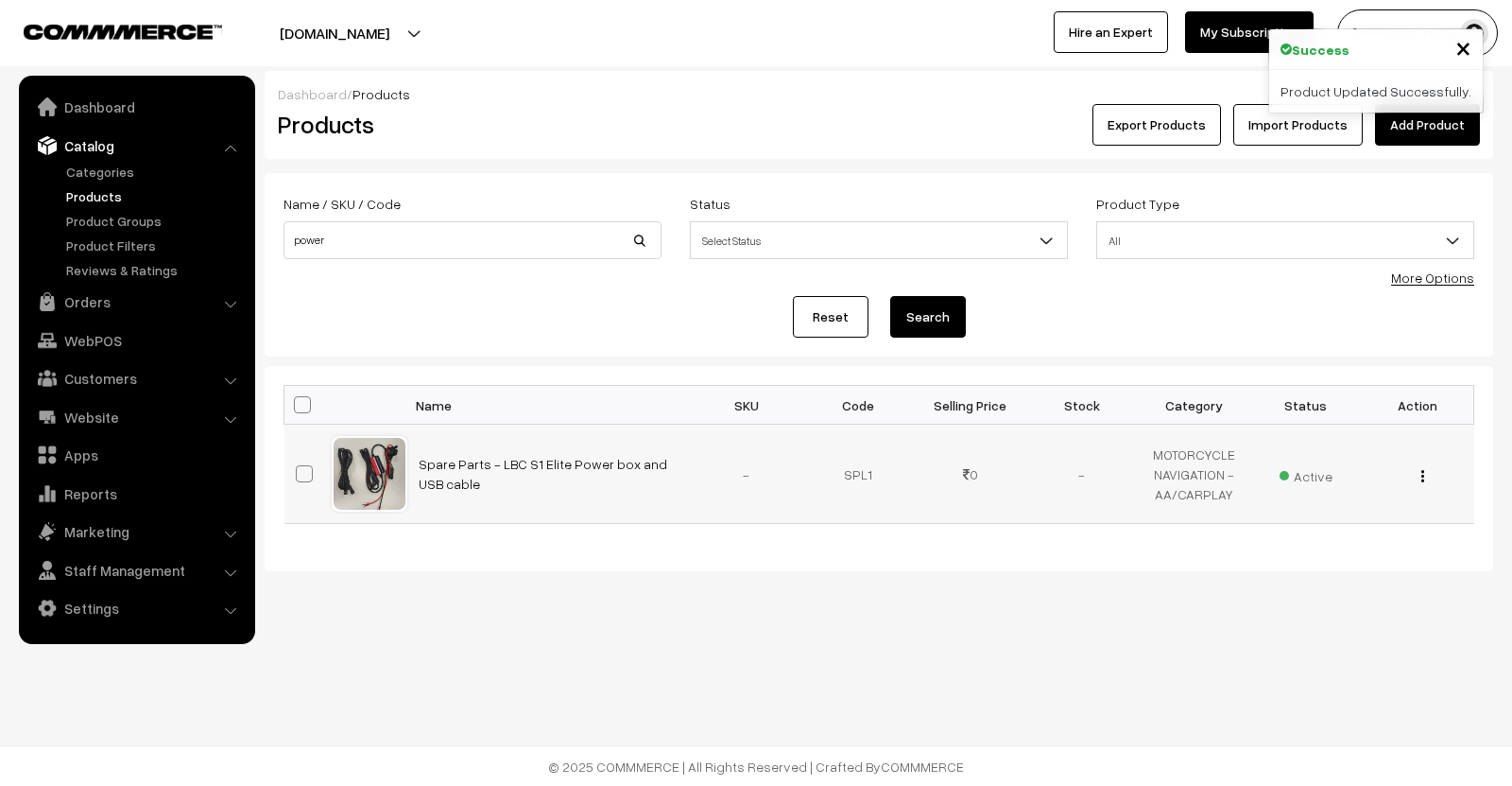
click at [1422, 476] on img "button" at bounding box center [1422, 475] width 3 height 13
click at [1337, 538] on link "Edit" at bounding box center [1338, 544] width 161 height 41
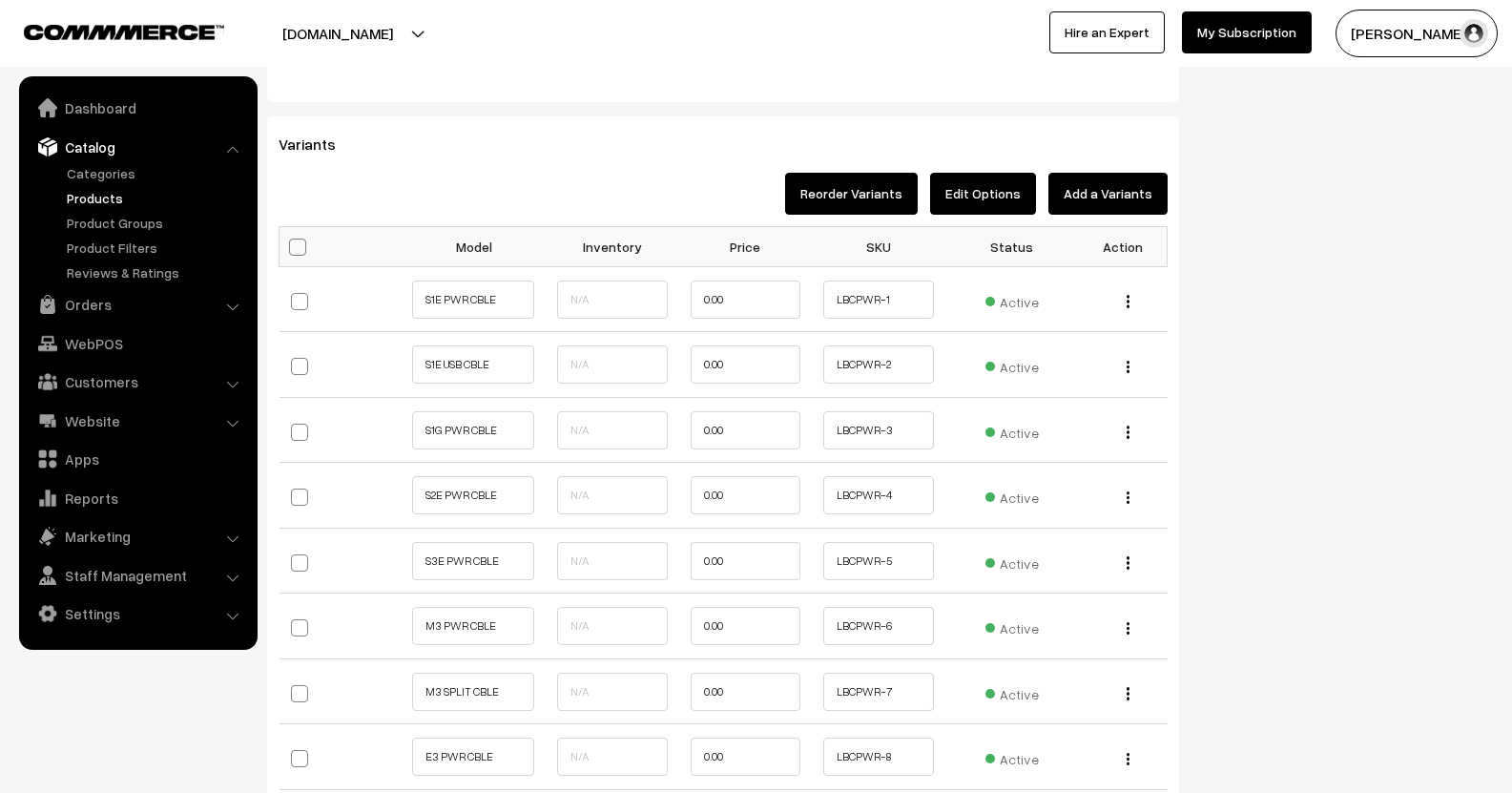
scroll to position [1717, 0]
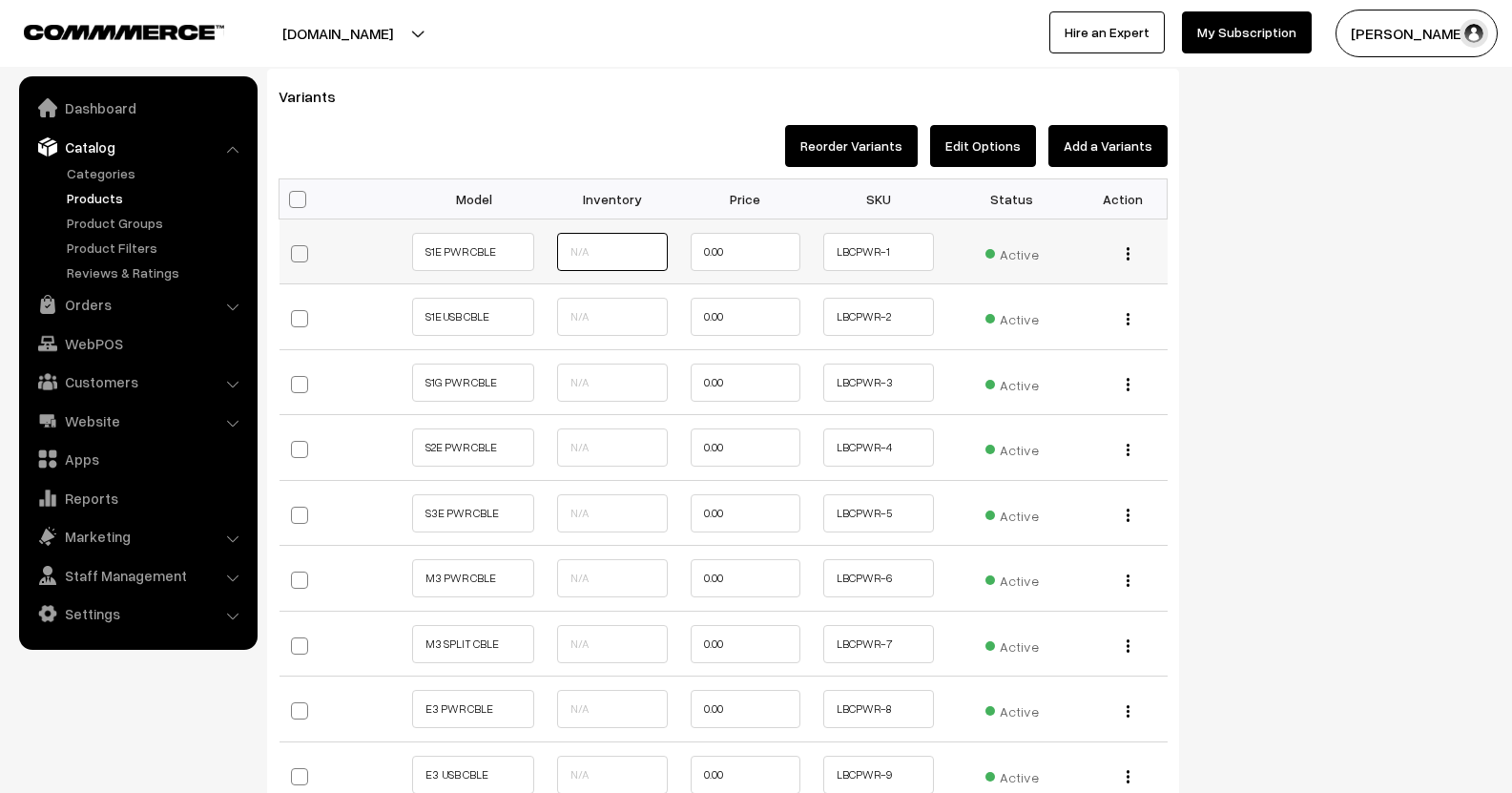
click at [639, 235] on input "text" at bounding box center [612, 251] width 111 height 38
type input "1"
click at [581, 298] on input "text" at bounding box center [612, 316] width 111 height 38
type input "1"
drag, startPoint x: 574, startPoint y: 358, endPoint x: 572, endPoint y: 371, distance: 13.2
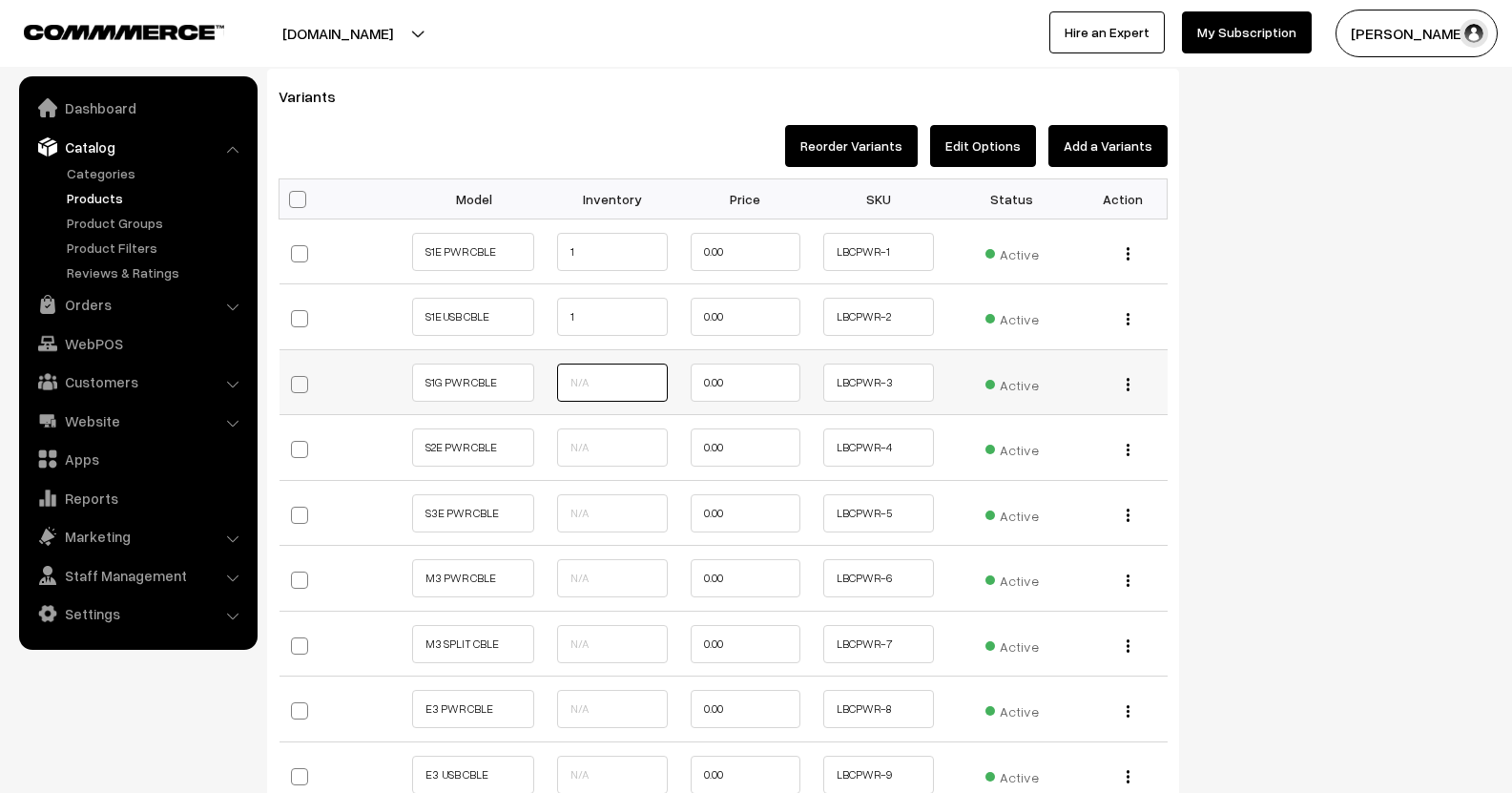
click at [567, 363] on input "text" at bounding box center [612, 381] width 111 height 38
type input "1"
click at [585, 448] on td at bounding box center [612, 448] width 133 height 66
type input "1"
drag, startPoint x: 578, startPoint y: 487, endPoint x: 588, endPoint y: 500, distance: 16.4
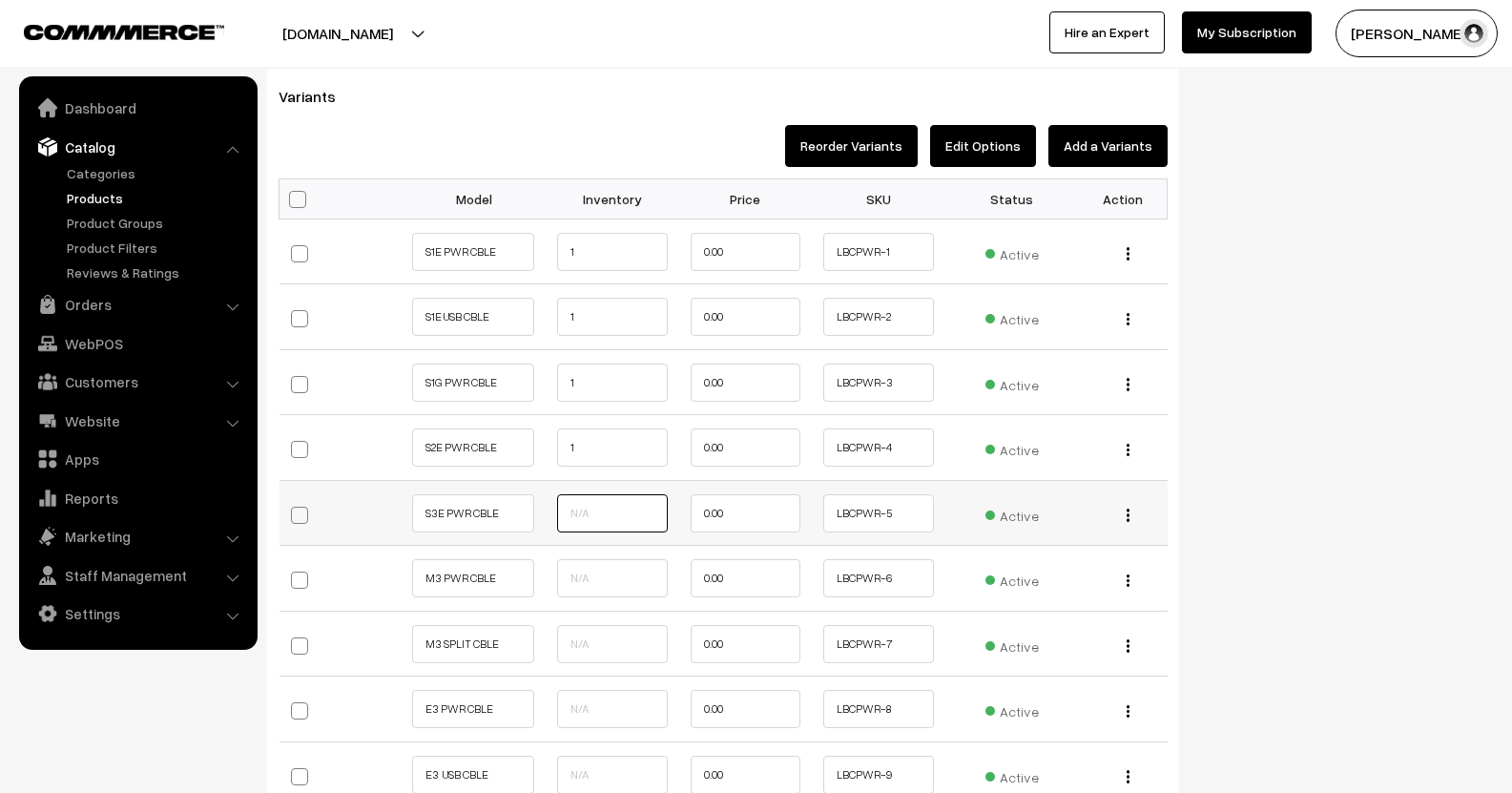
click at [578, 494] on input "text" at bounding box center [612, 513] width 111 height 38
type input "1"
click at [568, 559] on input "text" at bounding box center [612, 577] width 111 height 38
type input "1"
click at [570, 625] on input "text" at bounding box center [612, 643] width 111 height 38
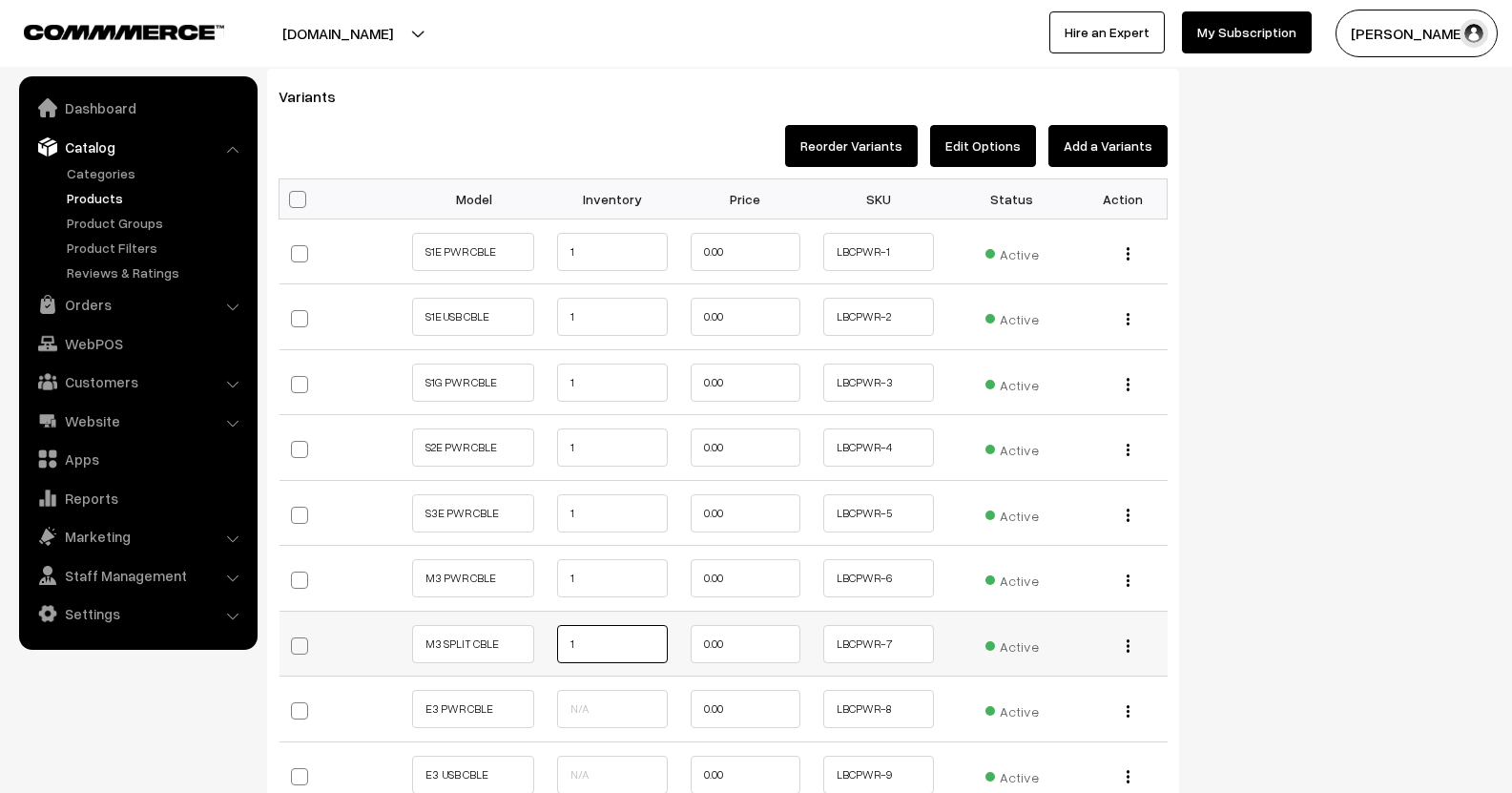
scroll to position [1908, 0]
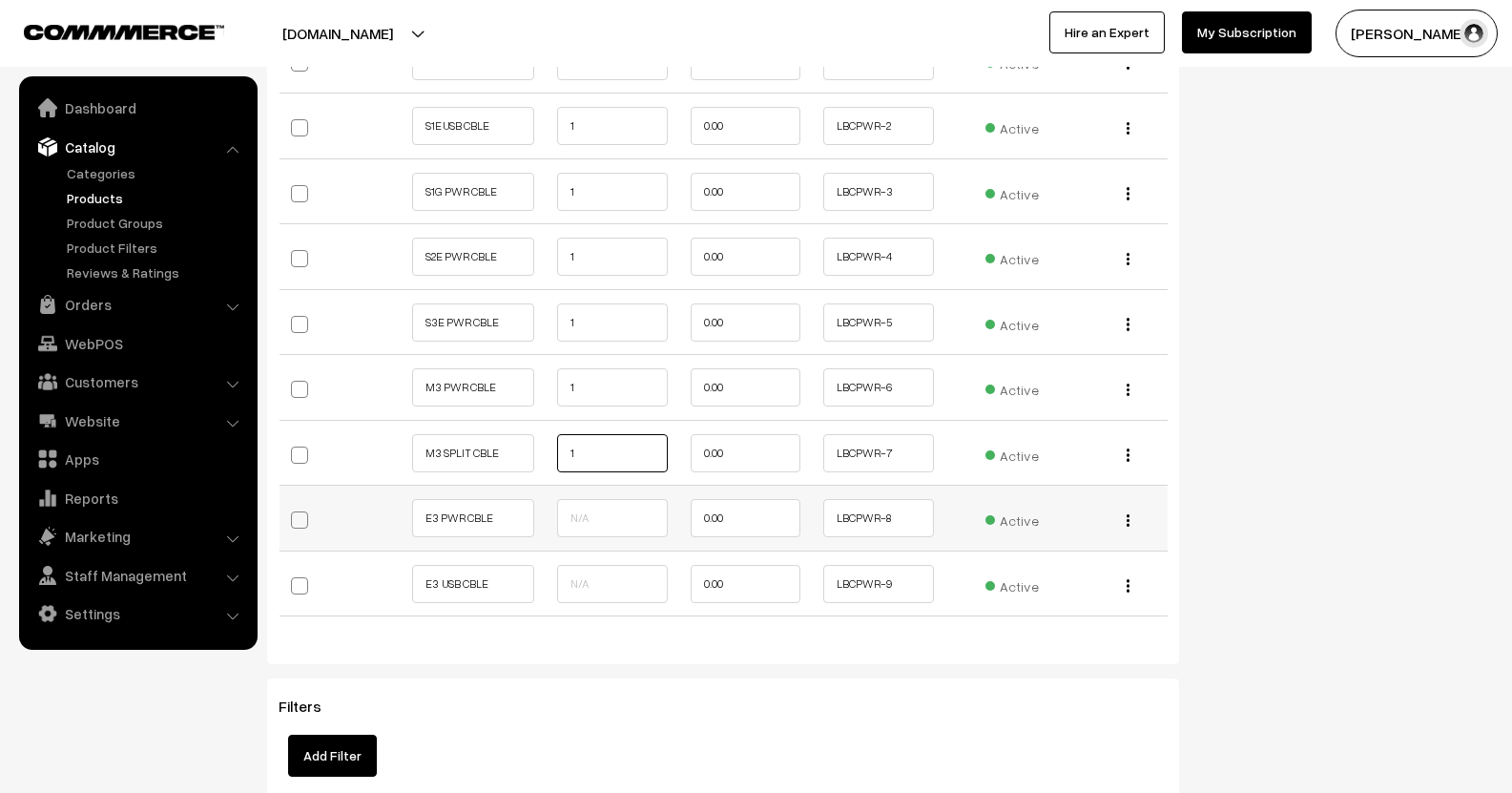
type input "1"
drag, startPoint x: 582, startPoint y: 522, endPoint x: 604, endPoint y: 494, distance: 35.6
click at [584, 516] on td at bounding box center [612, 519] width 133 height 66
click at [604, 499] on input "text" at bounding box center [612, 518] width 111 height 38
type input "1"
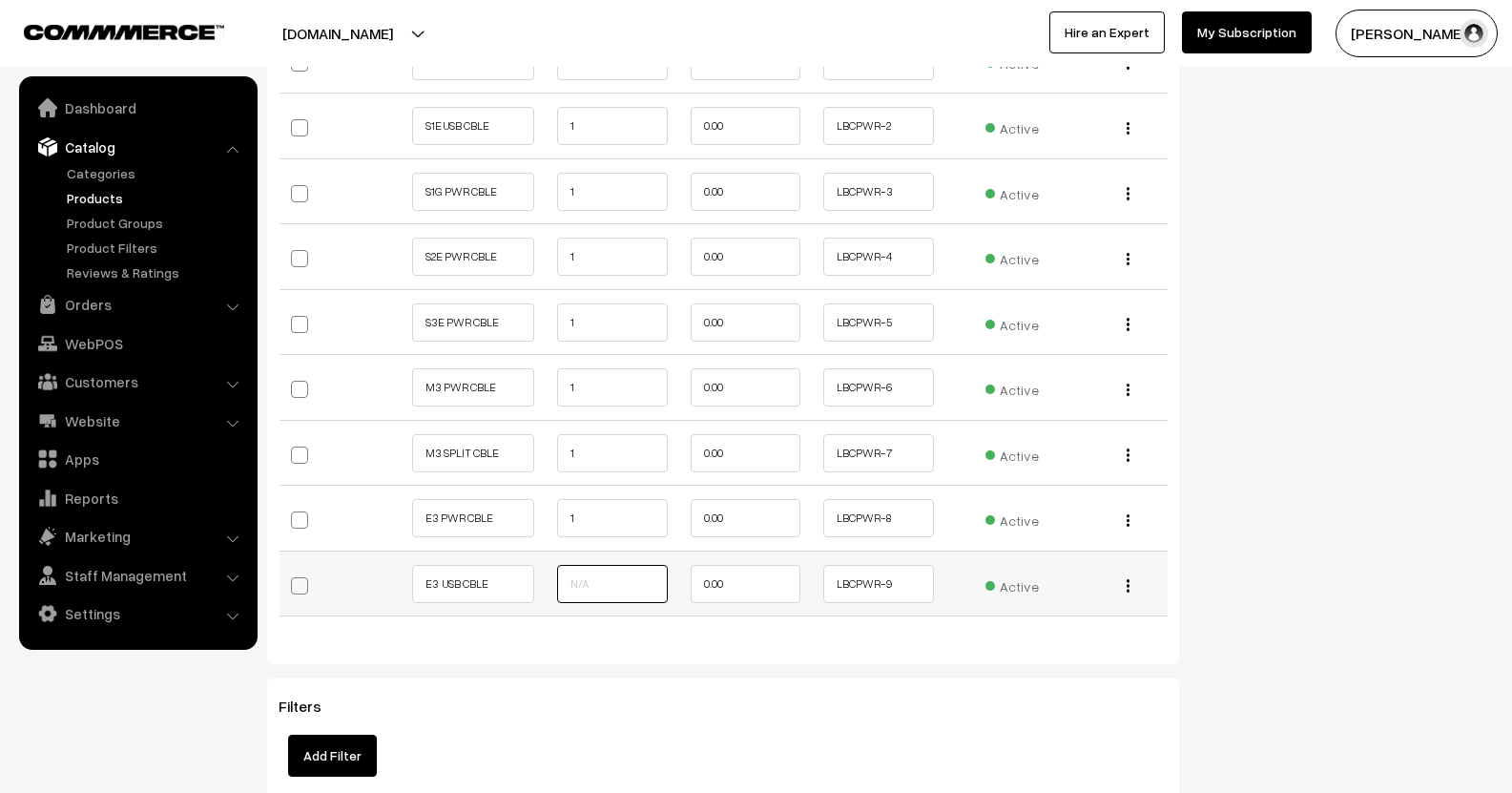
click at [574, 564] on input "text" at bounding box center [612, 583] width 111 height 38
type input "1"
drag, startPoint x: 590, startPoint y: 313, endPoint x: 546, endPoint y: 320, distance: 44.6
click at [546, 320] on td "1" at bounding box center [612, 322] width 133 height 66
type input "2"
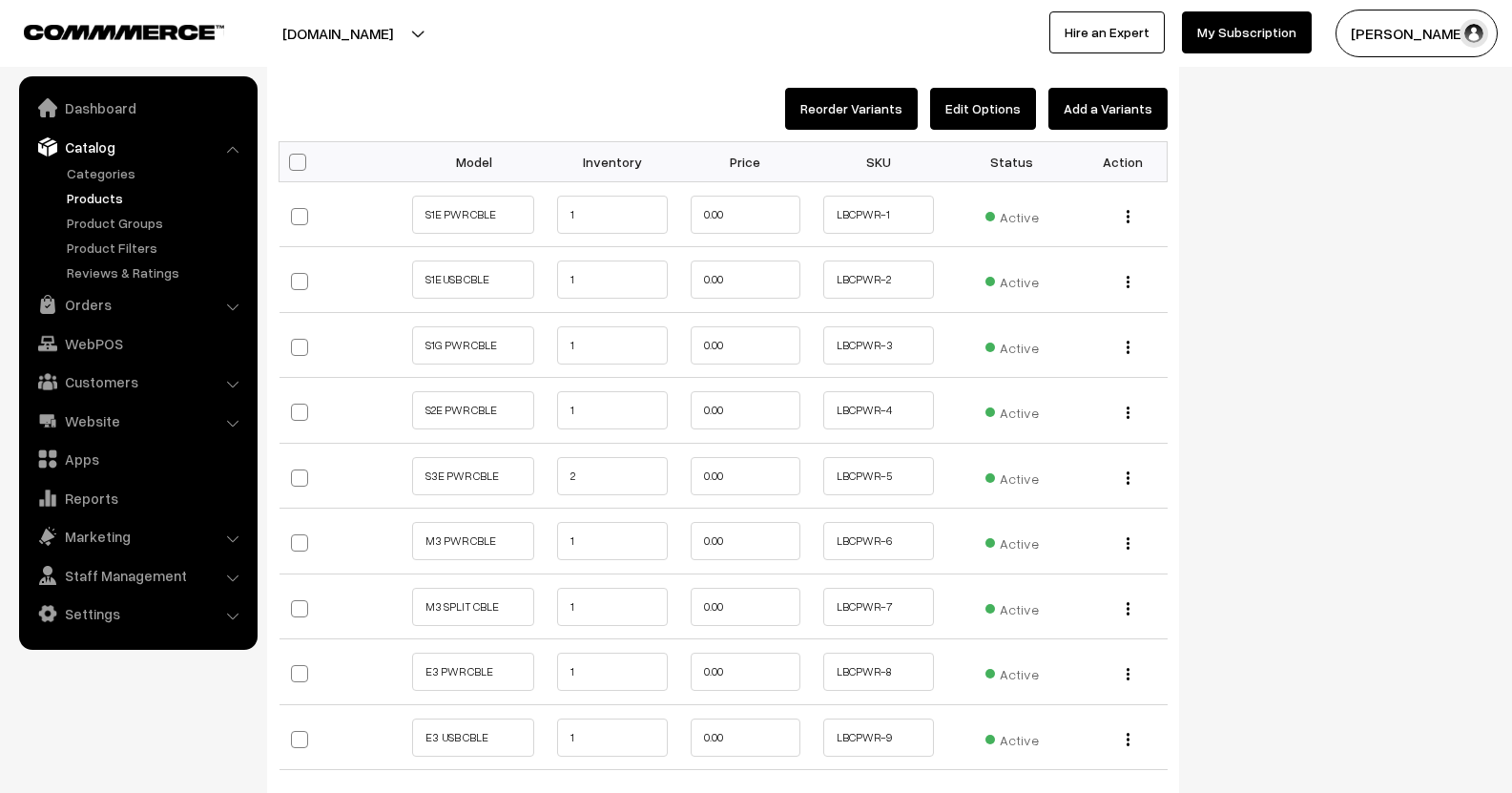
scroll to position [1717, 0]
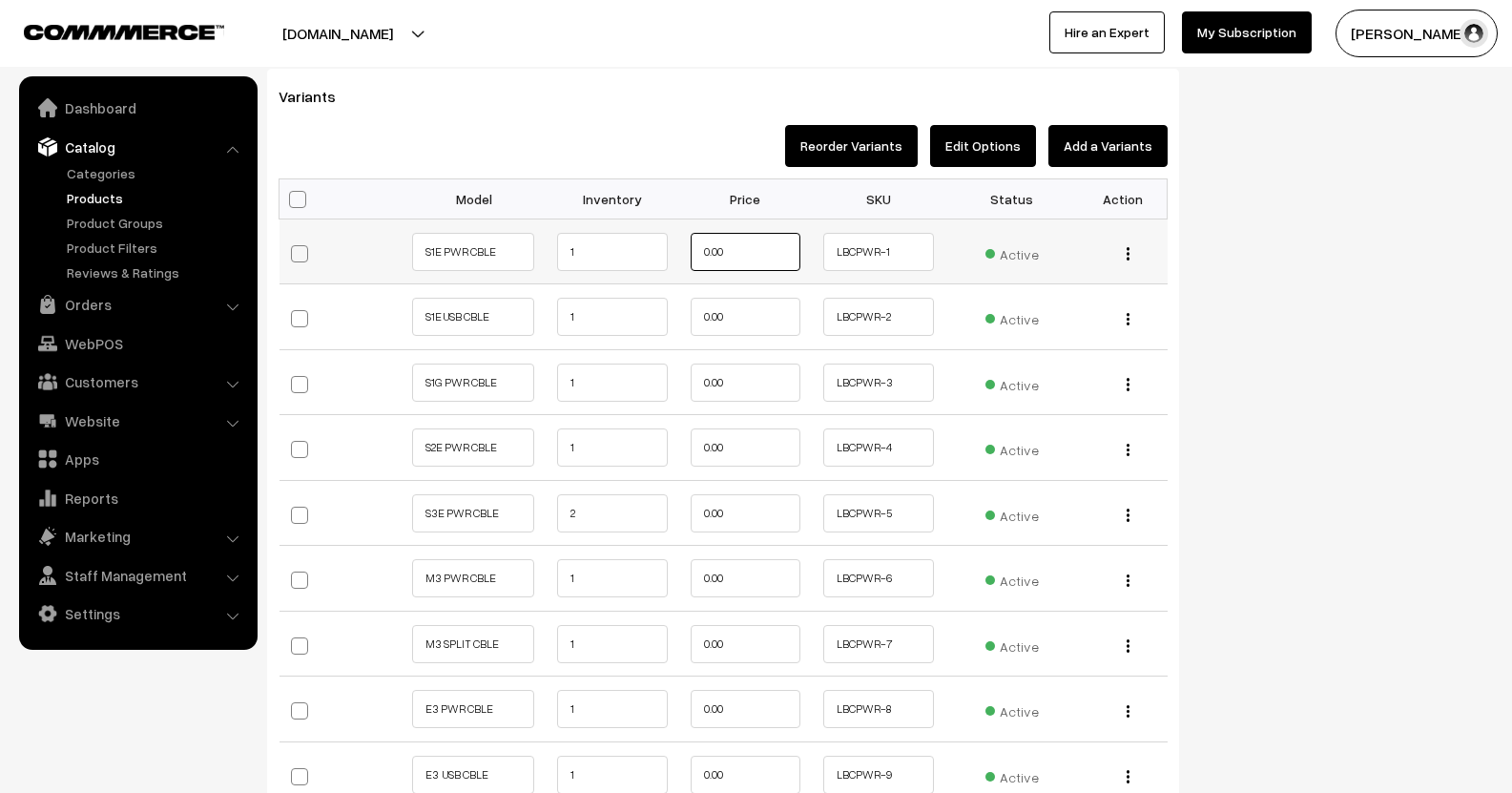
drag, startPoint x: 739, startPoint y: 238, endPoint x: 632, endPoint y: 255, distance: 108.3
click at [632, 255] on tr "S1E PWR CBLE 1 0.00 LBCPWR-1 Active Edit Delete" at bounding box center [723, 251] width 888 height 66
type input "1650"
drag, startPoint x: 770, startPoint y: 303, endPoint x: 675, endPoint y: 323, distance: 97.1
click at [675, 323] on tr "S1E USB CBLE 1 0.00 LBCPWR-2 Active Edit Delete" at bounding box center [723, 317] width 888 height 66
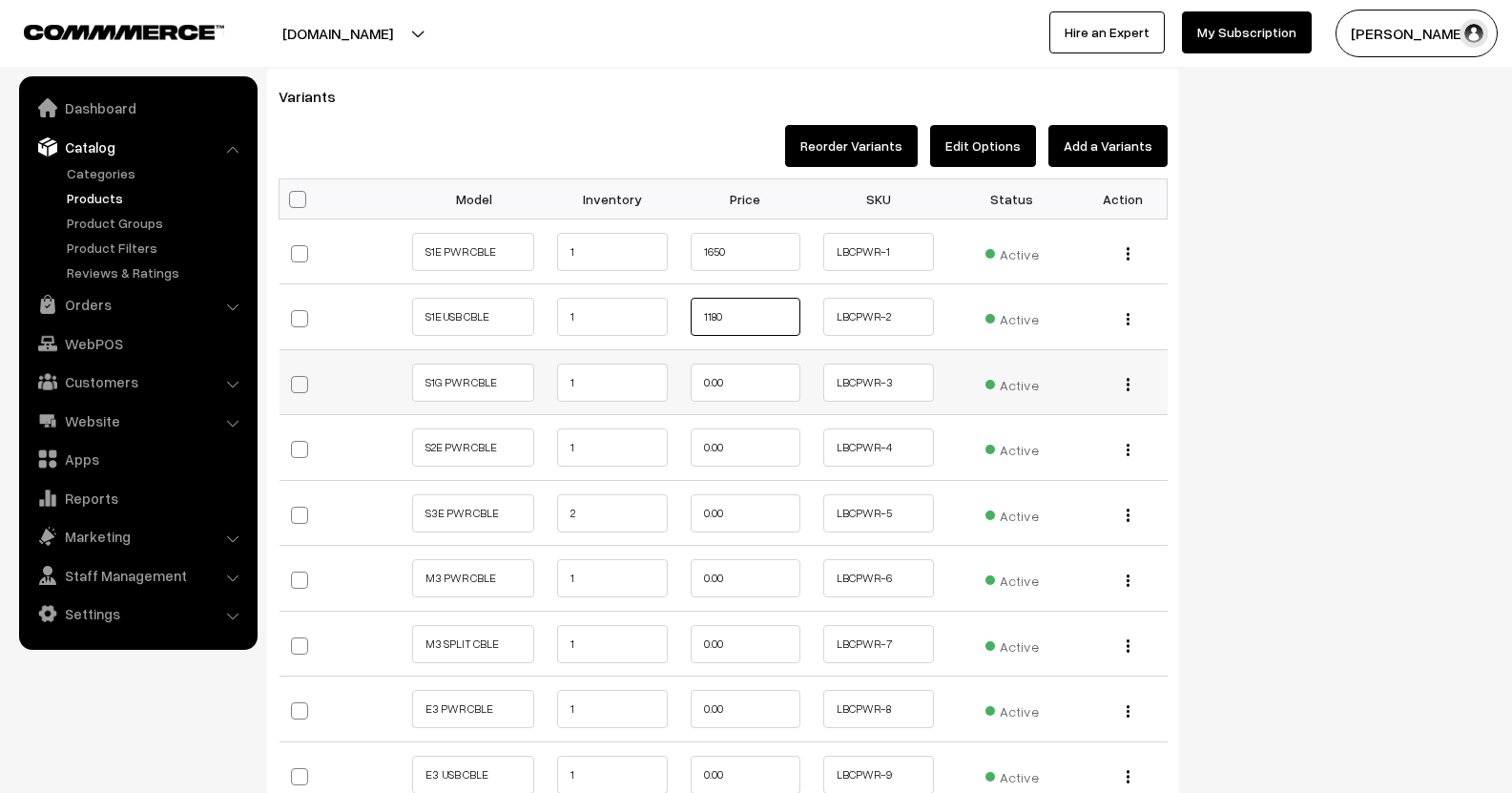
type input "1180"
drag, startPoint x: 755, startPoint y: 372, endPoint x: 644, endPoint y: 383, distance: 111.5
click at [644, 383] on tr "S1G PWR CBLE 1 0.00 LBCPWR-3 Active Edit Delete" at bounding box center [723, 382] width 888 height 66
type input "1800"
drag, startPoint x: 693, startPoint y: 446, endPoint x: 612, endPoint y: 450, distance: 81.1
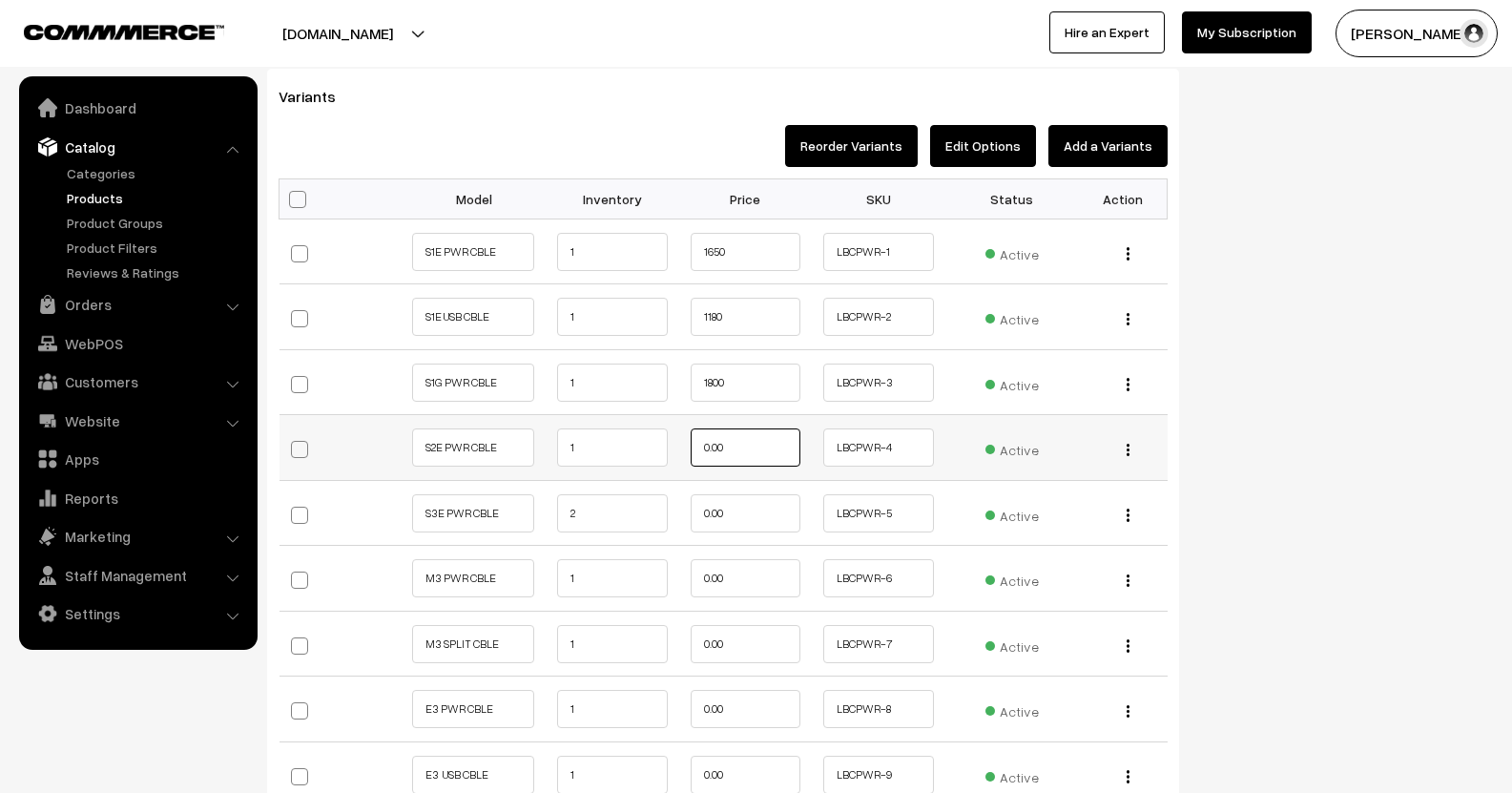
click at [612, 450] on tr "S2E PWR CBLE 1 0.00 LBCPWR-4 Active Edit Delete" at bounding box center [723, 448] width 888 height 66
type input "1800"
drag, startPoint x: 750, startPoint y: 501, endPoint x: 644, endPoint y: 524, distance: 108.5
click at [632, 526] on tbody "S1E PWR CBLE 1 1650 LBCPWR-1 Active Edit Delete" at bounding box center [723, 512] width 888 height 589
click at [733, 508] on input "0.00" at bounding box center [746, 513] width 111 height 38
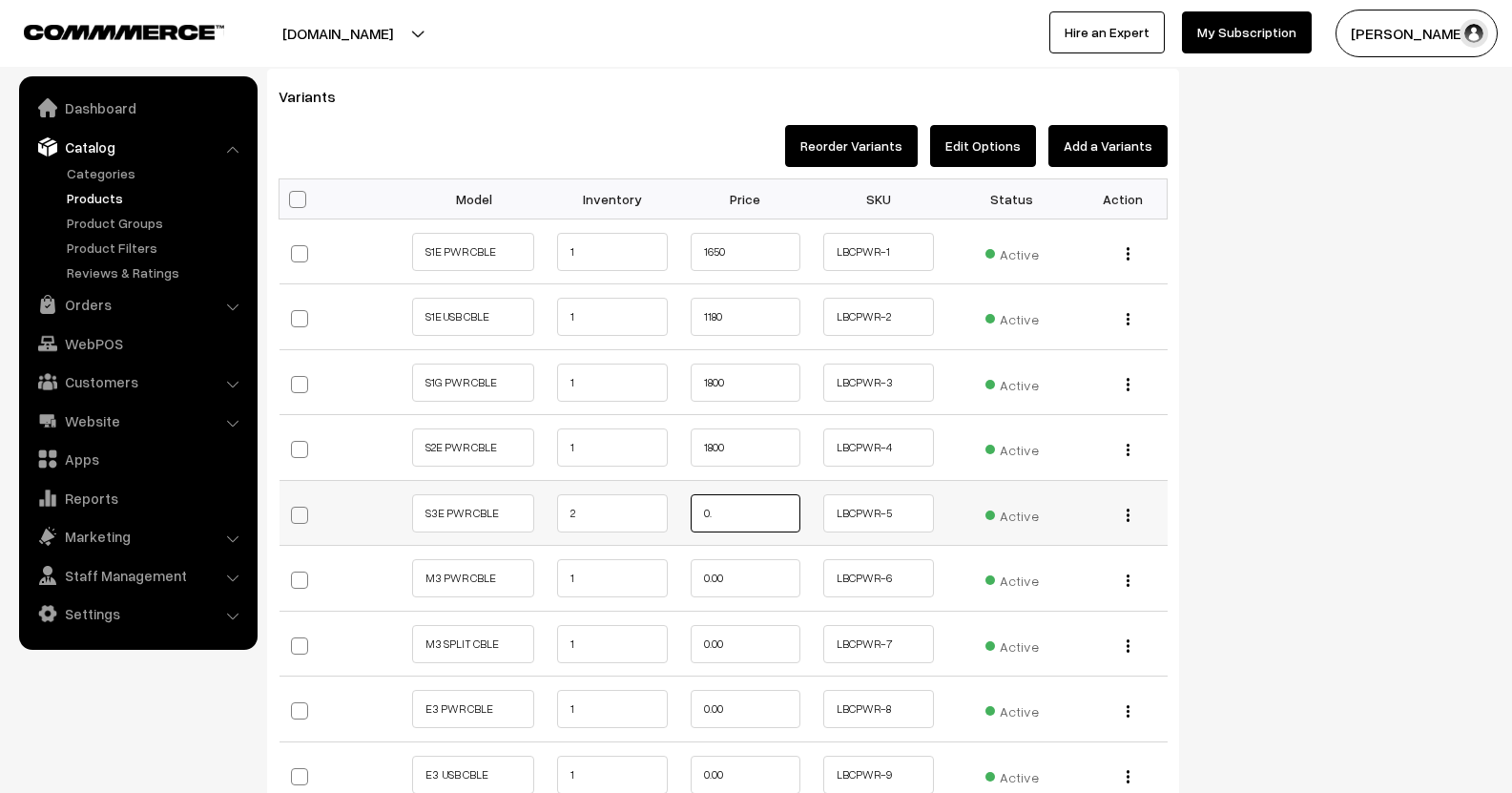
type input "0"
type input "1416"
drag, startPoint x: 741, startPoint y: 576, endPoint x: 618, endPoint y: 601, distance: 125.5
click at [618, 601] on tbody "S1E PWR CBLE 1 1650 LBCPWR-1 Active Edit Delete" at bounding box center [723, 512] width 888 height 589
type input "2360"
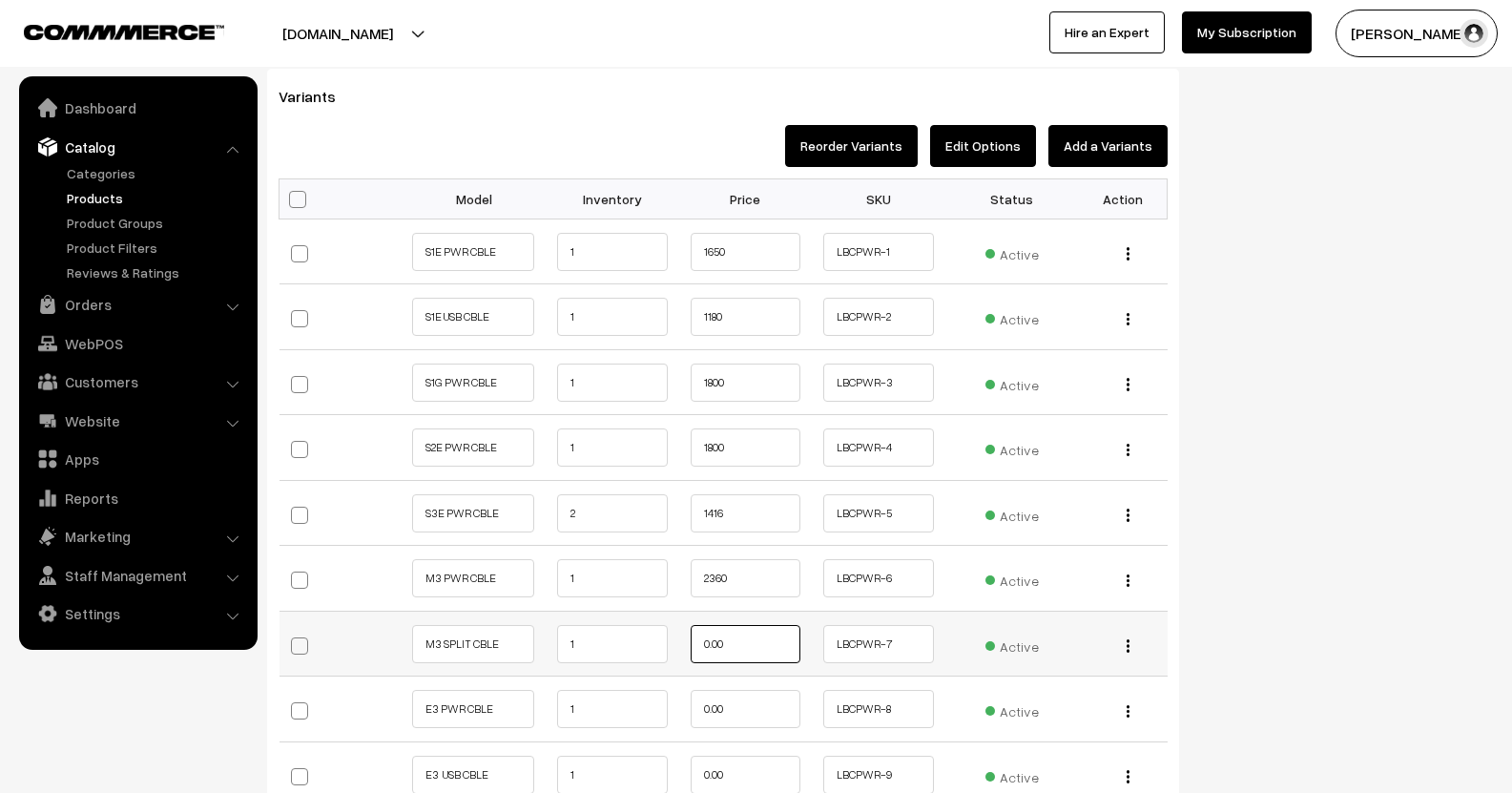
click at [706, 634] on input "0.00" at bounding box center [746, 643] width 111 height 38
type input "2500"
drag, startPoint x: 744, startPoint y: 699, endPoint x: 656, endPoint y: 698, distance: 88.0
click at [676, 704] on tr "E3 PWR CBLE 1 0.00 LBCPWR-8 Active Edit Change to Bulk Price" at bounding box center [723, 709] width 888 height 66
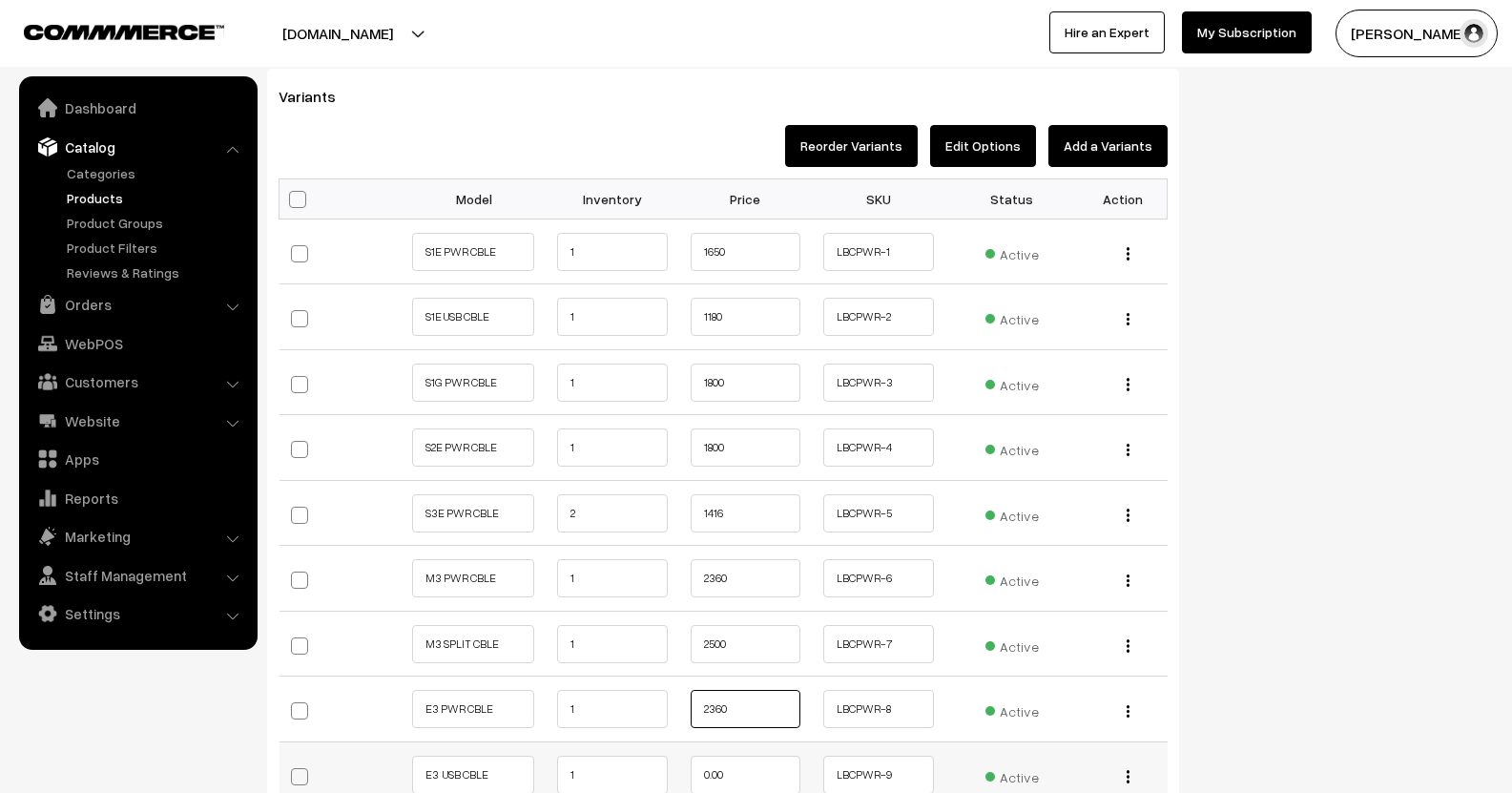
type input "2360"
click at [709, 760] on input "0.00" at bounding box center [746, 774] width 111 height 38
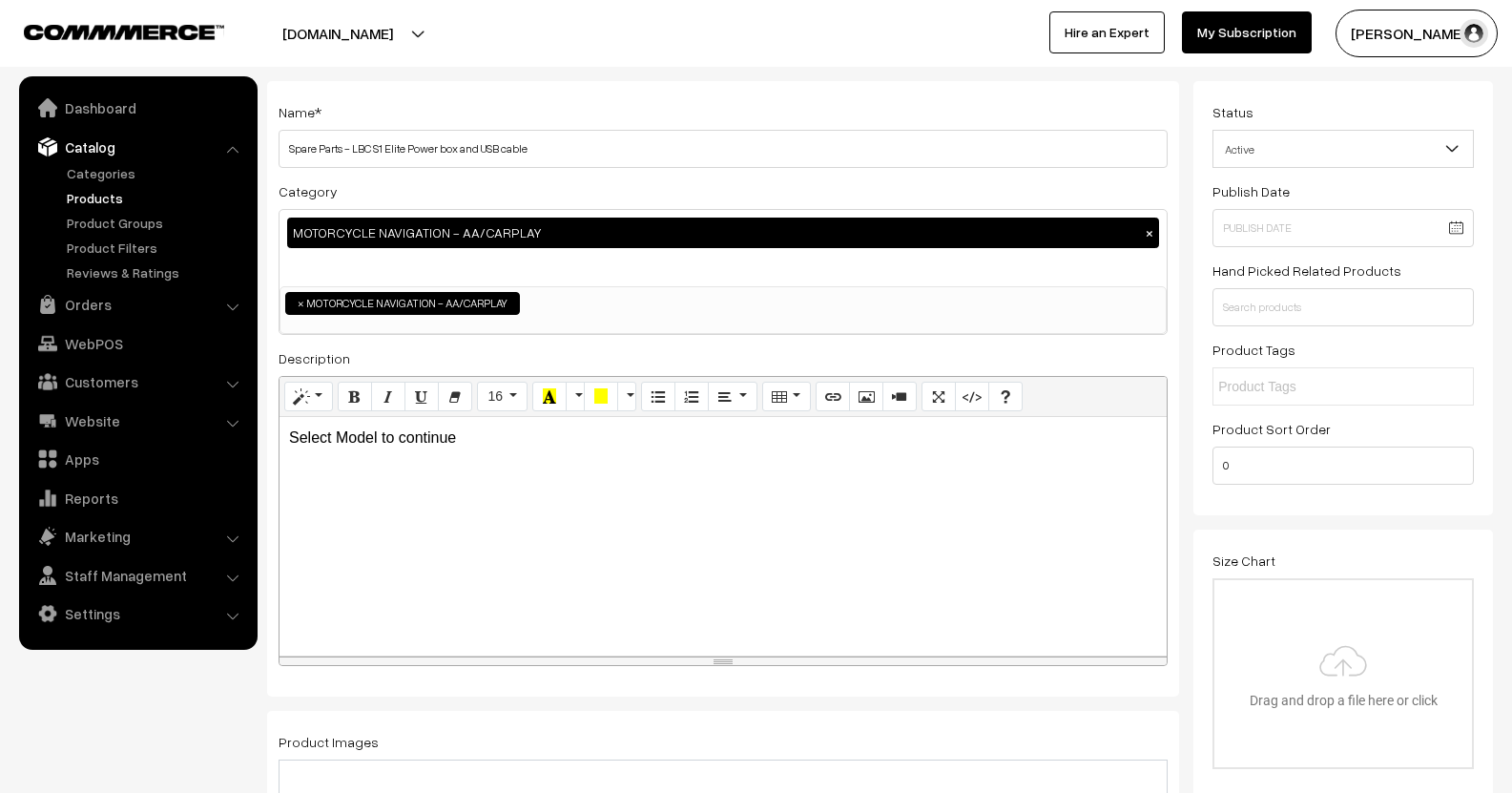
scroll to position [0, 0]
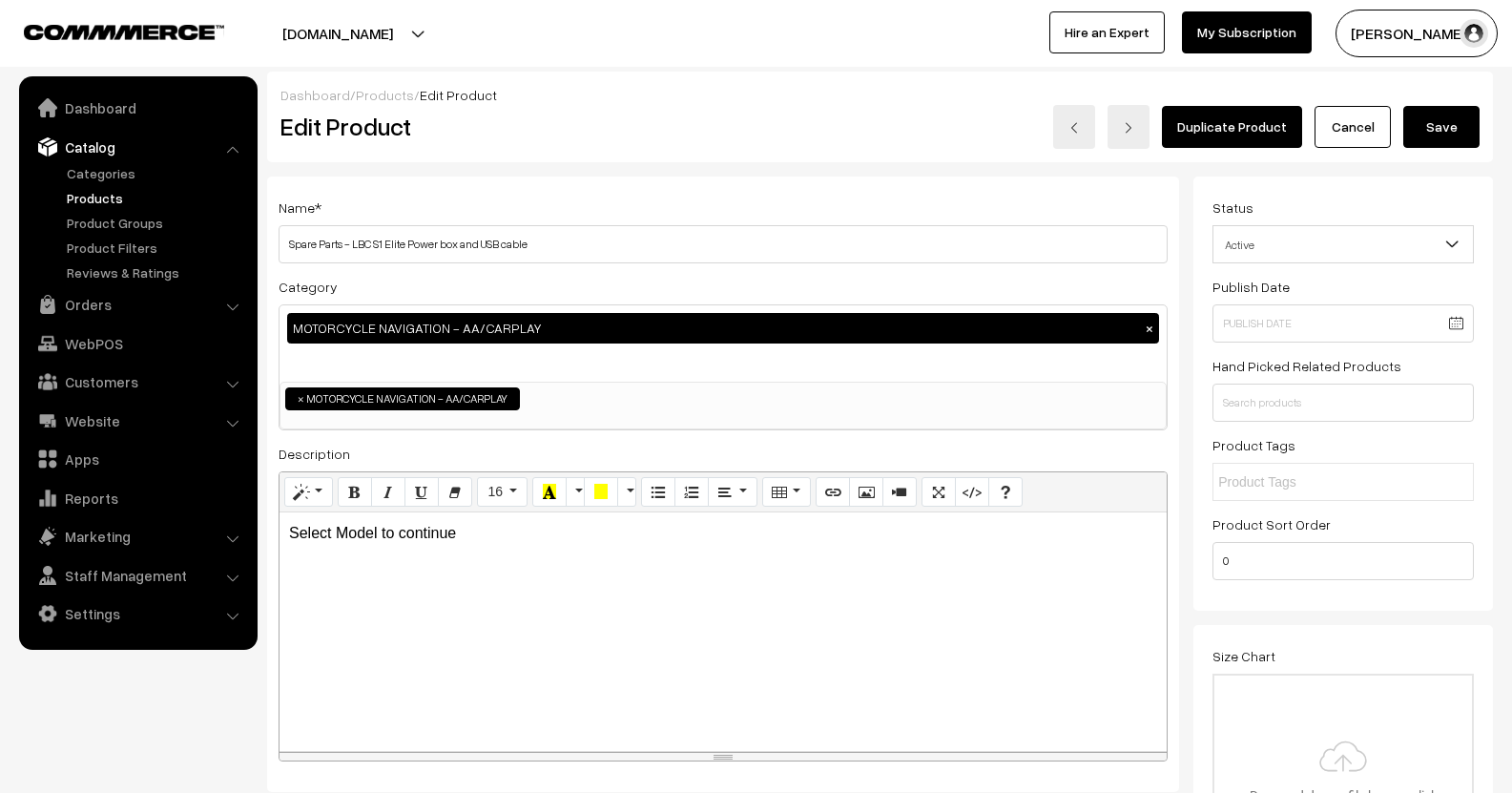
type input "1800"
click at [1457, 137] on button "Save" at bounding box center [1441, 126] width 76 height 42
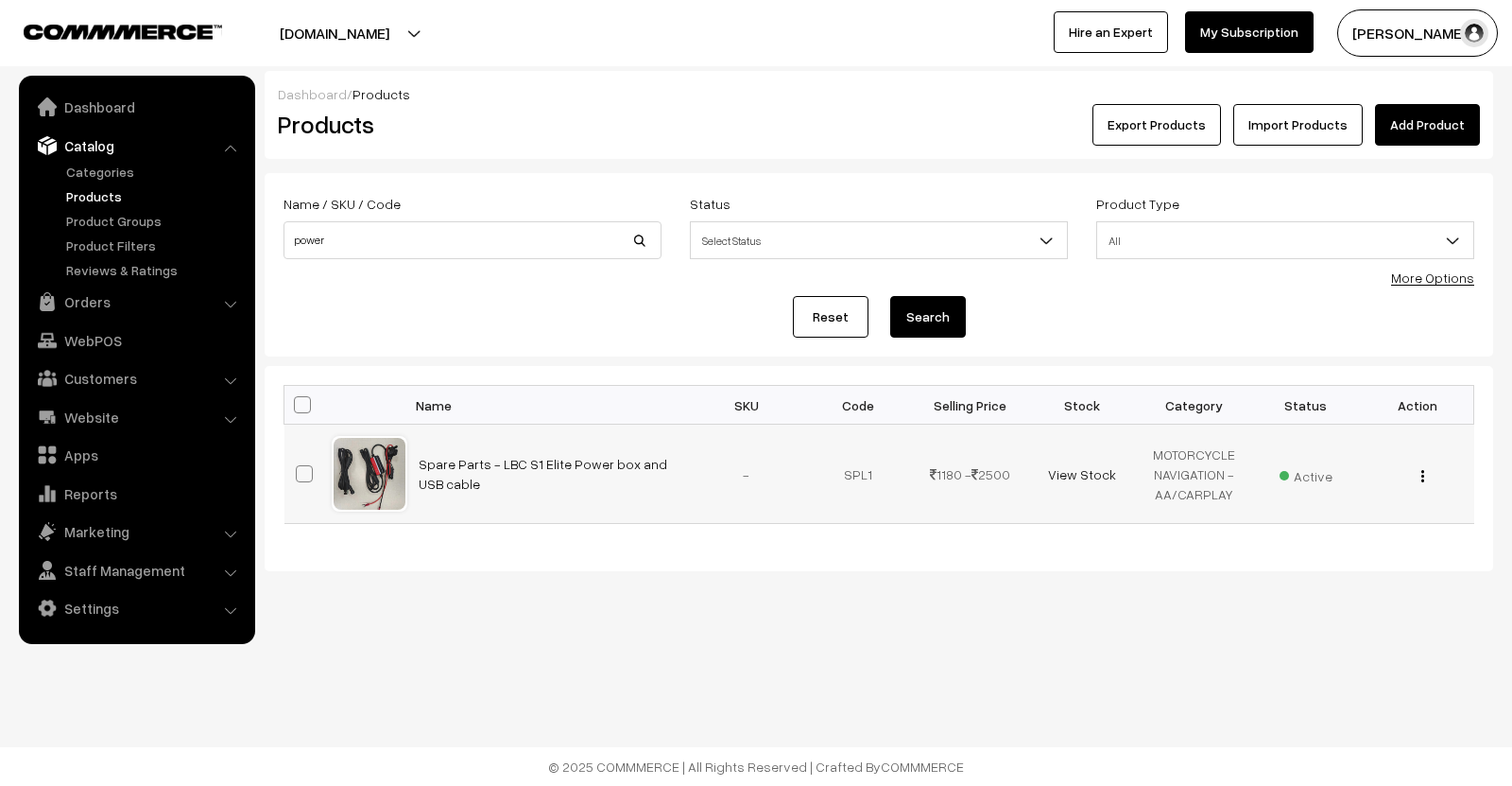
click at [1421, 477] on img "button" at bounding box center [1422, 475] width 3 height 13
click at [1353, 541] on link "Edit" at bounding box center [1338, 544] width 161 height 41
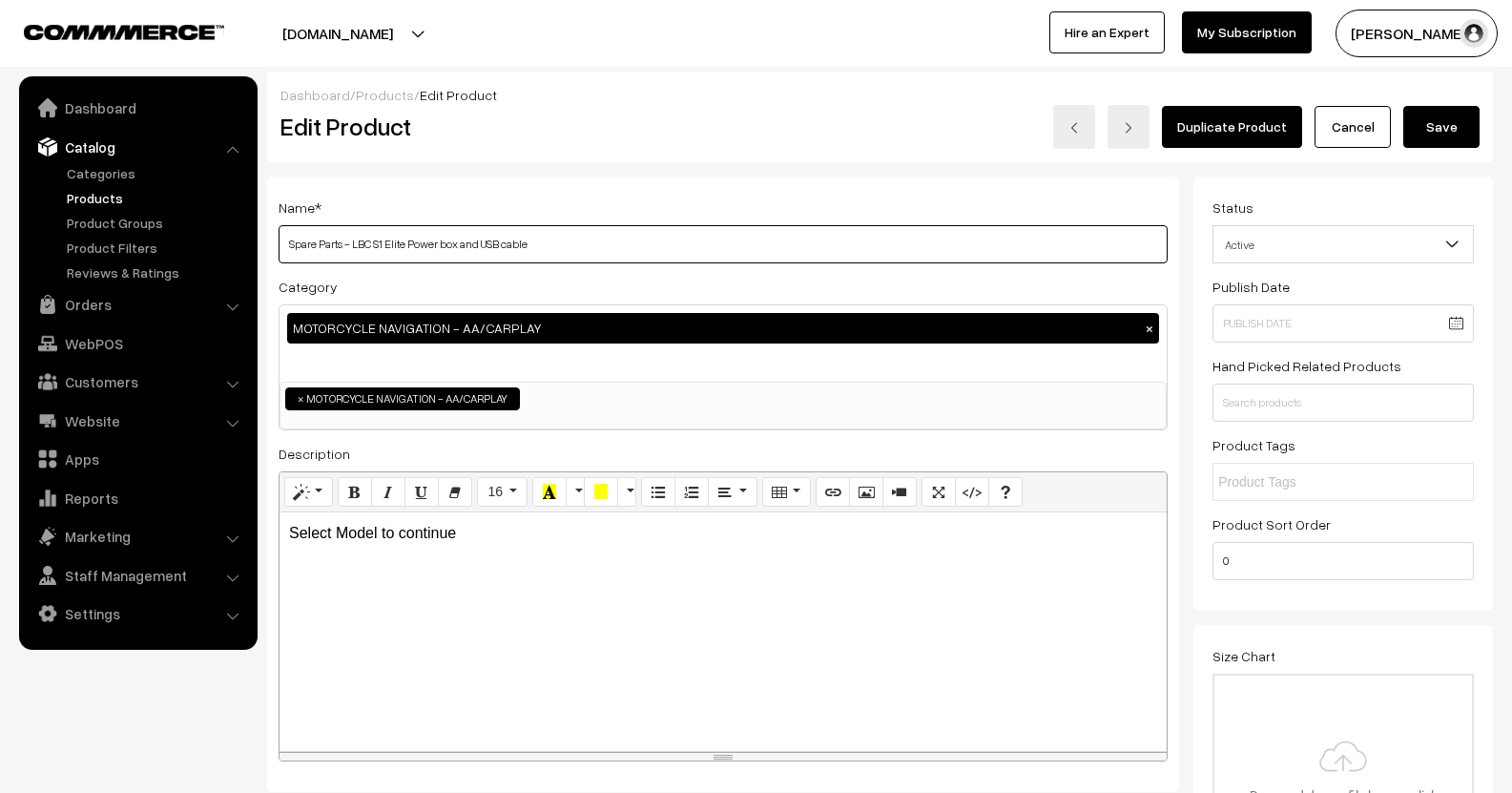
drag, startPoint x: 353, startPoint y: 249, endPoint x: 833, endPoint y: 301, distance: 482.8
click at [833, 301] on div "Name * Spare Parts - LBC S1 Elite Power box and USB cable Category MOTORCYCLE N…" at bounding box center [722, 484] width 912 height 616
click at [356, 249] on input "Spare Parts - Power cable" at bounding box center [723, 243] width 889 height 38
type input "Spare Parts - Navigation Power cable"
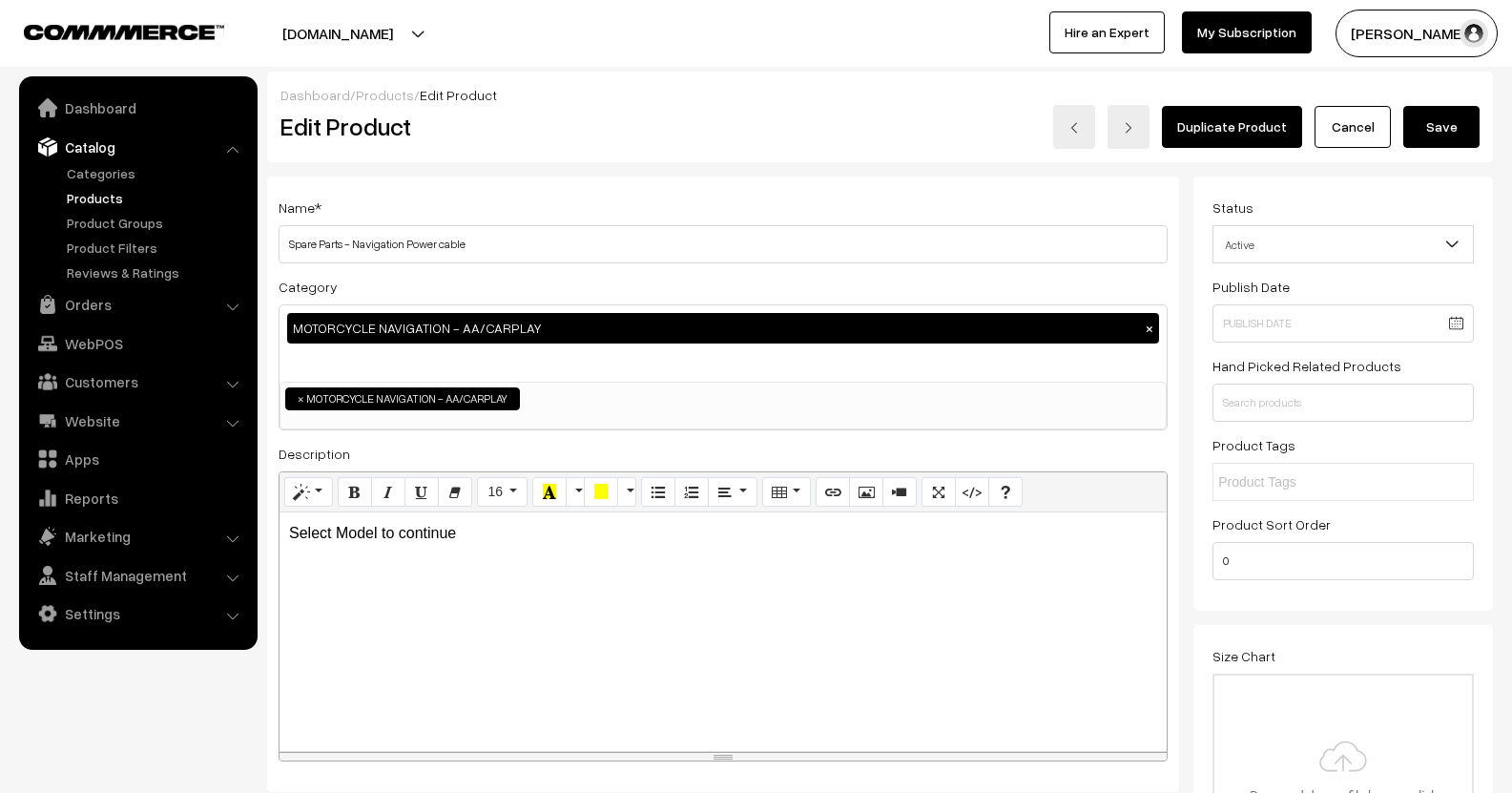
click at [1449, 121] on button "Save" at bounding box center [1441, 126] width 76 height 42
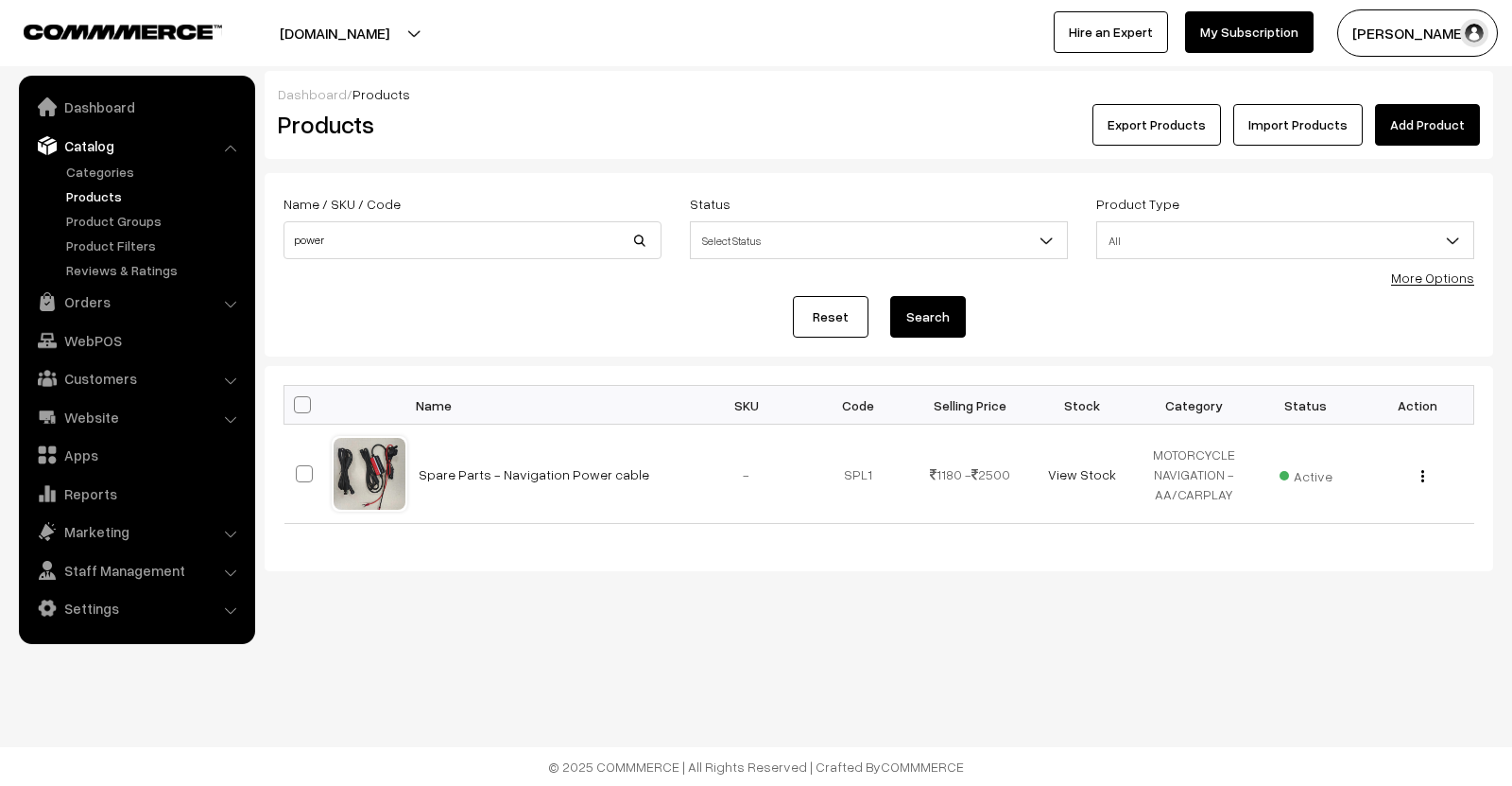
click at [91, 194] on link "Products" at bounding box center [155, 196] width 187 height 20
